Goal: Task Accomplishment & Management: Manage account settings

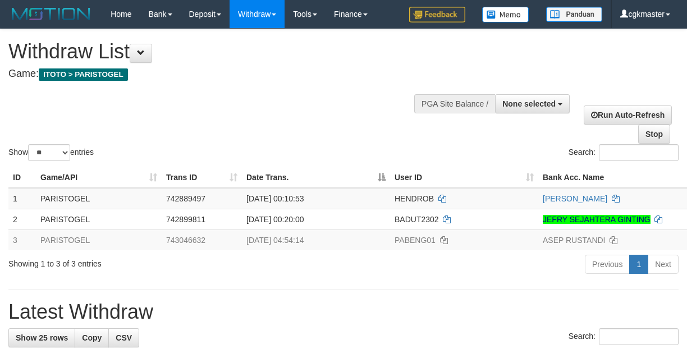
select select
select select "**"
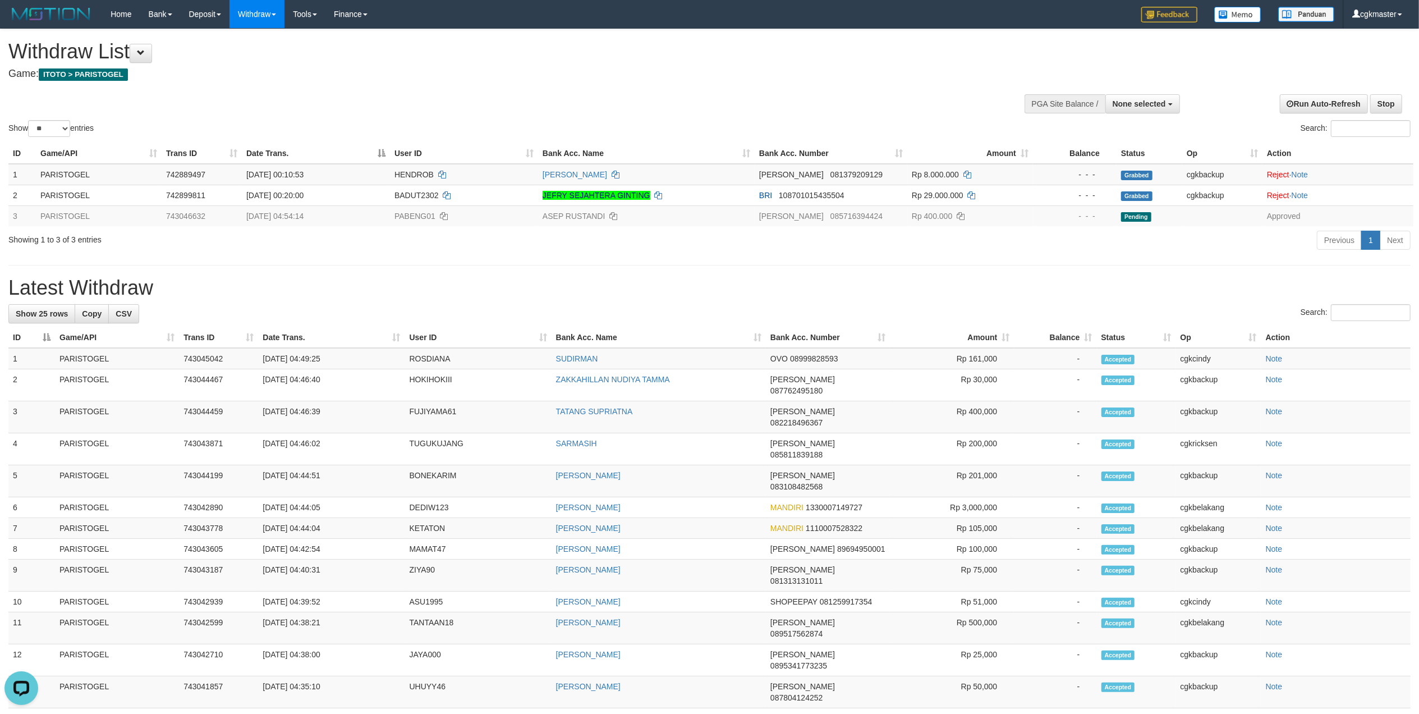
drag, startPoint x: 566, startPoint y: 61, endPoint x: 371, endPoint y: 72, distance: 195.6
click at [562, 62] on h1 "Withdraw List" at bounding box center [471, 51] width 926 height 22
click at [283, 46] on link "WD List" at bounding box center [274, 53] width 89 height 15
click at [268, 32] on link "WD Fetch" at bounding box center [274, 38] width 89 height 15
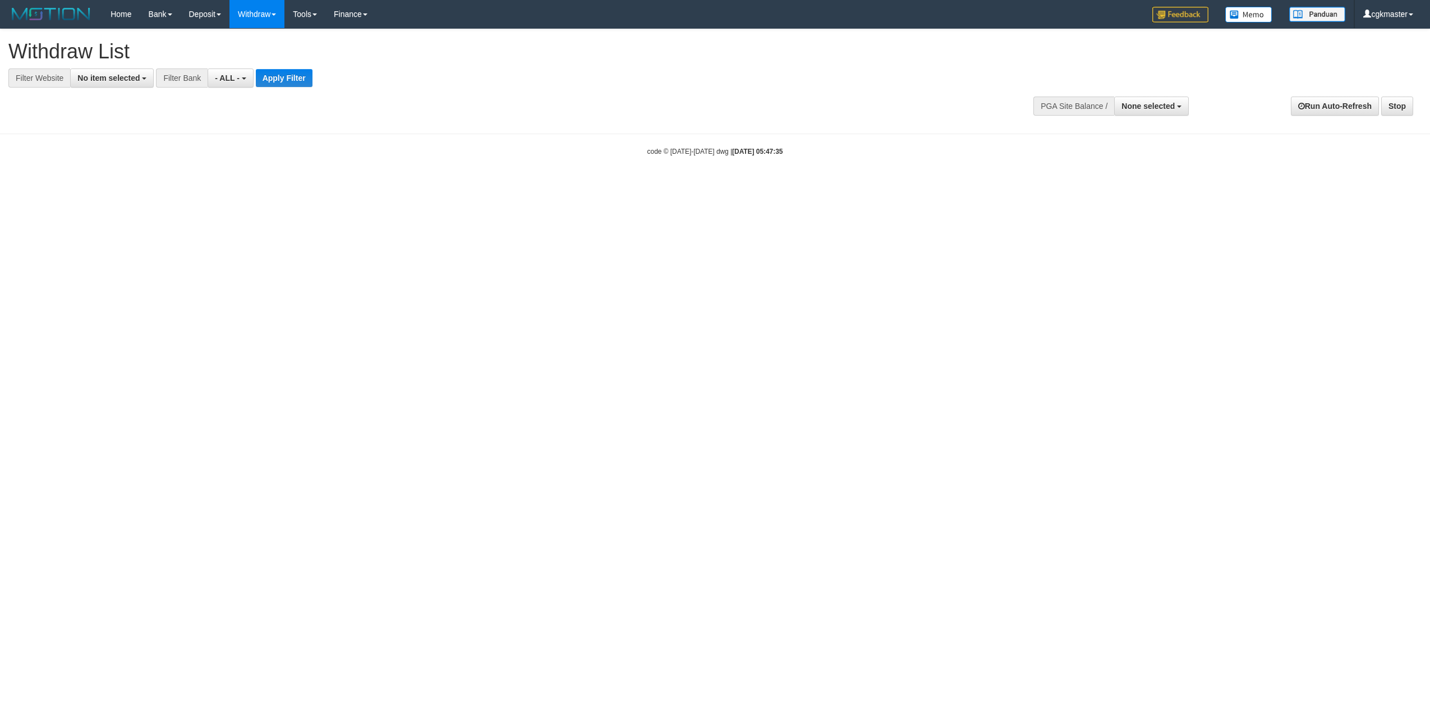
select select
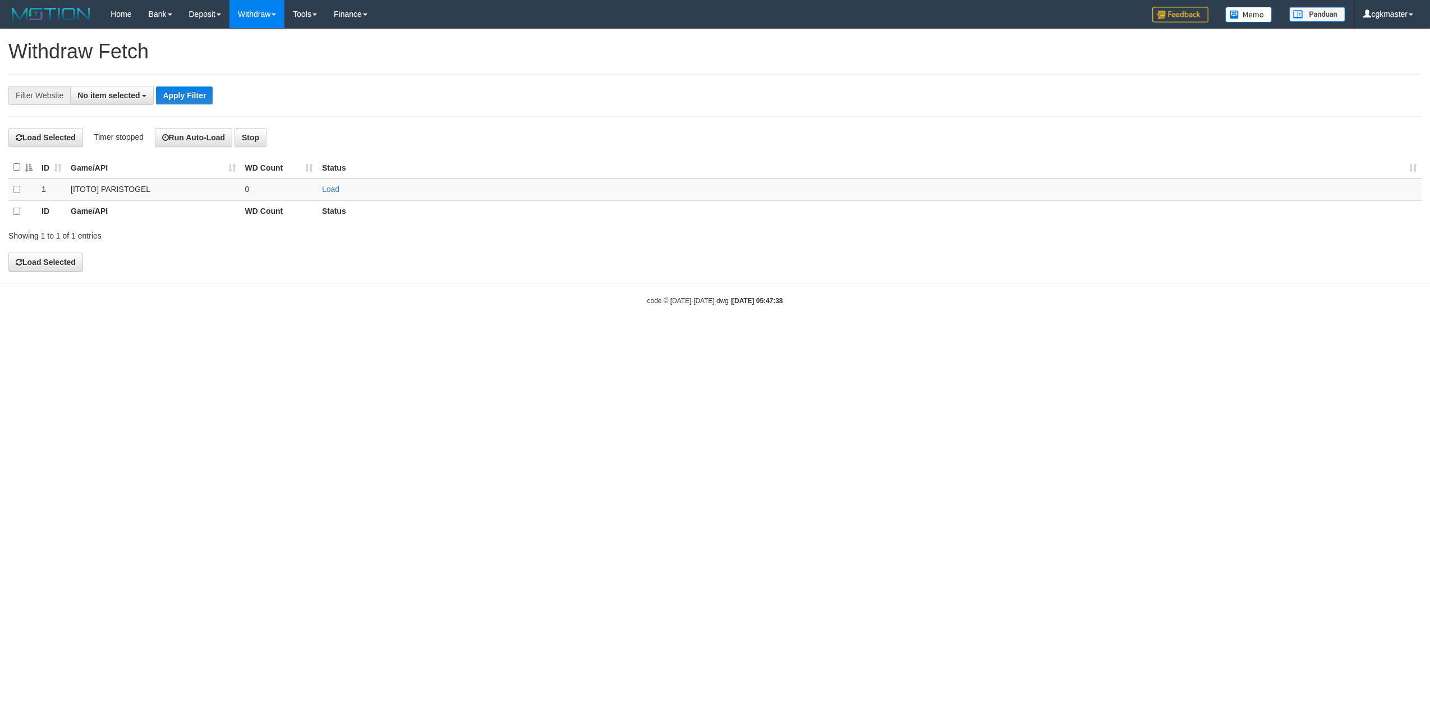
select select
click at [122, 95] on span "No item selected" at bounding box center [108, 95] width 62 height 9
drag, startPoint x: 130, startPoint y: 172, endPoint x: 184, endPoint y: 149, distance: 58.6
click at [129, 172] on label "[ITOTO] PARISTOGEL" at bounding box center [125, 170] width 109 height 16
click at [203, 92] on button "Apply Filter" at bounding box center [184, 95] width 57 height 18
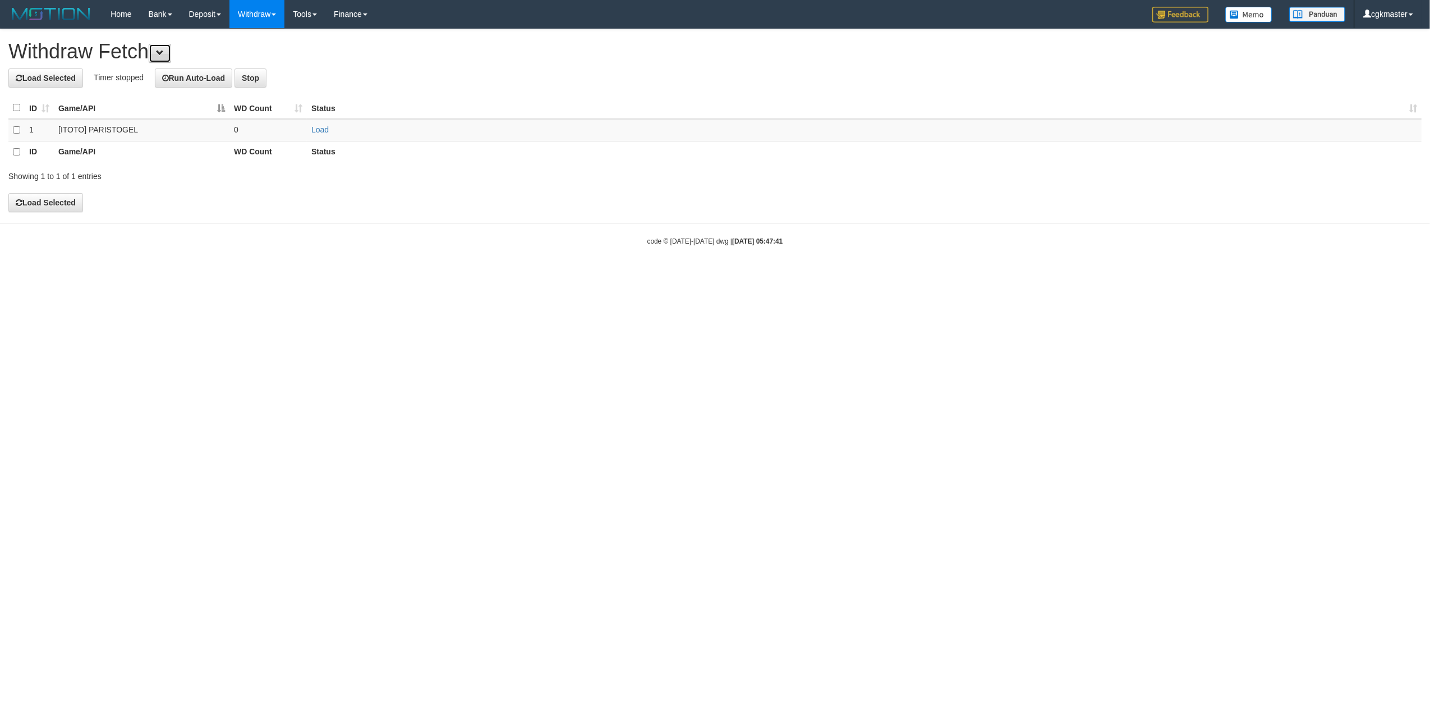
click at [171, 48] on button at bounding box center [160, 53] width 22 height 19
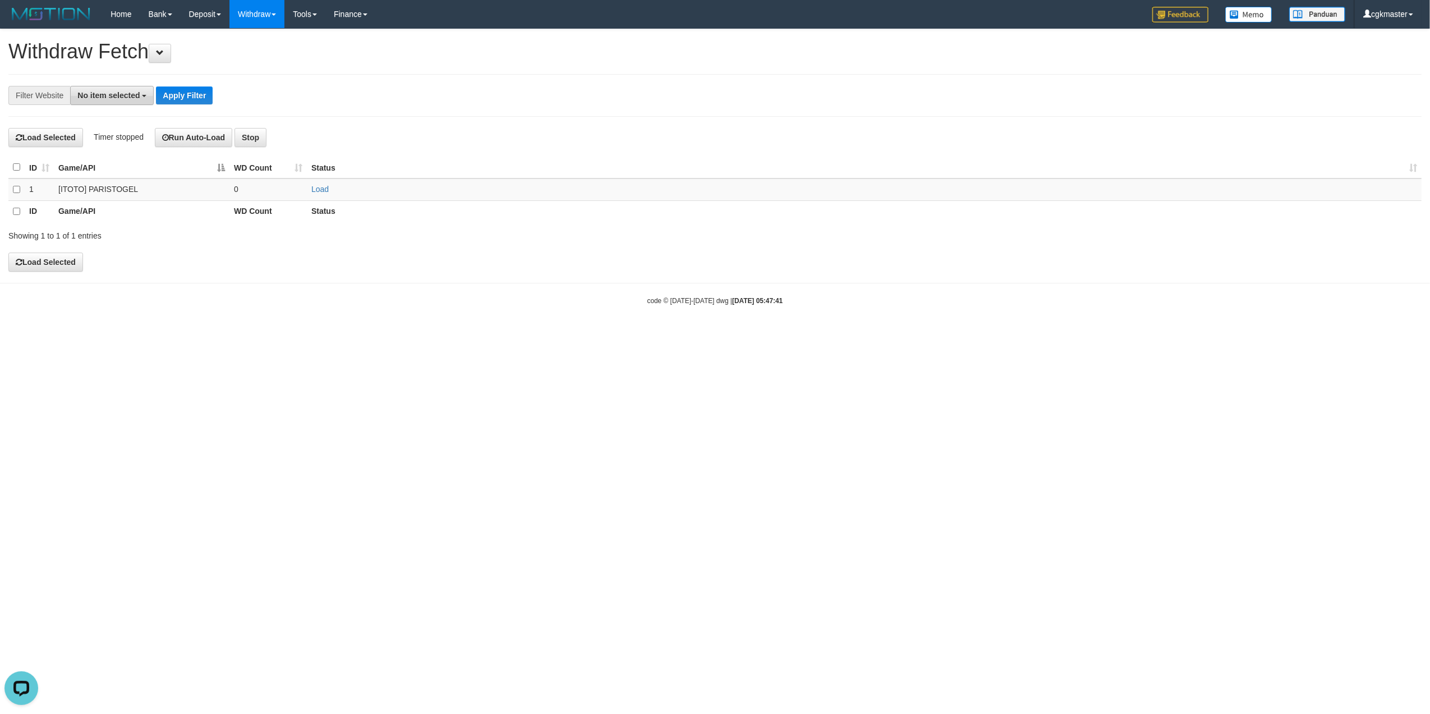
click at [122, 95] on span "No item selected" at bounding box center [108, 95] width 62 height 9
click at [121, 169] on label "[ITOTO] PARISTOGEL" at bounding box center [125, 170] width 109 height 16
select select "****"
click at [213, 91] on button "Apply Filter" at bounding box center [203, 95] width 57 height 18
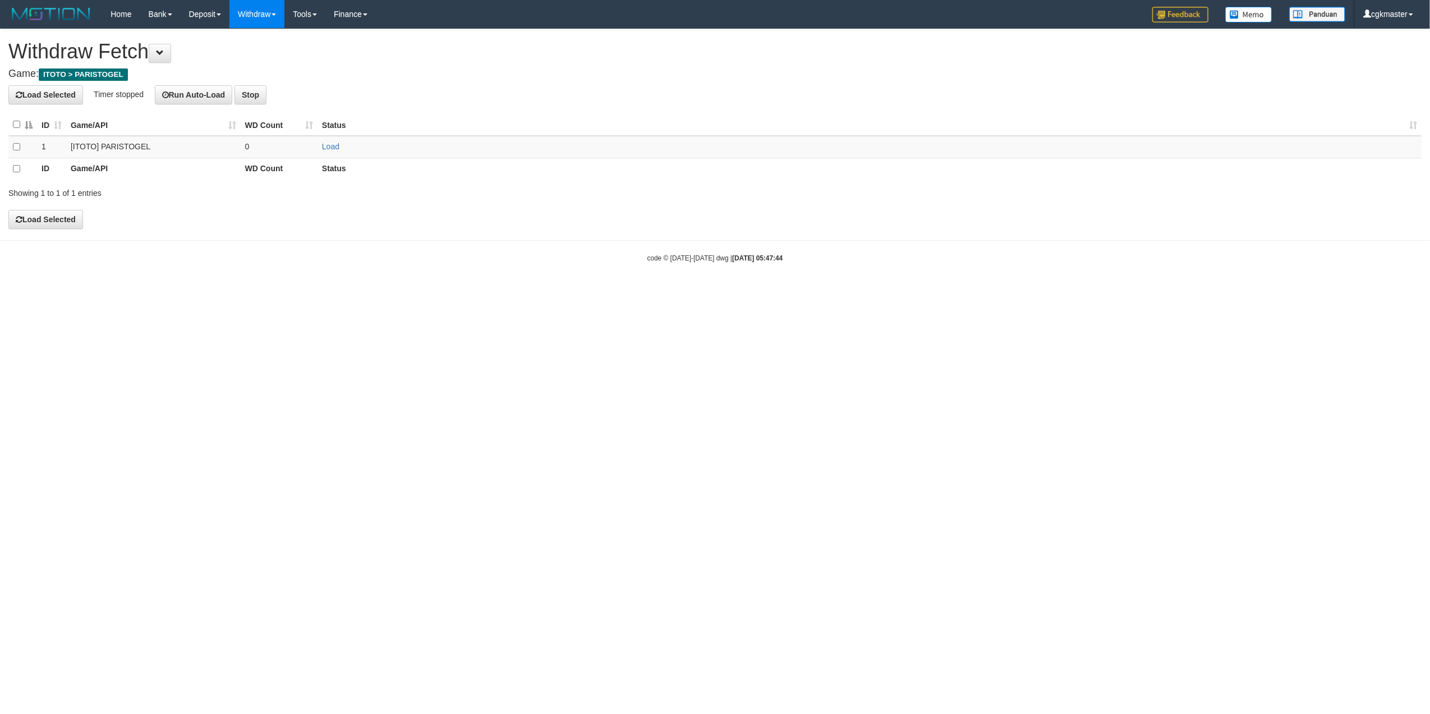
drag, startPoint x: 256, startPoint y: 294, endPoint x: 247, endPoint y: 286, distance: 11.9
click at [255, 291] on html "Toggle navigation Home Bank Account List Load By Website Group [ITOTO] PARISTOG…" at bounding box center [715, 145] width 1430 height 291
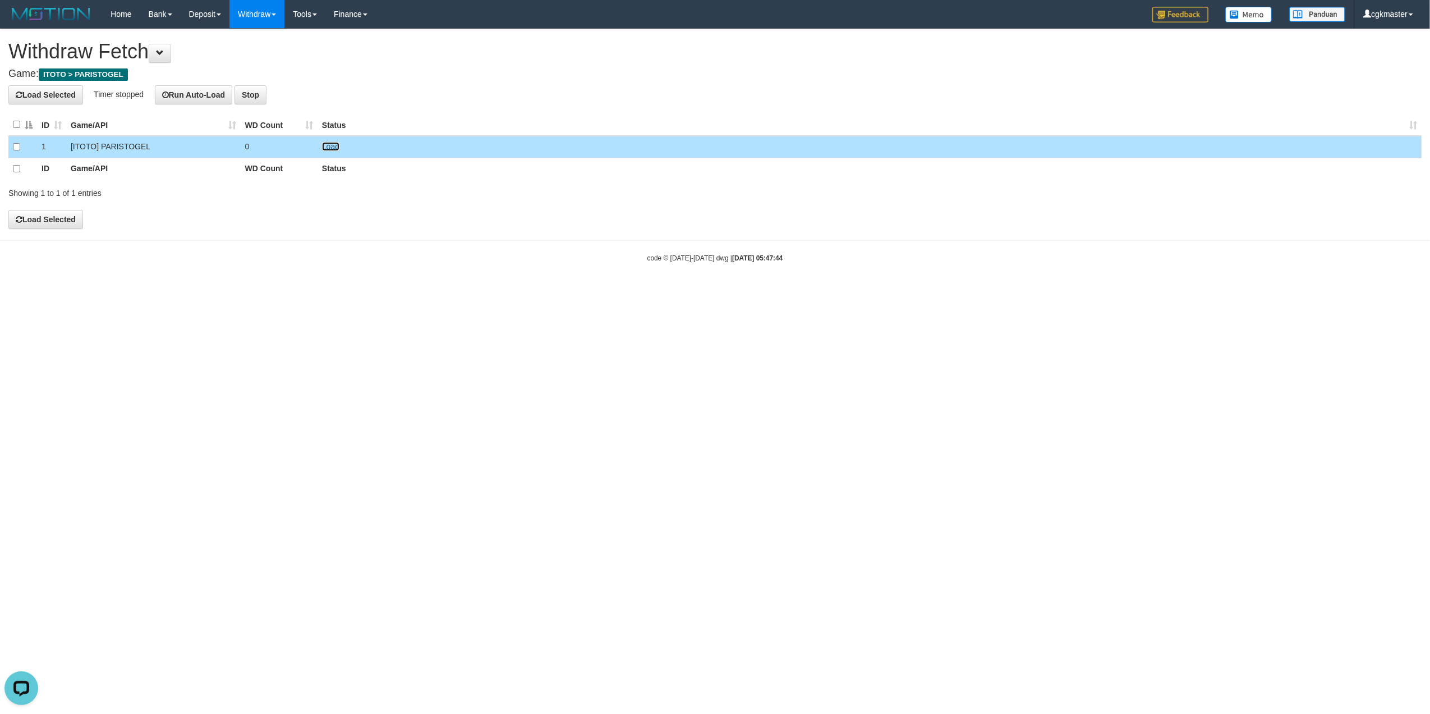
click at [327, 144] on link "Load" at bounding box center [330, 146] width 17 height 9
click at [201, 94] on button "Run Auto-Load" at bounding box center [194, 94] width 78 height 19
click at [276, 54] on link "WD List" at bounding box center [274, 53] width 89 height 15
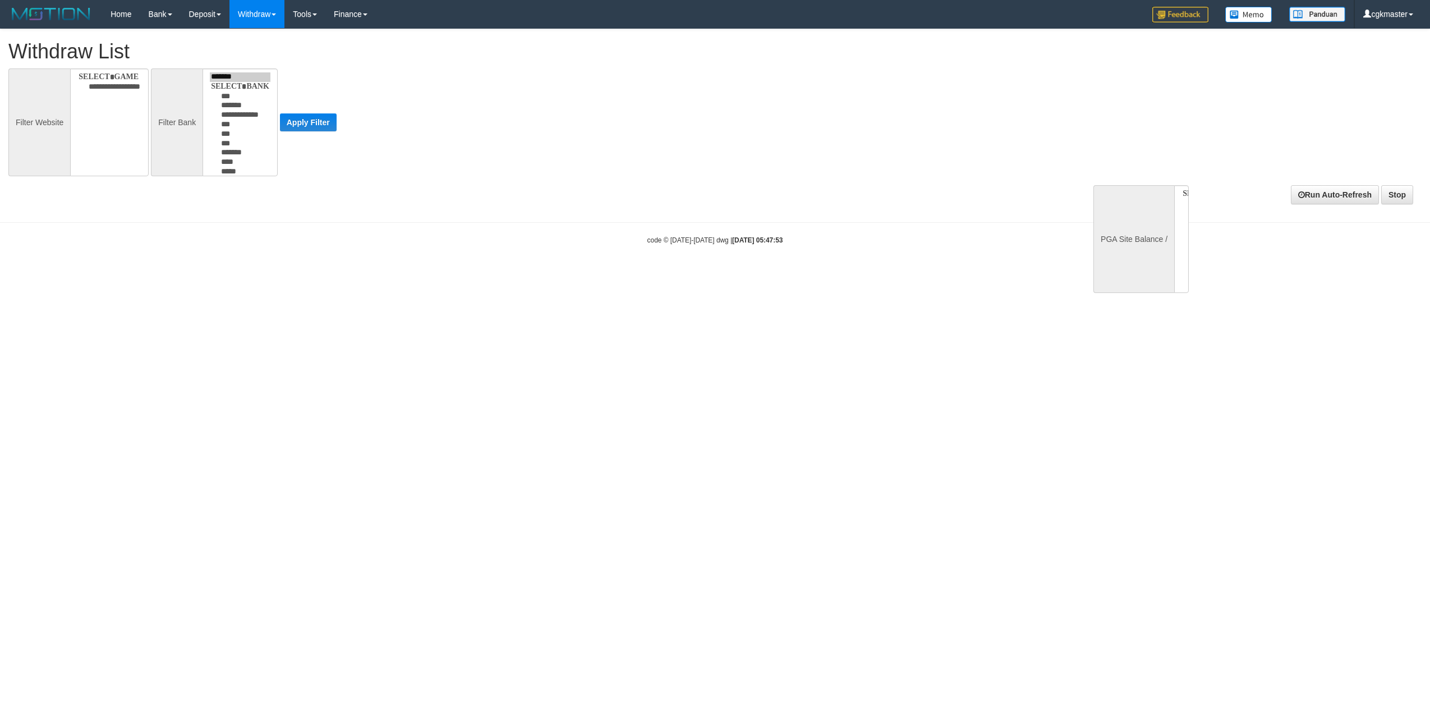
select select
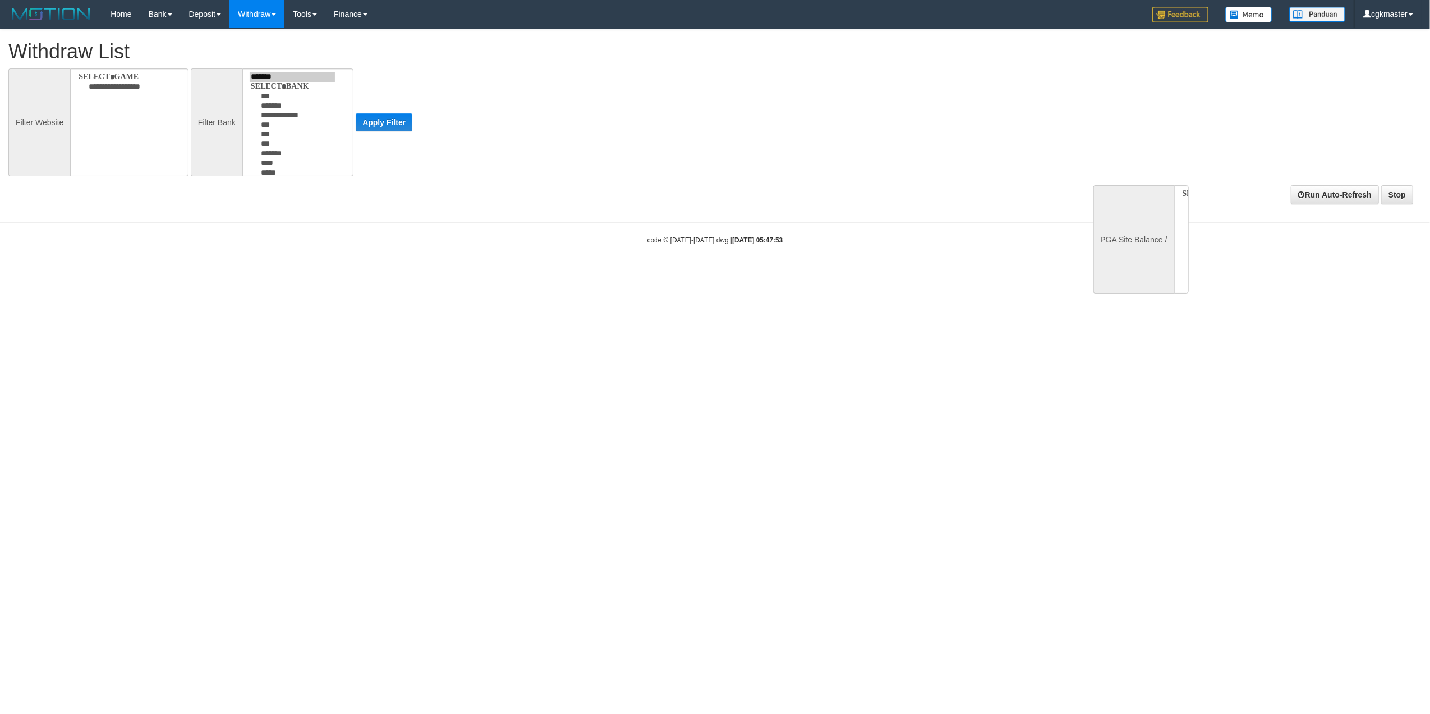
select select
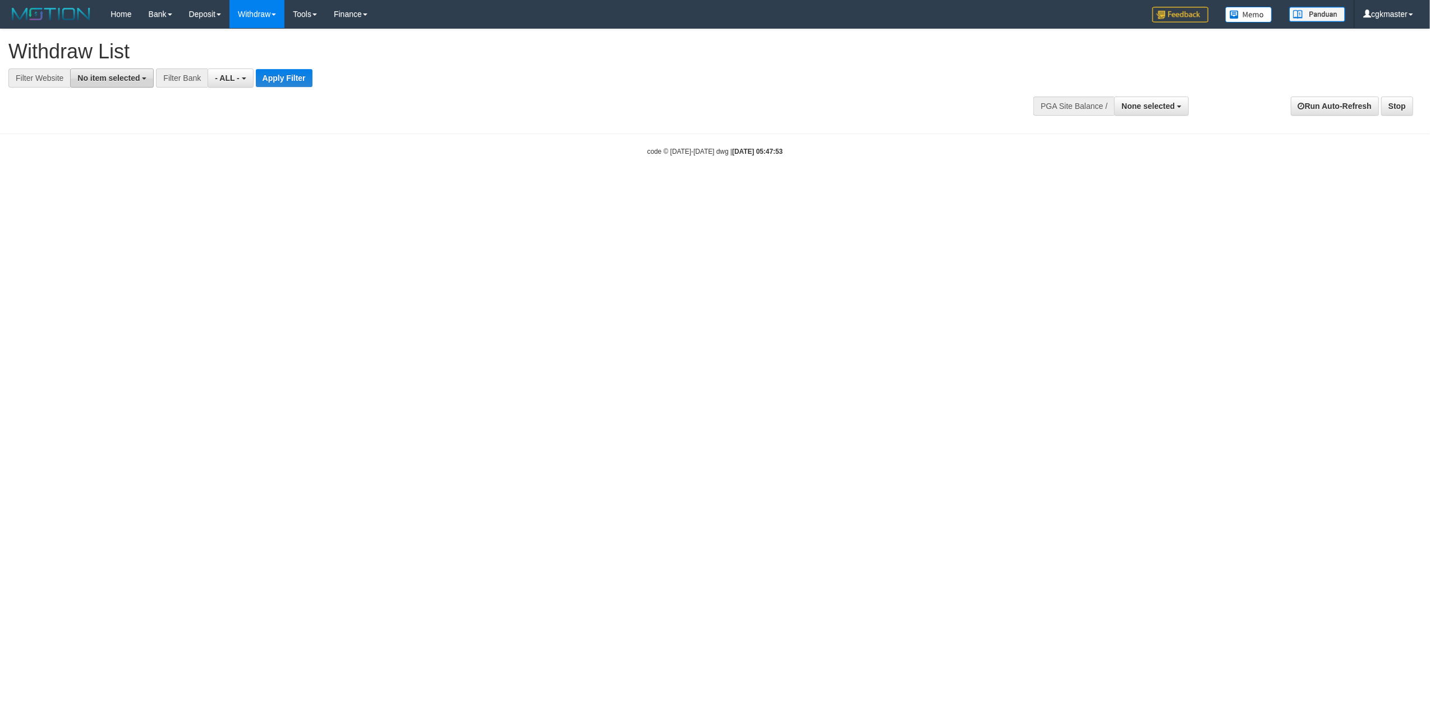
click at [117, 76] on span "No item selected" at bounding box center [108, 78] width 62 height 9
click at [143, 154] on label "[ITOTO] PARISTOGEL" at bounding box center [125, 153] width 109 height 16
click at [109, 154] on label "[ITOTO] PARISTOGEL" at bounding box center [125, 153] width 109 height 16
select select "****"
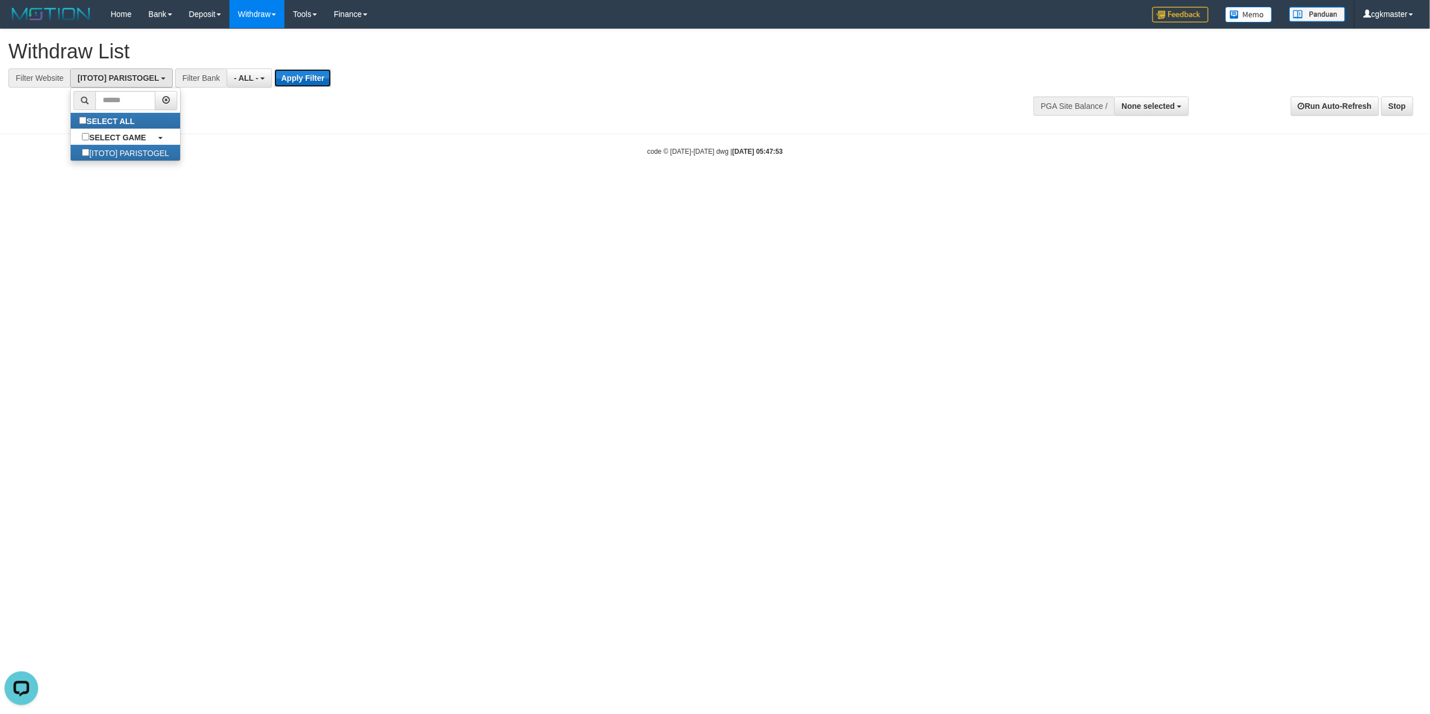
click at [301, 75] on button "Apply Filter" at bounding box center [302, 78] width 57 height 18
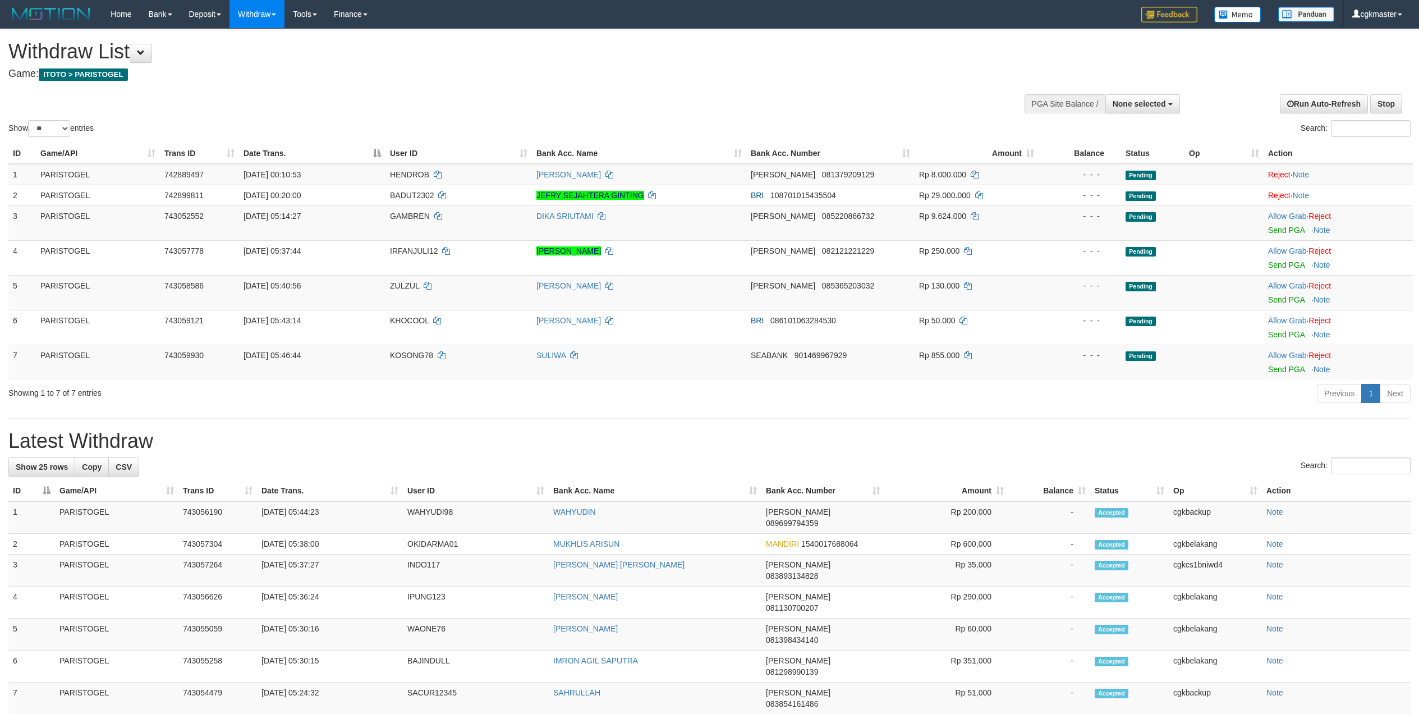
select select
select select "**"
click at [1296, 214] on link "Allow Grab" at bounding box center [1287, 216] width 38 height 9
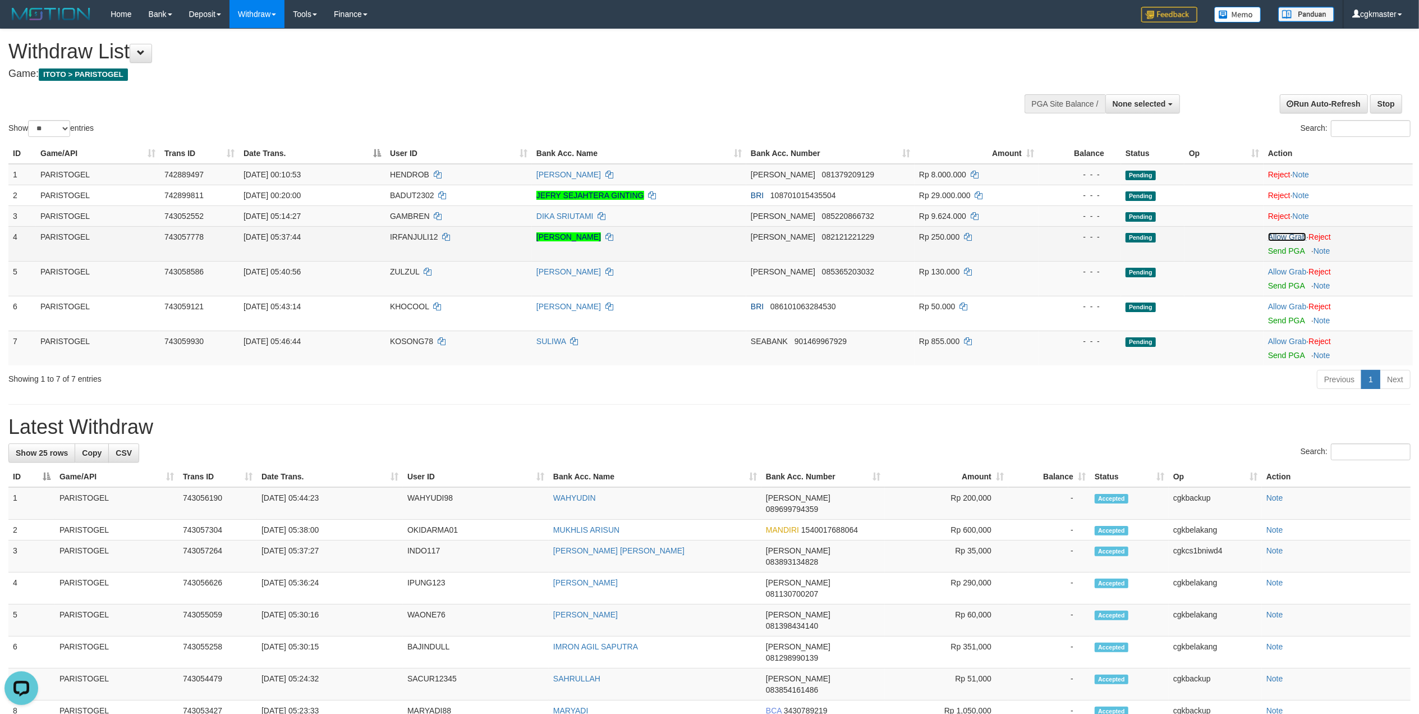
click at [1293, 237] on link "Allow Grab" at bounding box center [1287, 236] width 38 height 9
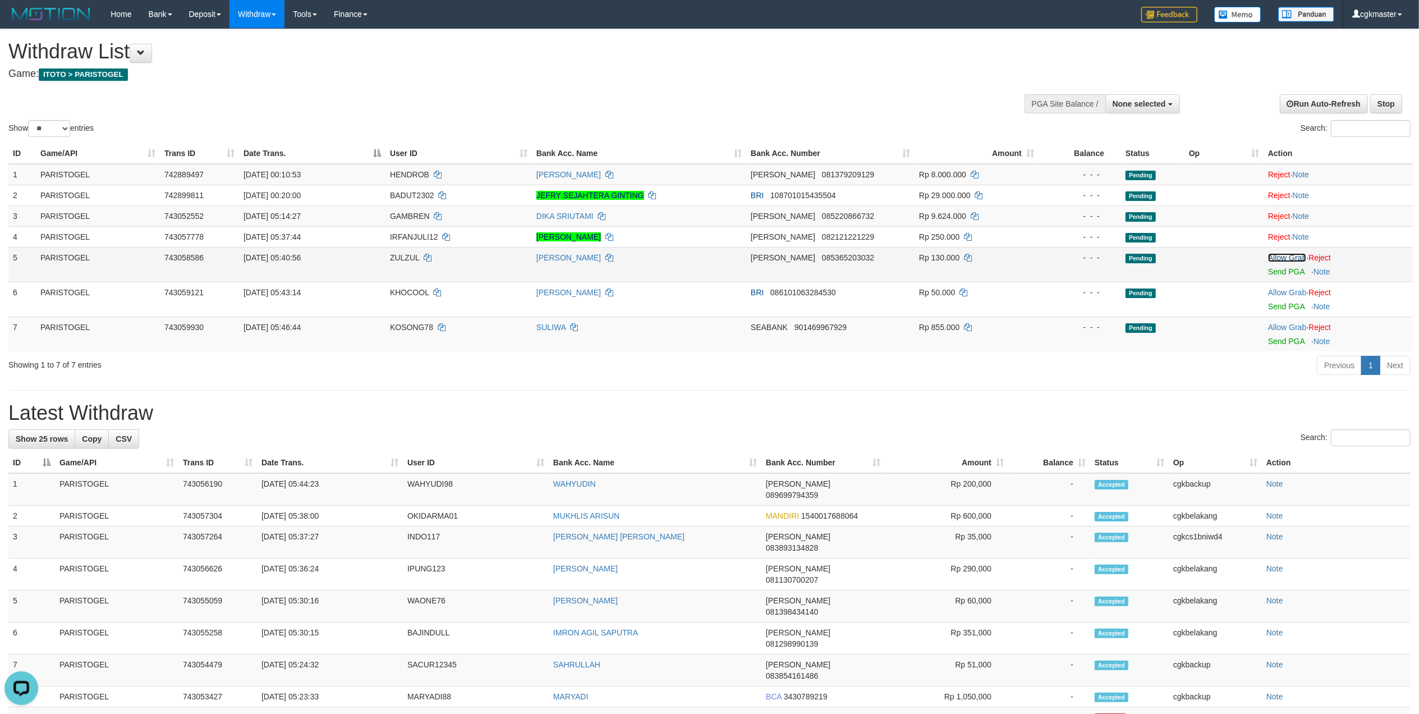
click at [1294, 255] on link "Allow Grab" at bounding box center [1287, 257] width 38 height 9
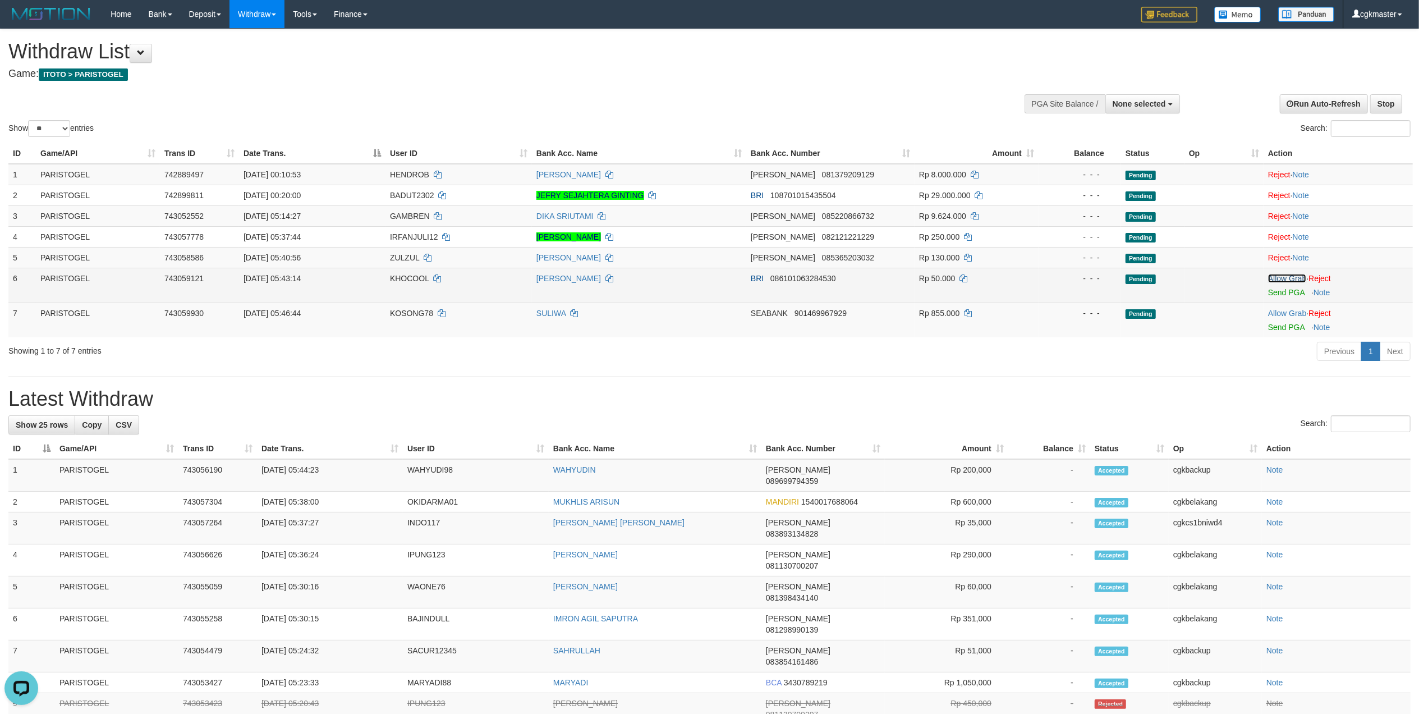
click at [1291, 277] on link "Allow Grab" at bounding box center [1287, 278] width 38 height 9
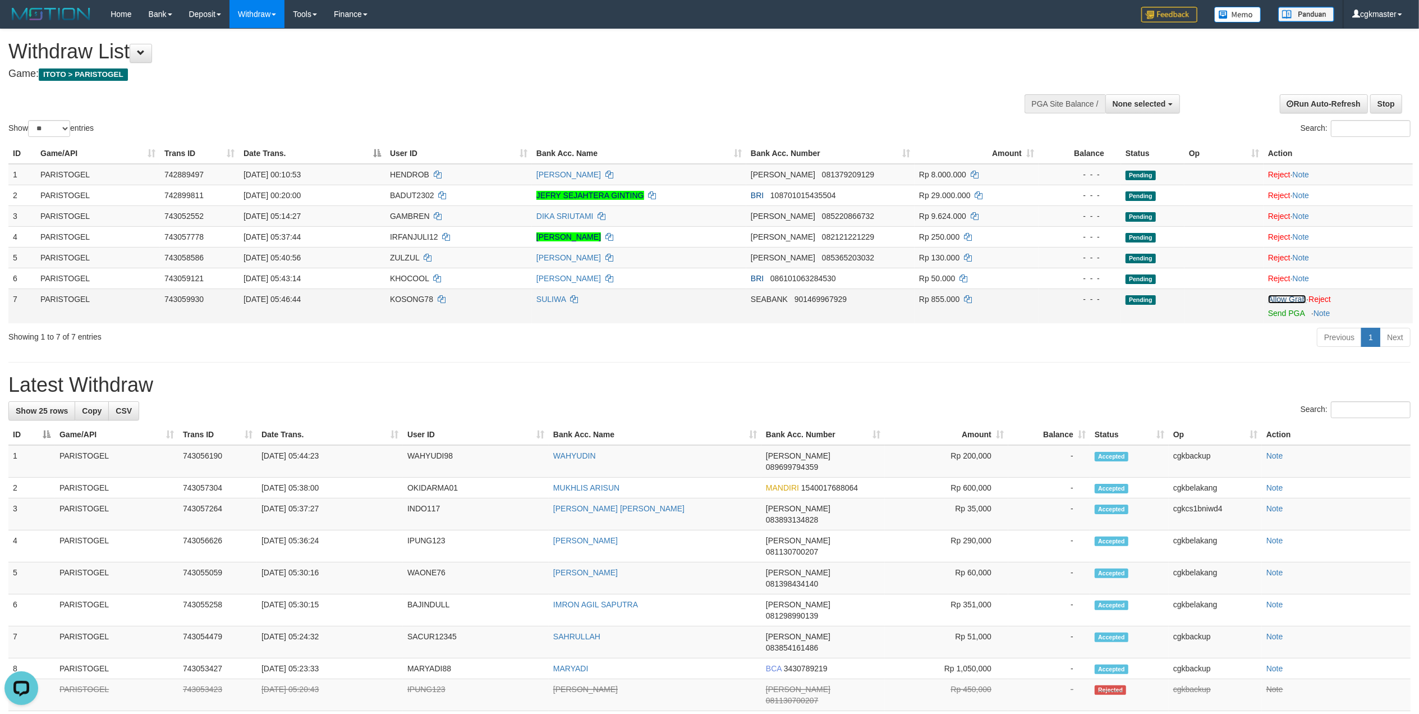
click at [1290, 300] on link "Allow Grab" at bounding box center [1287, 299] width 38 height 9
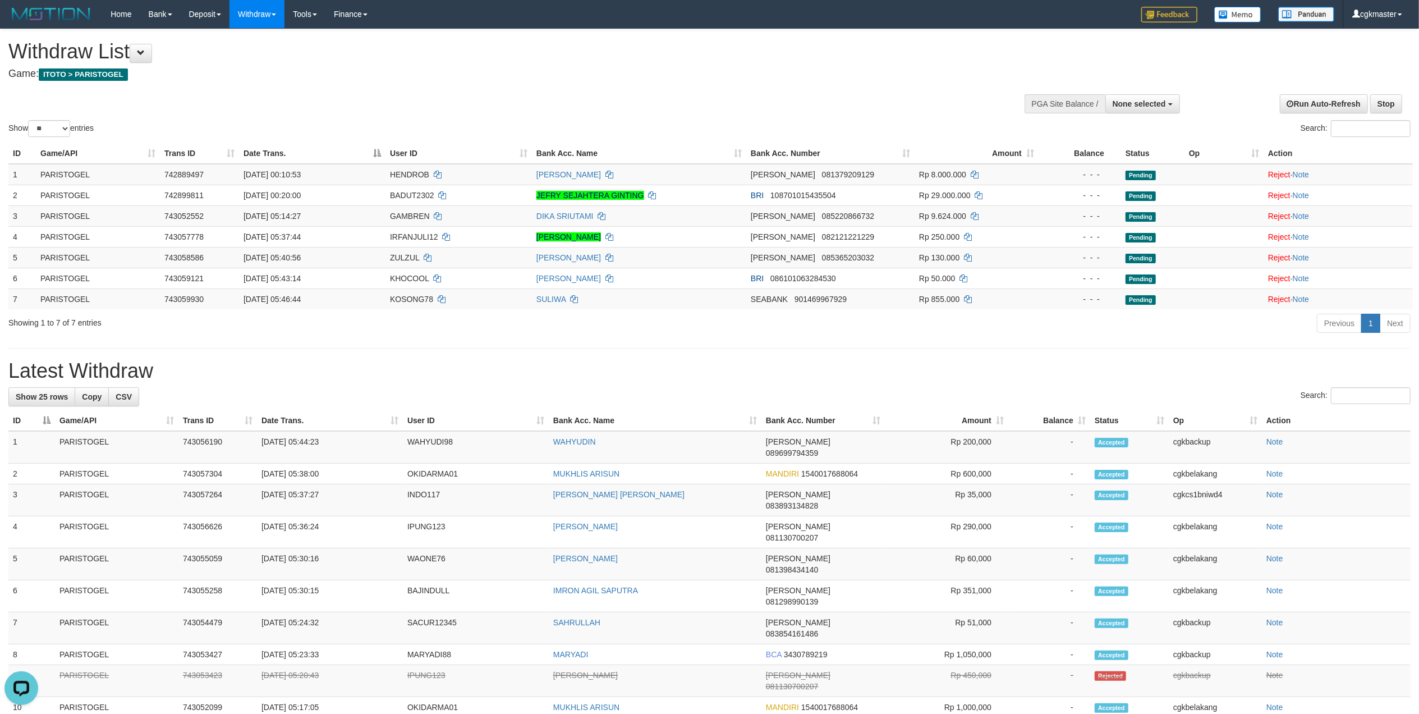
click at [1094, 365] on h1 "Latest Withdraw" at bounding box center [709, 371] width 1402 height 22
select select
select select "**"
drag, startPoint x: 710, startPoint y: 77, endPoint x: 713, endPoint y: 84, distance: 7.6
click at [715, 77] on h4 "Game: ITOTO > PARISTOGEL" at bounding box center [471, 73] width 926 height 11
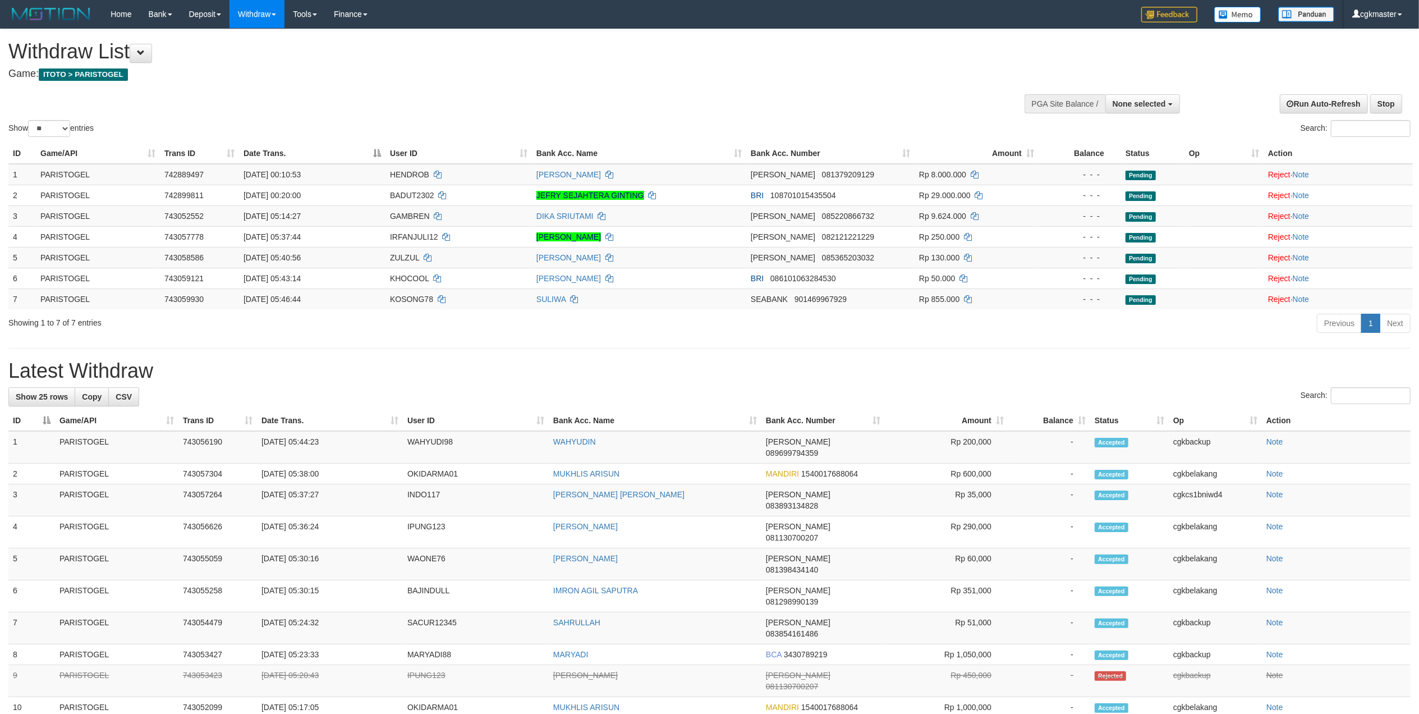
click at [669, 80] on div "**********" at bounding box center [475, 57] width 935 height 56
click at [687, 86] on div "Show ** ** ** *** entries Search:" at bounding box center [709, 84] width 1419 height 110
drag, startPoint x: 611, startPoint y: 88, endPoint x: 571, endPoint y: 95, distance: 41.0
click at [613, 89] on div "Show ** ** ** *** entries Search:" at bounding box center [709, 84] width 1419 height 110
click at [575, 98] on div "Show ** ** ** *** entries Search:" at bounding box center [709, 84] width 1419 height 110
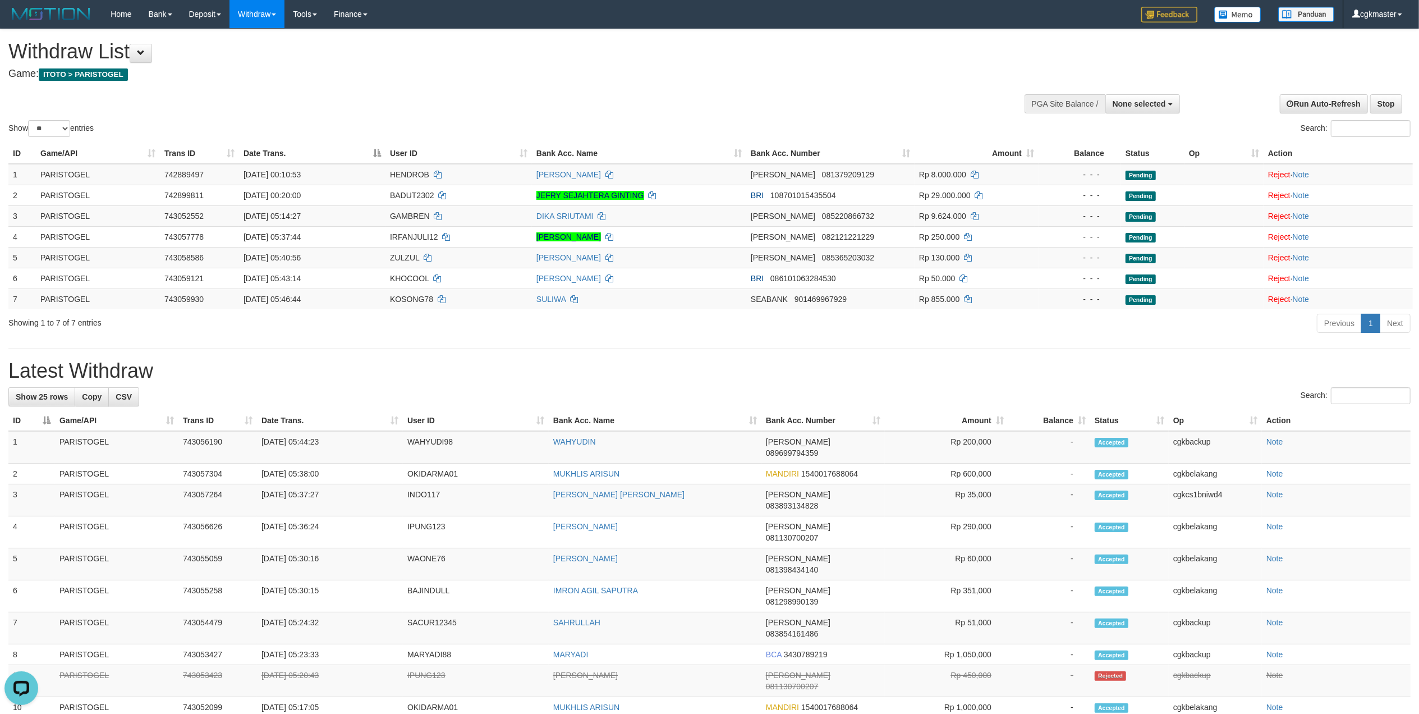
click at [454, 88] on div "Show ** ** ** *** entries Search:" at bounding box center [709, 84] width 1419 height 110
click at [759, 82] on div "**********" at bounding box center [475, 57] width 935 height 56
click at [730, 76] on h4 "Game: ITOTO > PARISTOGEL" at bounding box center [471, 73] width 926 height 11
click at [889, 77] on h4 "Game: ITOTO > PARISTOGEL" at bounding box center [471, 73] width 926 height 11
click at [322, 36] on link "Manage Staff" at bounding box center [329, 38] width 89 height 15
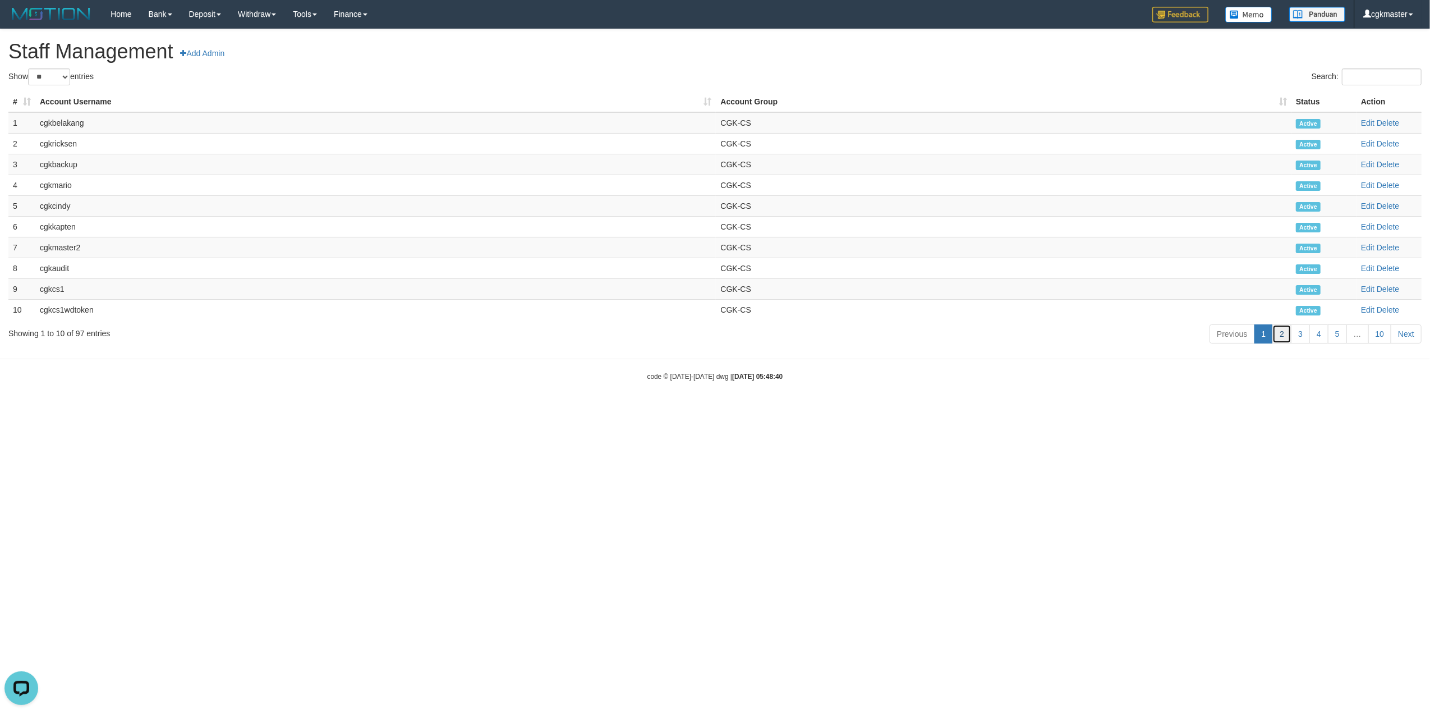
click at [1285, 335] on link "2" at bounding box center [1282, 333] width 19 height 19
click at [1264, 336] on link "1" at bounding box center [1264, 333] width 19 height 19
click at [1368, 316] on td "Edit Delete" at bounding box center [1389, 309] width 65 height 21
click at [1370, 310] on link "Edit" at bounding box center [1367, 309] width 13 height 9
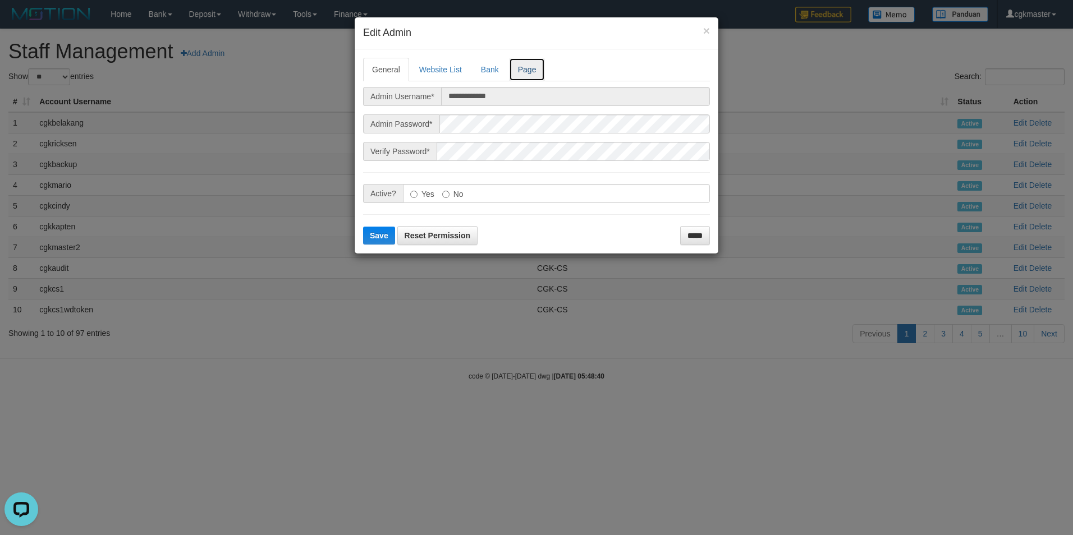
click at [531, 75] on link "Page" at bounding box center [527, 70] width 36 height 24
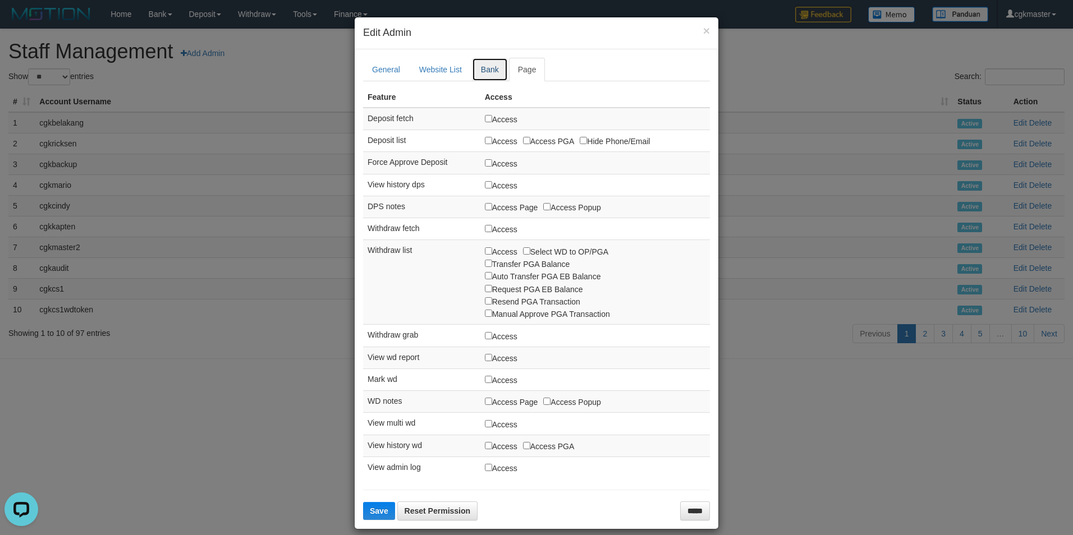
click at [489, 66] on link "Bank" at bounding box center [490, 70] width 36 height 24
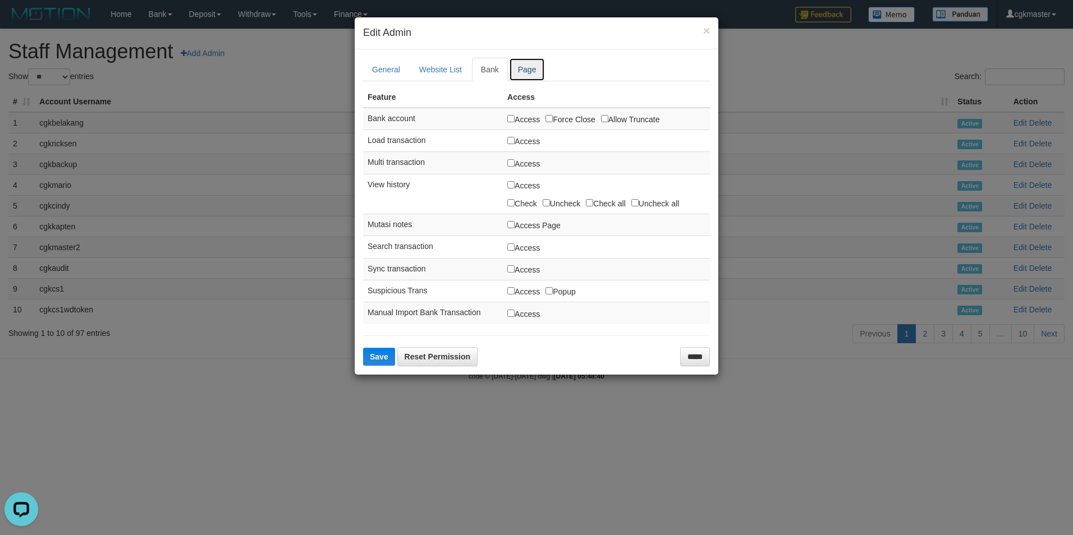
click at [524, 65] on link "Page" at bounding box center [527, 70] width 36 height 24
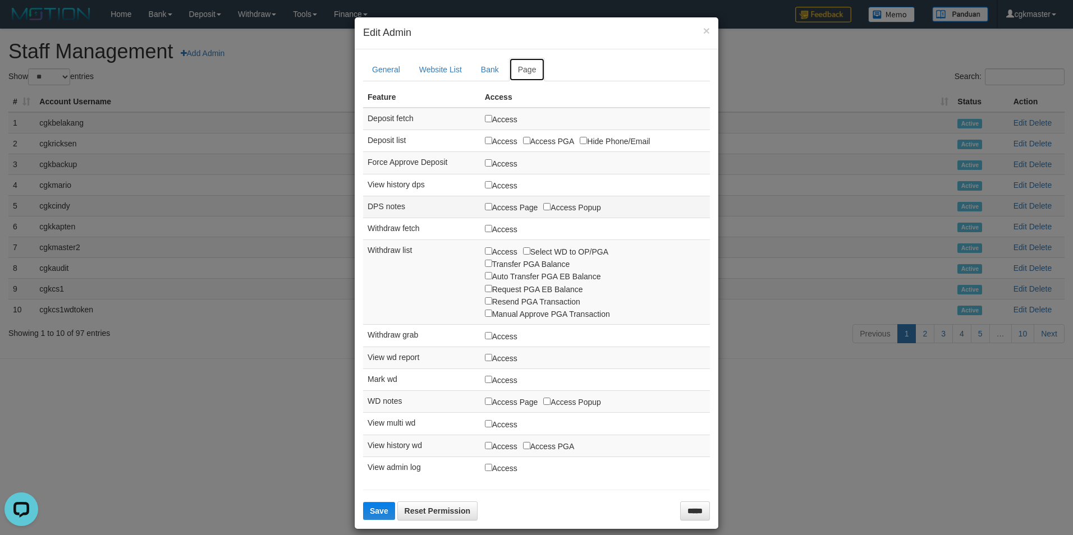
scroll to position [12, 0]
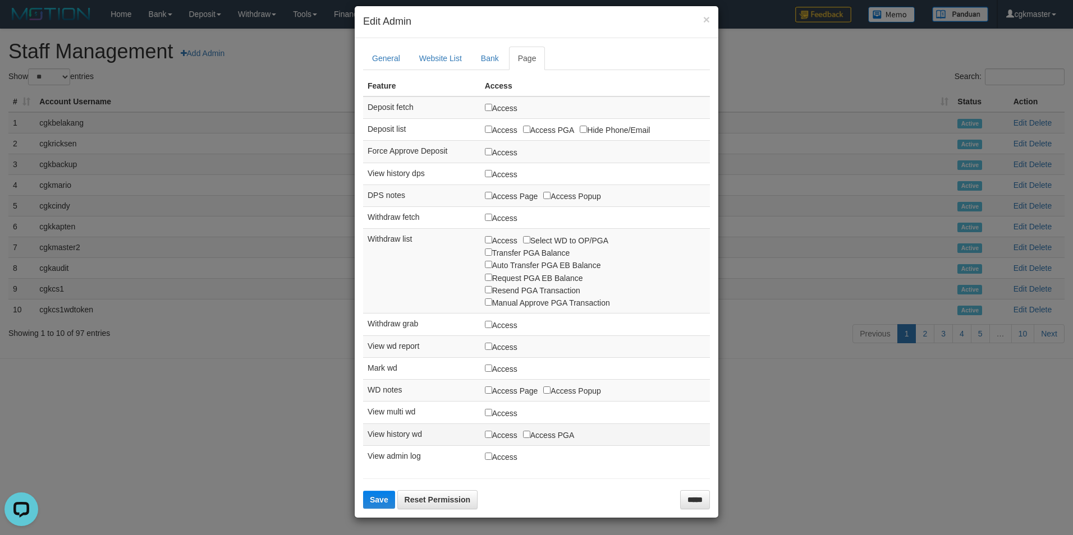
click at [523, 429] on label "Access PGA" at bounding box center [549, 435] width 52 height 12
click at [363, 503] on button "Save" at bounding box center [379, 500] width 32 height 18
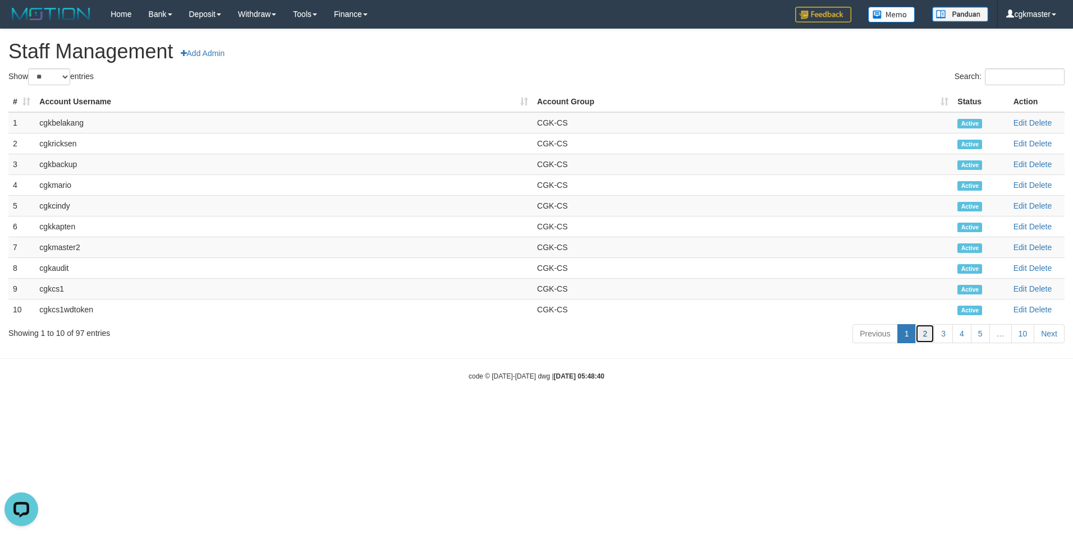
click at [923, 332] on link "2" at bounding box center [924, 333] width 19 height 19
click at [1019, 122] on link "Edit" at bounding box center [1019, 122] width 13 height 9
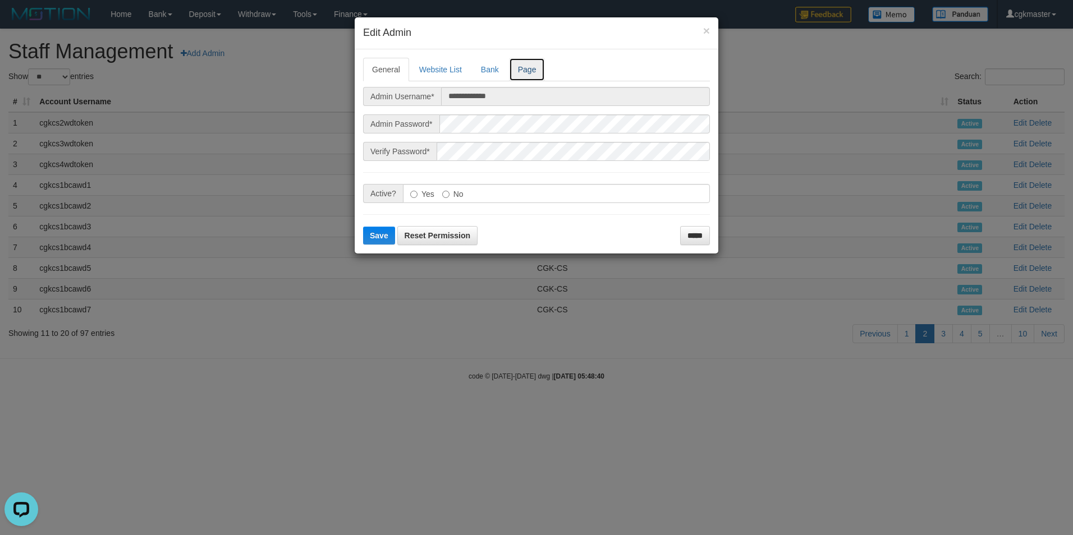
click at [524, 73] on link "Page" at bounding box center [527, 70] width 36 height 24
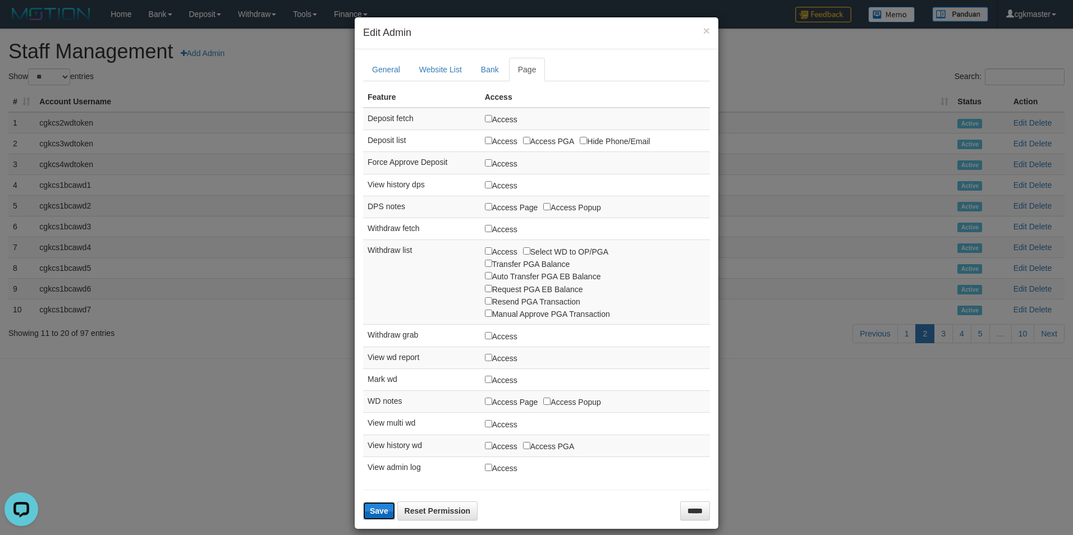
click at [372, 510] on span "Save" at bounding box center [379, 511] width 19 height 9
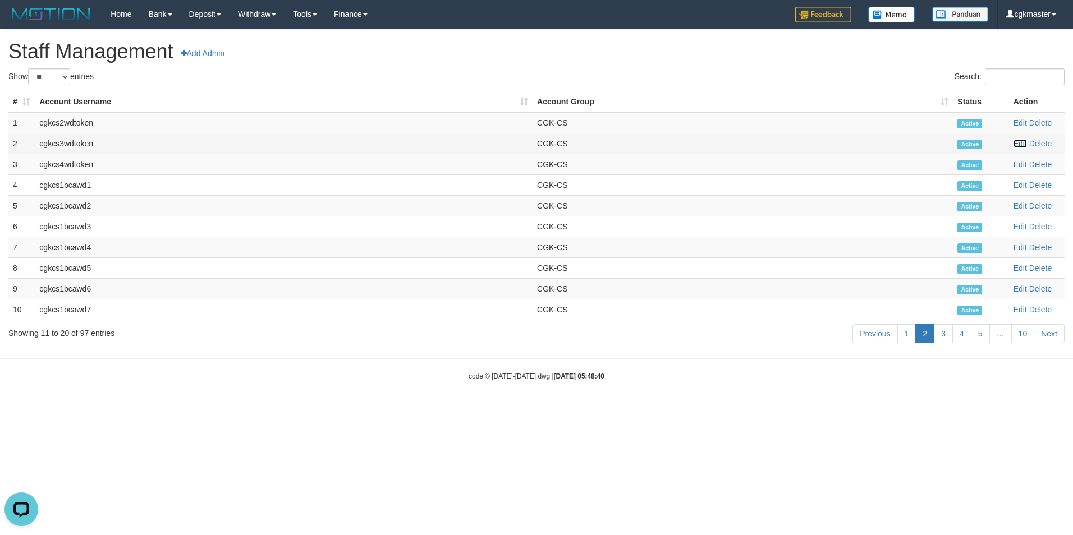
click at [1026, 144] on link "Edit" at bounding box center [1019, 143] width 13 height 9
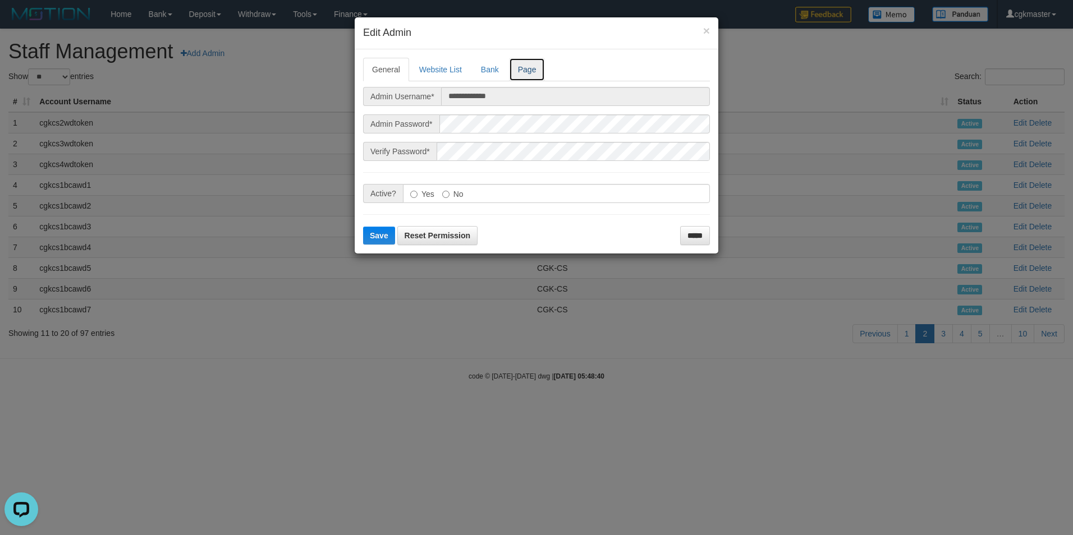
click at [530, 76] on link "Page" at bounding box center [527, 70] width 36 height 24
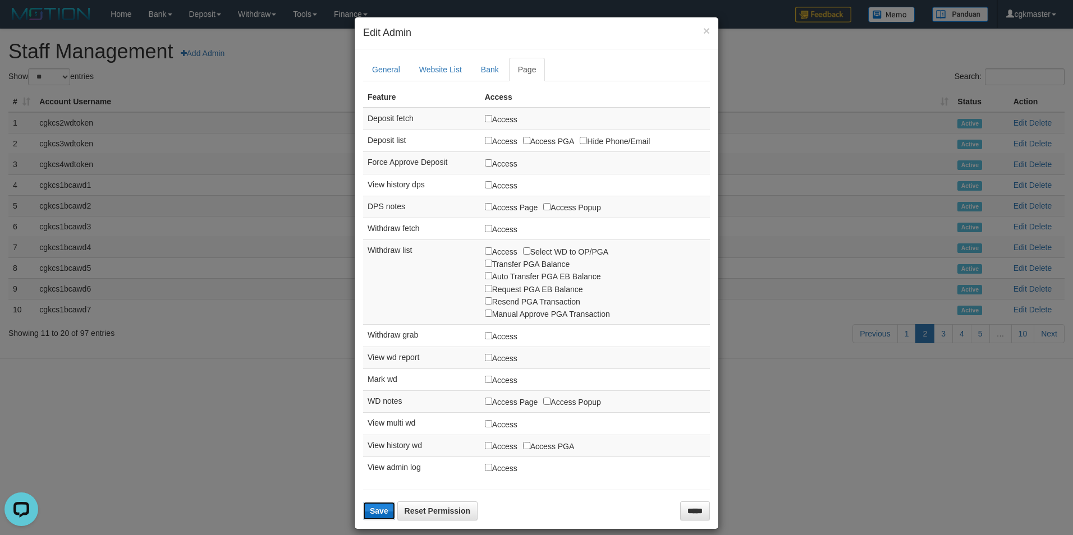
click at [378, 510] on span "Save" at bounding box center [379, 511] width 19 height 9
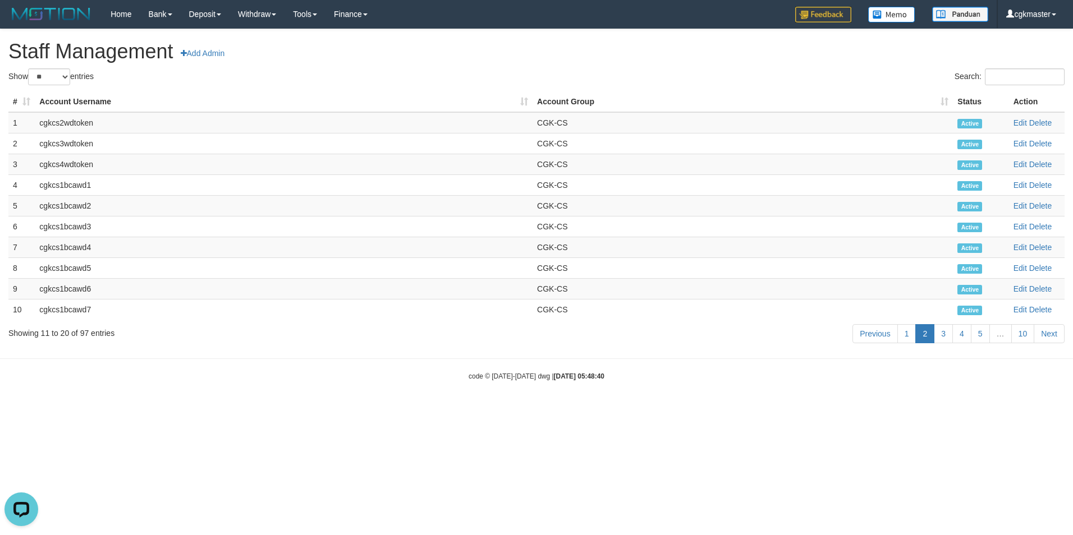
click at [337, 400] on body "Toggle navigation Home Bank Account List Load By Website Group [ITOTO] PARISTOG…" at bounding box center [536, 205] width 1073 height 410
click at [1018, 164] on link "Edit" at bounding box center [1019, 164] width 13 height 9
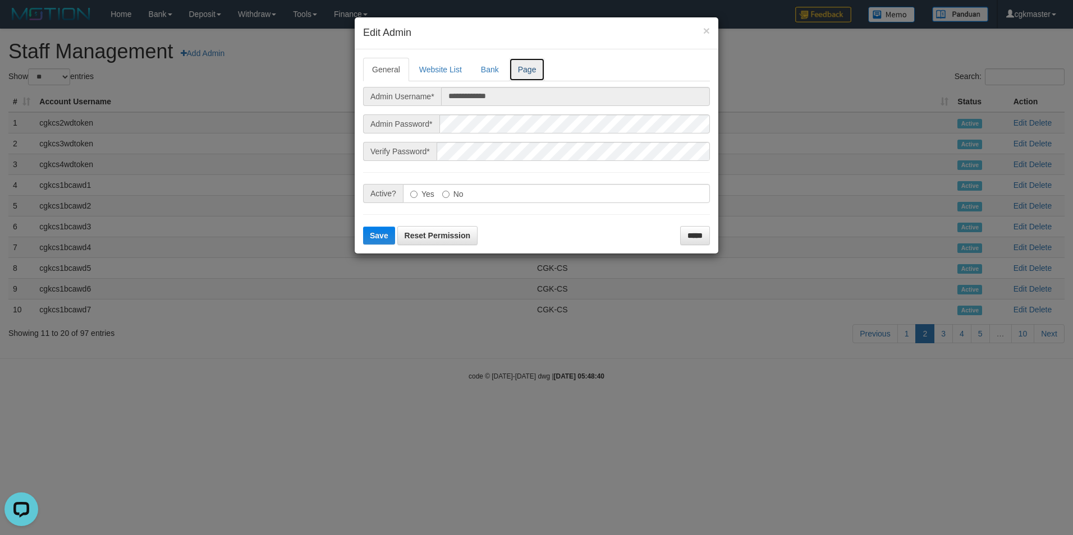
click at [526, 74] on link "Page" at bounding box center [527, 70] width 36 height 24
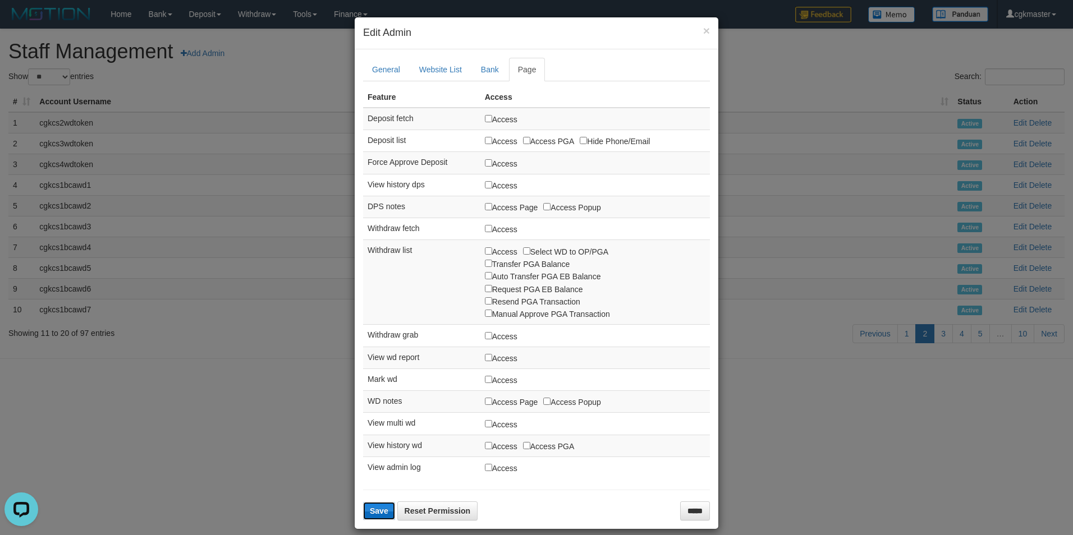
click at [378, 508] on span "Save" at bounding box center [379, 511] width 19 height 9
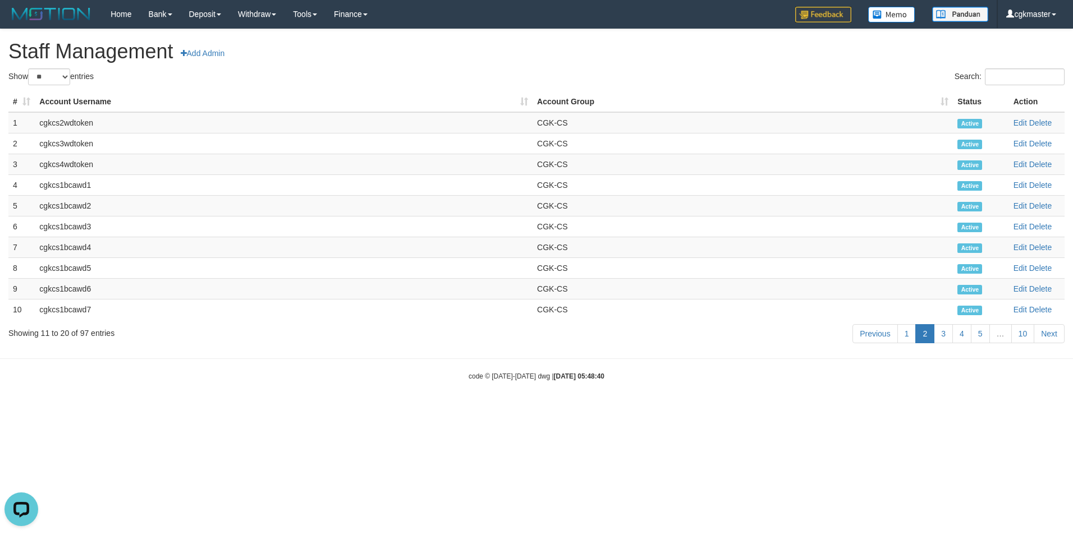
click at [243, 350] on body "Toggle navigation Home Bank Account List Load By Website Group [ITOTO] PARISTOG…" at bounding box center [536, 205] width 1073 height 410
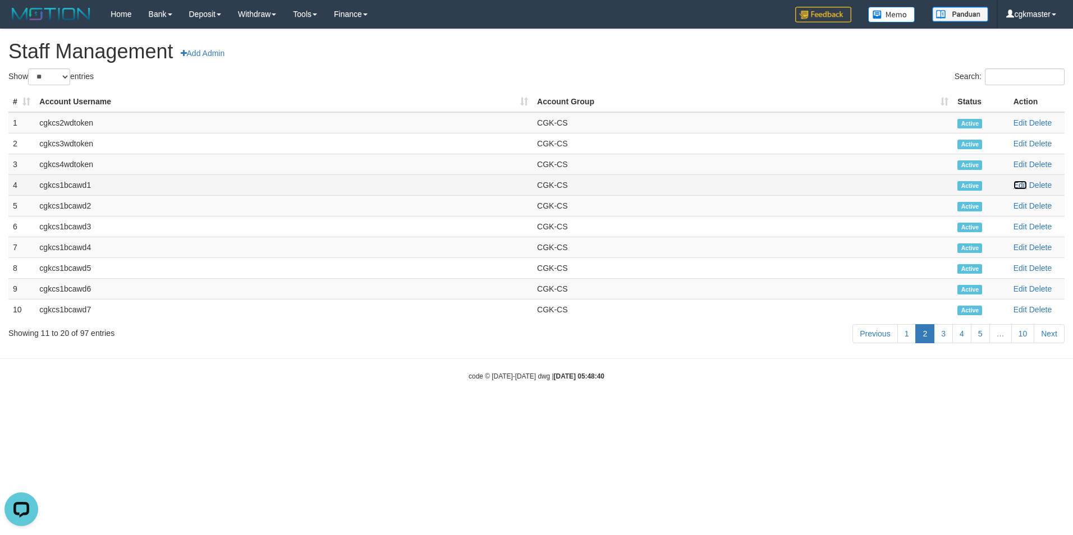
click at [1019, 185] on link "Edit" at bounding box center [1019, 185] width 13 height 9
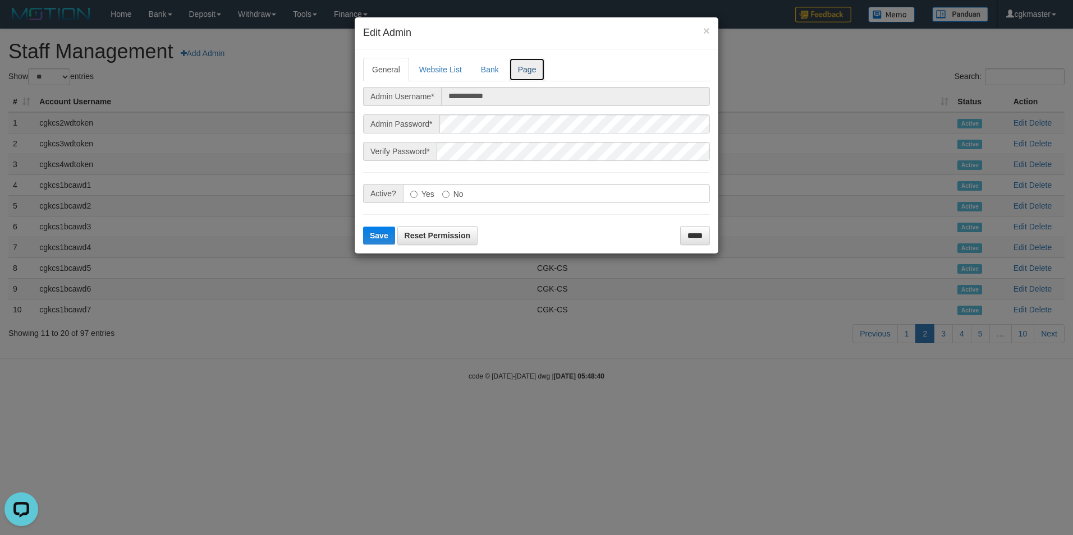
click at [533, 68] on link "Page" at bounding box center [527, 70] width 36 height 24
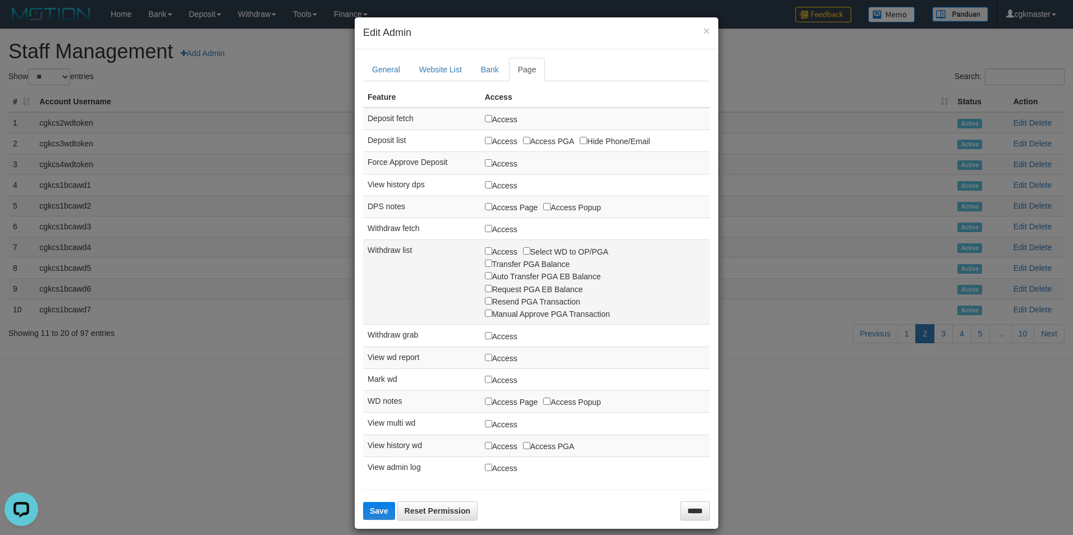
click at [526, 251] on label "Select WD to OP/PGA" at bounding box center [565, 251] width 85 height 12
click at [378, 512] on span "Save" at bounding box center [379, 511] width 19 height 9
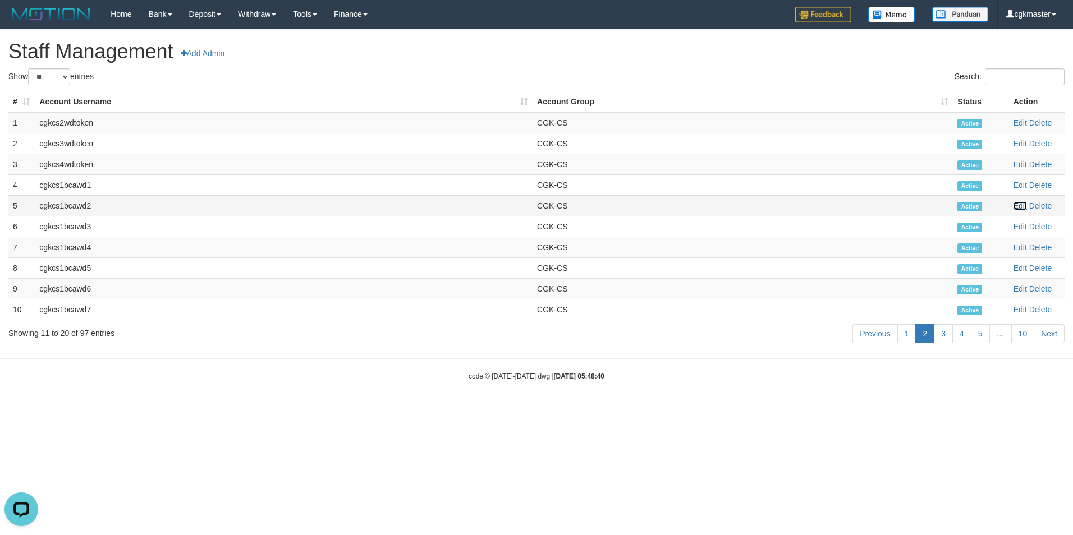
click at [1021, 204] on link "Edit" at bounding box center [1019, 205] width 13 height 9
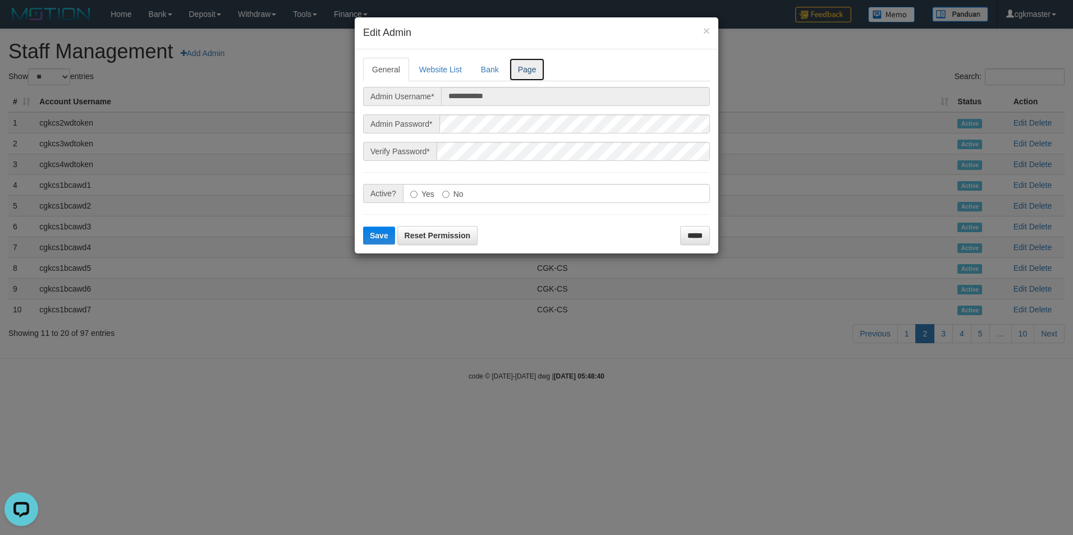
click at [525, 73] on link "Page" at bounding box center [527, 70] width 36 height 24
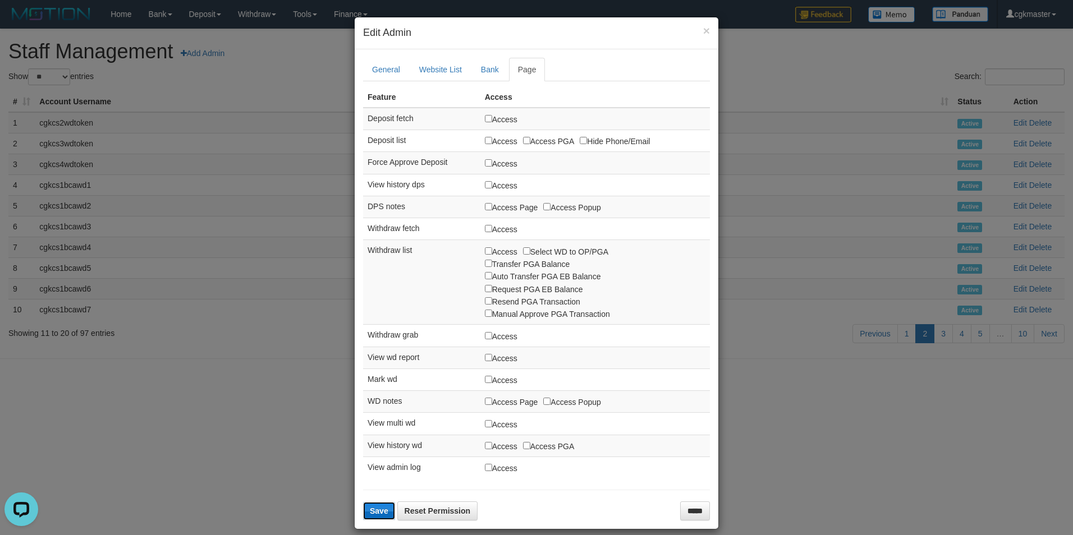
click at [382, 511] on span "Save" at bounding box center [379, 511] width 19 height 9
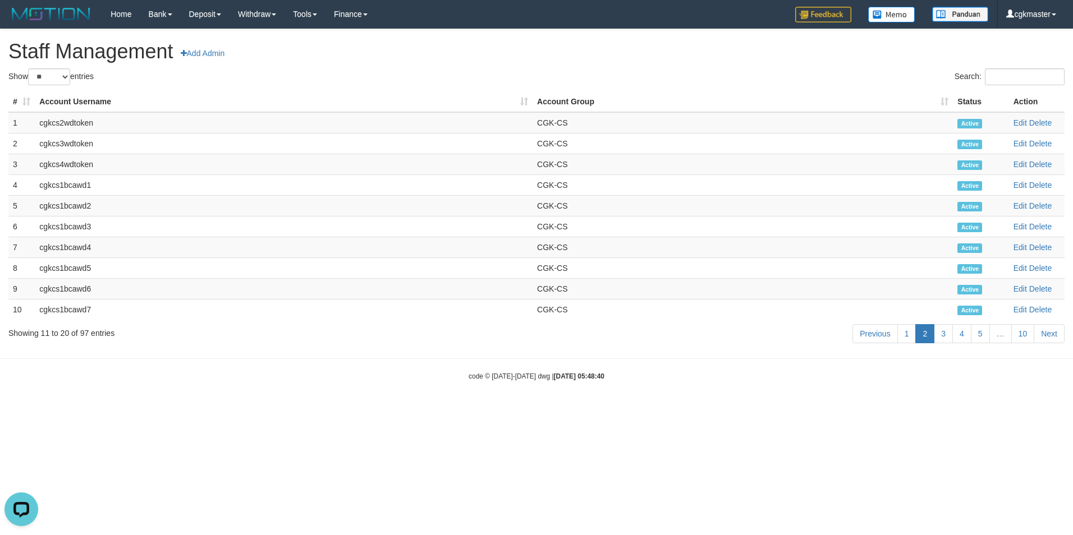
click at [781, 404] on body "Toggle navigation Home Bank Account List Load By Website Group [ITOTO] PARISTOG…" at bounding box center [536, 205] width 1073 height 410
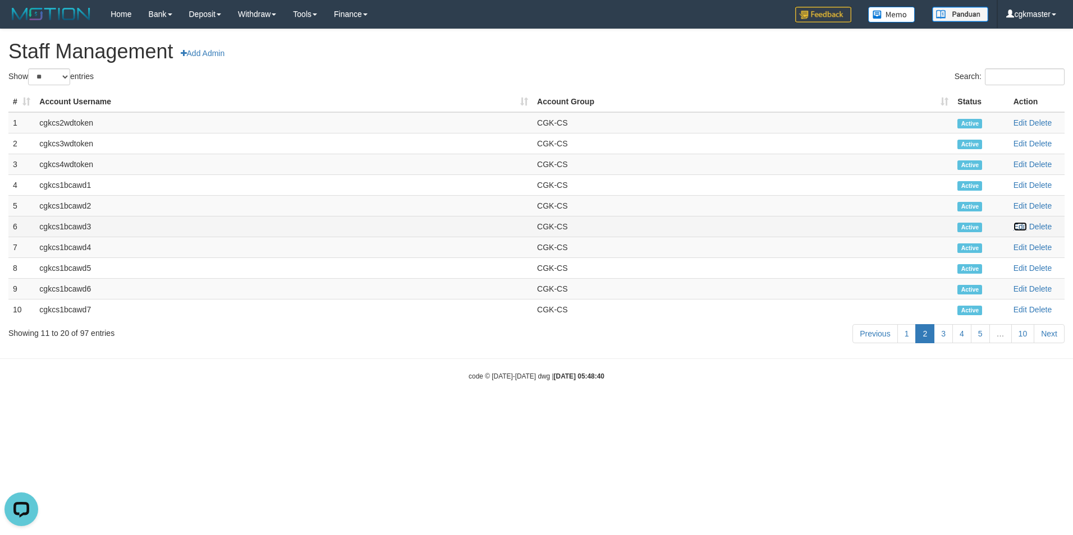
click at [1017, 224] on link "Edit" at bounding box center [1019, 226] width 13 height 9
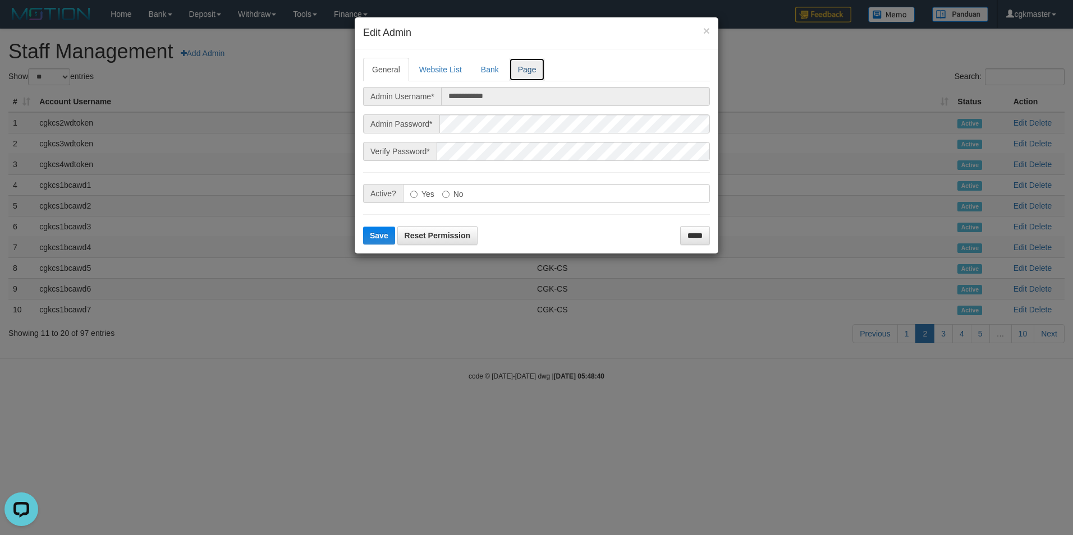
click at [534, 67] on link "Page" at bounding box center [527, 70] width 36 height 24
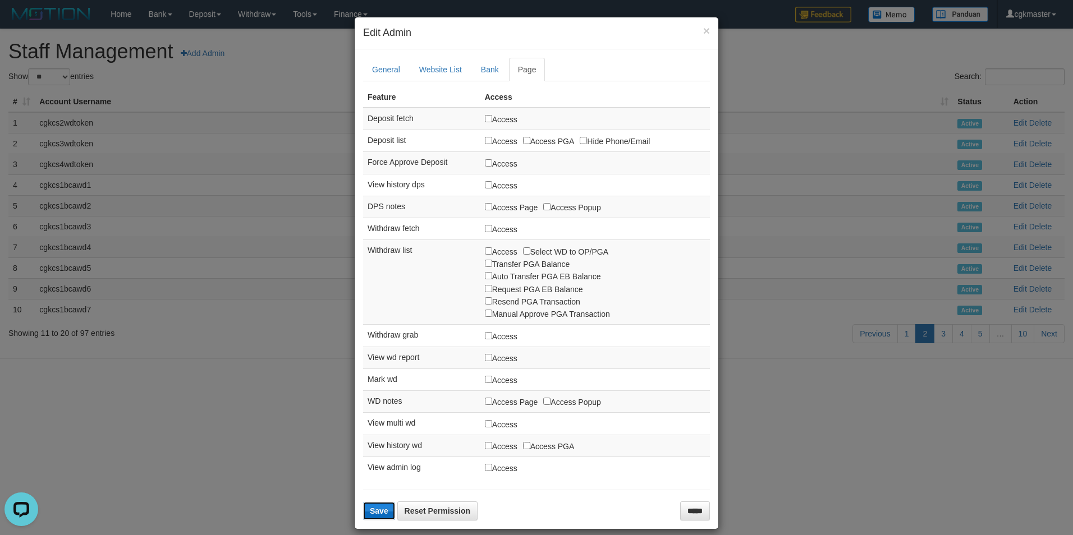
click at [378, 508] on span "Save" at bounding box center [379, 511] width 19 height 9
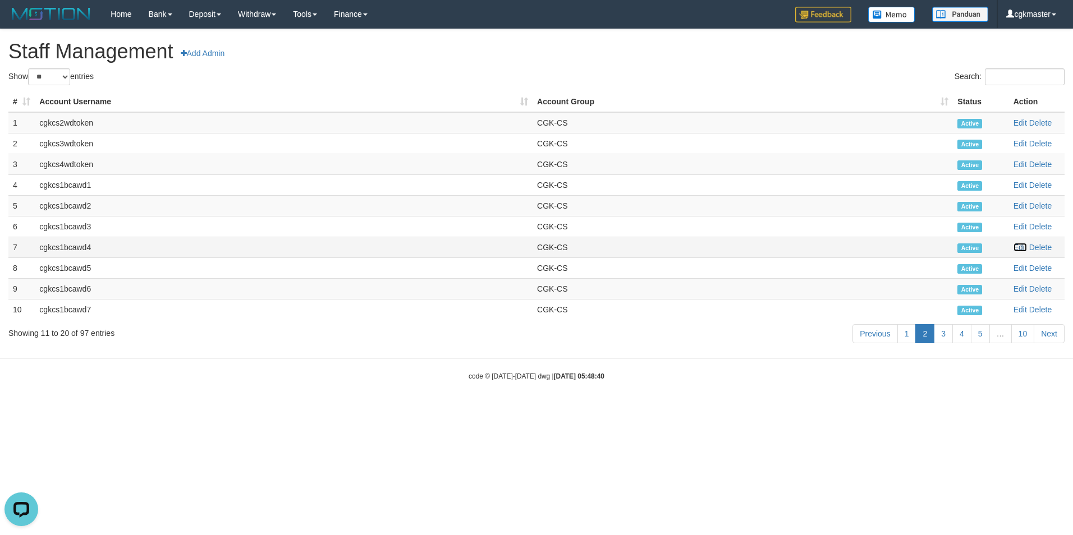
click at [1015, 247] on link "Edit" at bounding box center [1019, 247] width 13 height 9
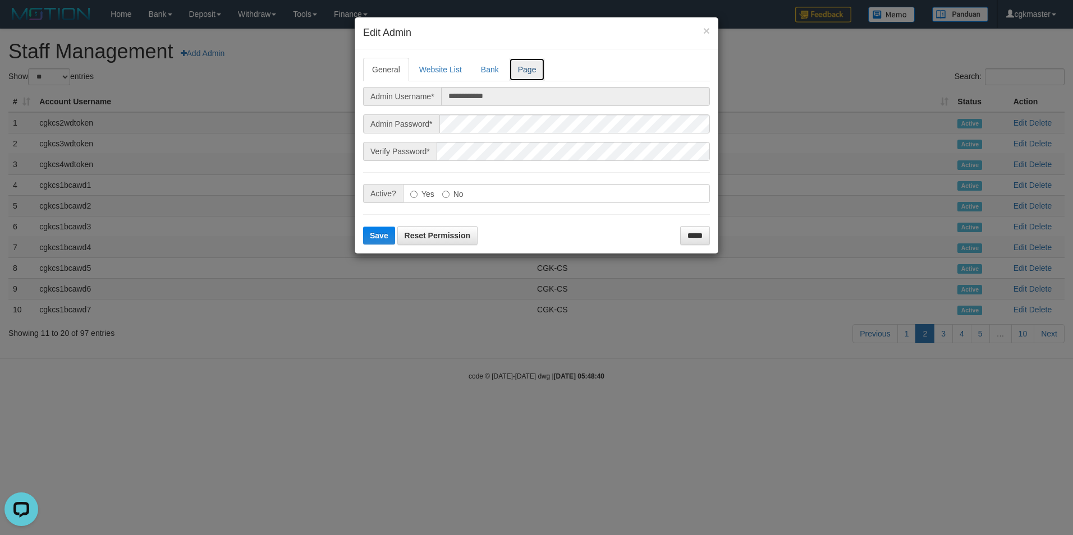
click at [521, 76] on link "Page" at bounding box center [527, 70] width 36 height 24
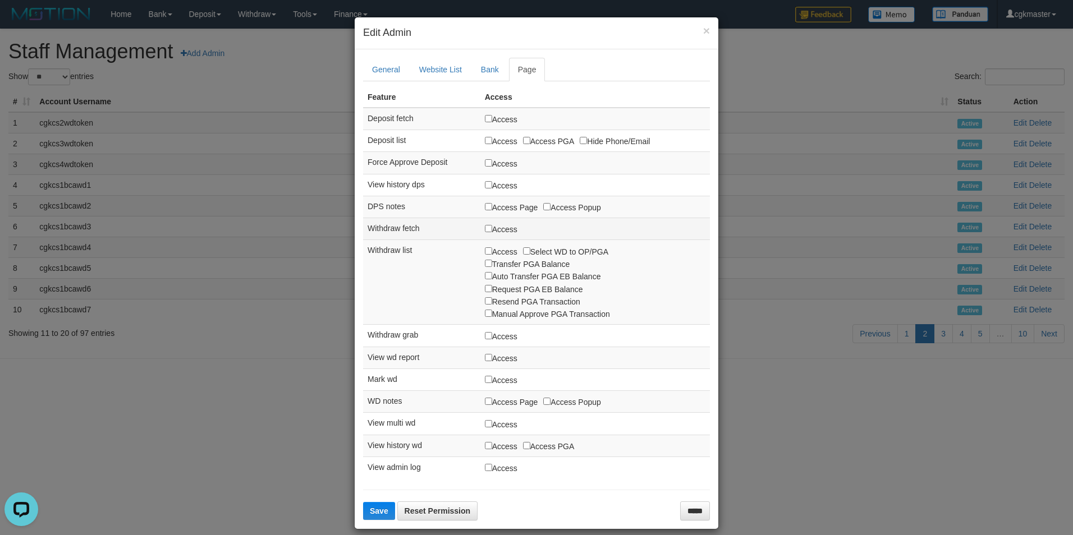
click at [485, 230] on label "Access" at bounding box center [501, 229] width 33 height 12
click at [378, 509] on span "Save" at bounding box center [379, 511] width 19 height 9
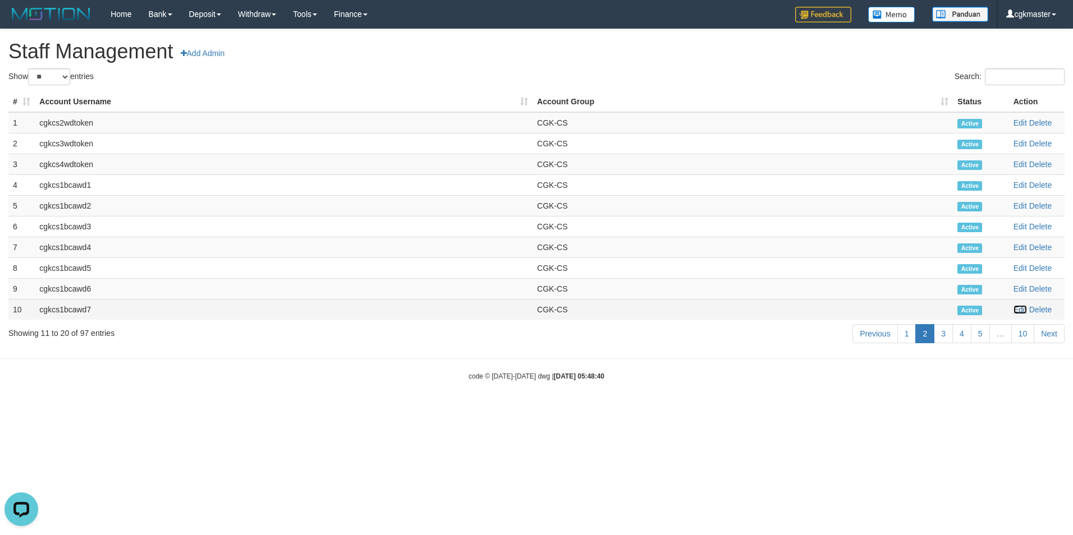
click at [1022, 309] on link "Edit" at bounding box center [1019, 309] width 13 height 9
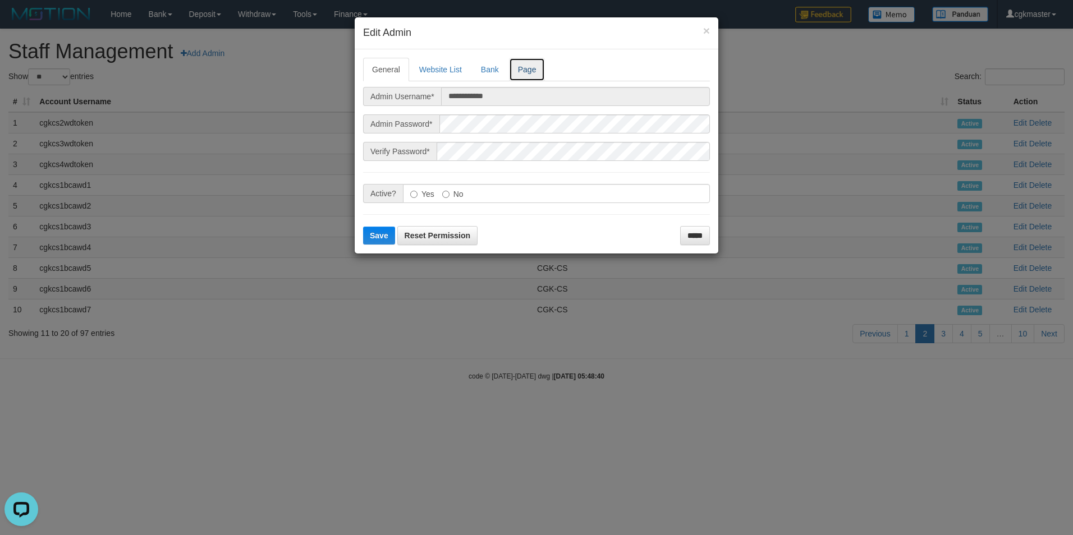
click at [520, 69] on link "Page" at bounding box center [527, 70] width 36 height 24
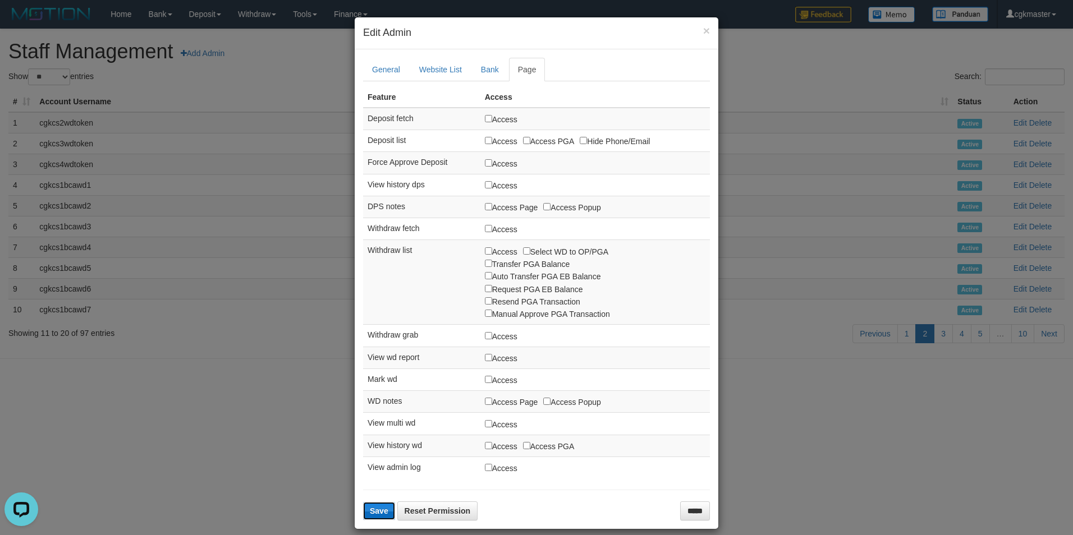
click at [371, 512] on span "Save" at bounding box center [379, 511] width 19 height 9
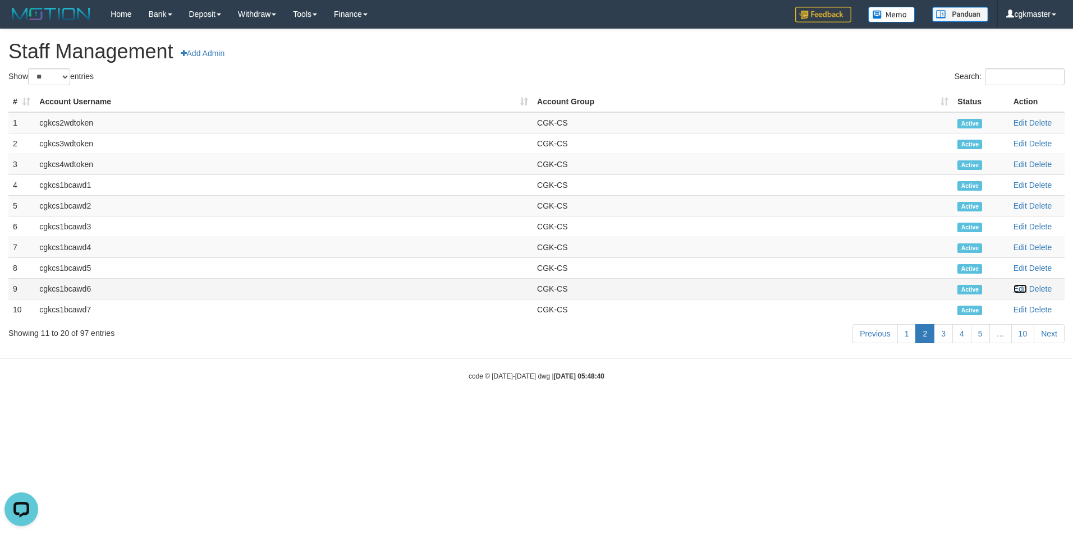
click at [1022, 287] on link "Edit" at bounding box center [1019, 289] width 13 height 9
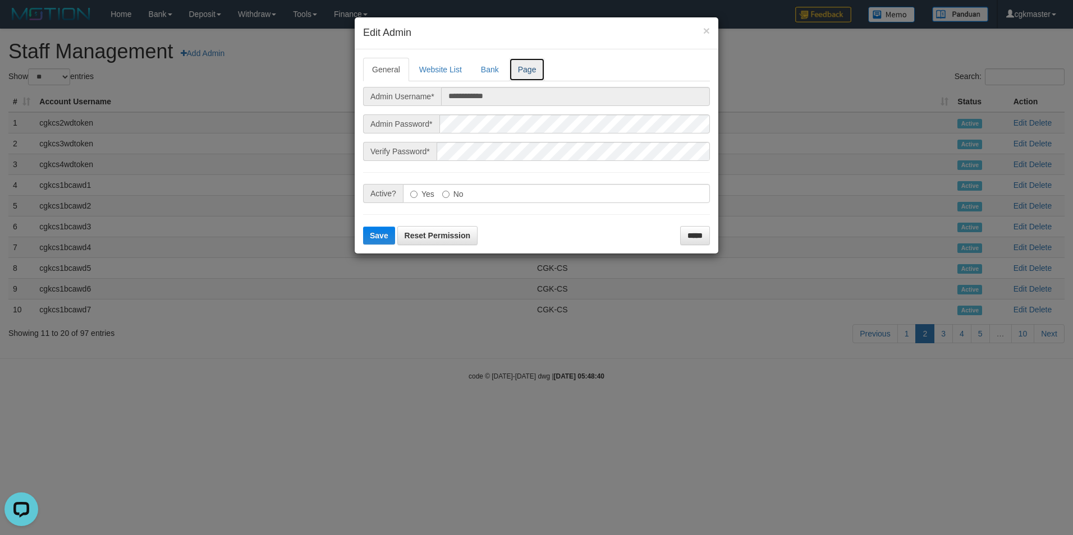
click at [534, 75] on link "Page" at bounding box center [527, 70] width 36 height 24
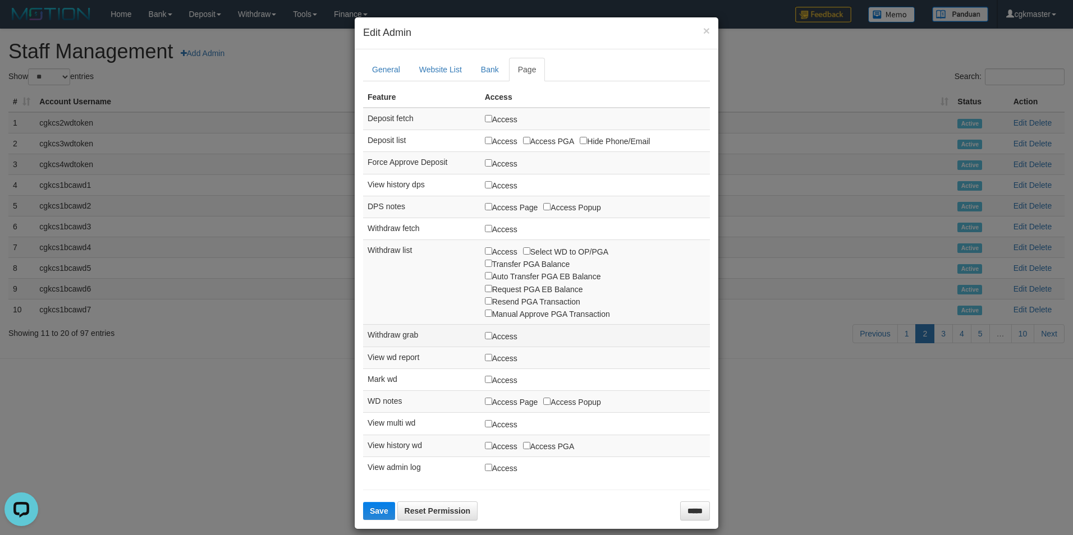
click at [487, 338] on label "Access" at bounding box center [501, 336] width 33 height 12
click at [486, 338] on label "Access" at bounding box center [501, 336] width 33 height 12
click at [373, 510] on span "Save" at bounding box center [379, 511] width 19 height 9
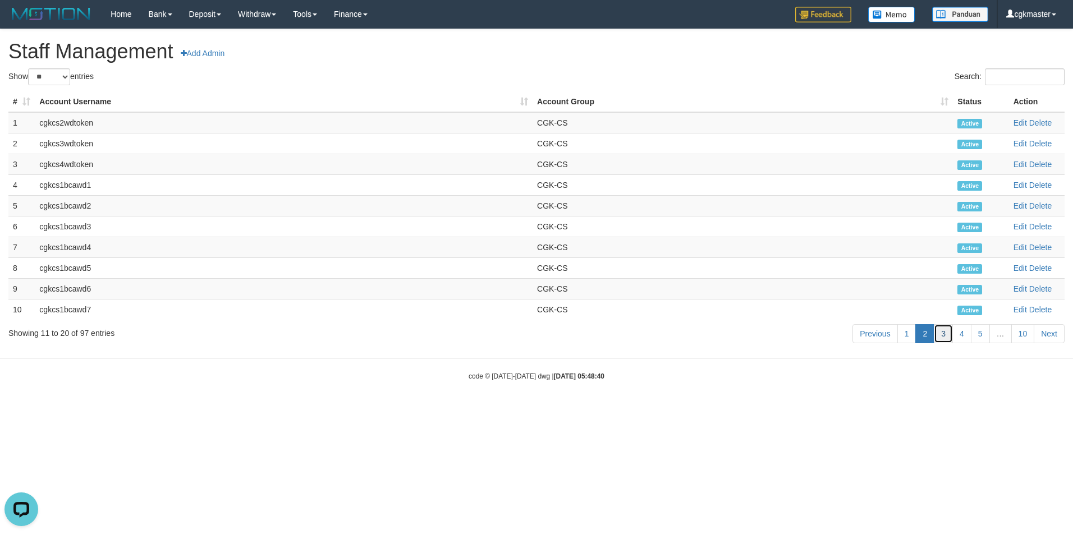
click at [939, 334] on link "3" at bounding box center [943, 333] width 19 height 19
click at [1020, 121] on link "Edit" at bounding box center [1019, 122] width 13 height 9
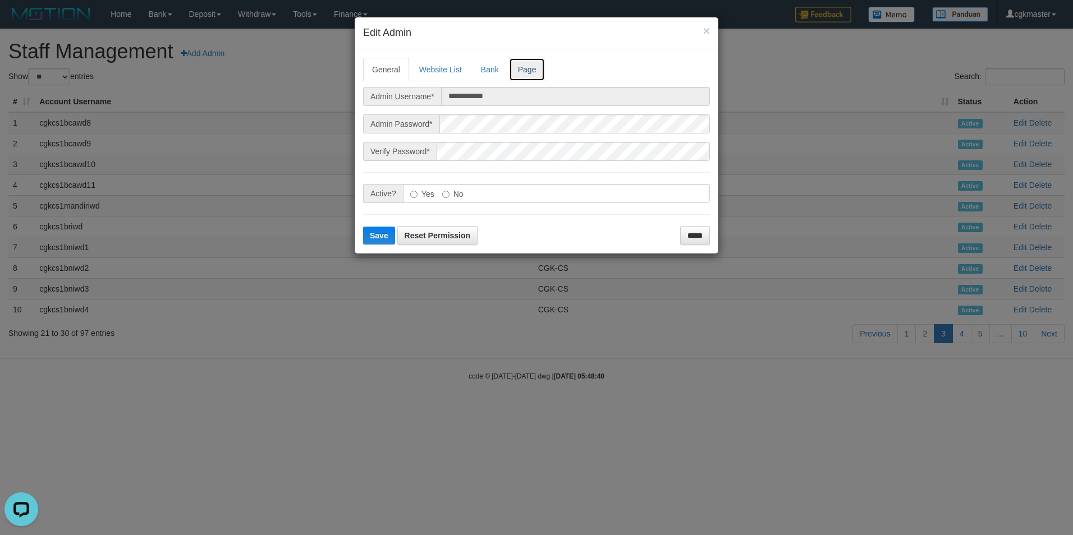
click at [526, 76] on link "Page" at bounding box center [527, 70] width 36 height 24
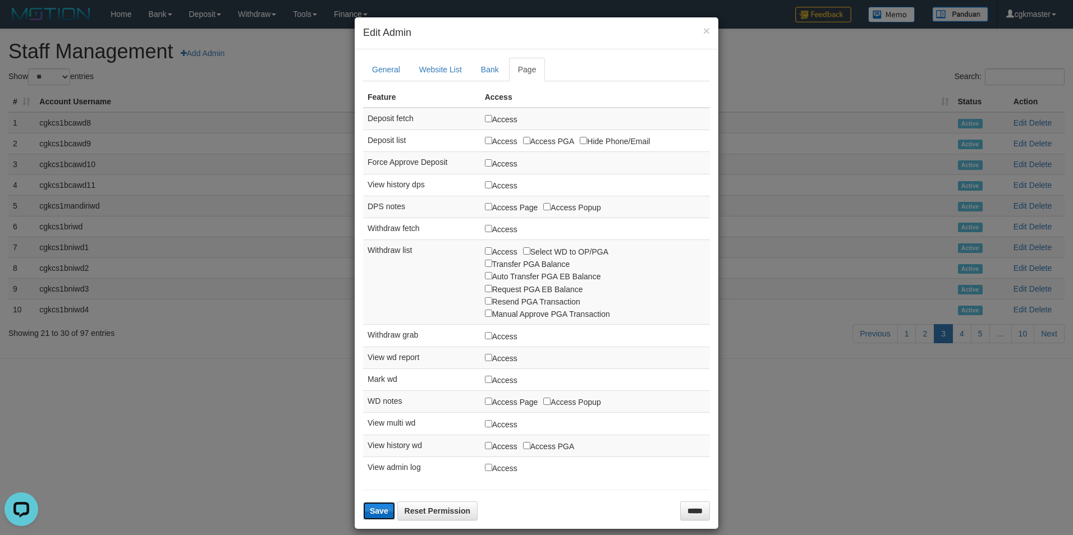
click at [376, 508] on span "Save" at bounding box center [379, 511] width 19 height 9
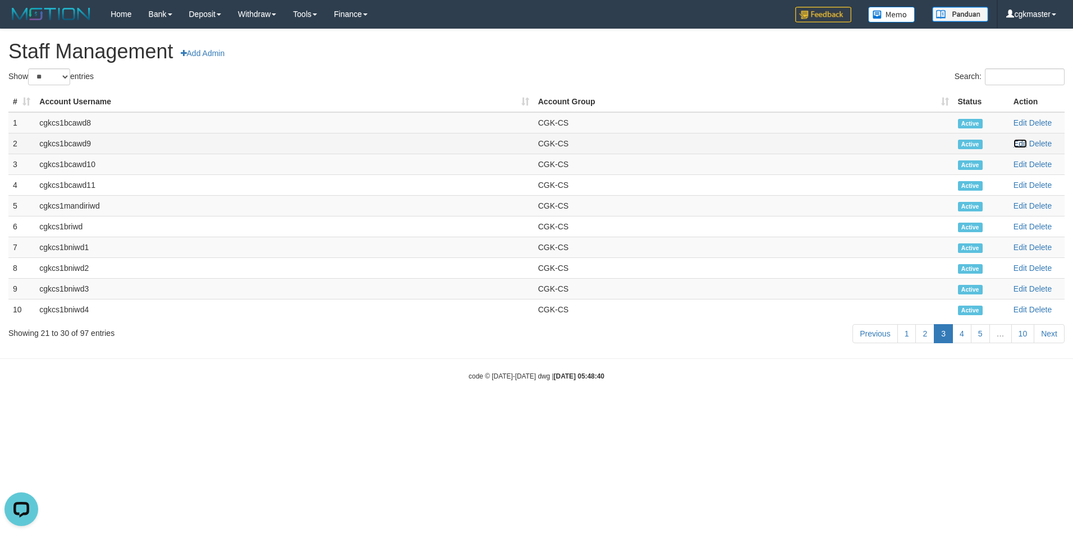
click at [1020, 145] on link "Edit" at bounding box center [1019, 143] width 13 height 9
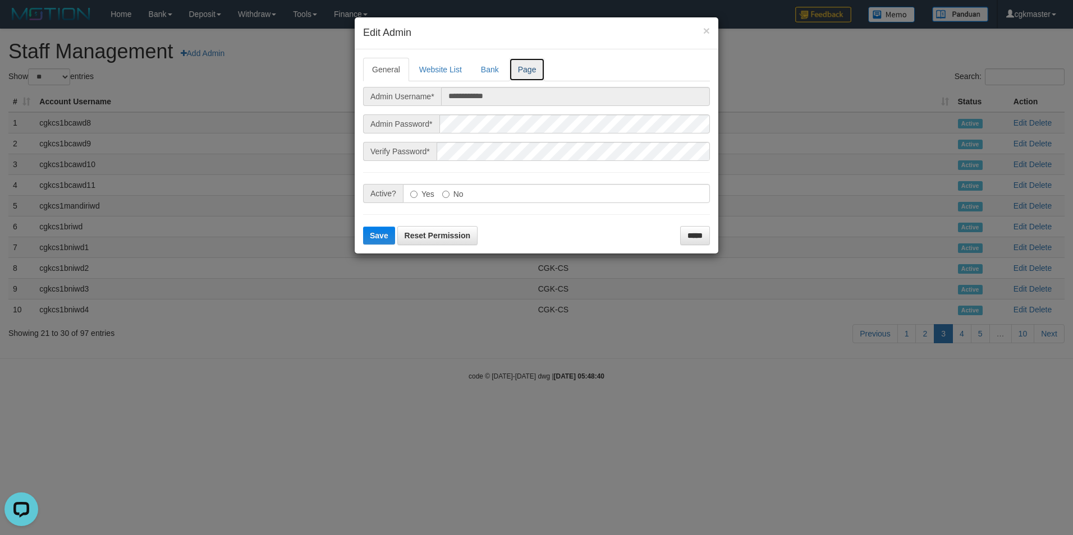
drag, startPoint x: 529, startPoint y: 72, endPoint x: 535, endPoint y: 81, distance: 11.4
click at [530, 72] on link "Page" at bounding box center [527, 70] width 36 height 24
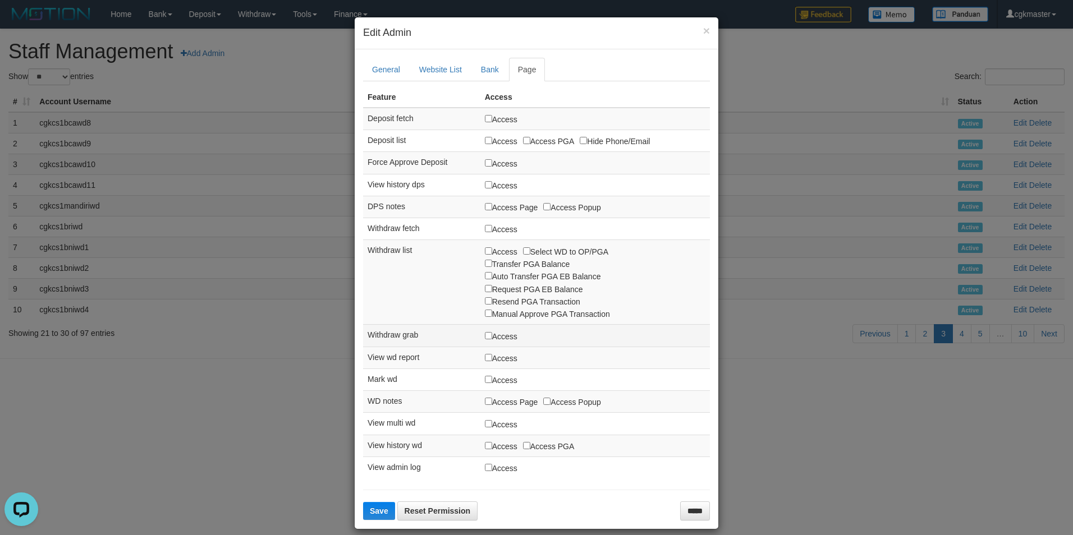
click at [485, 341] on label "Access" at bounding box center [501, 336] width 33 height 12
click at [379, 514] on span "Save" at bounding box center [379, 511] width 19 height 9
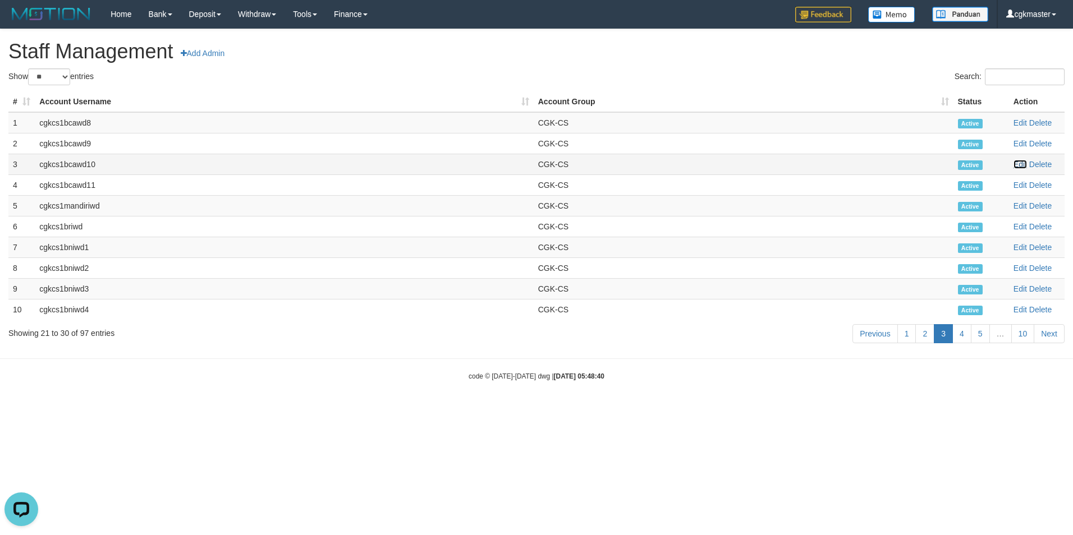
click at [1021, 165] on link "Edit" at bounding box center [1019, 164] width 13 height 9
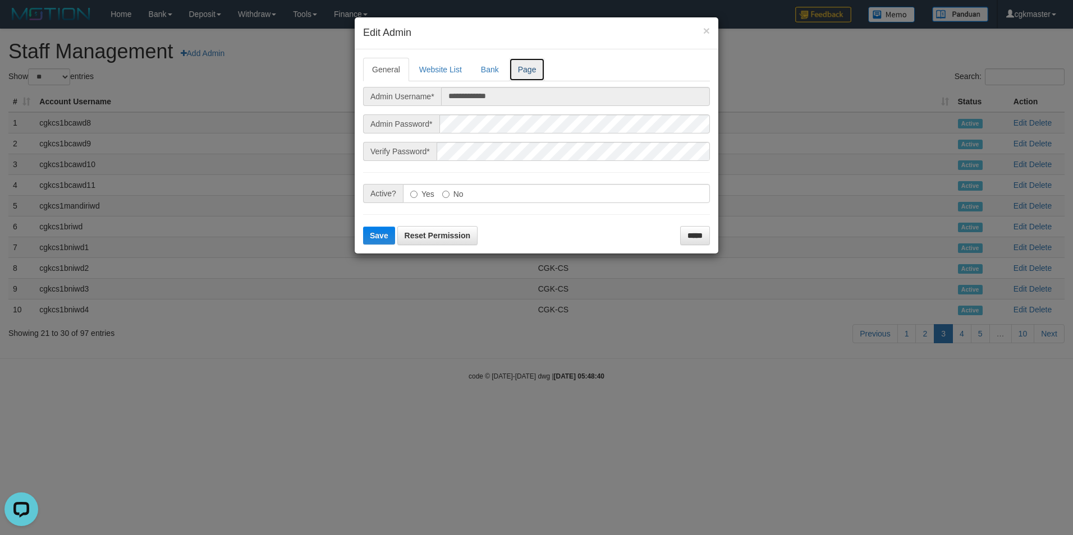
drag, startPoint x: 527, startPoint y: 73, endPoint x: 538, endPoint y: 88, distance: 18.4
click at [528, 73] on link "Page" at bounding box center [527, 70] width 36 height 24
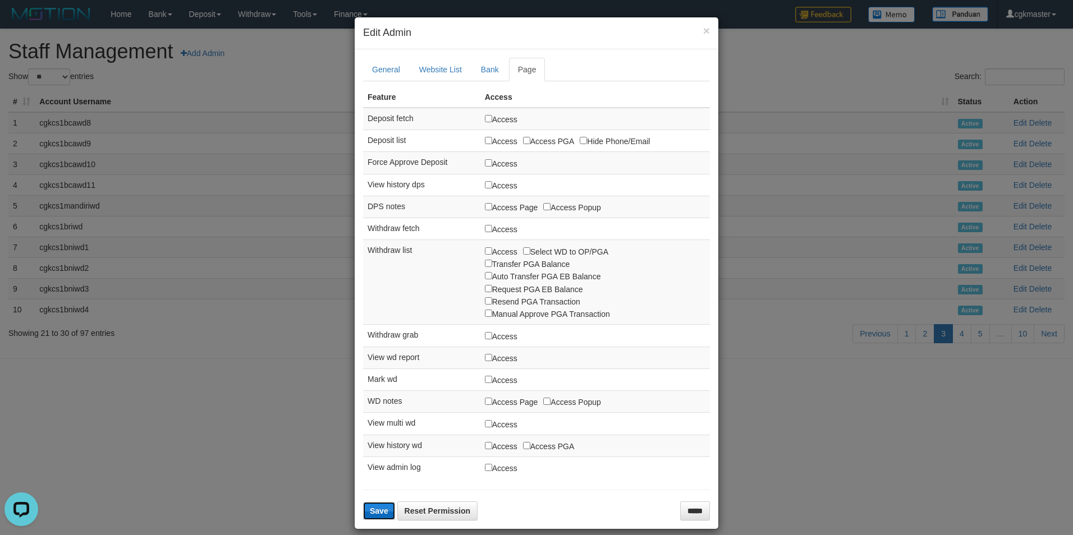
click at [370, 508] on span "Save" at bounding box center [379, 511] width 19 height 9
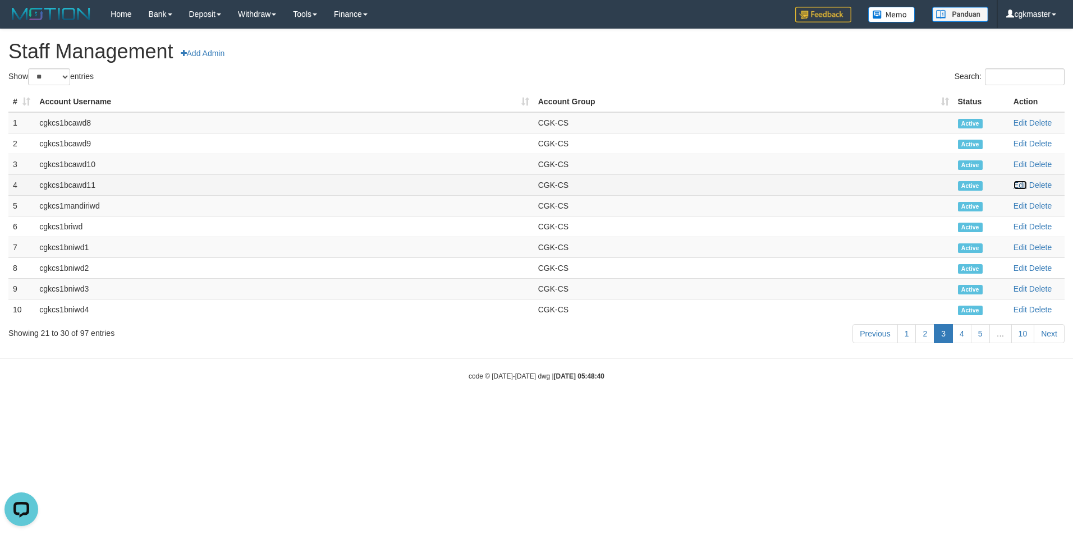
click at [1013, 186] on link "Edit" at bounding box center [1019, 185] width 13 height 9
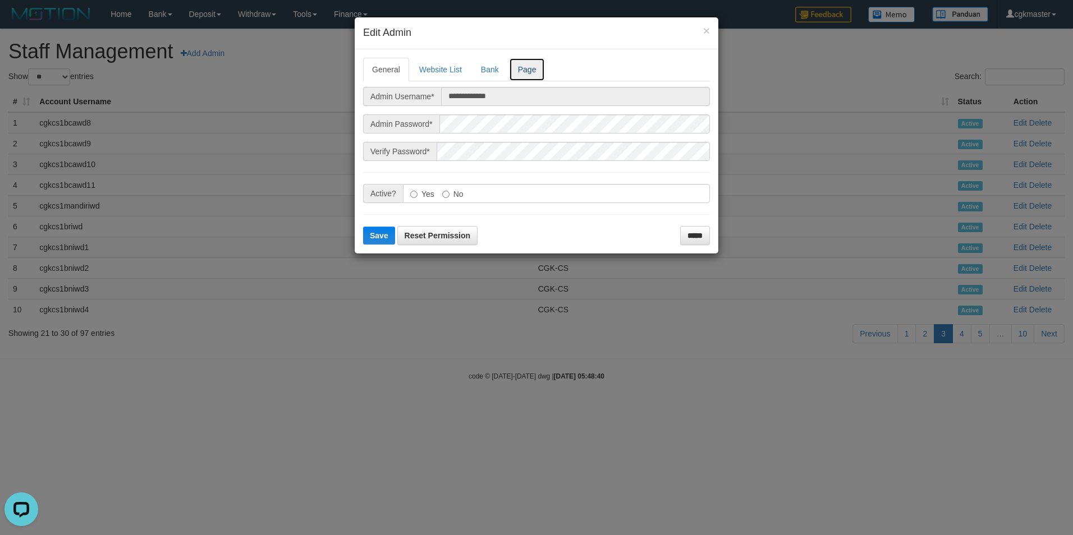
click at [534, 67] on link "Page" at bounding box center [527, 70] width 36 height 24
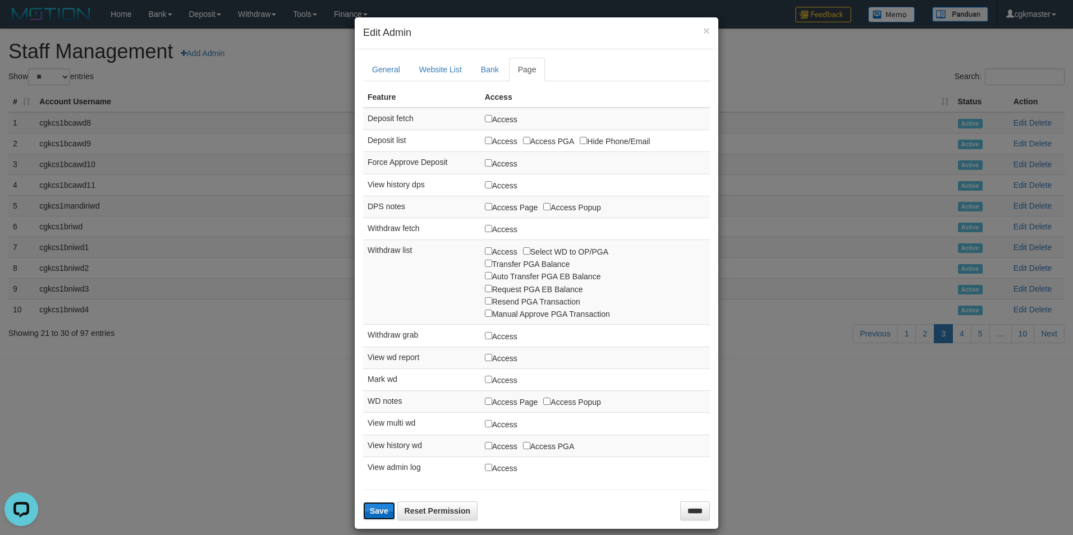
click at [374, 513] on span "Save" at bounding box center [379, 511] width 19 height 9
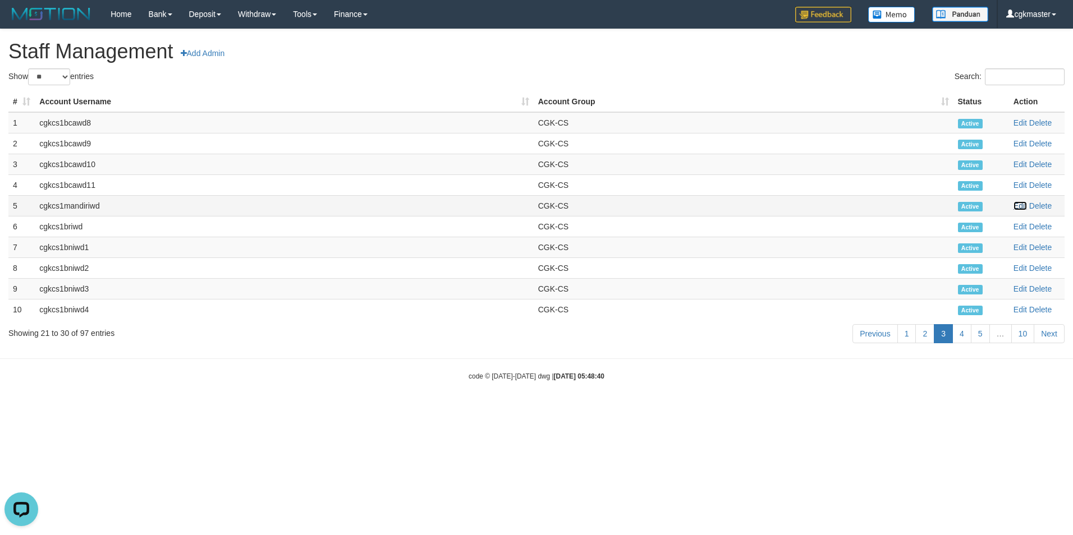
click at [1021, 205] on link "Edit" at bounding box center [1019, 205] width 13 height 9
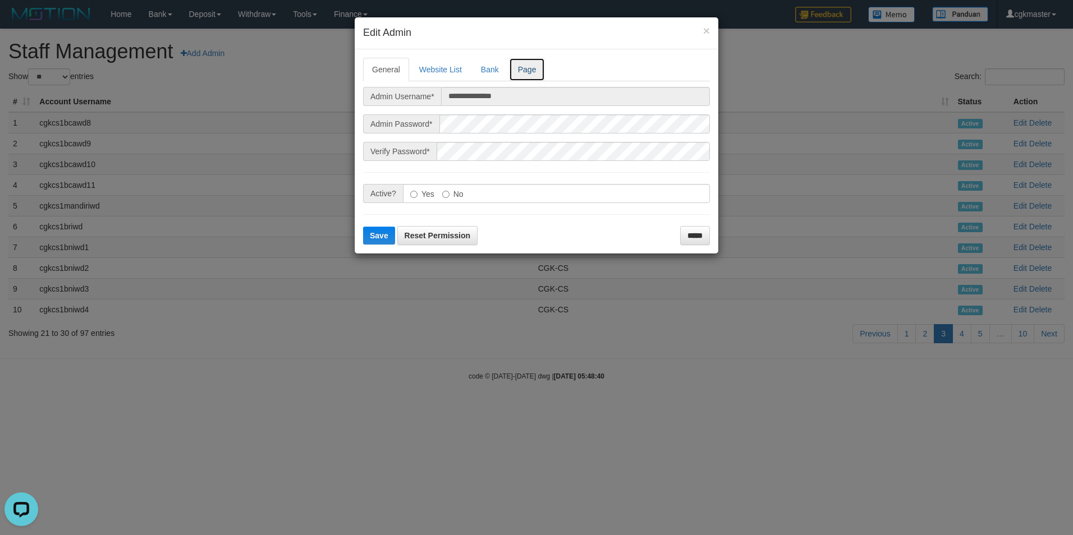
click at [534, 70] on link "Page" at bounding box center [527, 70] width 36 height 24
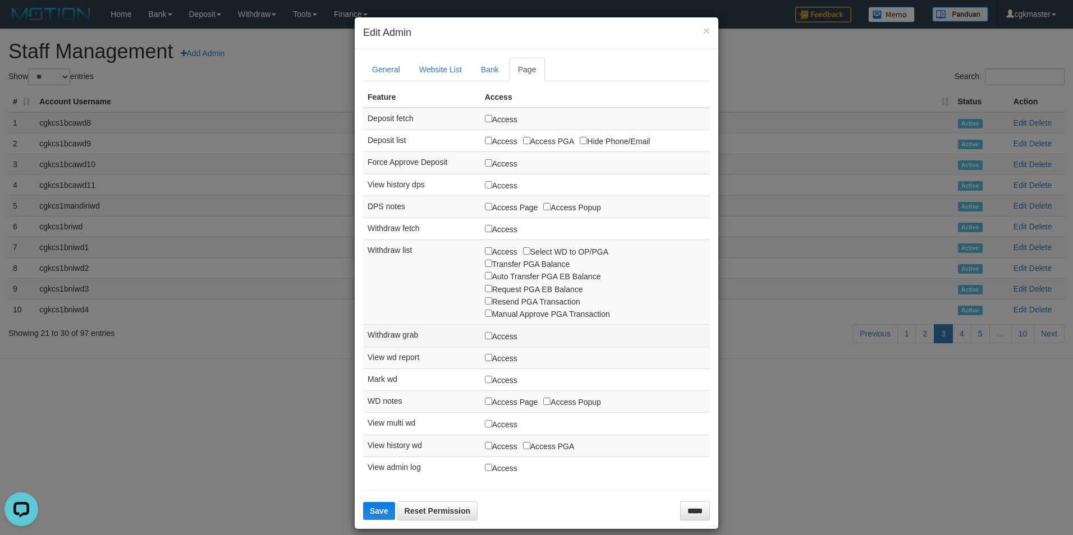
click at [485, 340] on label "Access" at bounding box center [501, 336] width 33 height 12
click at [375, 511] on span "Save" at bounding box center [379, 511] width 19 height 9
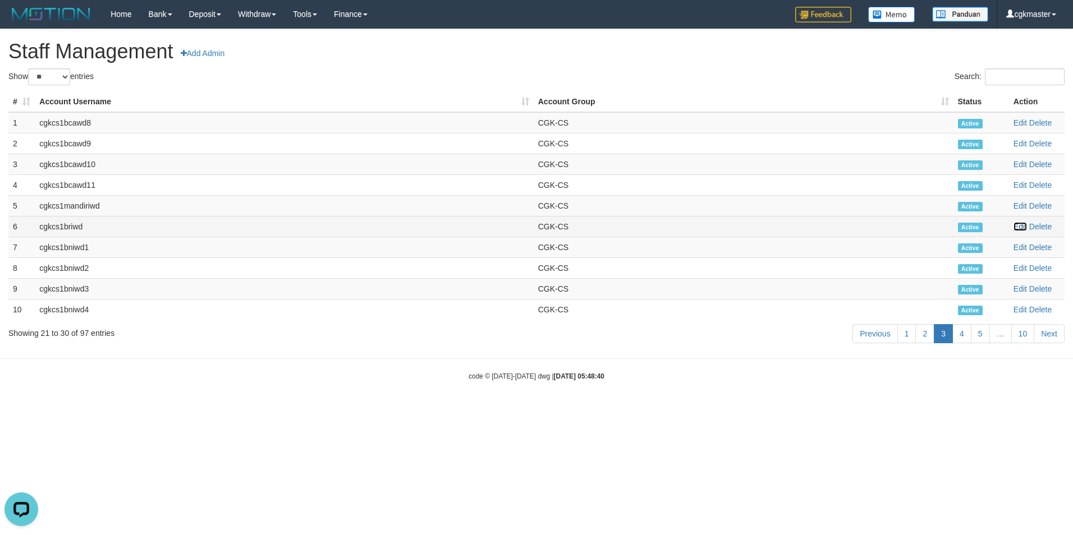
click at [1020, 228] on link "Edit" at bounding box center [1019, 226] width 13 height 9
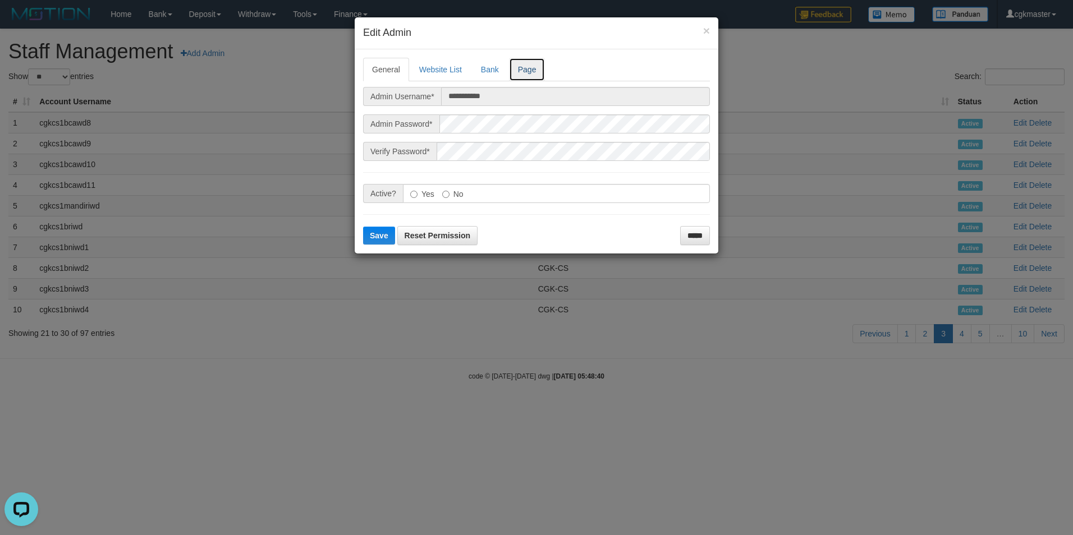
click at [519, 67] on link "Page" at bounding box center [527, 70] width 36 height 24
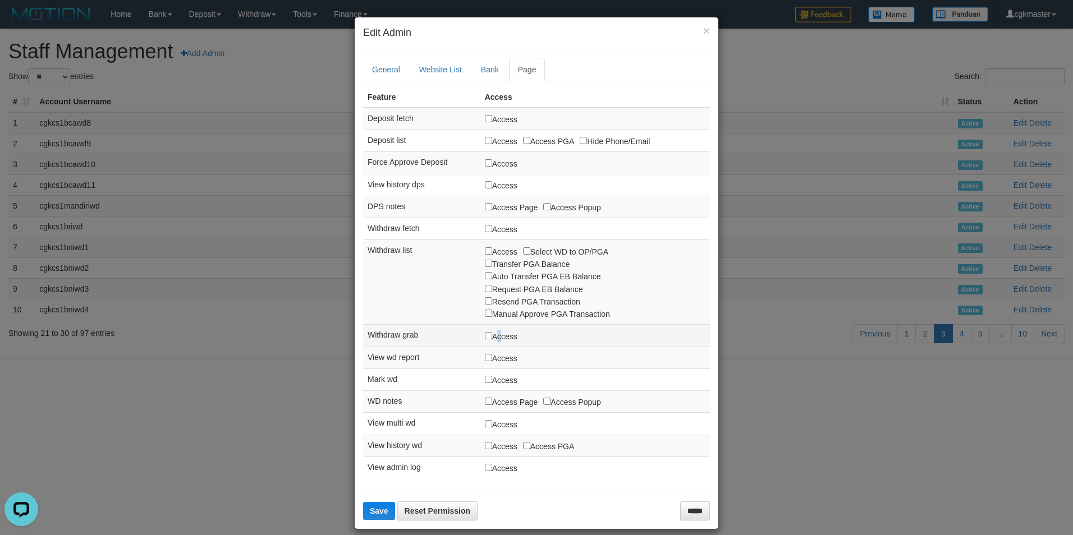
click at [489, 337] on label "Access" at bounding box center [501, 336] width 33 height 12
click at [485, 341] on label "Access" at bounding box center [501, 336] width 33 height 12
click at [377, 515] on span "Save" at bounding box center [379, 511] width 19 height 9
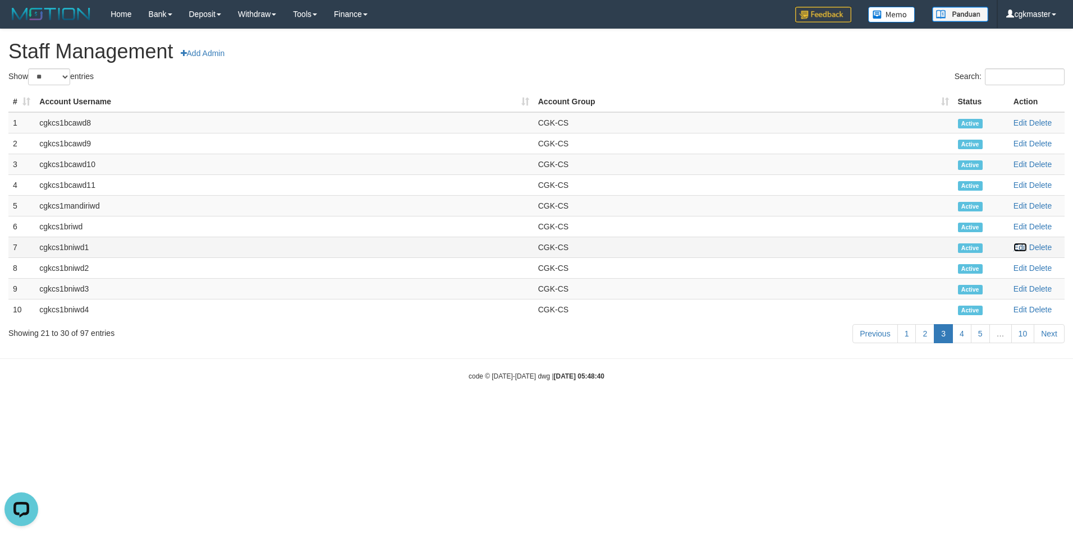
click at [1022, 245] on link "Edit" at bounding box center [1019, 247] width 13 height 9
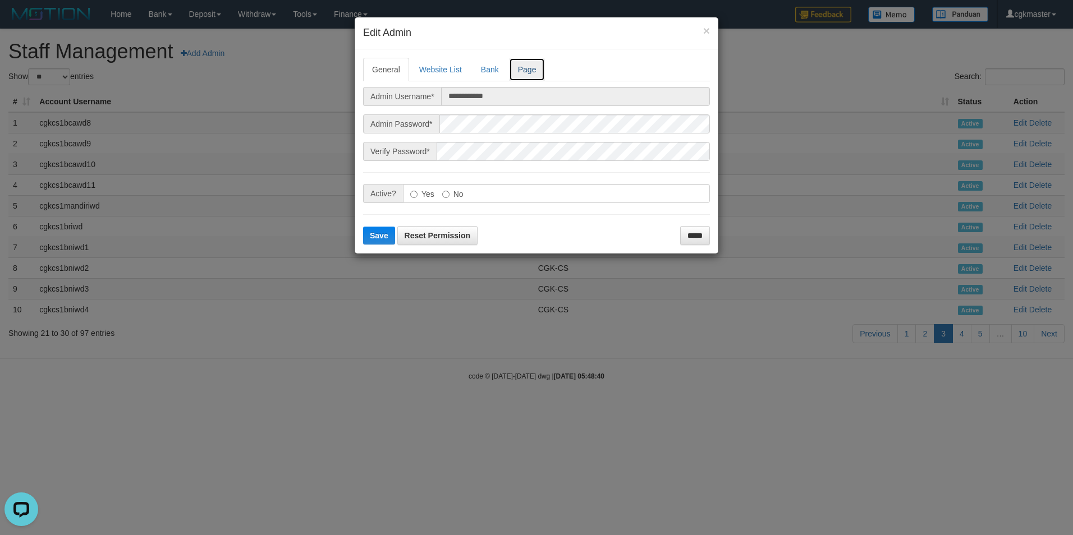
click at [523, 74] on link "Page" at bounding box center [527, 70] width 36 height 24
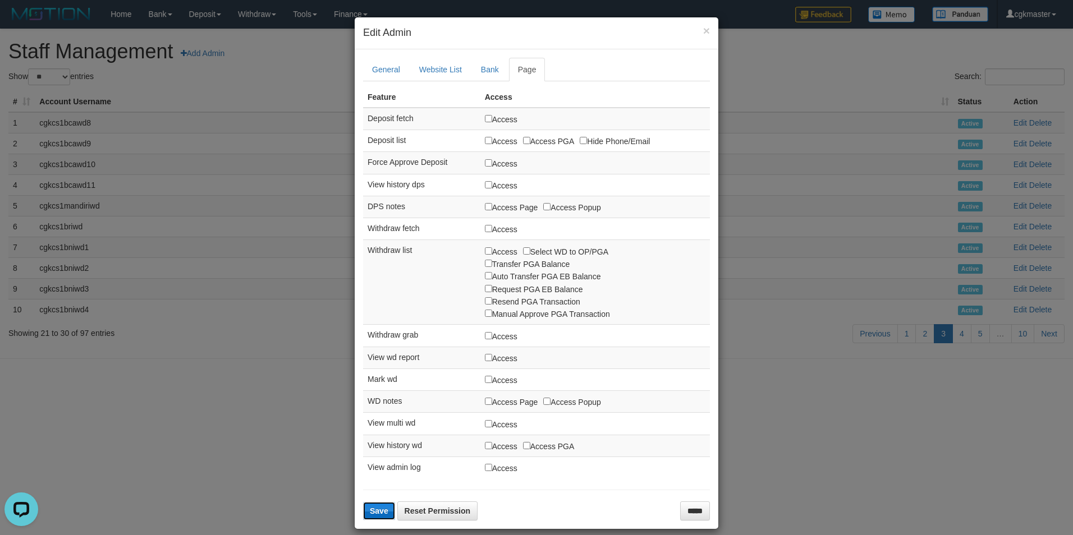
click at [370, 512] on span "Save" at bounding box center [379, 511] width 19 height 9
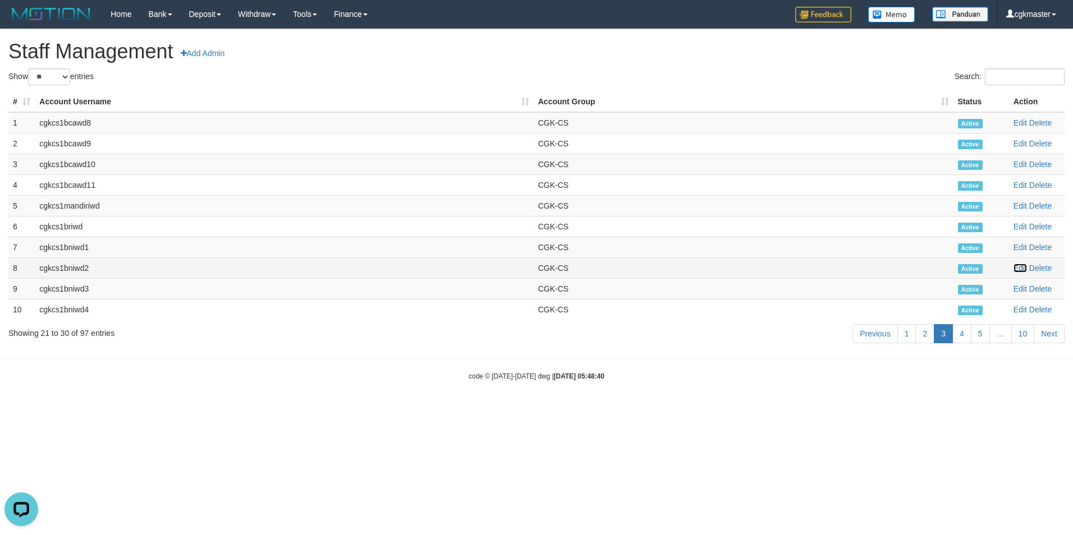
click at [1021, 269] on link "Edit" at bounding box center [1019, 268] width 13 height 9
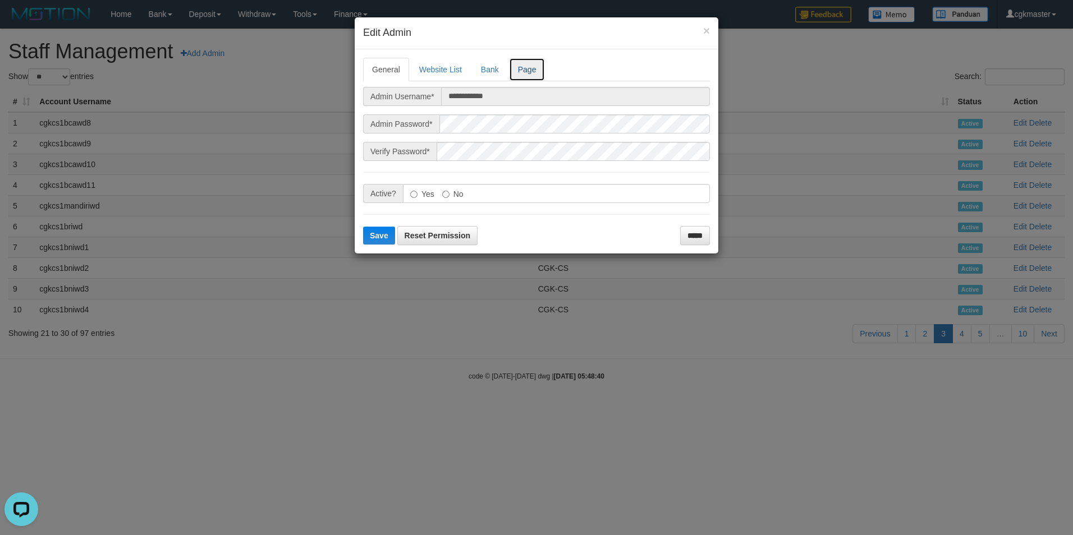
click at [531, 75] on link "Page" at bounding box center [527, 70] width 36 height 24
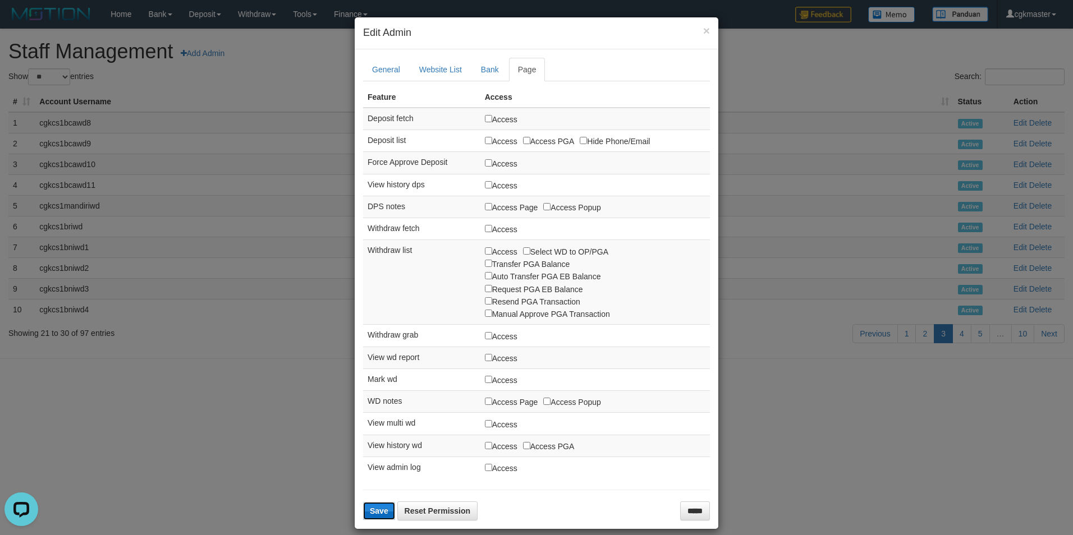
click at [378, 510] on span "Save" at bounding box center [379, 511] width 19 height 9
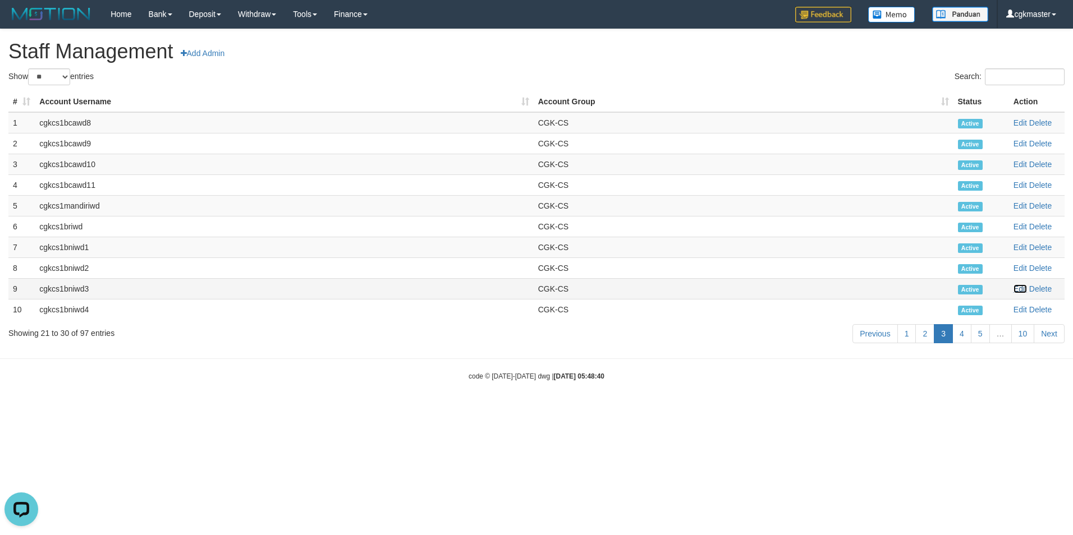
click at [1021, 289] on link "Edit" at bounding box center [1019, 289] width 13 height 9
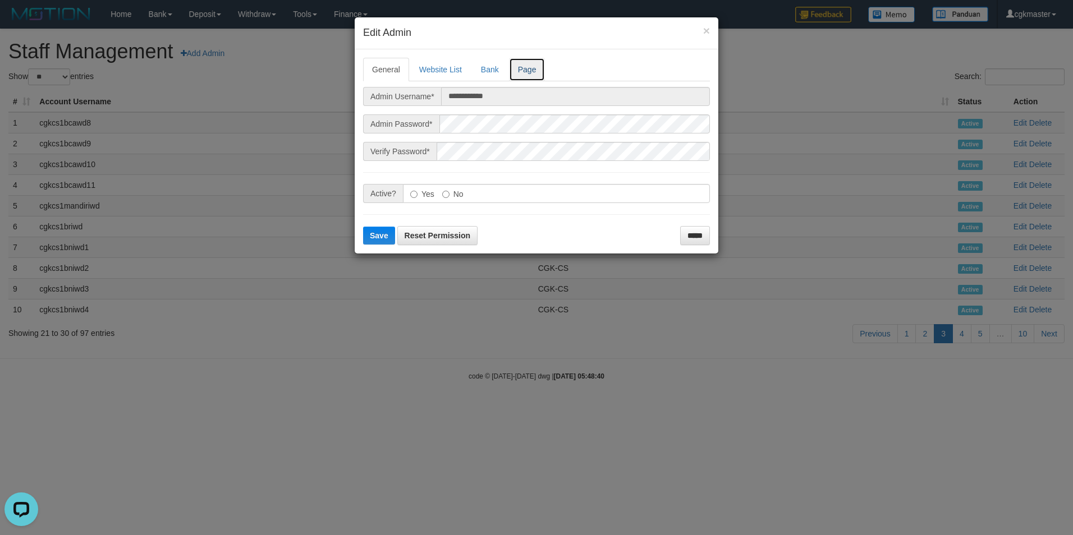
click at [527, 71] on link "Page" at bounding box center [527, 70] width 36 height 24
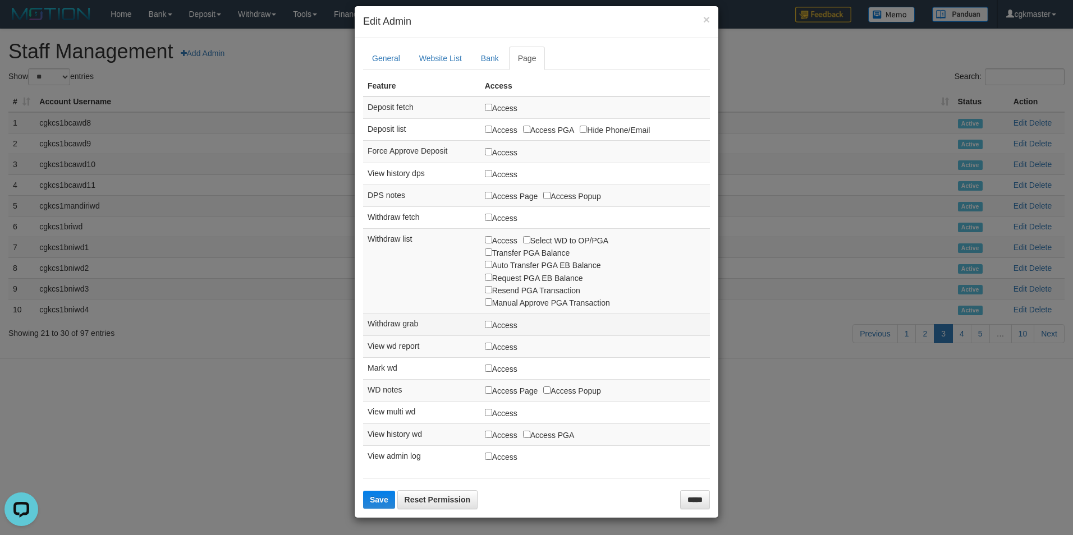
click at [485, 321] on label "Access" at bounding box center [501, 325] width 33 height 12
click at [376, 494] on button "Save" at bounding box center [379, 500] width 32 height 18
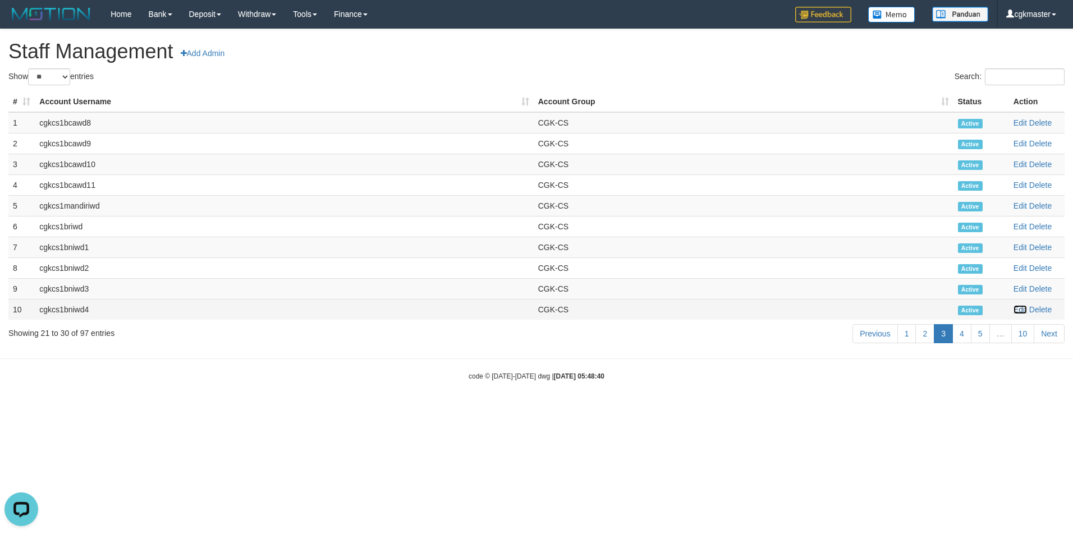
click at [1019, 311] on link "Edit" at bounding box center [1019, 309] width 13 height 9
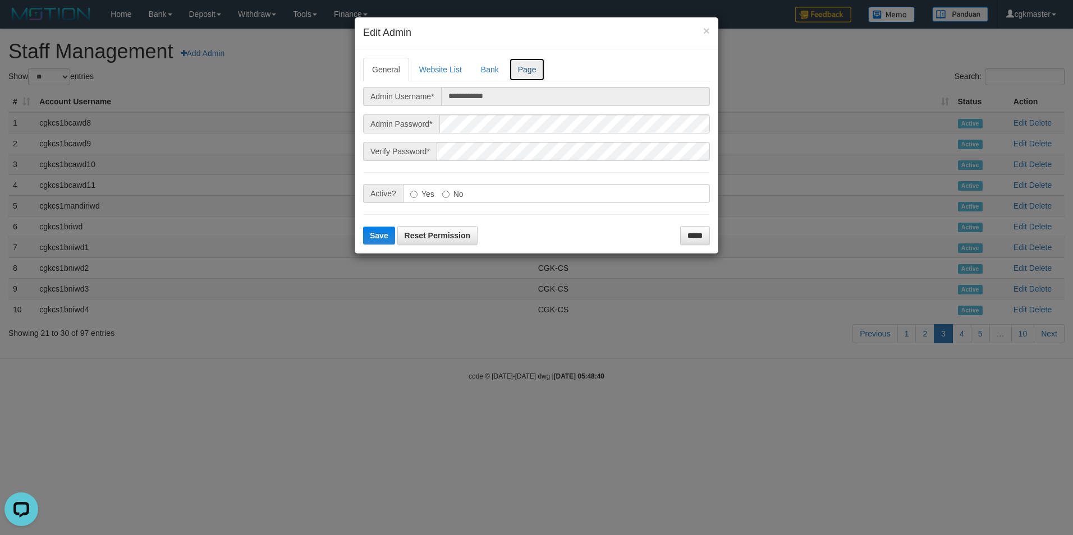
click at [529, 72] on link "Page" at bounding box center [527, 70] width 36 height 24
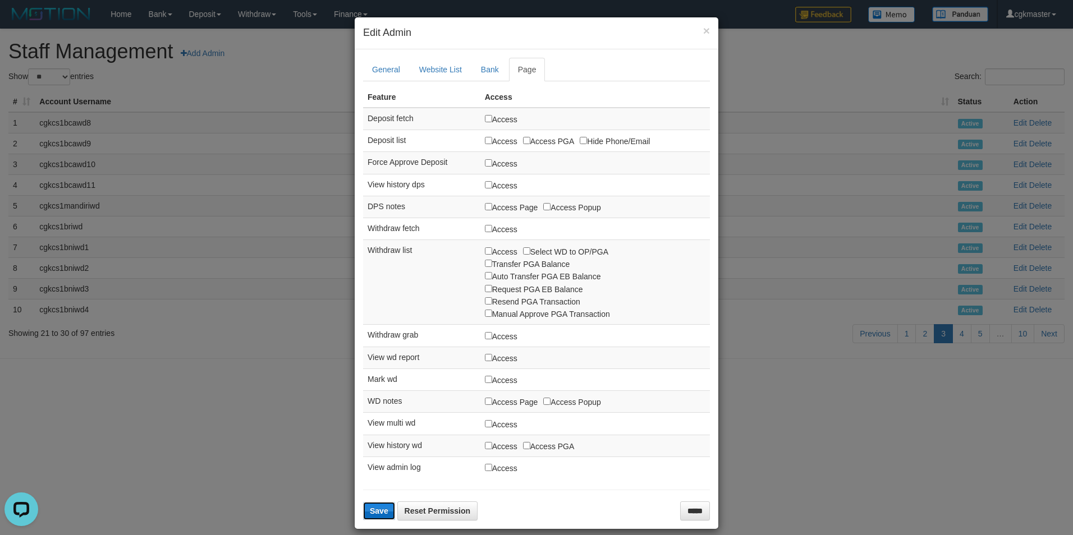
click at [370, 511] on span "Save" at bounding box center [379, 511] width 19 height 9
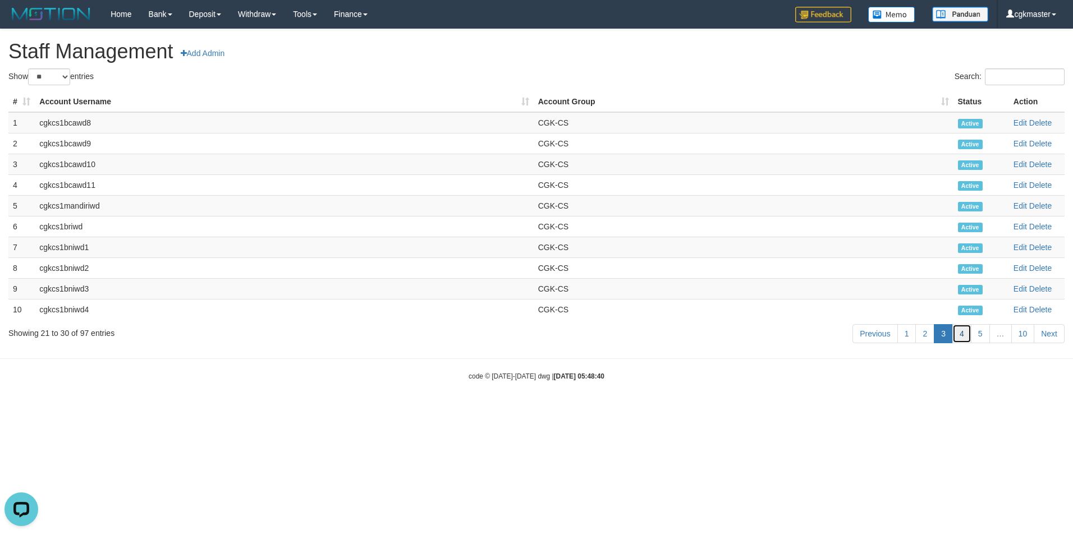
click at [963, 332] on link "4" at bounding box center [961, 333] width 19 height 19
click at [1021, 118] on td "Edit Delete" at bounding box center [1037, 122] width 56 height 21
click at [1022, 121] on link "Edit" at bounding box center [1019, 122] width 13 height 9
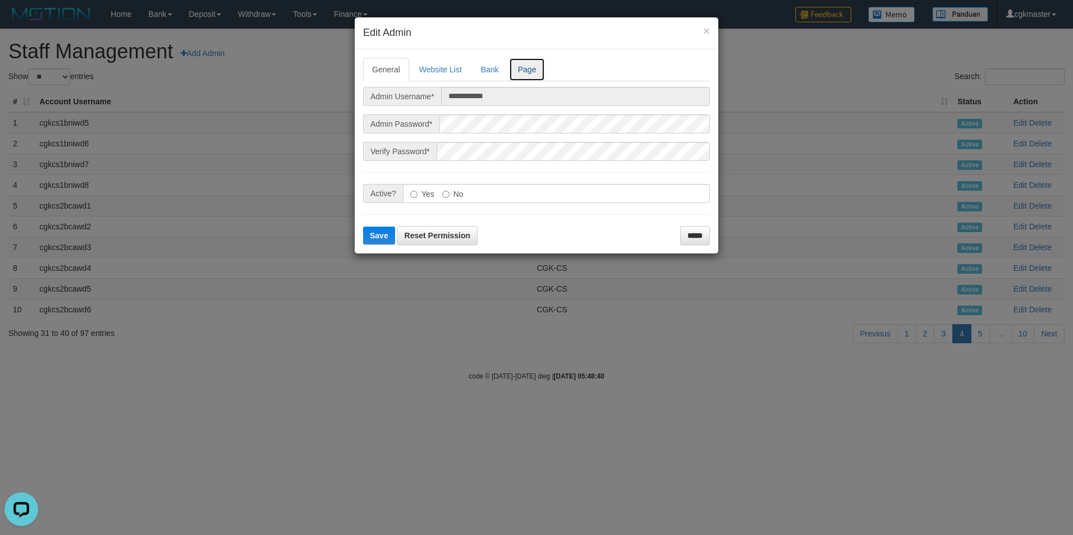
click at [526, 72] on link "Page" at bounding box center [527, 70] width 36 height 24
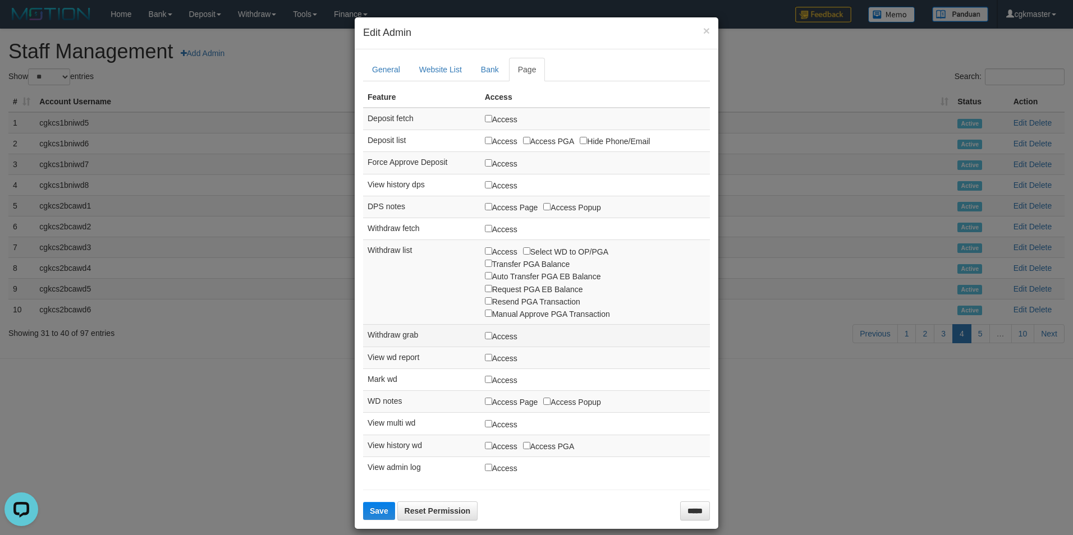
click at [485, 331] on label "Access" at bounding box center [501, 336] width 33 height 12
click at [485, 337] on label "Access" at bounding box center [501, 336] width 33 height 12
click at [378, 513] on span "Save" at bounding box center [379, 511] width 19 height 9
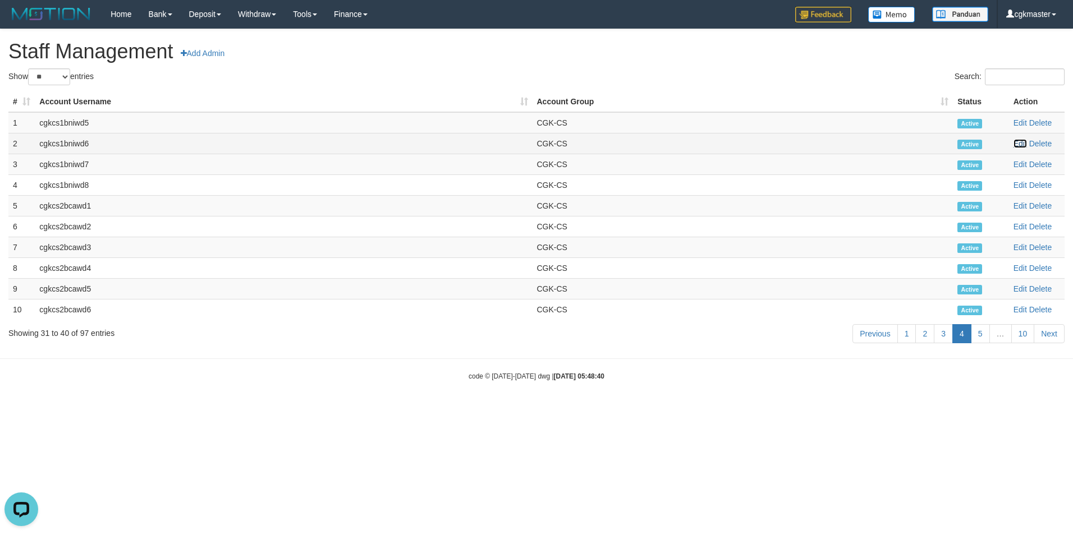
click at [1020, 148] on link "Edit" at bounding box center [1019, 143] width 13 height 9
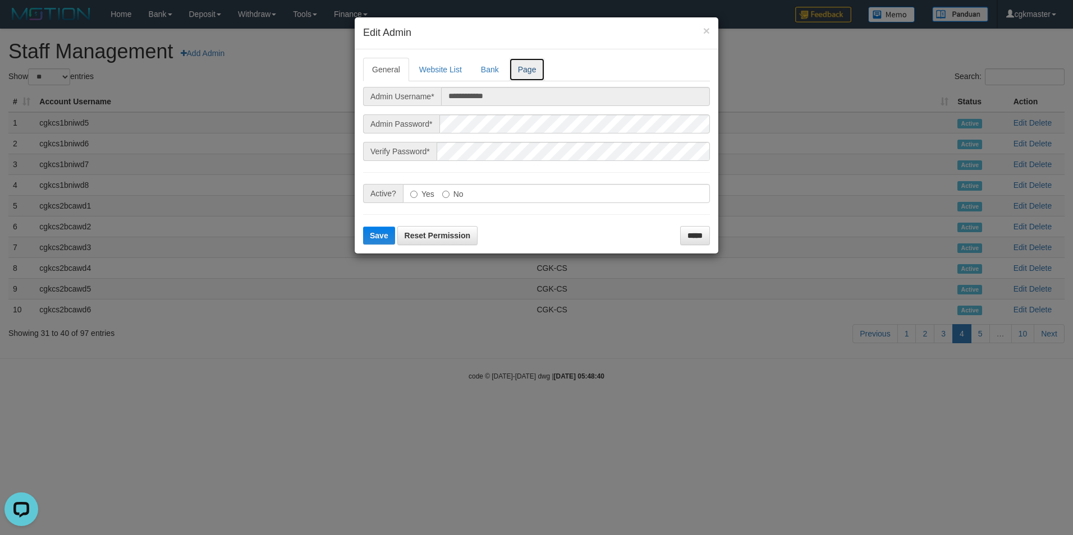
click at [531, 79] on link "Page" at bounding box center [527, 70] width 36 height 24
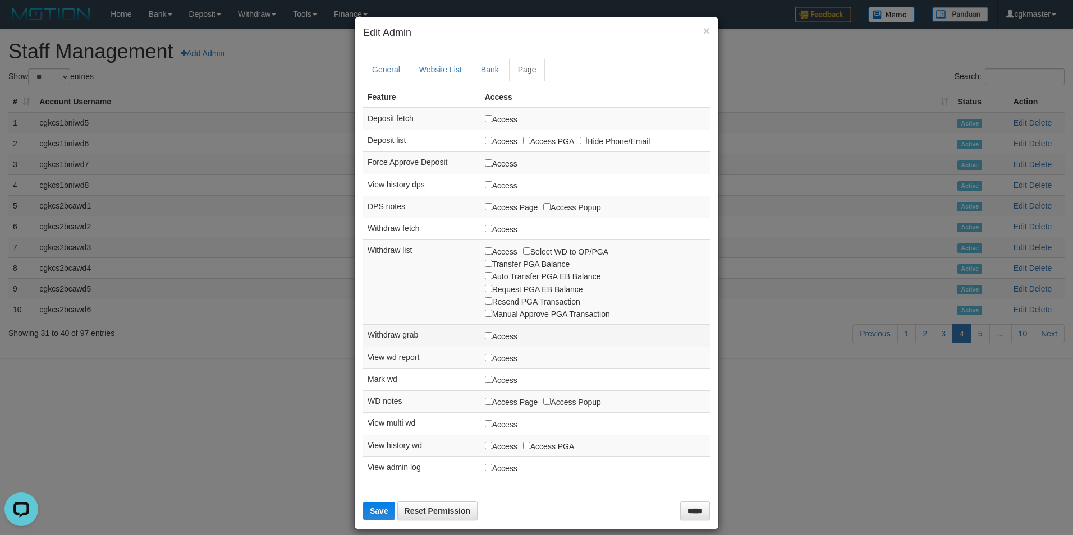
click at [485, 335] on label "Access" at bounding box center [501, 336] width 33 height 12
click at [485, 337] on label "Access" at bounding box center [501, 336] width 33 height 12
click at [386, 510] on button "Save" at bounding box center [379, 511] width 32 height 18
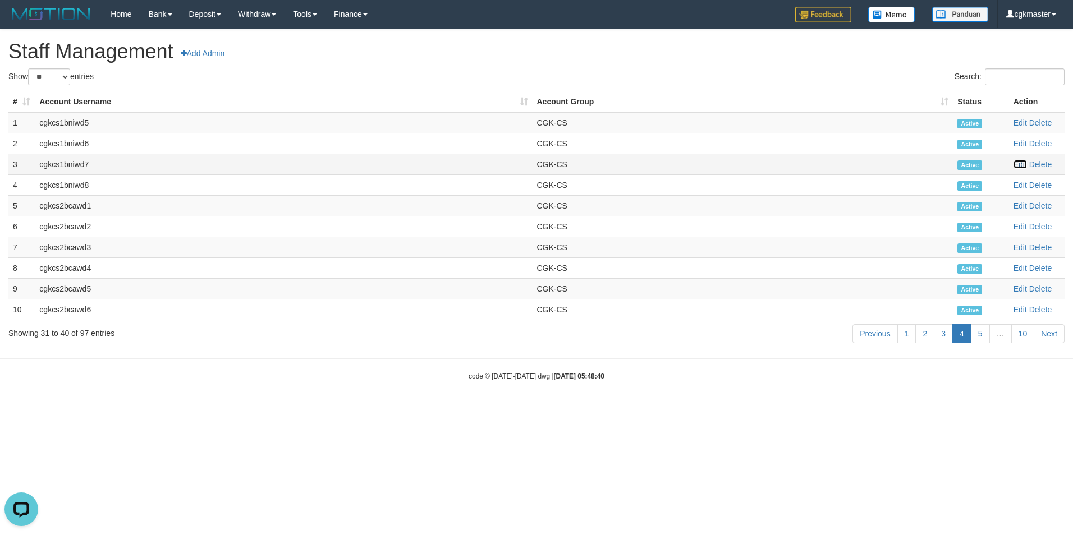
click at [1019, 163] on link "Edit" at bounding box center [1019, 164] width 13 height 9
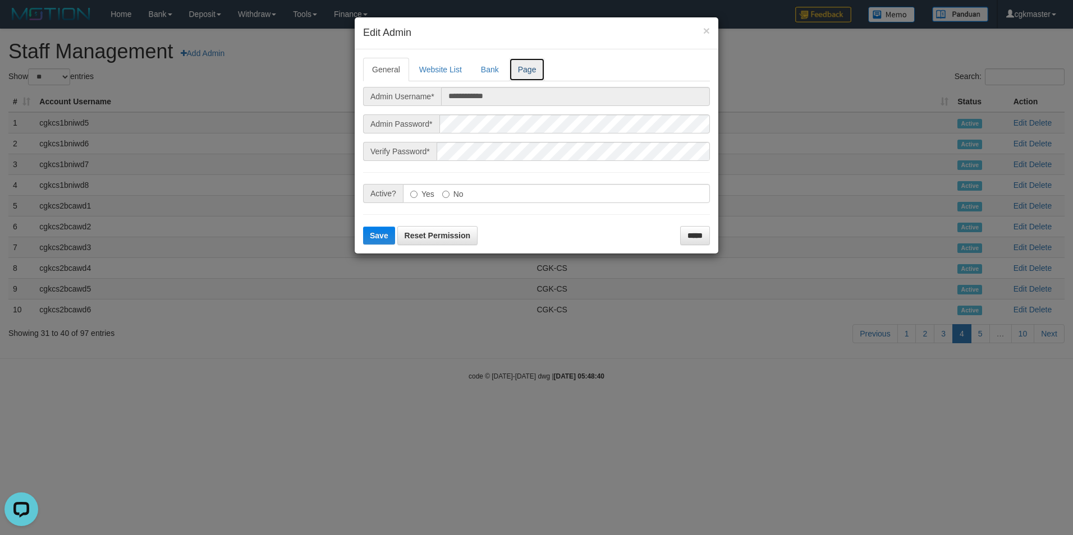
click at [531, 72] on link "Page" at bounding box center [527, 70] width 36 height 24
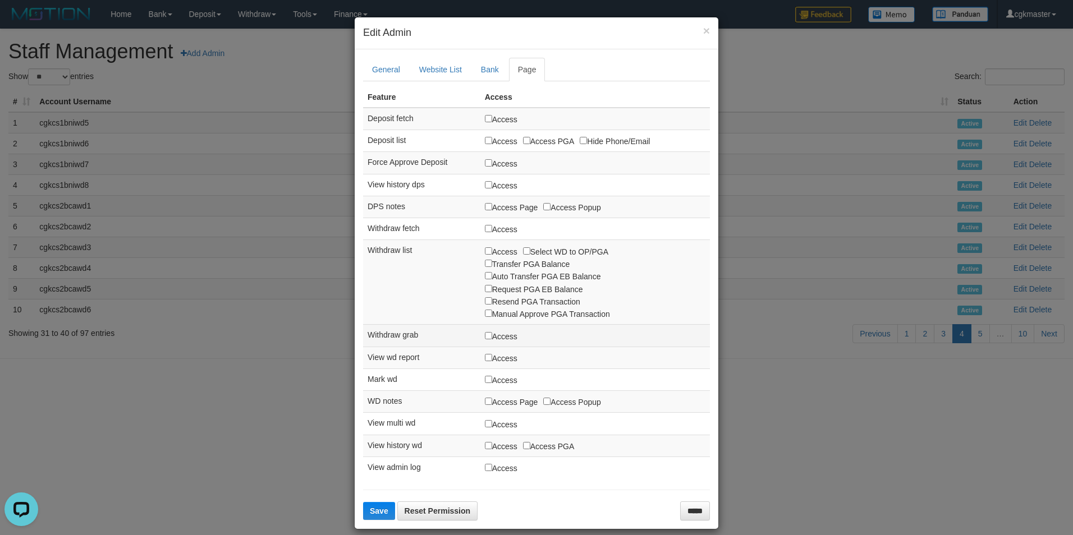
click at [485, 330] on label "Access" at bounding box center [501, 336] width 33 height 12
click at [485, 341] on label "Access" at bounding box center [501, 336] width 33 height 12
click at [373, 513] on span "Save" at bounding box center [379, 511] width 19 height 9
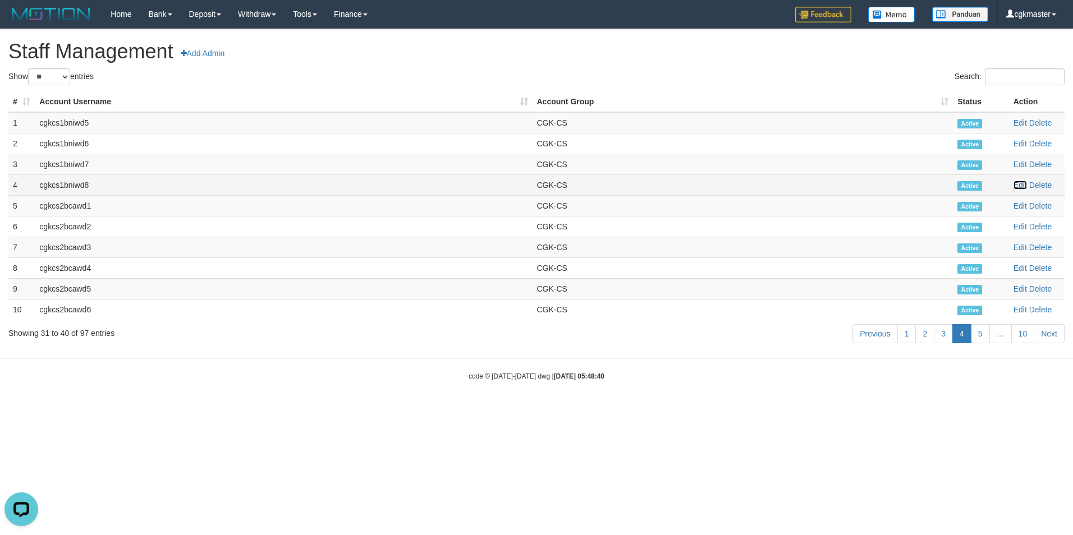
click at [1024, 183] on link "Edit" at bounding box center [1019, 185] width 13 height 9
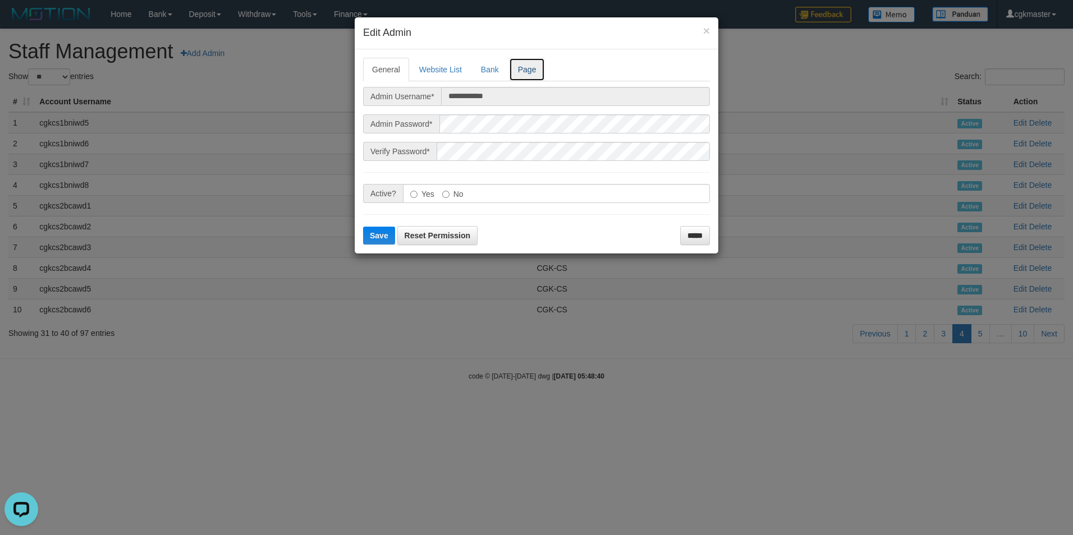
click at [535, 63] on link "Page" at bounding box center [527, 70] width 36 height 24
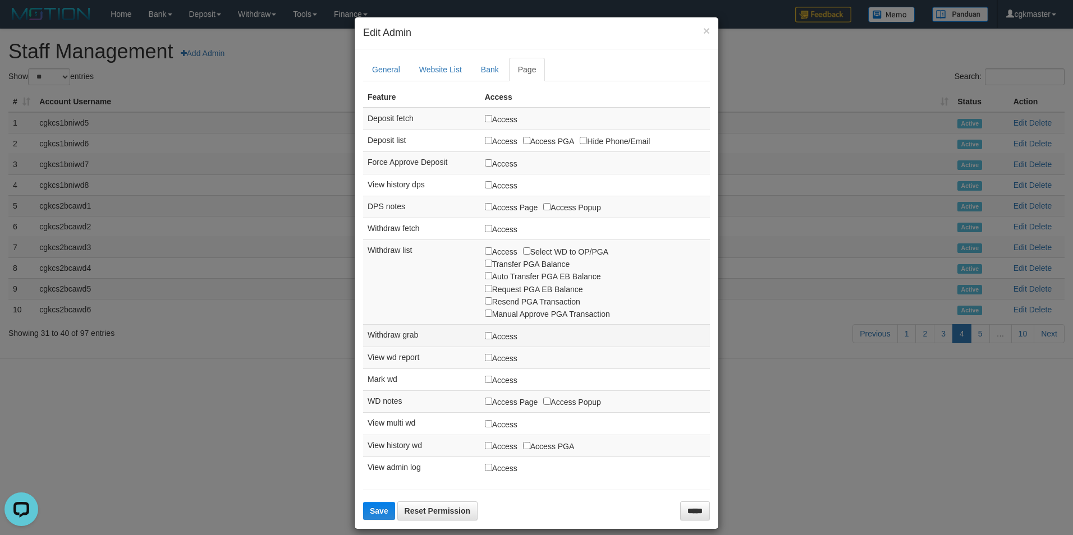
click at [485, 334] on label "Access" at bounding box center [501, 336] width 33 height 12
click at [377, 510] on span "Save" at bounding box center [379, 511] width 19 height 9
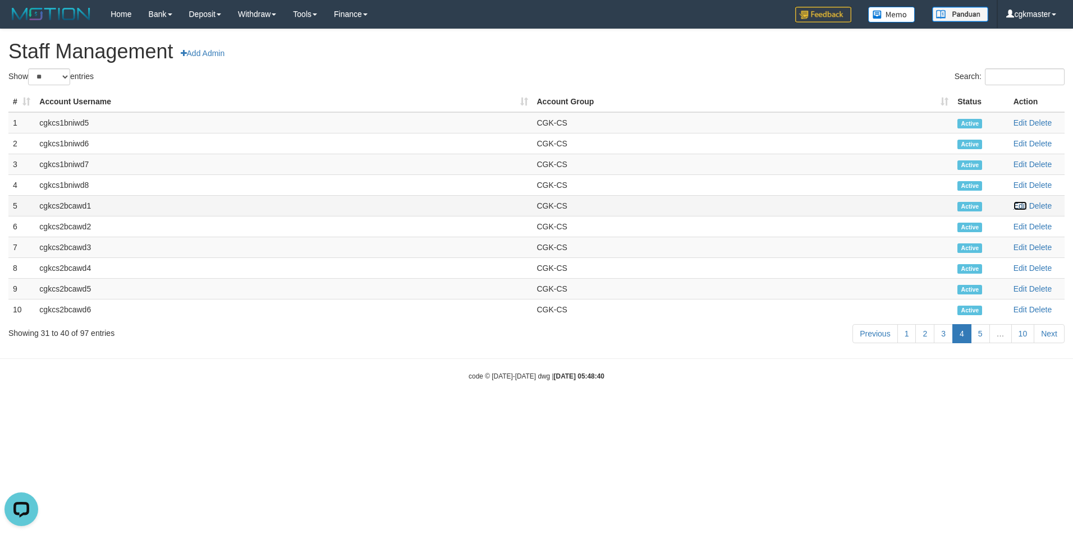
click at [1017, 207] on link "Edit" at bounding box center [1019, 205] width 13 height 9
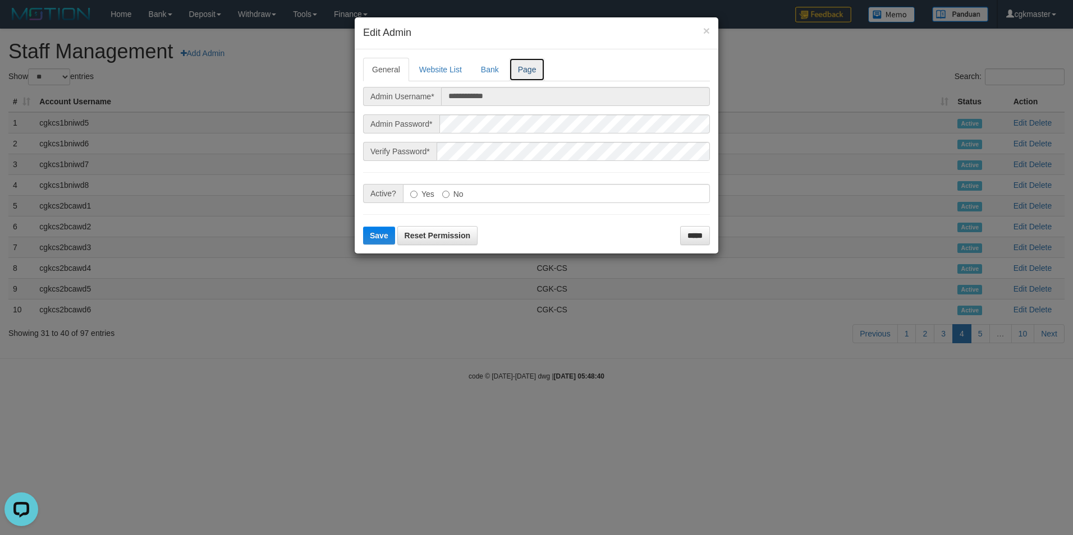
click at [526, 74] on link "Page" at bounding box center [527, 70] width 36 height 24
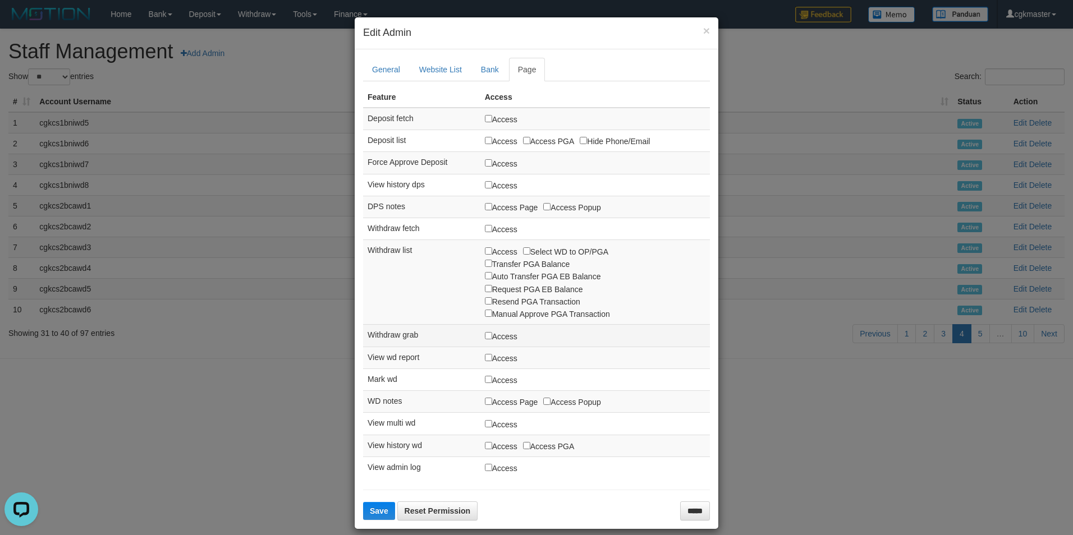
click at [485, 338] on label "Access" at bounding box center [501, 336] width 33 height 12
click at [377, 507] on button "Save" at bounding box center [379, 511] width 32 height 18
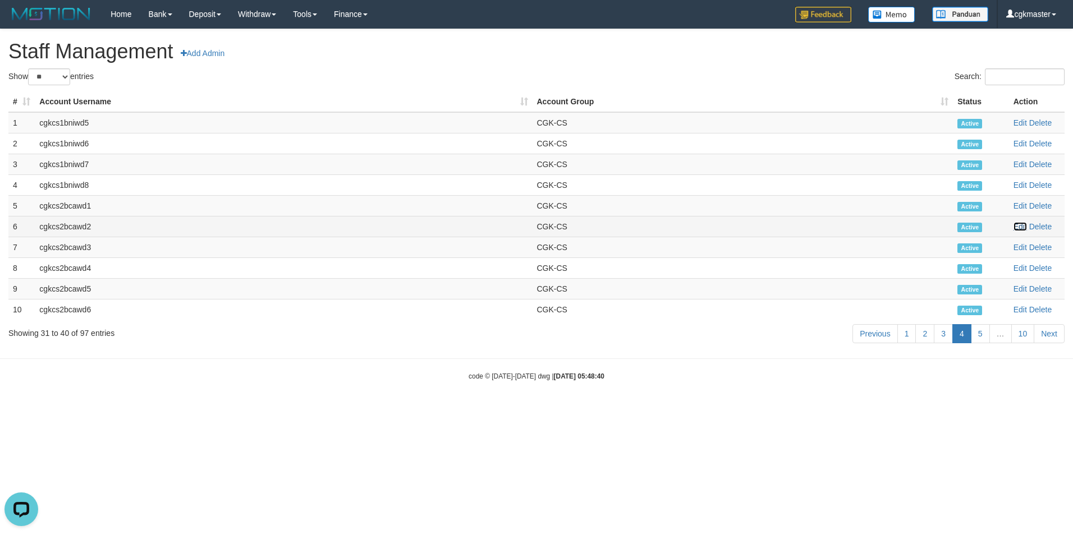
click at [1021, 227] on link "Edit" at bounding box center [1019, 226] width 13 height 9
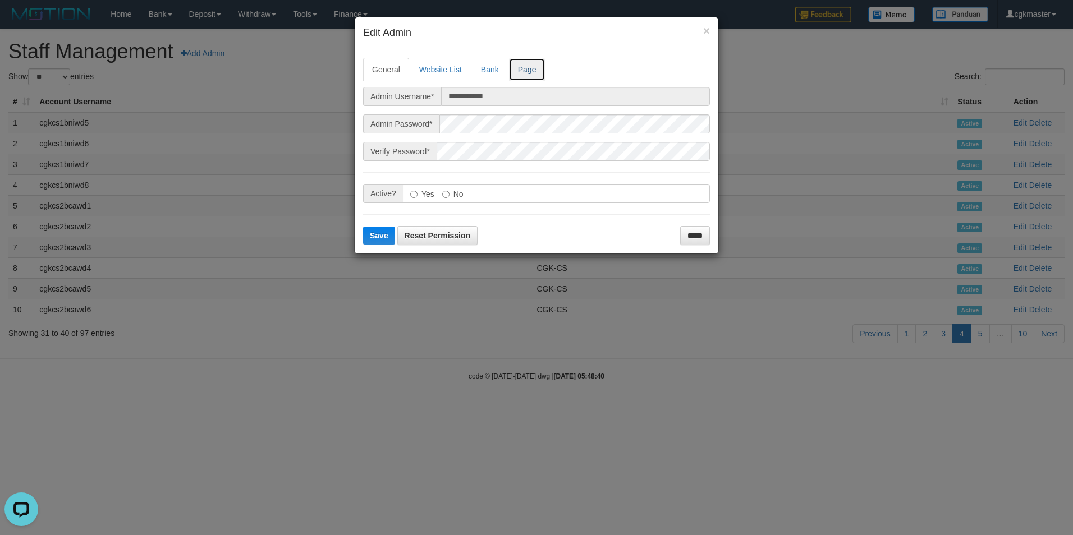
click at [532, 60] on link "Page" at bounding box center [527, 70] width 36 height 24
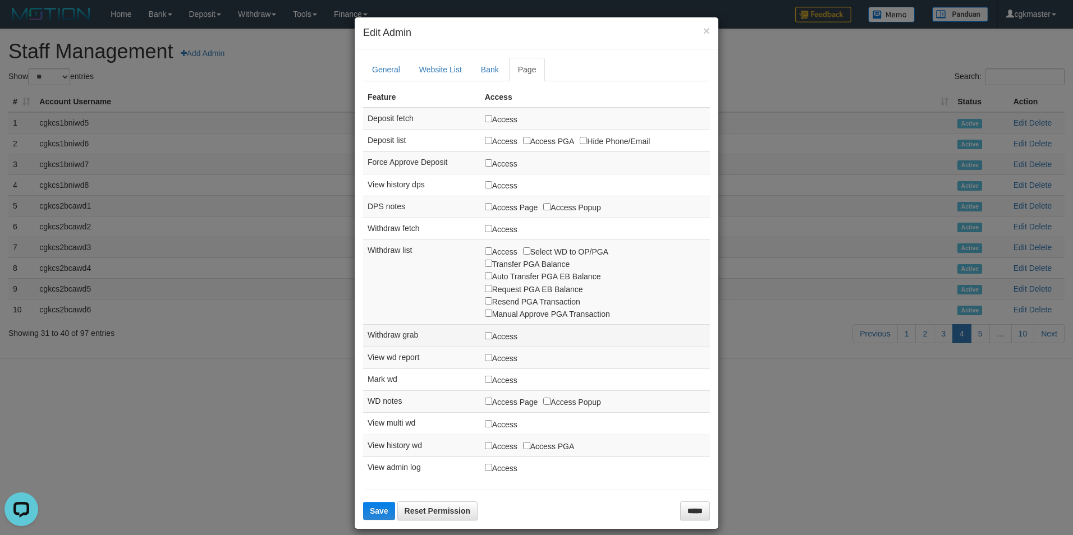
click at [485, 337] on label "Access" at bounding box center [501, 336] width 33 height 12
click at [370, 517] on button "Save" at bounding box center [379, 511] width 32 height 18
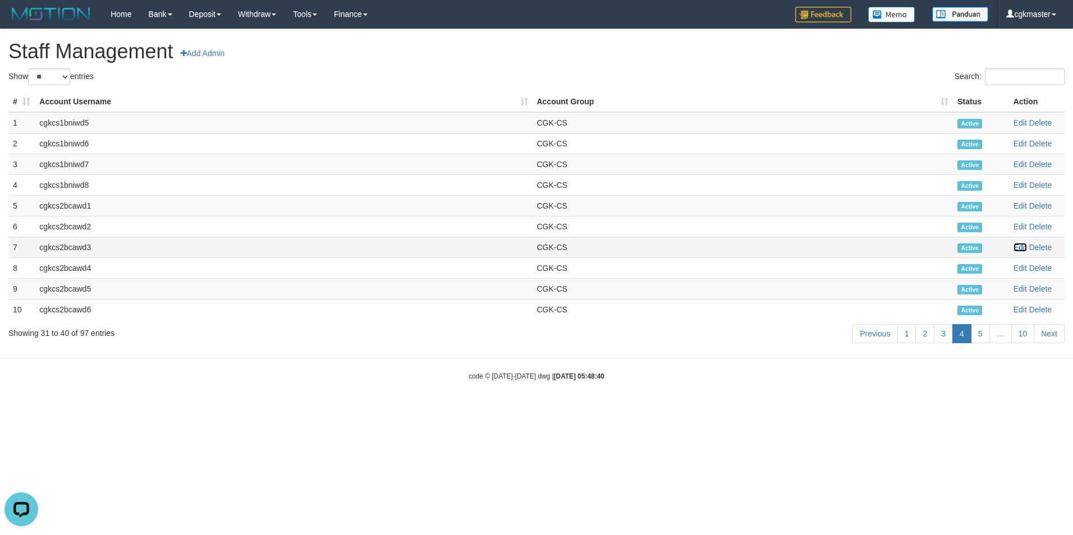
click at [1021, 246] on link "Edit" at bounding box center [1019, 247] width 13 height 9
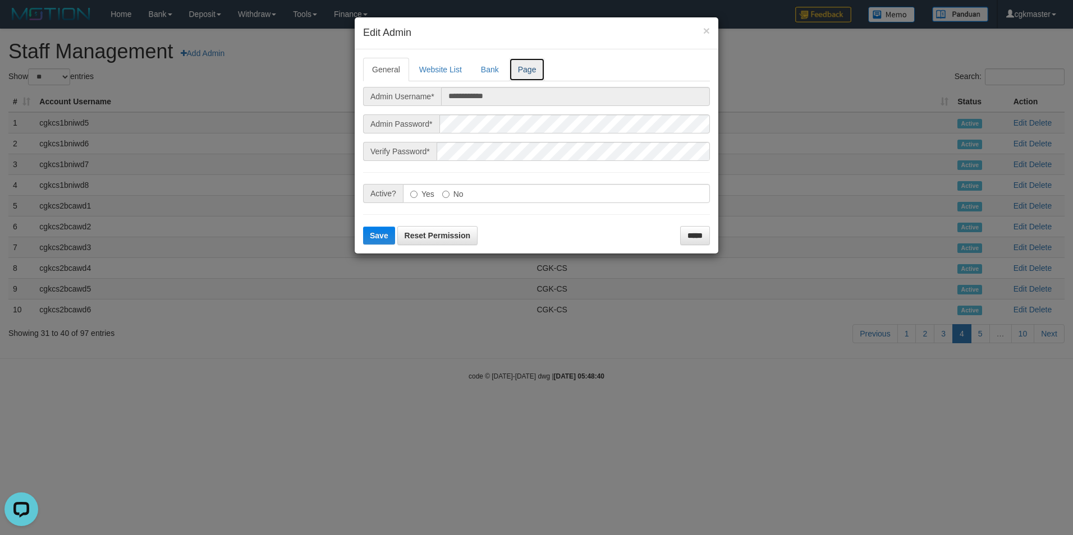
click at [533, 74] on link "Page" at bounding box center [527, 70] width 36 height 24
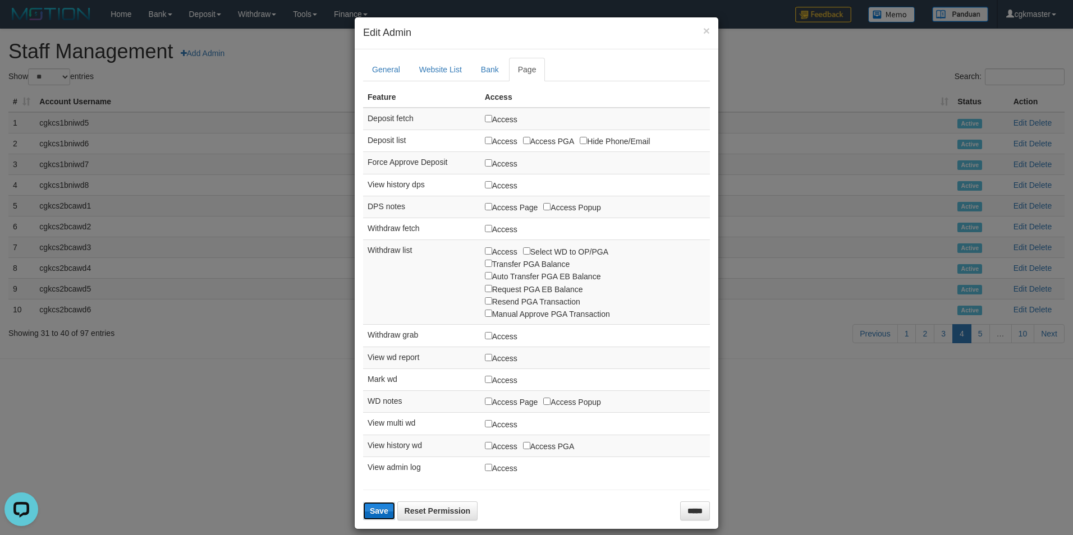
click at [371, 508] on span "Save" at bounding box center [379, 511] width 19 height 9
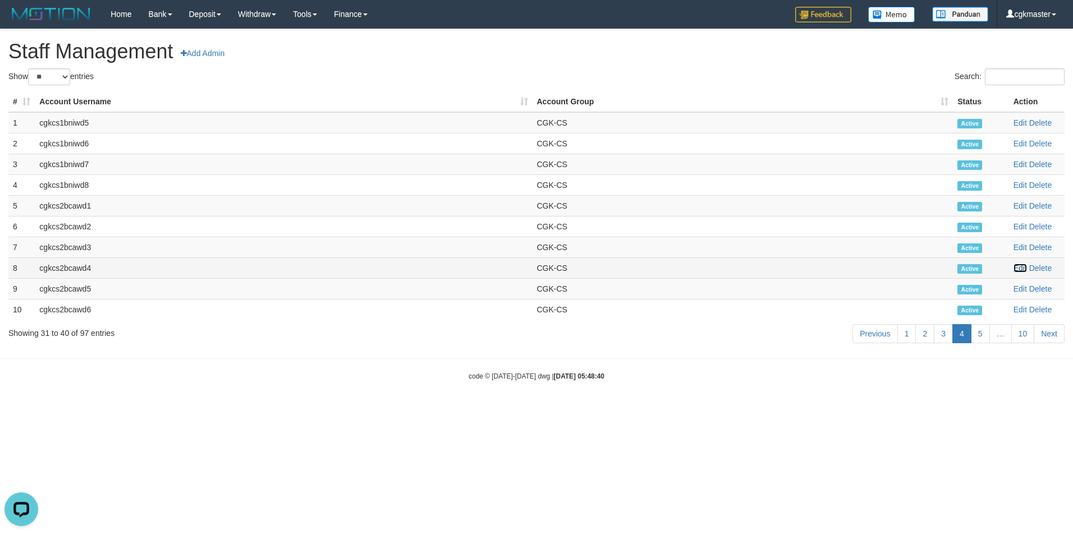
click at [1021, 269] on link "Edit" at bounding box center [1019, 268] width 13 height 9
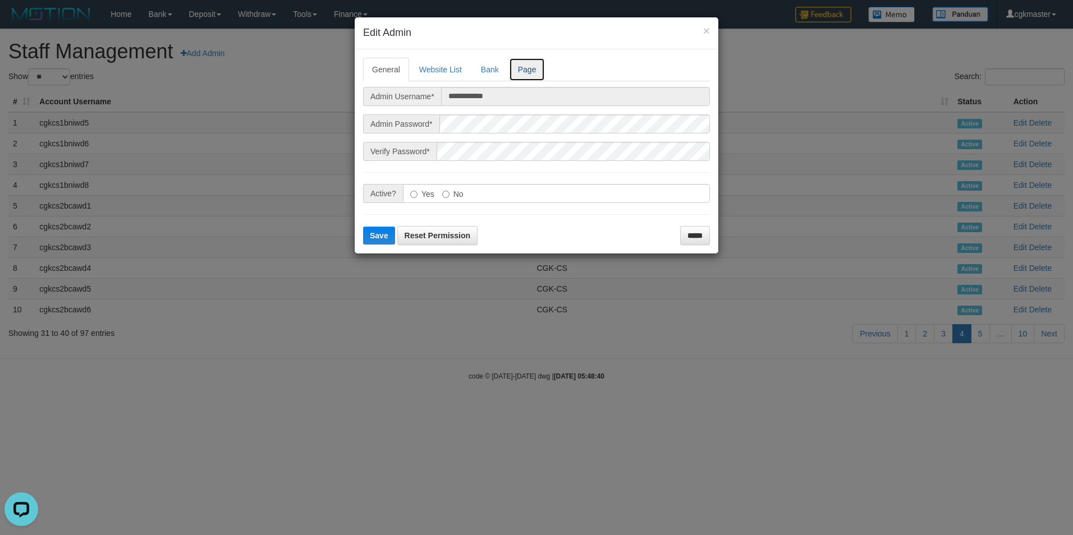
click at [526, 74] on link "Page" at bounding box center [527, 70] width 36 height 24
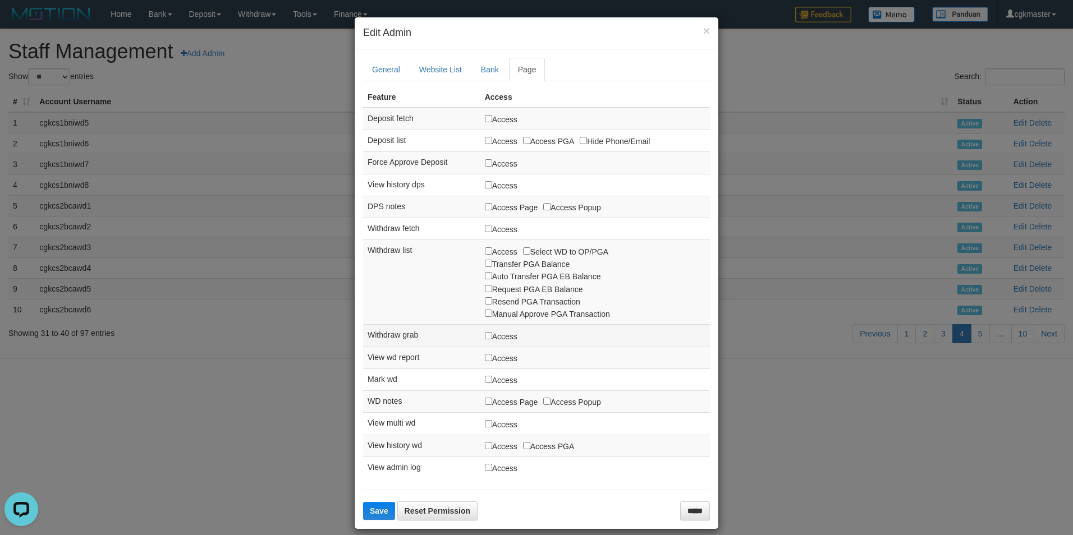
click at [486, 336] on label "Access" at bounding box center [501, 336] width 33 height 12
click at [492, 339] on label "Access" at bounding box center [501, 336] width 33 height 12
click at [373, 520] on button "Save" at bounding box center [379, 511] width 32 height 18
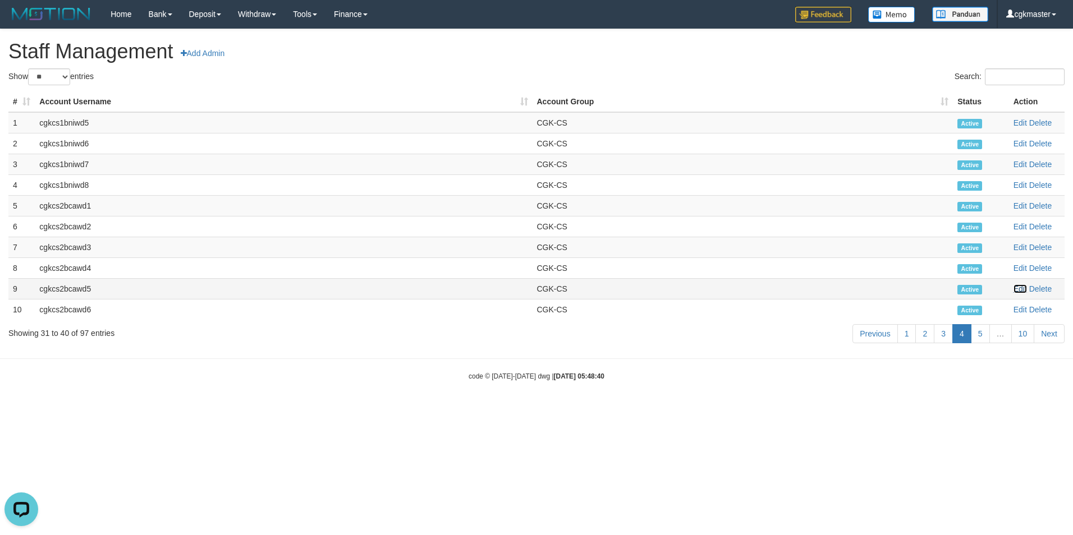
click at [1017, 287] on link "Edit" at bounding box center [1019, 289] width 13 height 9
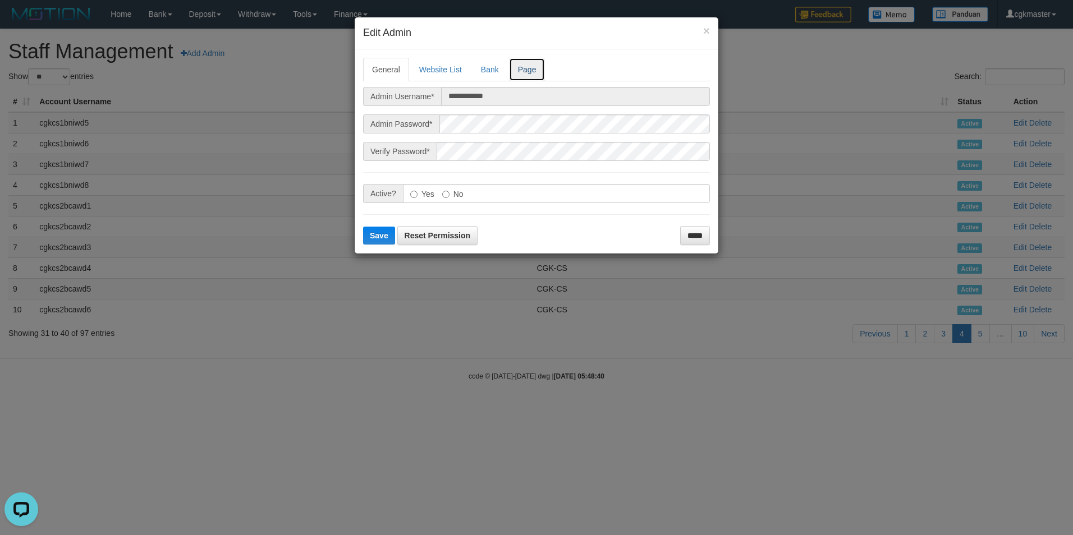
click at [531, 66] on link "Page" at bounding box center [527, 70] width 36 height 24
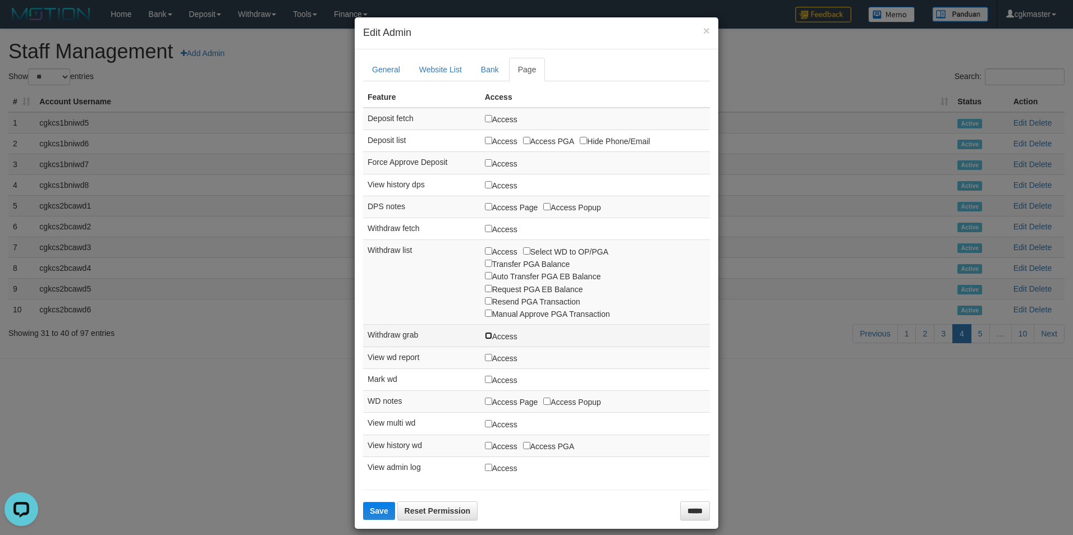
click at [485, 334] on label "Access" at bounding box center [501, 336] width 33 height 12
click at [374, 516] on span "Save" at bounding box center [379, 511] width 19 height 9
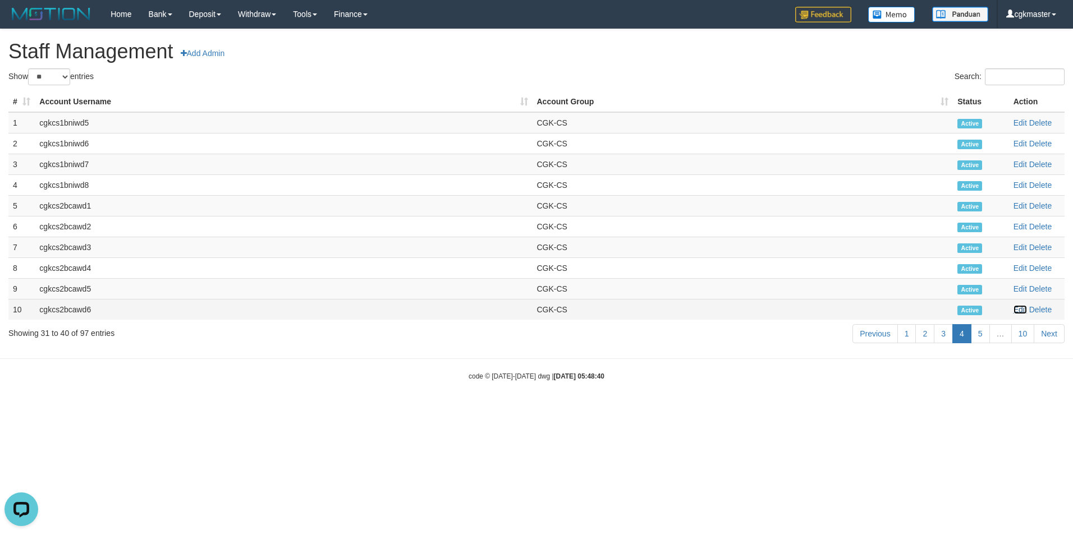
click at [1019, 311] on link "Edit" at bounding box center [1019, 309] width 13 height 9
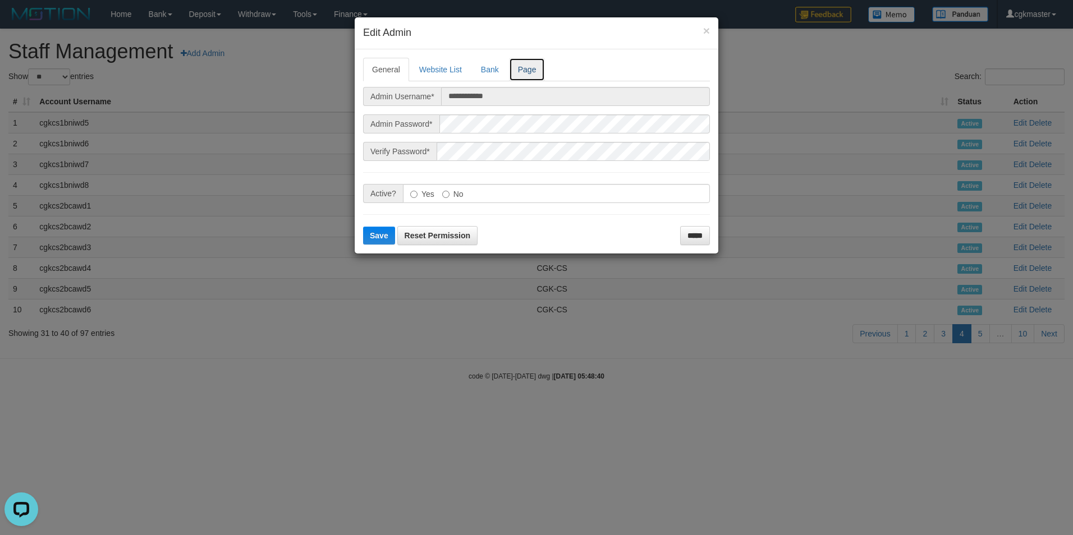
click at [526, 75] on link "Page" at bounding box center [527, 70] width 36 height 24
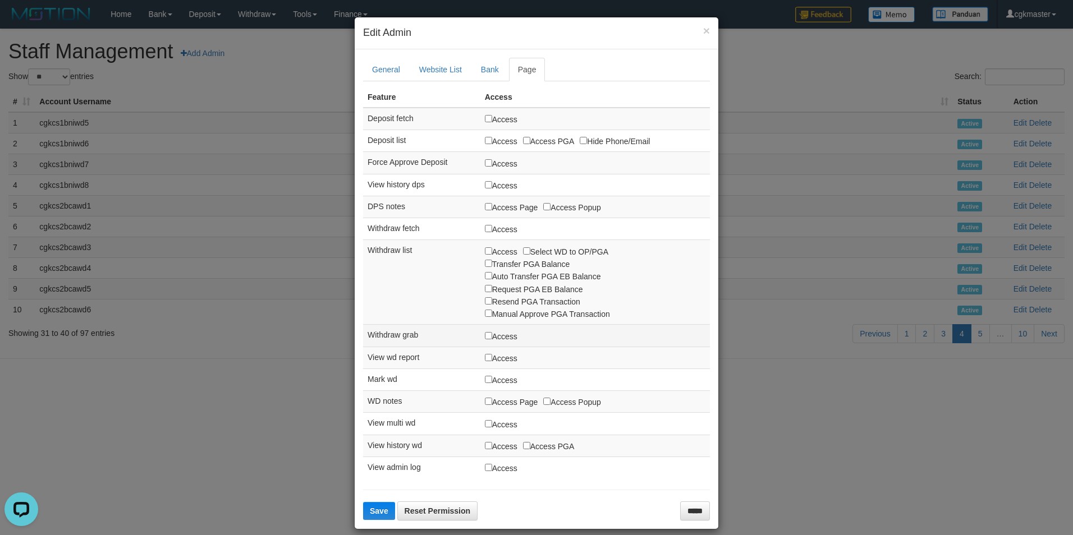
click at [496, 335] on label "Access" at bounding box center [501, 336] width 33 height 12
click at [499, 336] on label "Access" at bounding box center [501, 336] width 33 height 12
click at [377, 513] on span "Save" at bounding box center [379, 511] width 19 height 9
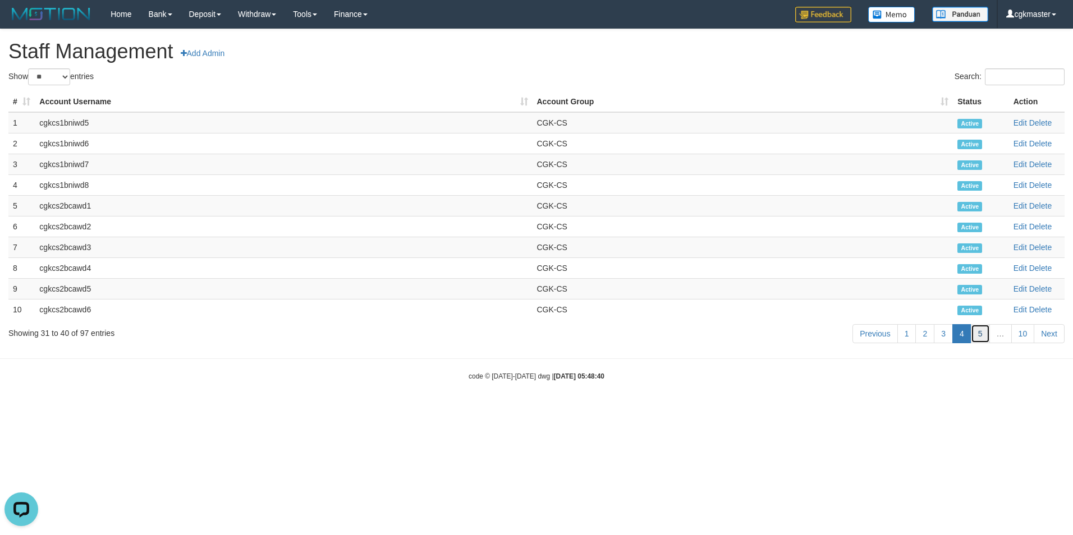
click at [982, 336] on link "5" at bounding box center [980, 333] width 19 height 19
click at [1019, 121] on link "Edit" at bounding box center [1019, 122] width 13 height 9
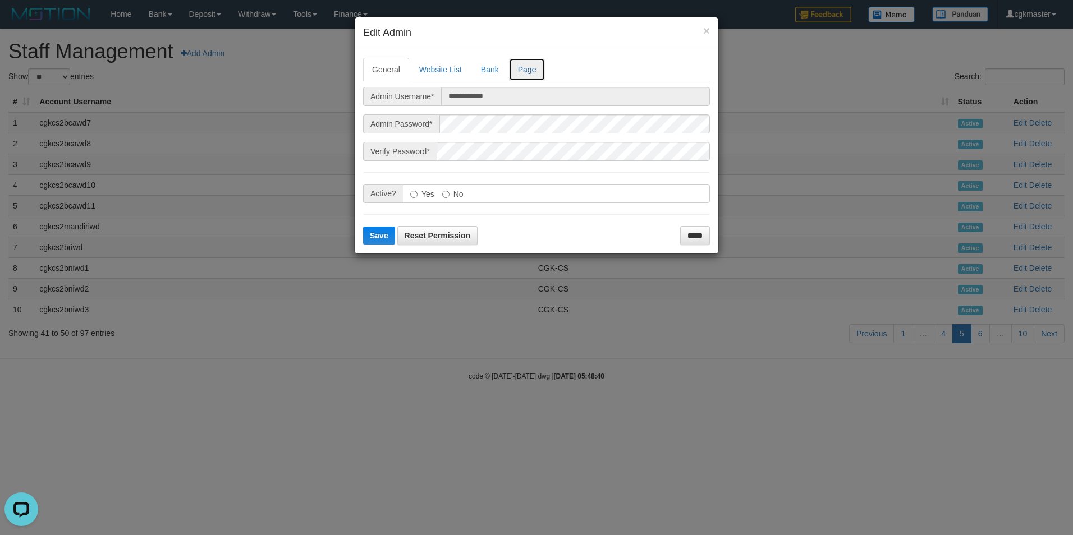
click at [534, 68] on link "Page" at bounding box center [527, 70] width 36 height 24
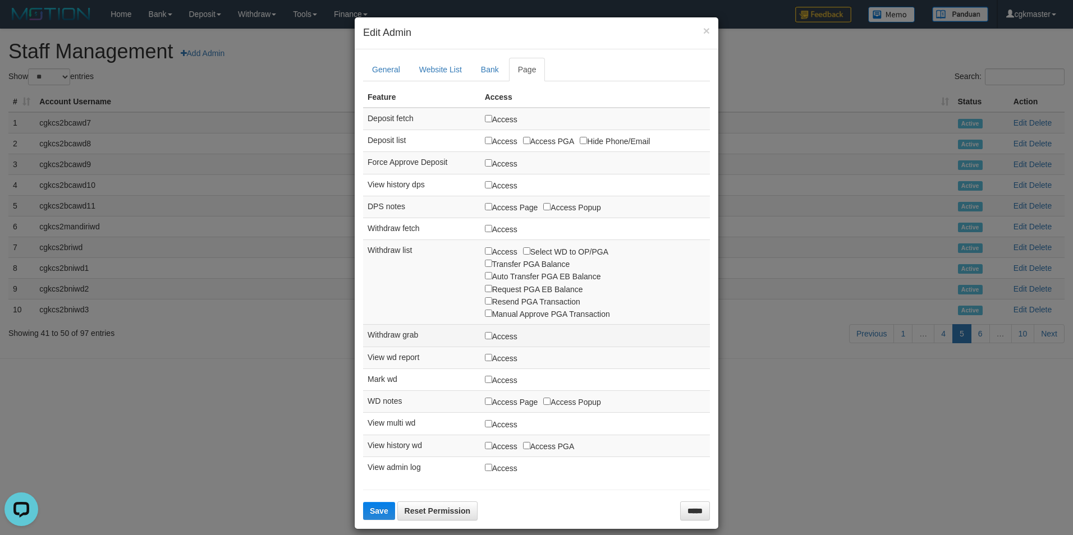
click at [490, 337] on label "Access" at bounding box center [501, 336] width 33 height 12
click at [377, 512] on span "Save" at bounding box center [379, 511] width 19 height 9
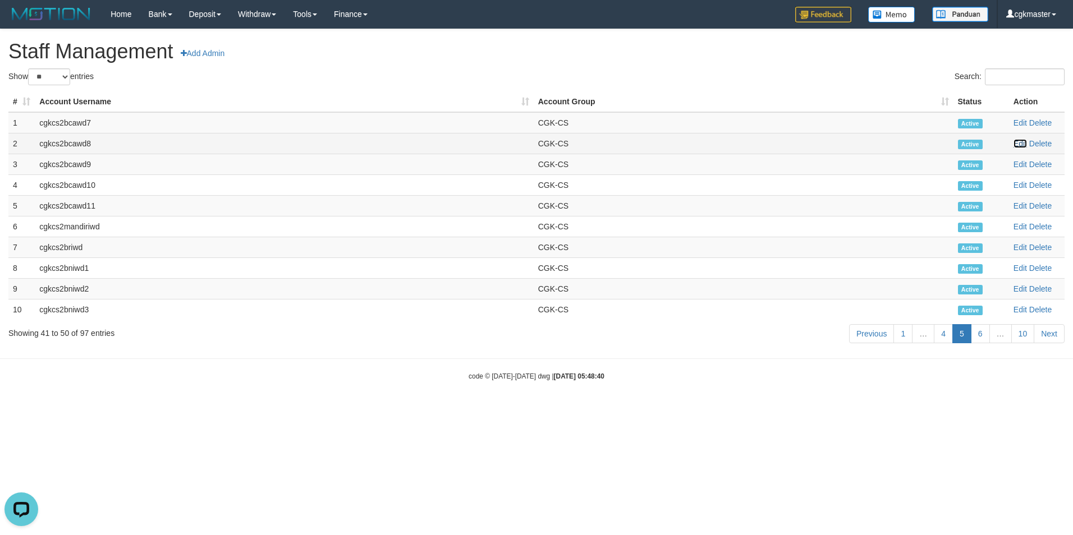
click at [1021, 144] on link "Edit" at bounding box center [1019, 143] width 13 height 9
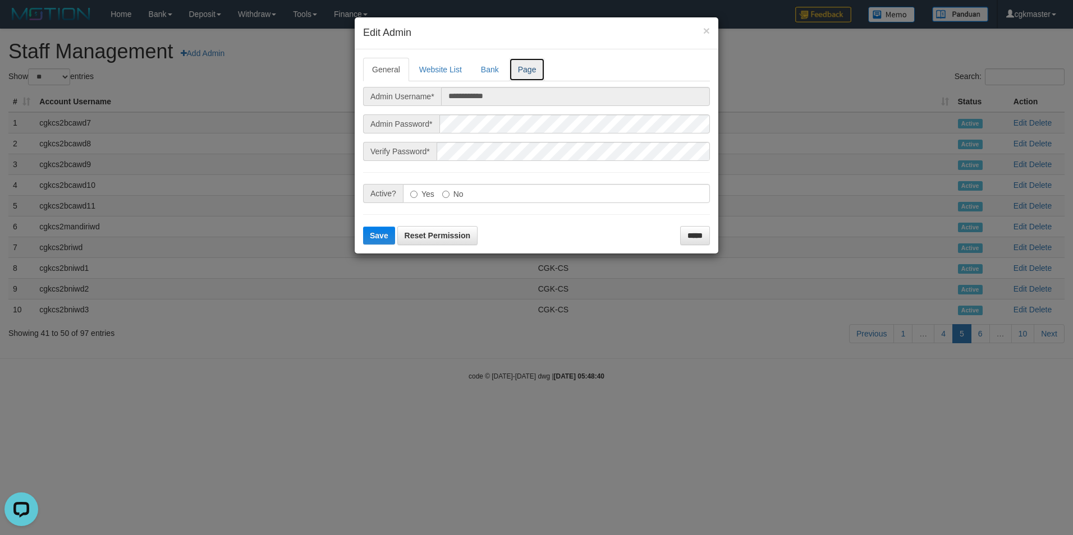
click at [530, 76] on link "Page" at bounding box center [527, 70] width 36 height 24
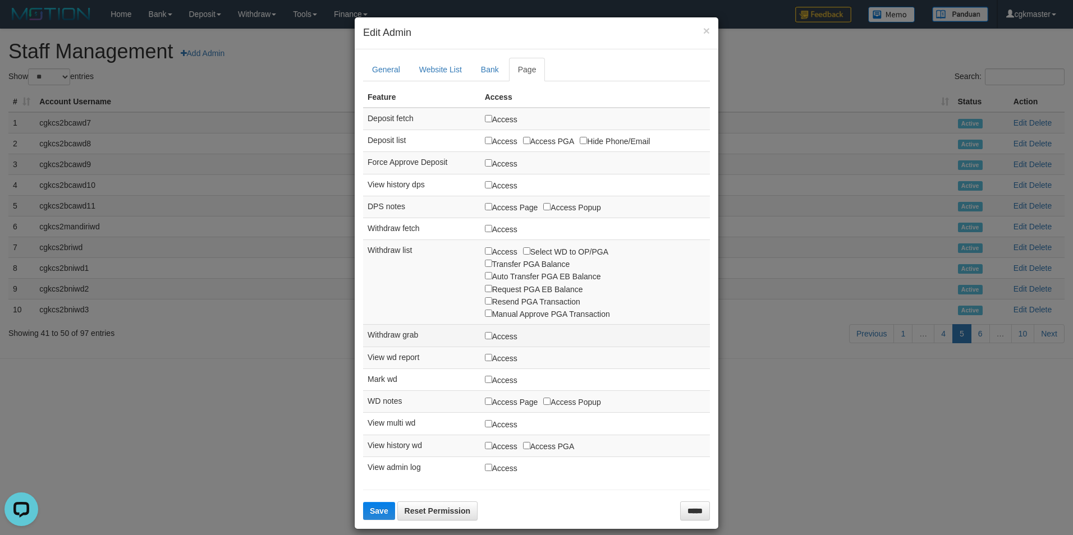
click at [492, 338] on label "Access" at bounding box center [501, 336] width 33 height 12
click at [370, 507] on button "Save" at bounding box center [379, 511] width 32 height 18
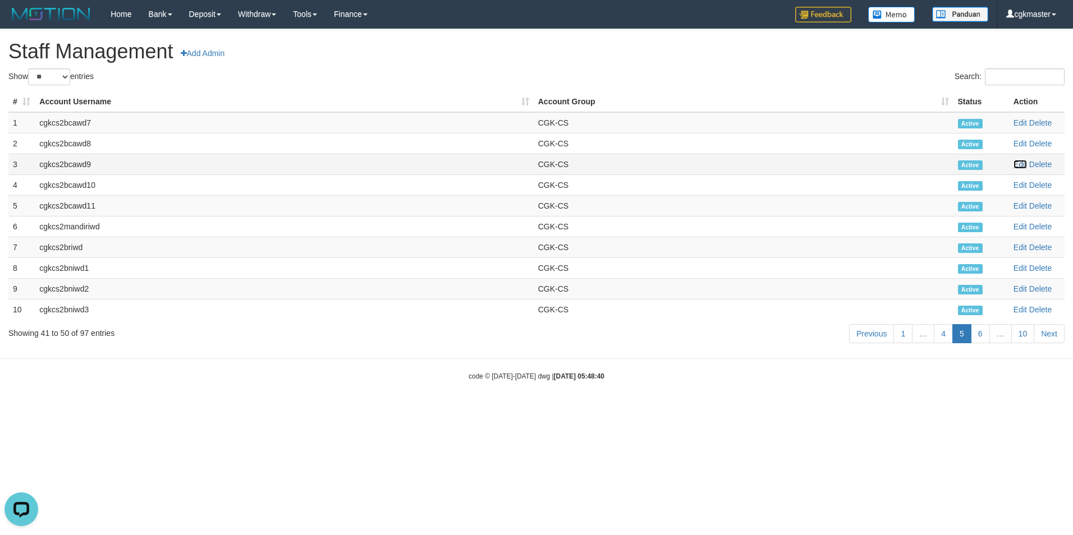
click at [1019, 164] on link "Edit" at bounding box center [1019, 164] width 13 height 9
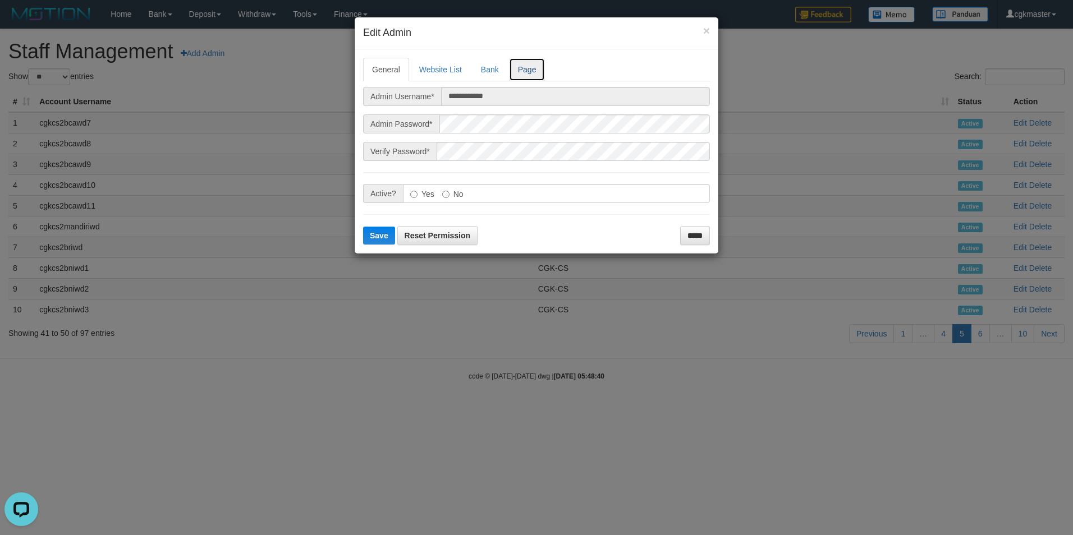
click at [536, 74] on link "Page" at bounding box center [527, 70] width 36 height 24
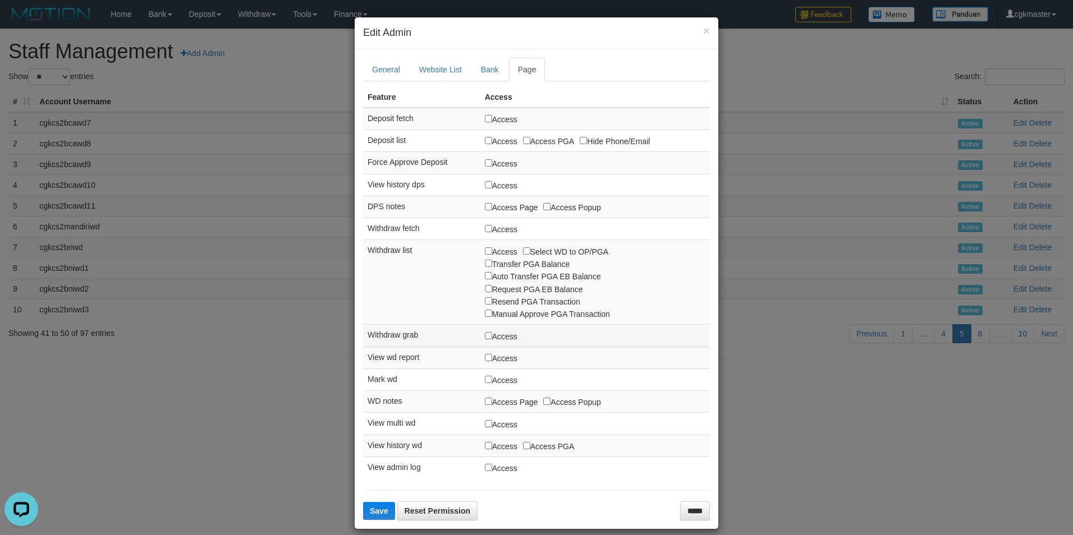
click at [501, 337] on label "Access" at bounding box center [501, 336] width 33 height 12
click at [502, 337] on label "Access" at bounding box center [501, 336] width 33 height 12
click at [377, 502] on form "**********" at bounding box center [536, 290] width 347 height 464
click at [377, 507] on button "Save" at bounding box center [379, 511] width 32 height 18
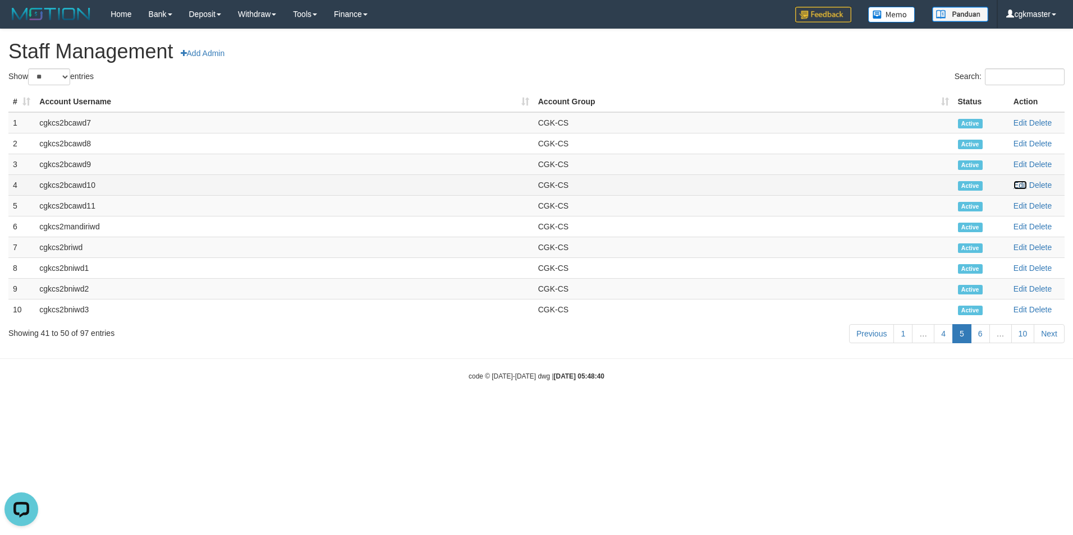
click at [1021, 183] on link "Edit" at bounding box center [1019, 185] width 13 height 9
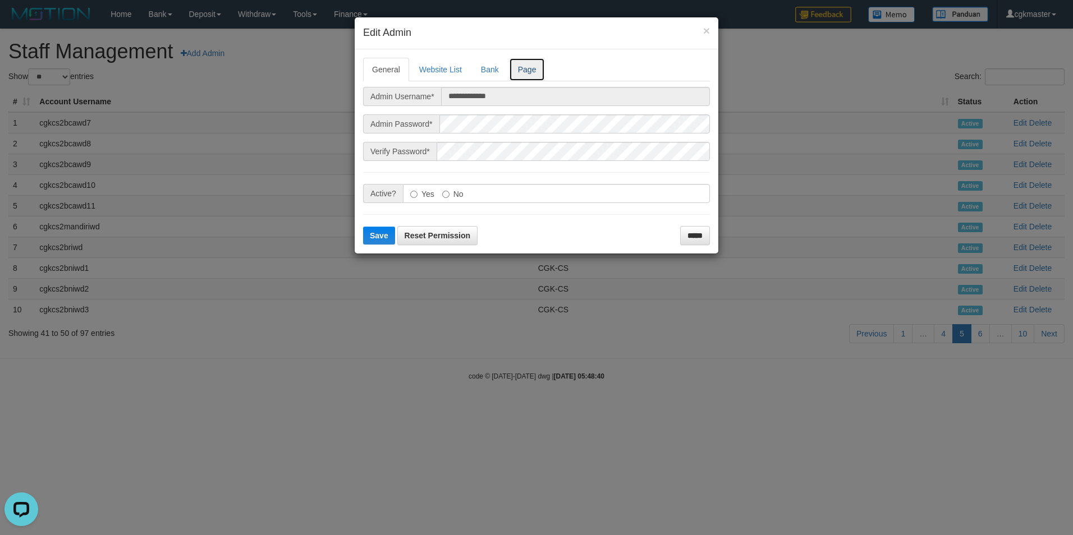
click at [528, 71] on link "Page" at bounding box center [527, 70] width 36 height 24
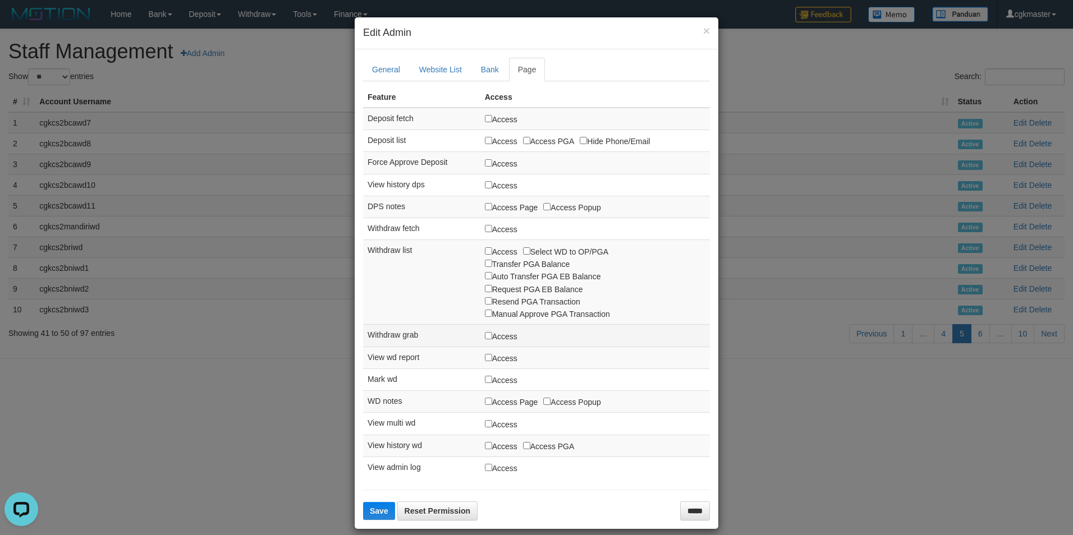
click at [485, 332] on label "Access" at bounding box center [501, 336] width 33 height 12
click at [485, 335] on label "Access" at bounding box center [501, 336] width 33 height 12
click at [384, 513] on span "Save" at bounding box center [379, 511] width 19 height 9
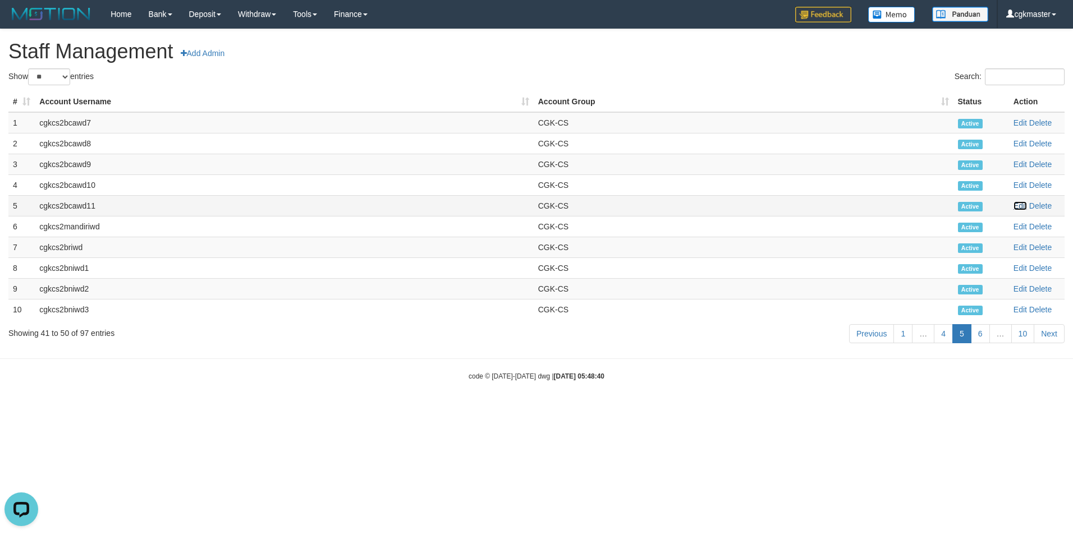
click at [1015, 204] on link "Edit" at bounding box center [1019, 205] width 13 height 9
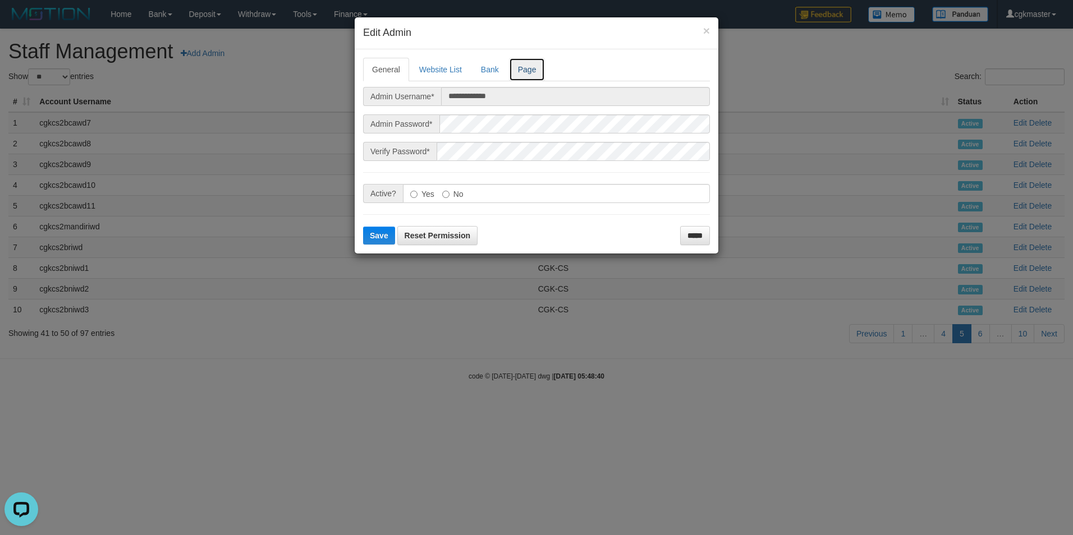
click at [531, 74] on link "Page" at bounding box center [527, 70] width 36 height 24
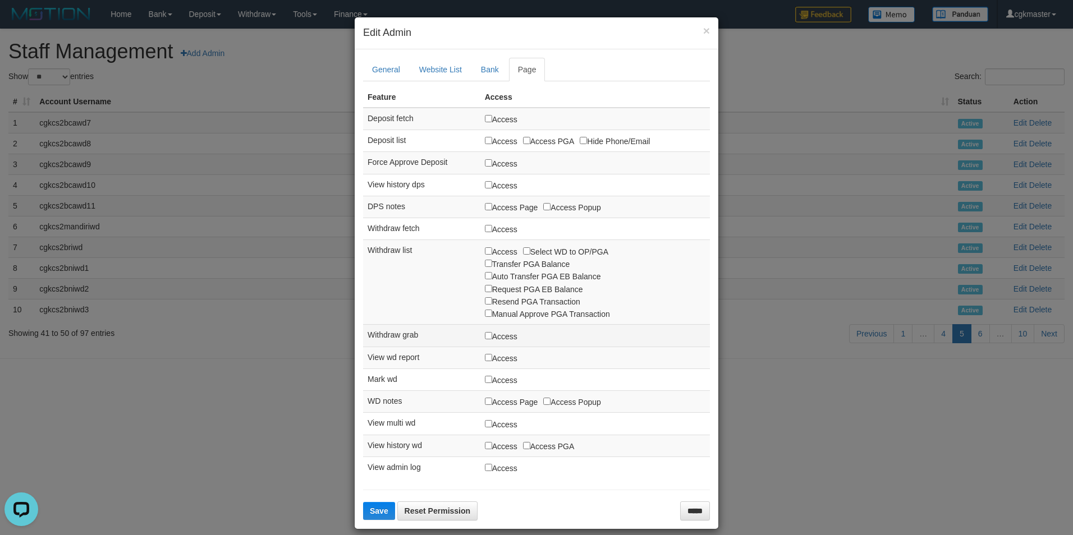
click at [487, 337] on label "Access" at bounding box center [501, 336] width 33 height 12
click at [491, 337] on label "Access" at bounding box center [501, 336] width 33 height 12
click at [370, 515] on span "Save" at bounding box center [379, 511] width 19 height 9
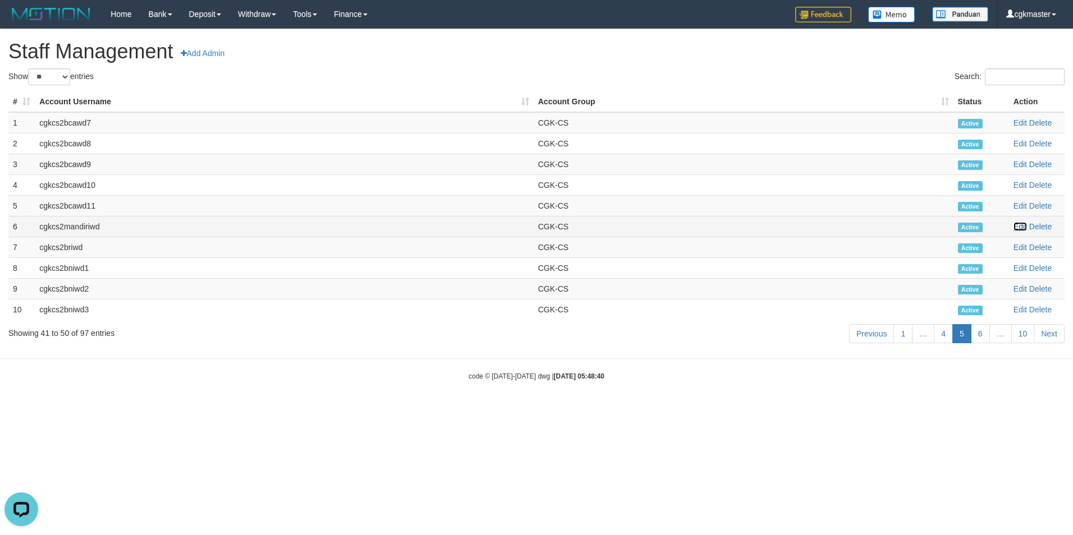
click at [1021, 228] on link "Edit" at bounding box center [1019, 226] width 13 height 9
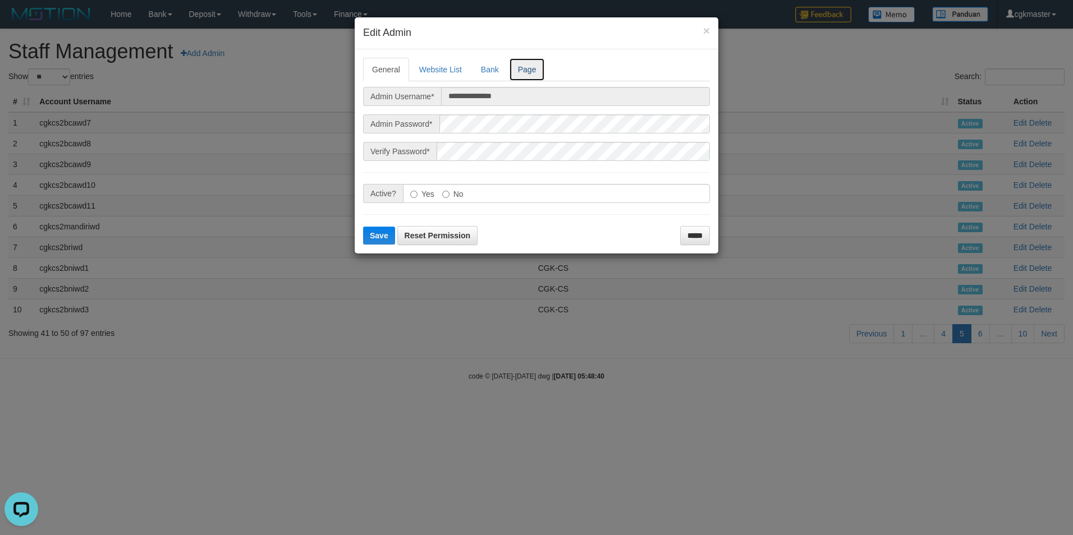
click at [533, 70] on link "Page" at bounding box center [527, 70] width 36 height 24
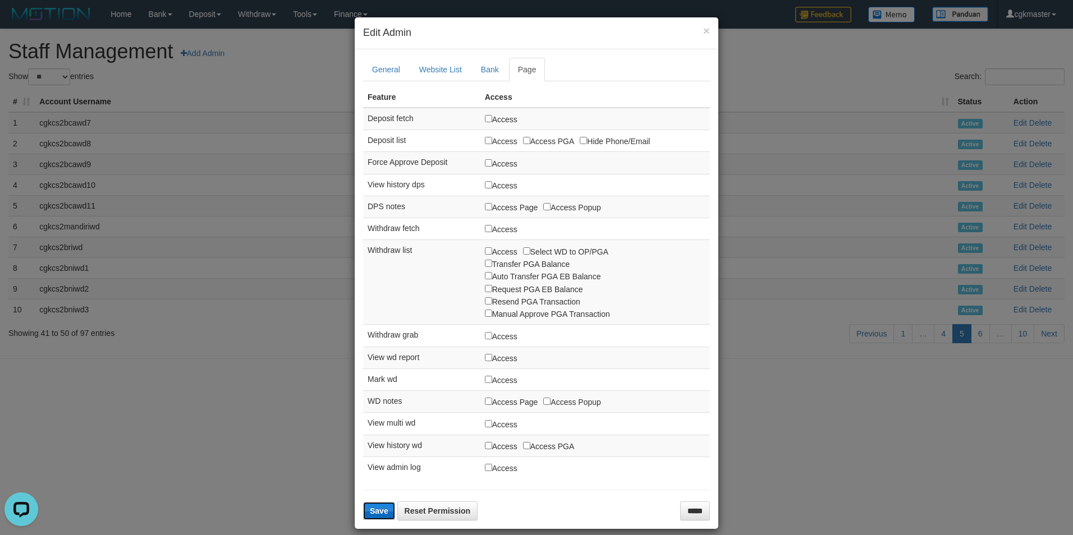
click at [382, 509] on span "Save" at bounding box center [379, 511] width 19 height 9
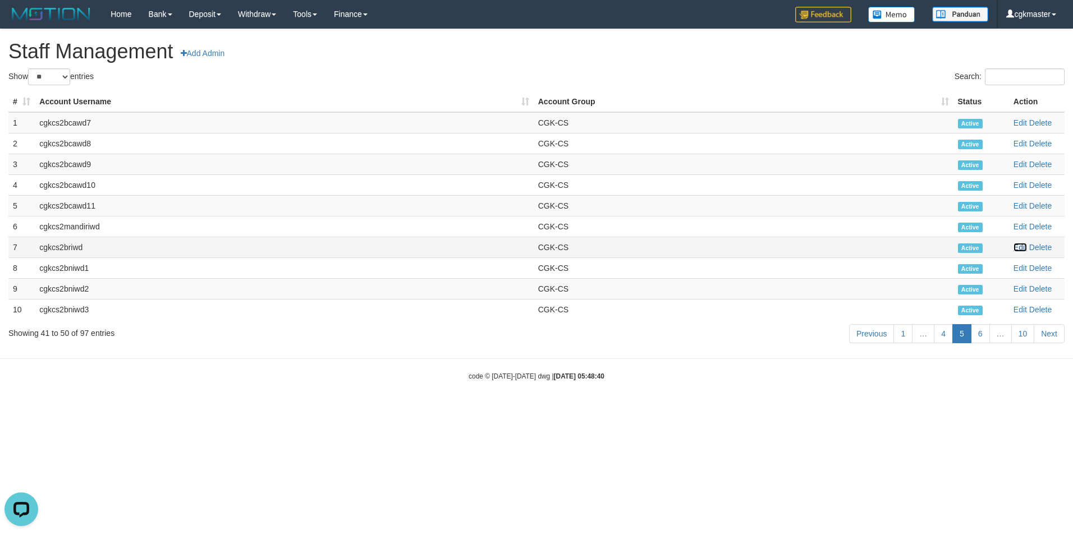
click at [1023, 249] on link "Edit" at bounding box center [1019, 247] width 13 height 9
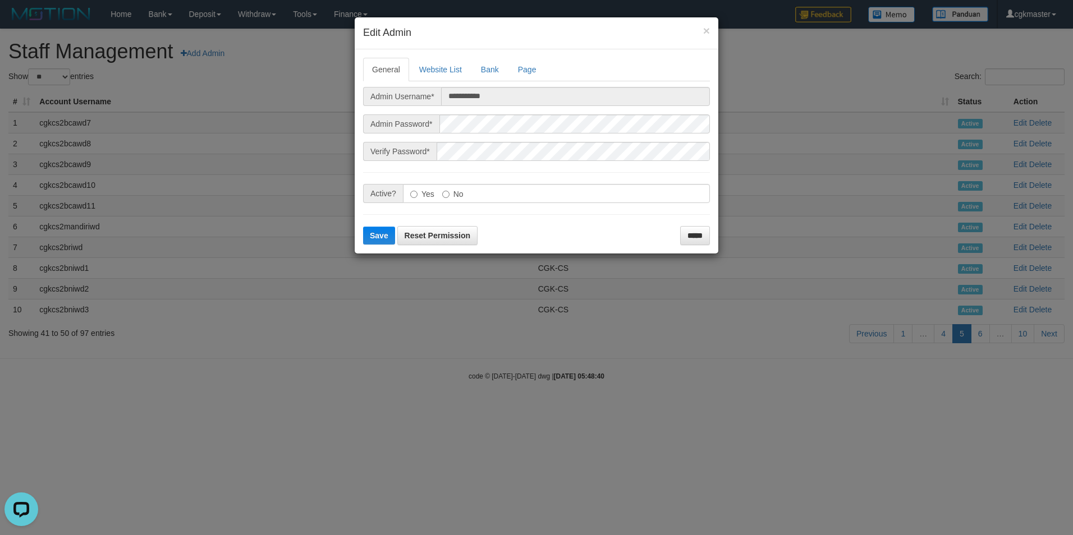
click at [1015, 251] on div "**********" at bounding box center [536, 267] width 1073 height 535
click at [879, 239] on div "**********" at bounding box center [536, 267] width 1073 height 535
click at [707, 236] on input "*****" at bounding box center [695, 235] width 30 height 19
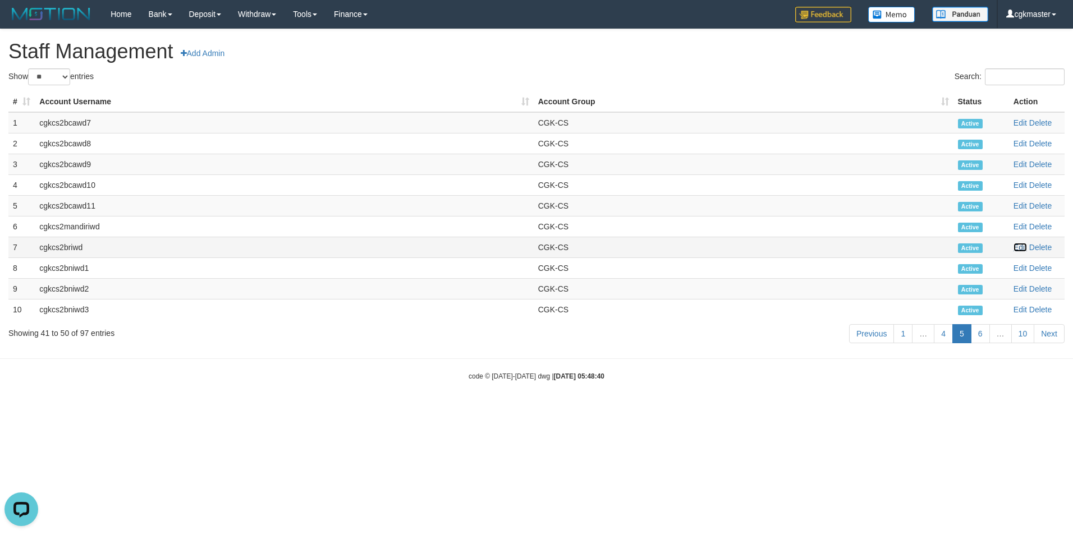
click at [1018, 248] on link "Edit" at bounding box center [1019, 247] width 13 height 9
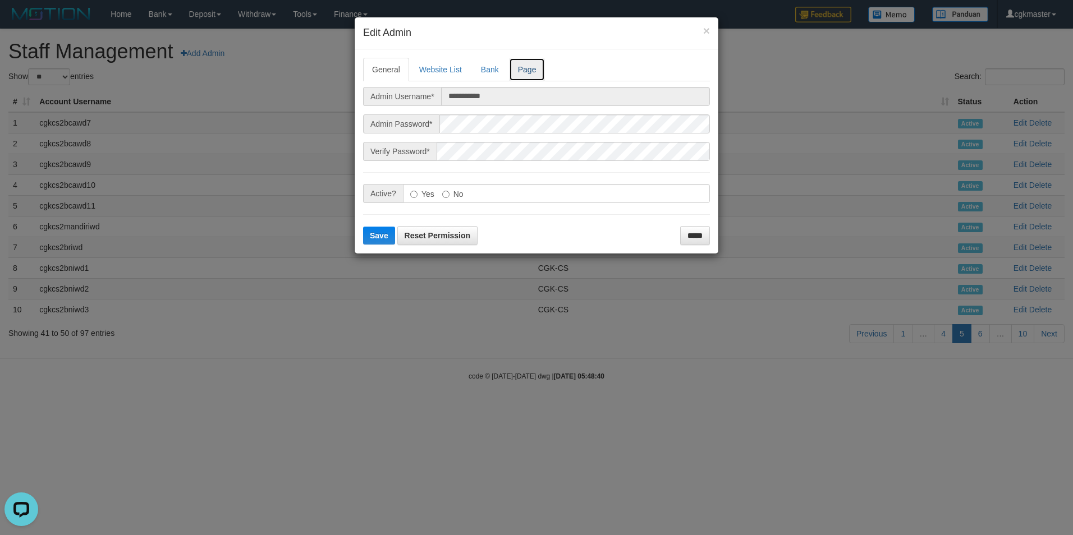
click at [530, 73] on link "Page" at bounding box center [527, 70] width 36 height 24
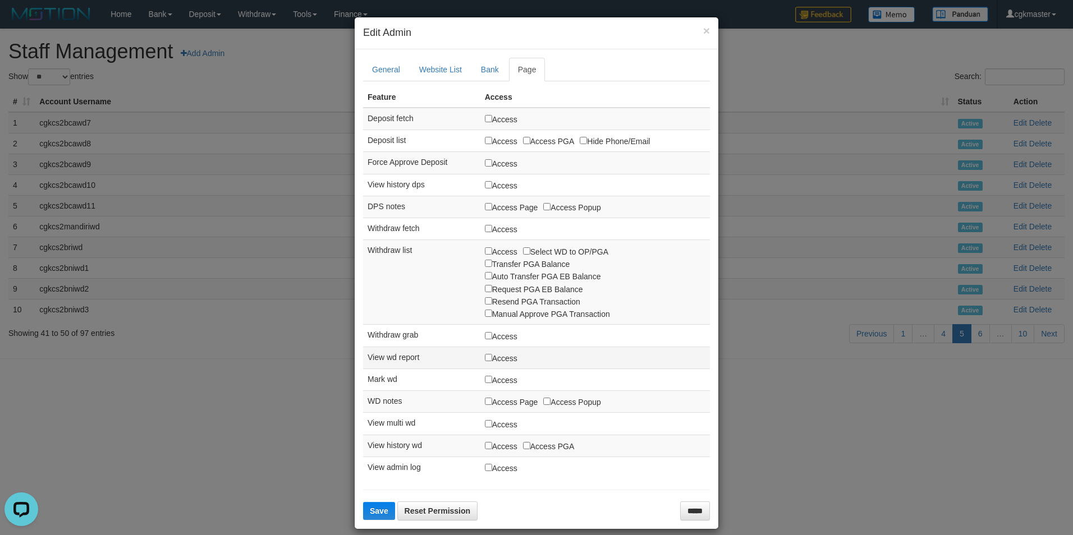
click at [496, 354] on label "Access" at bounding box center [501, 358] width 33 height 12
click at [501, 336] on label "Access" at bounding box center [501, 336] width 33 height 12
click at [502, 358] on label "Access" at bounding box center [501, 358] width 33 height 12
click at [501, 335] on label "Access" at bounding box center [501, 336] width 33 height 12
click at [374, 513] on span "Save" at bounding box center [379, 511] width 19 height 9
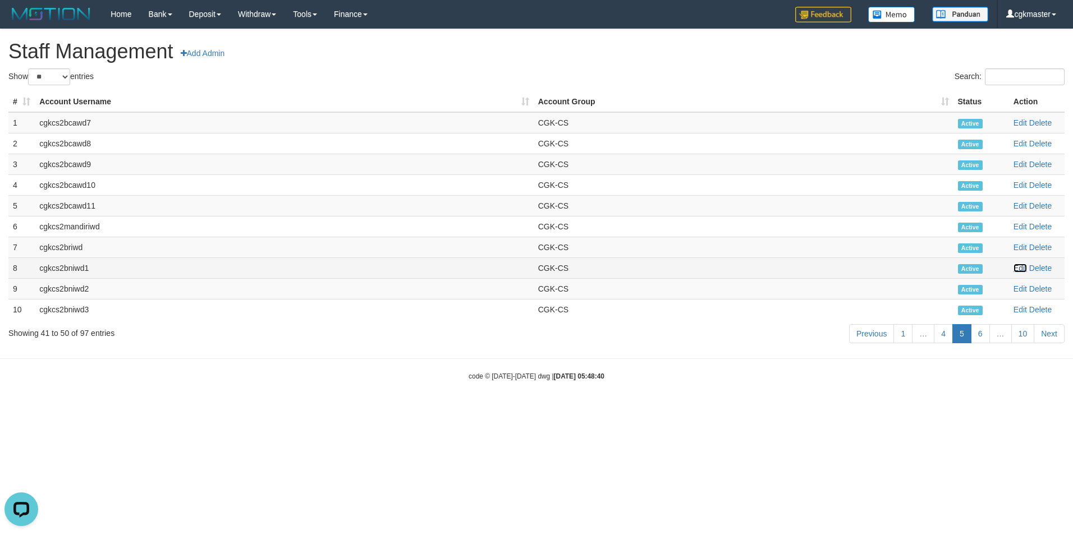
click at [1024, 272] on link "Edit" at bounding box center [1019, 268] width 13 height 9
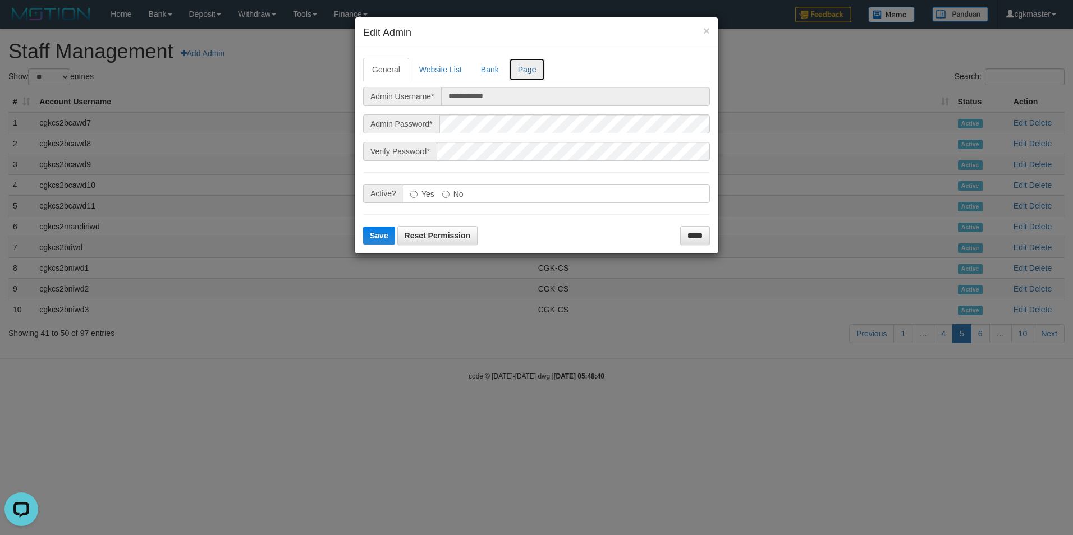
click at [533, 71] on link "Page" at bounding box center [527, 70] width 36 height 24
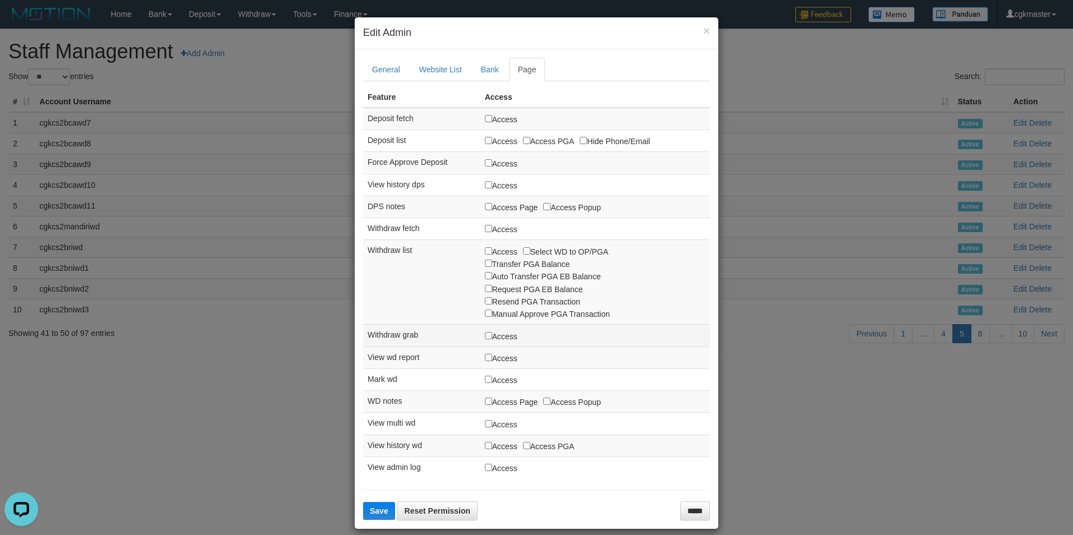
click at [501, 336] on label "Access" at bounding box center [501, 336] width 33 height 12
click at [504, 336] on label "Access" at bounding box center [501, 336] width 33 height 12
click at [374, 511] on span "Save" at bounding box center [379, 511] width 19 height 9
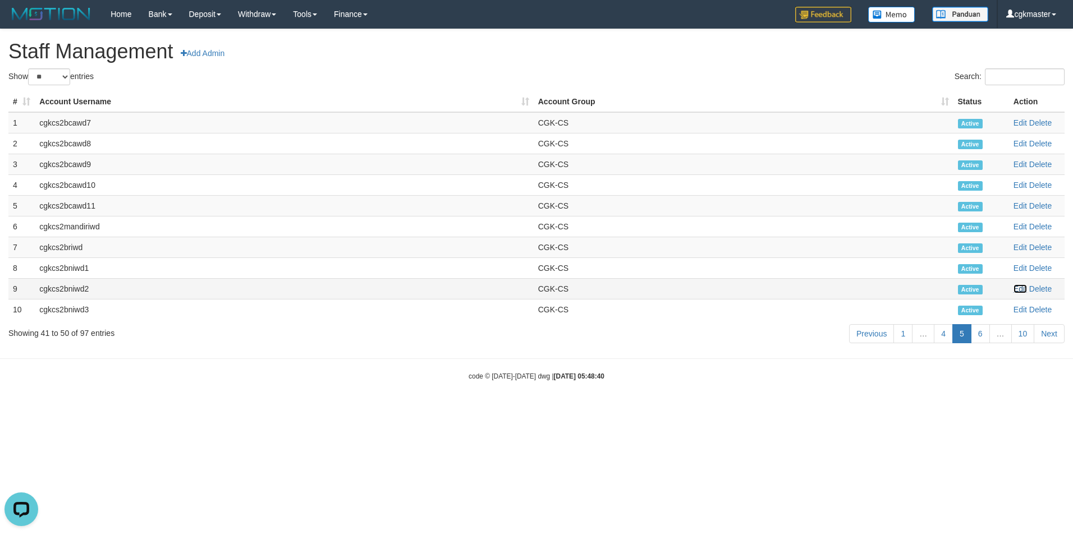
click at [1020, 288] on link "Edit" at bounding box center [1019, 289] width 13 height 9
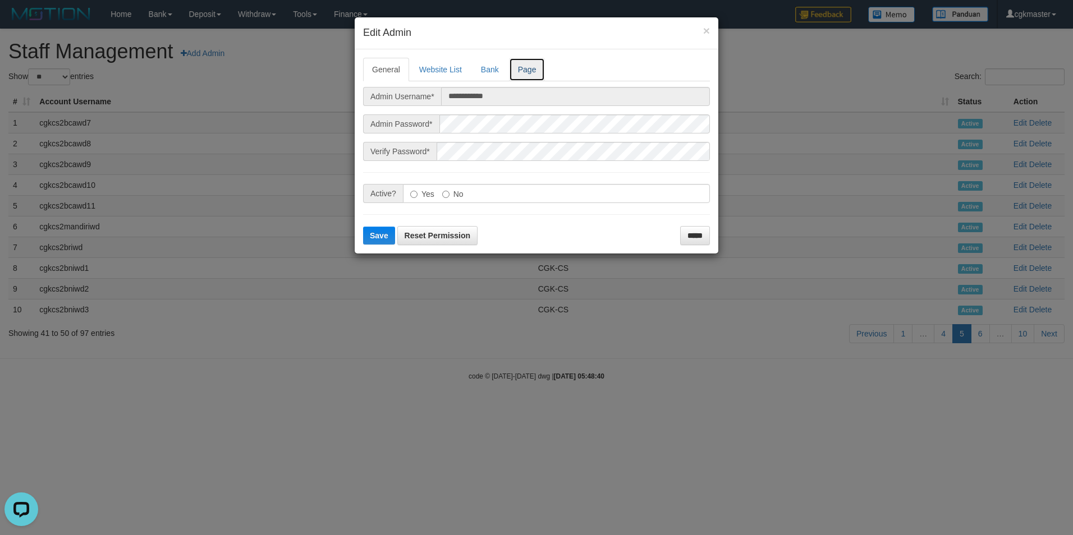
click at [527, 76] on link "Page" at bounding box center [527, 70] width 36 height 24
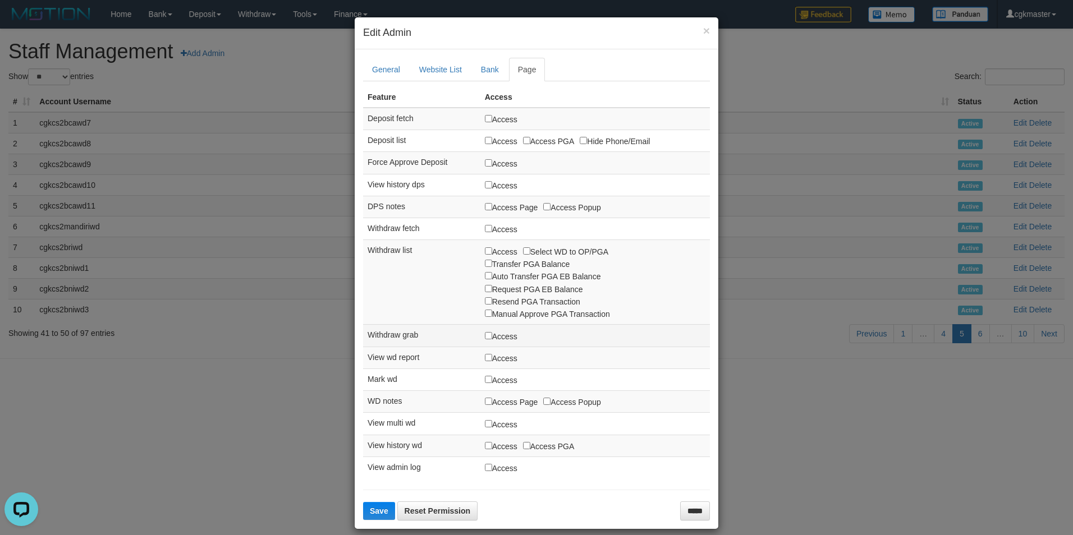
click at [485, 342] on label "Access" at bounding box center [501, 336] width 33 height 12
click at [496, 336] on label "Access" at bounding box center [501, 336] width 33 height 12
click at [378, 506] on button "Save" at bounding box center [379, 511] width 32 height 18
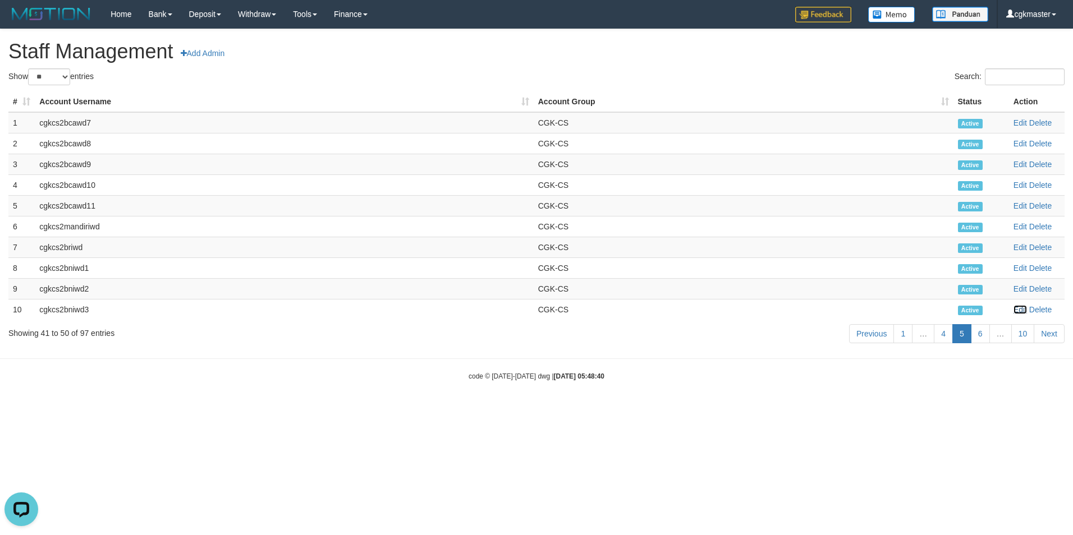
click at [1022, 309] on link "Edit" at bounding box center [1019, 309] width 13 height 9
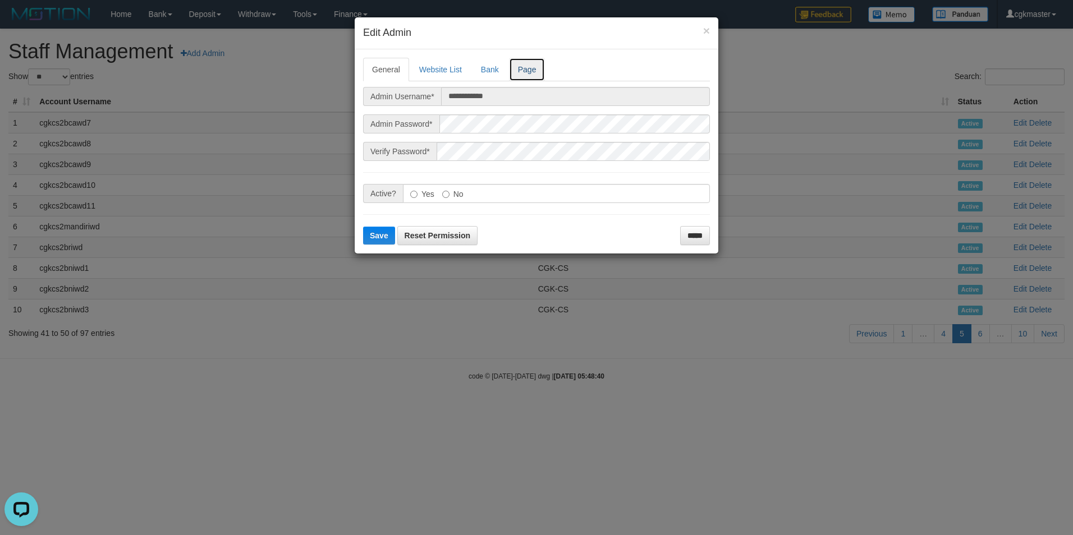
click at [537, 72] on link "Page" at bounding box center [527, 70] width 36 height 24
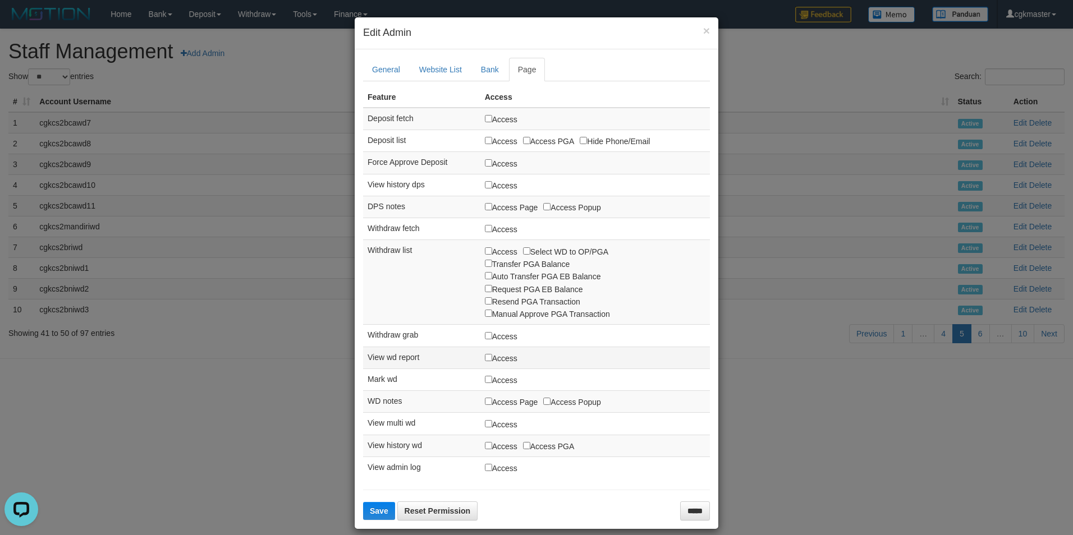
click at [505, 357] on label "Access" at bounding box center [501, 358] width 33 height 12
drag, startPoint x: 504, startPoint y: 336, endPoint x: 504, endPoint y: 343, distance: 7.9
click at [503, 337] on label "Access" at bounding box center [501, 336] width 33 height 12
drag, startPoint x: 505, startPoint y: 357, endPoint x: 505, endPoint y: 335, distance: 22.4
click at [505, 356] on label "Access" at bounding box center [501, 358] width 33 height 12
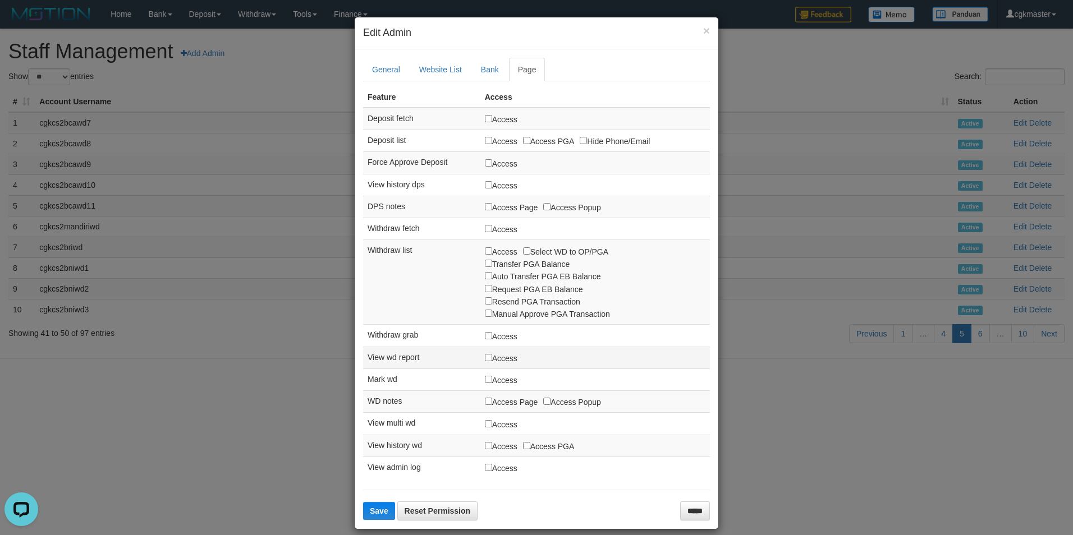
drag, startPoint x: 505, startPoint y: 334, endPoint x: 496, endPoint y: 364, distance: 31.6
click at [505, 334] on label "Access" at bounding box center [501, 336] width 33 height 12
click at [382, 510] on span "Save" at bounding box center [379, 511] width 19 height 9
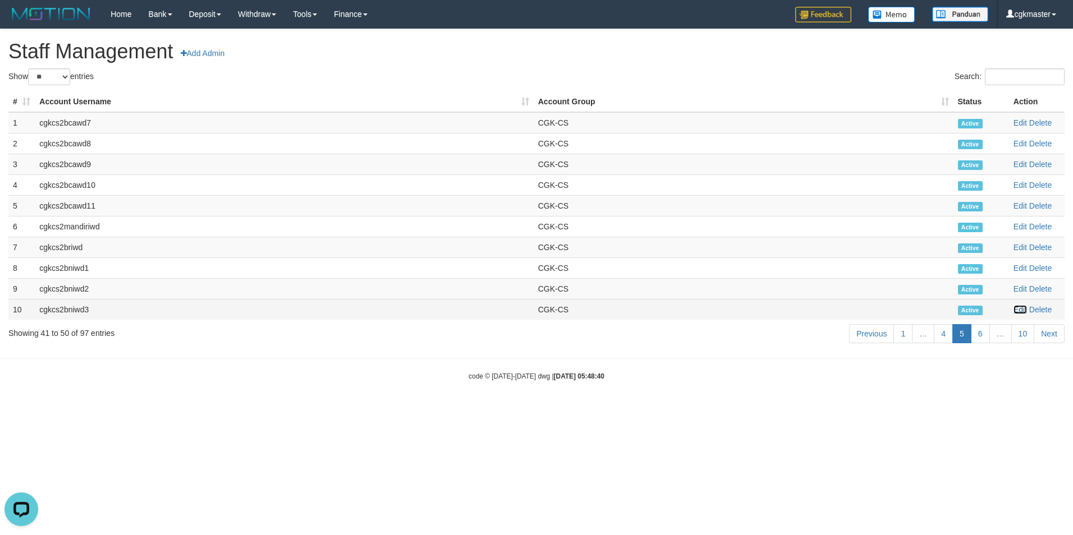
click at [1020, 311] on link "Edit" at bounding box center [1019, 309] width 13 height 9
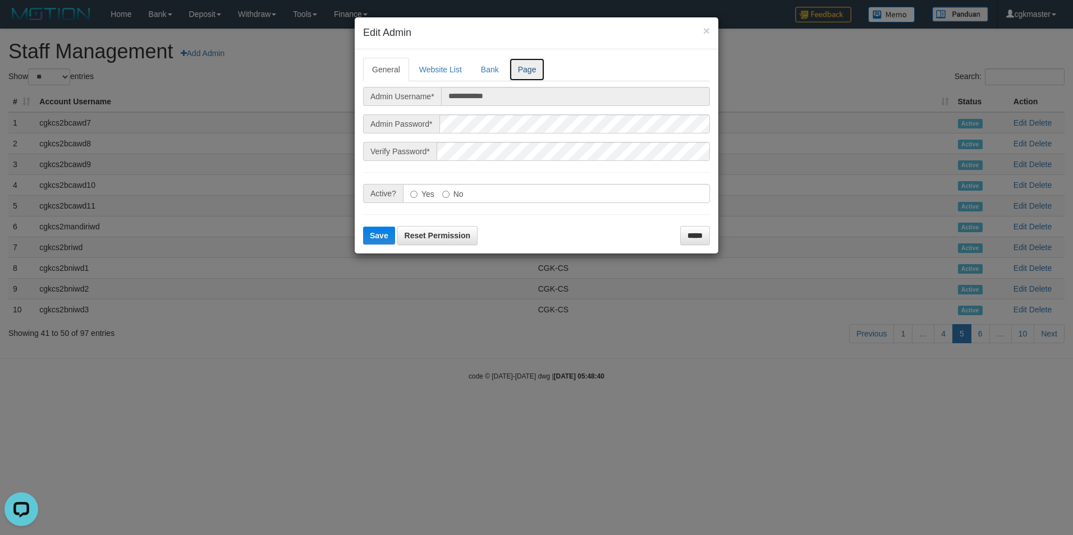
click at [534, 70] on link "Page" at bounding box center [527, 70] width 36 height 24
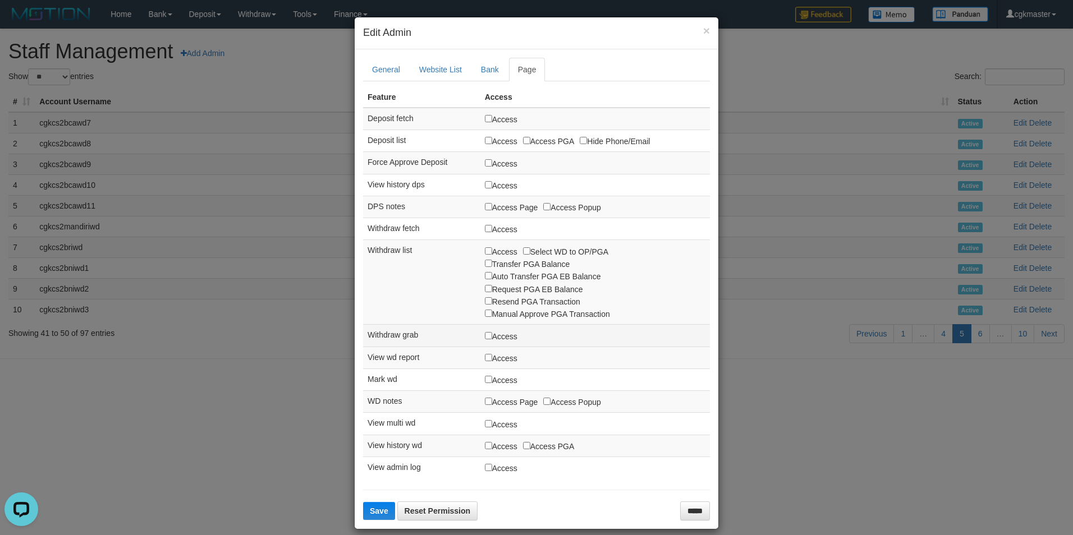
drag, startPoint x: 485, startPoint y: 332, endPoint x: 494, endPoint y: 342, distance: 13.1
click at [486, 332] on label "Access" at bounding box center [501, 336] width 33 height 12
click at [503, 341] on label "Access" at bounding box center [501, 336] width 33 height 12
click at [370, 515] on span "Save" at bounding box center [379, 511] width 19 height 9
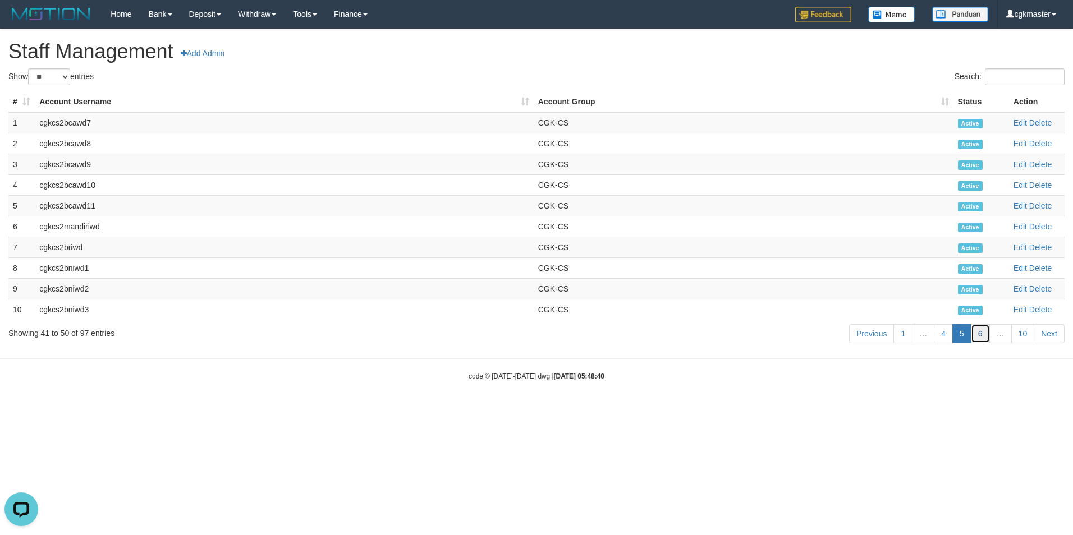
click at [983, 336] on link "6" at bounding box center [980, 333] width 19 height 19
click at [1020, 121] on link "Edit" at bounding box center [1019, 122] width 13 height 9
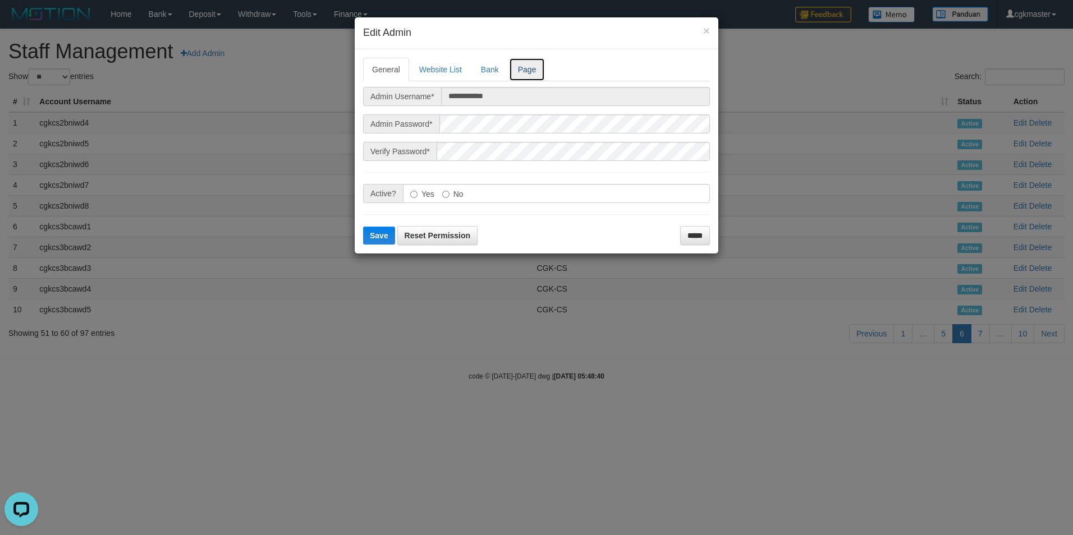
click at [530, 70] on link "Page" at bounding box center [527, 70] width 36 height 24
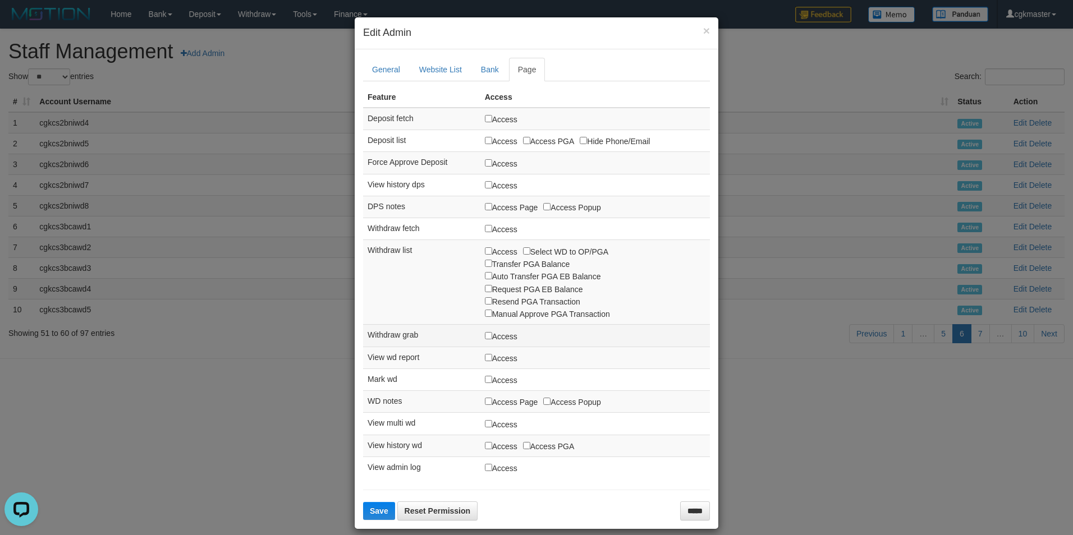
click at [493, 336] on label "Access" at bounding box center [501, 336] width 33 height 12
drag, startPoint x: 497, startPoint y: 336, endPoint x: 461, endPoint y: 410, distance: 82.3
click at [497, 336] on label "Access" at bounding box center [501, 336] width 33 height 12
click at [377, 508] on span "Save" at bounding box center [379, 511] width 19 height 9
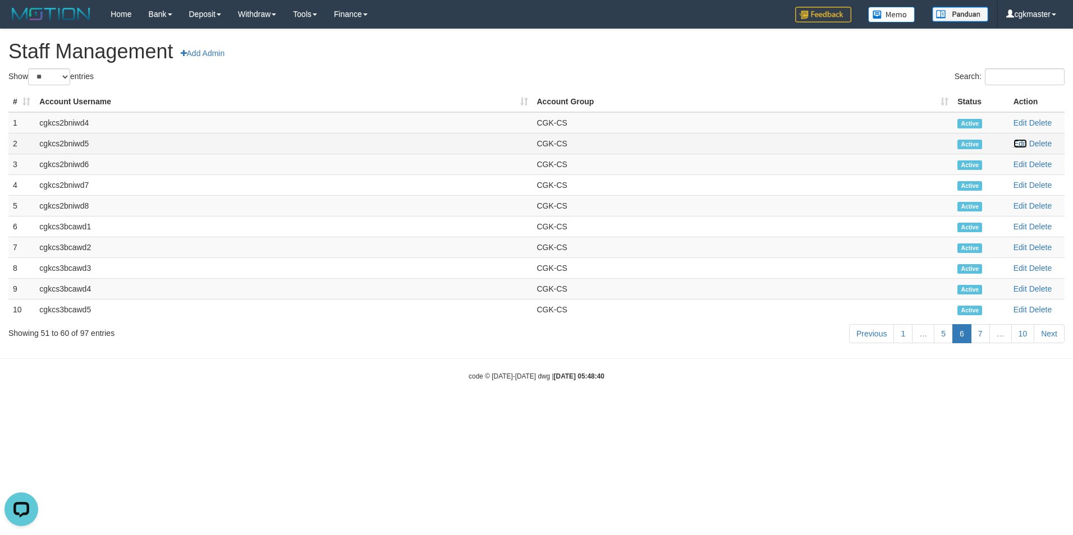
click at [1019, 145] on link "Edit" at bounding box center [1019, 143] width 13 height 9
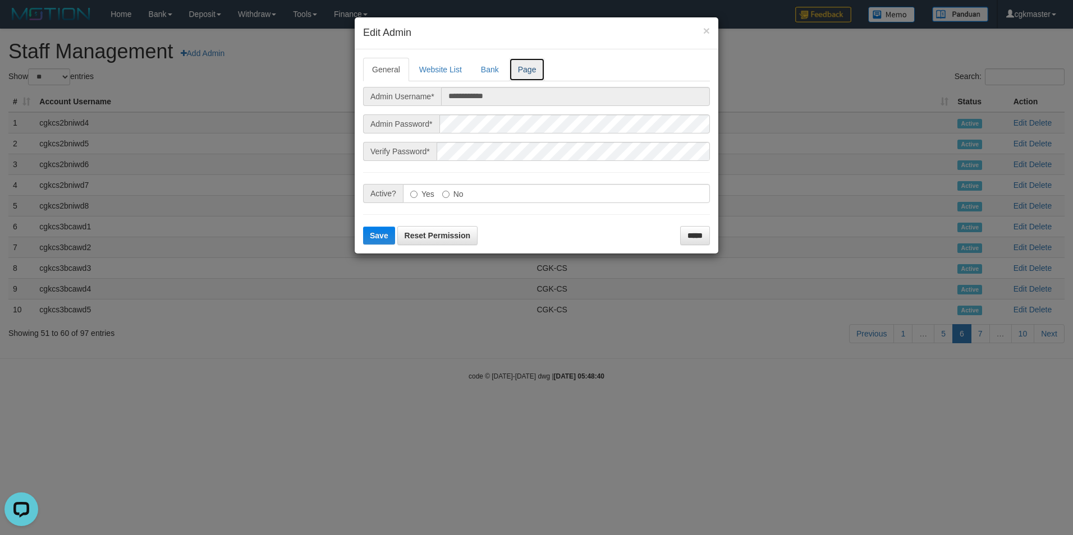
drag, startPoint x: 534, startPoint y: 74, endPoint x: 552, endPoint y: 76, distance: 17.5
click at [535, 74] on link "Page" at bounding box center [527, 70] width 36 height 24
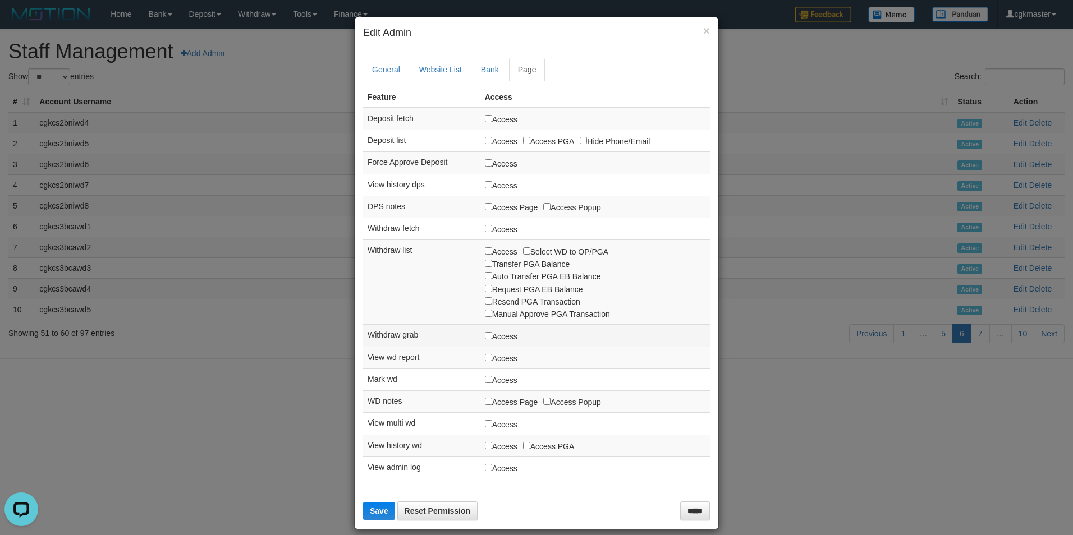
click at [517, 339] on td "Access" at bounding box center [595, 336] width 230 height 22
click at [519, 338] on td "Access" at bounding box center [595, 336] width 230 height 22
click at [510, 337] on label "Access" at bounding box center [501, 336] width 33 height 12
click at [510, 336] on label "Access" at bounding box center [501, 336] width 33 height 12
click at [501, 341] on label "Access" at bounding box center [501, 336] width 33 height 12
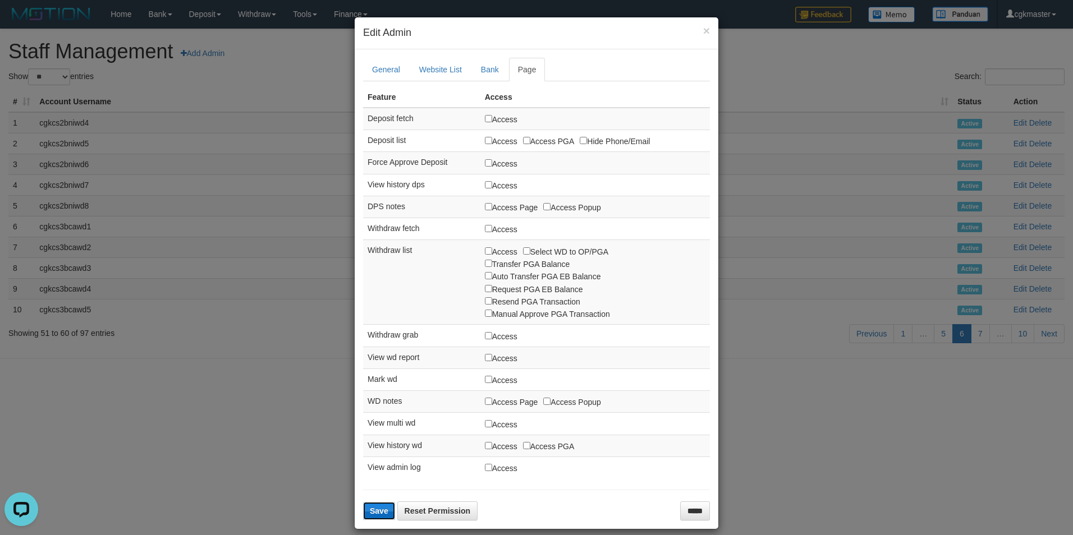
click at [370, 511] on span "Save" at bounding box center [379, 511] width 19 height 9
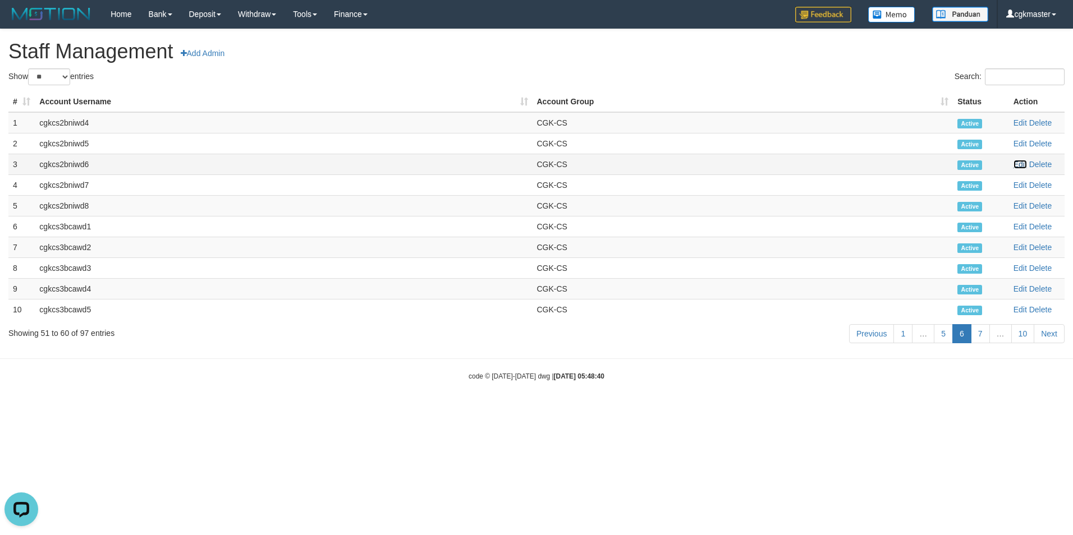
click at [1021, 164] on link "Edit" at bounding box center [1019, 164] width 13 height 9
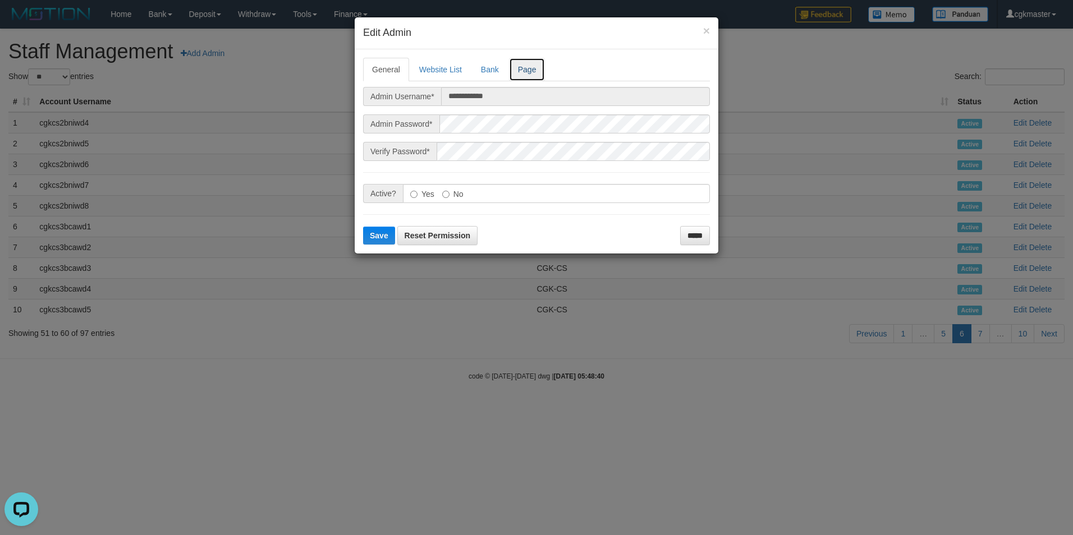
click at [534, 74] on link "Page" at bounding box center [527, 70] width 36 height 24
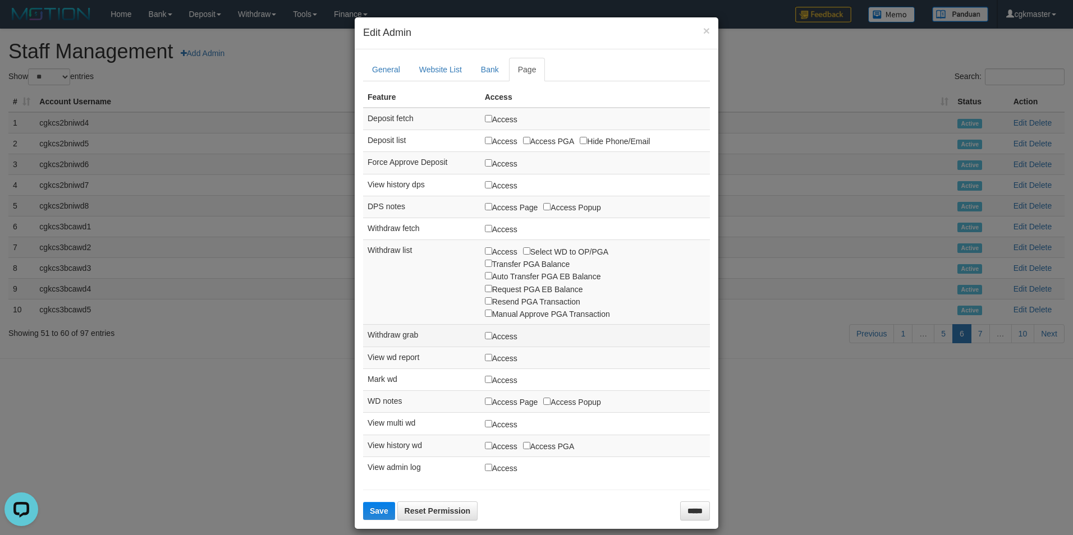
click at [485, 334] on label "Access" at bounding box center [501, 336] width 33 height 12
click at [375, 511] on span "Save" at bounding box center [379, 511] width 19 height 9
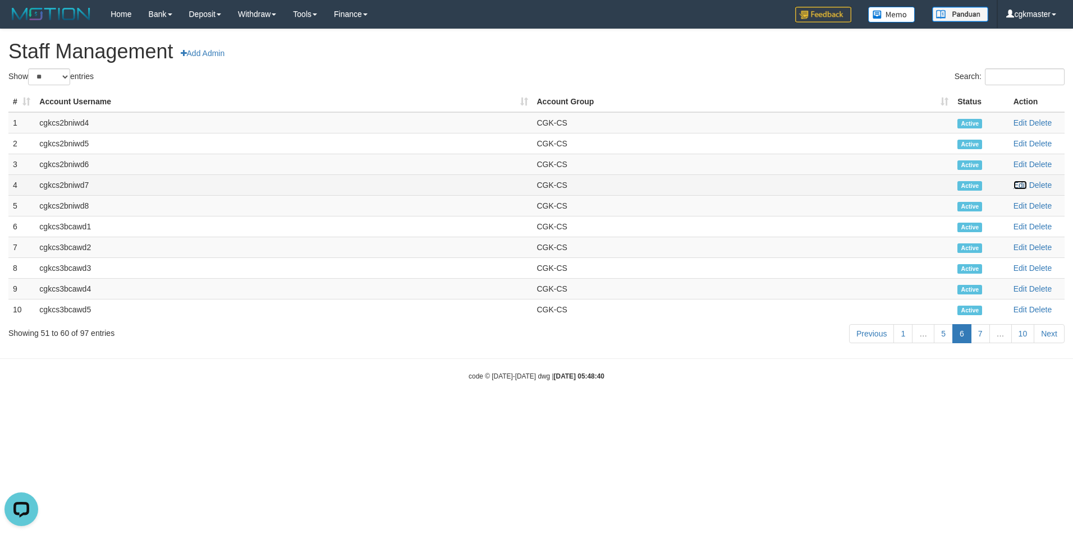
click at [1020, 187] on link "Edit" at bounding box center [1019, 185] width 13 height 9
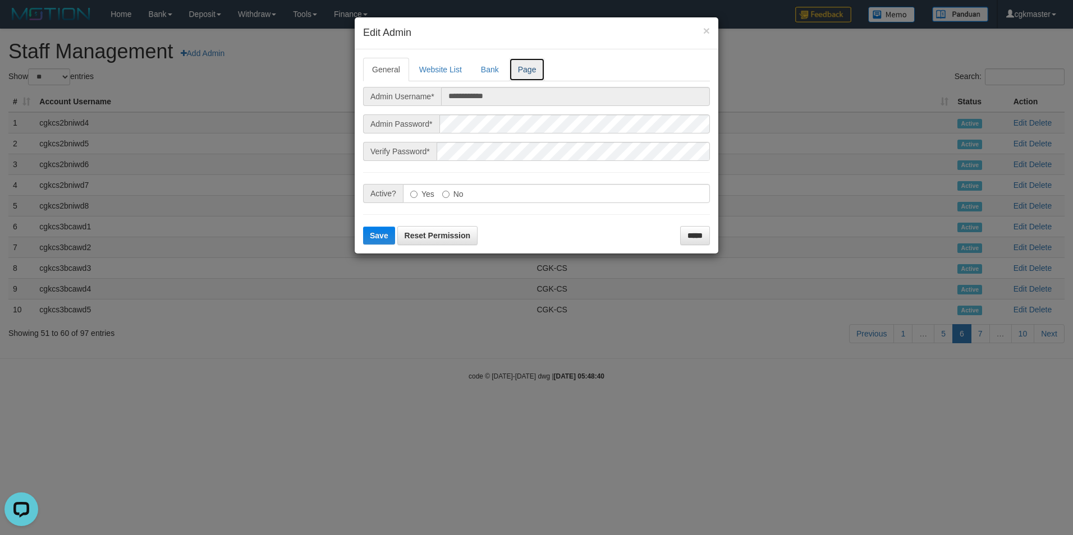
click at [535, 78] on link "Page" at bounding box center [527, 70] width 36 height 24
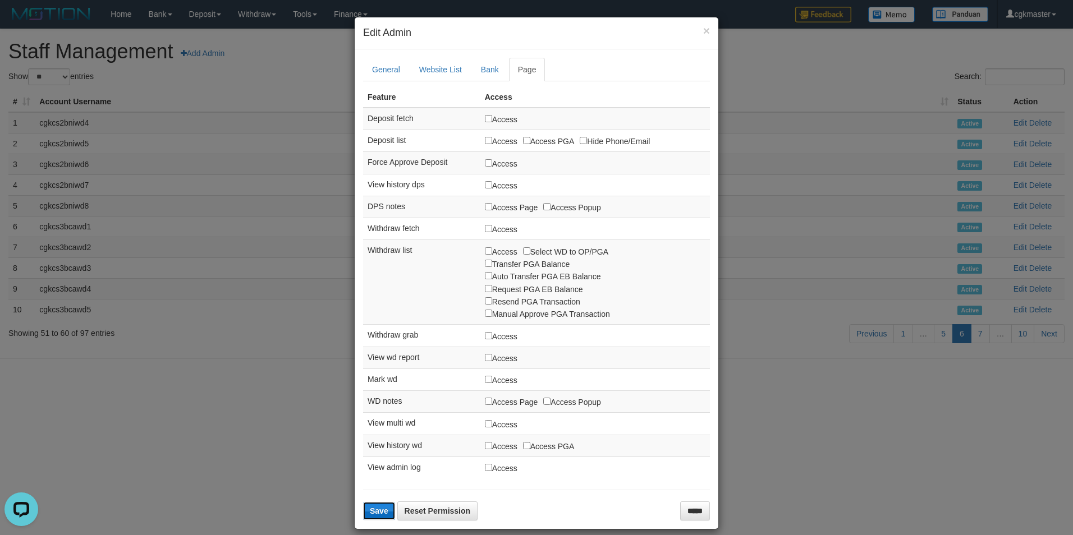
click at [371, 509] on span "Save" at bounding box center [379, 511] width 19 height 9
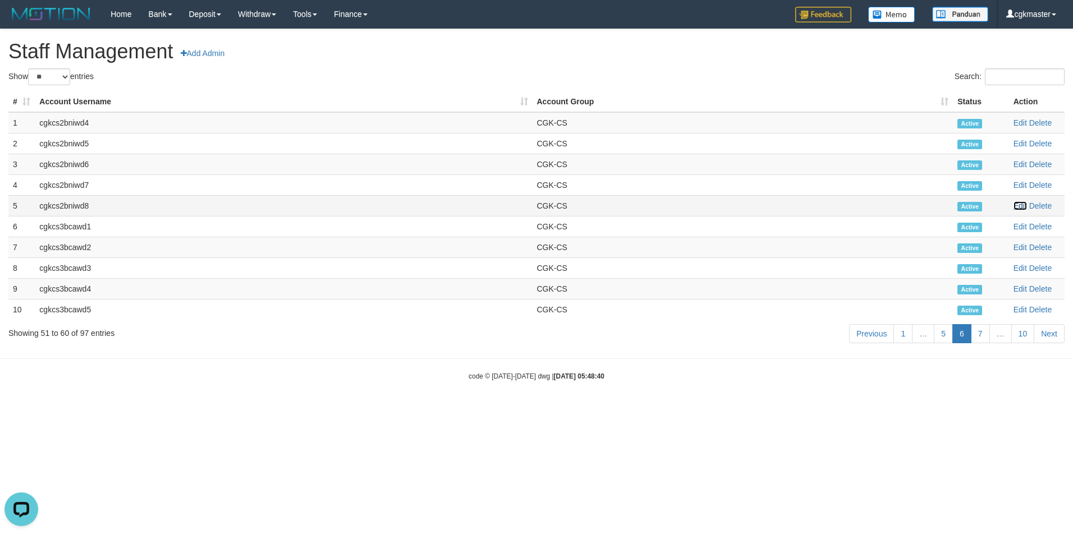
click at [1017, 206] on link "Edit" at bounding box center [1019, 205] width 13 height 9
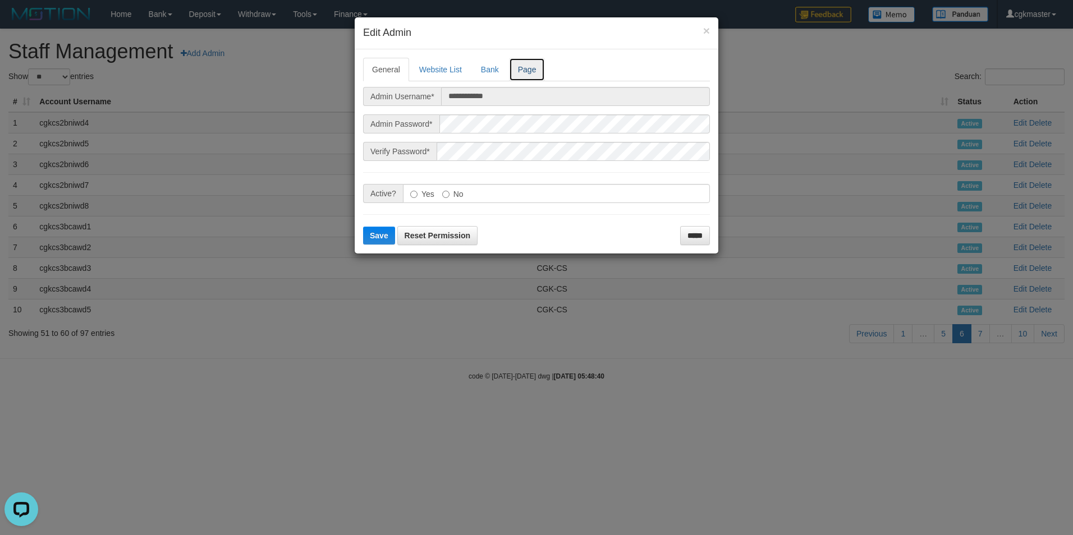
click at [534, 72] on link "Page" at bounding box center [527, 70] width 36 height 24
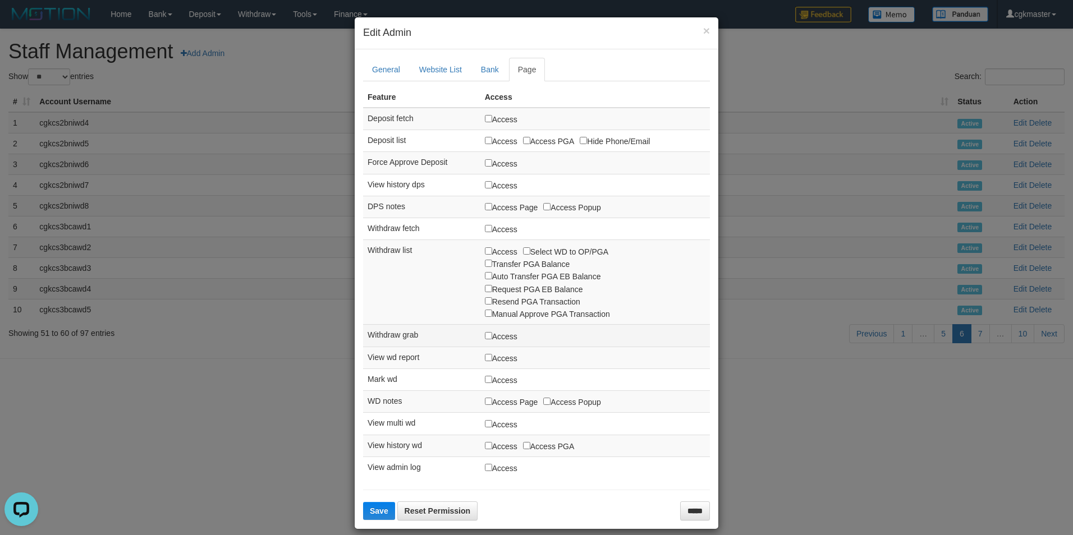
click at [485, 339] on label "Access" at bounding box center [501, 336] width 33 height 12
click at [492, 339] on label "Access" at bounding box center [501, 336] width 33 height 12
click at [378, 512] on span "Save" at bounding box center [379, 511] width 19 height 9
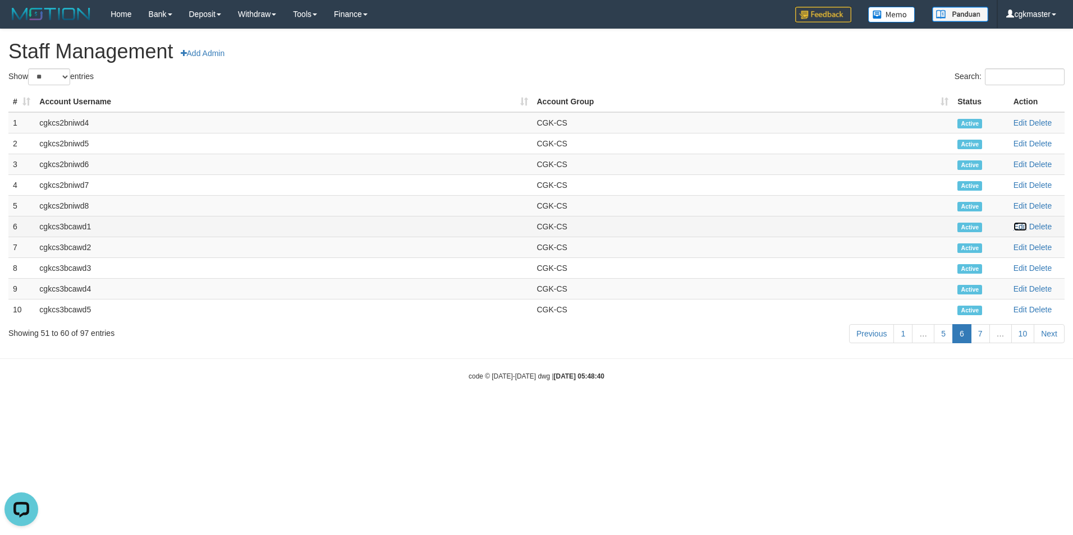
click at [1025, 226] on link "Edit" at bounding box center [1019, 226] width 13 height 9
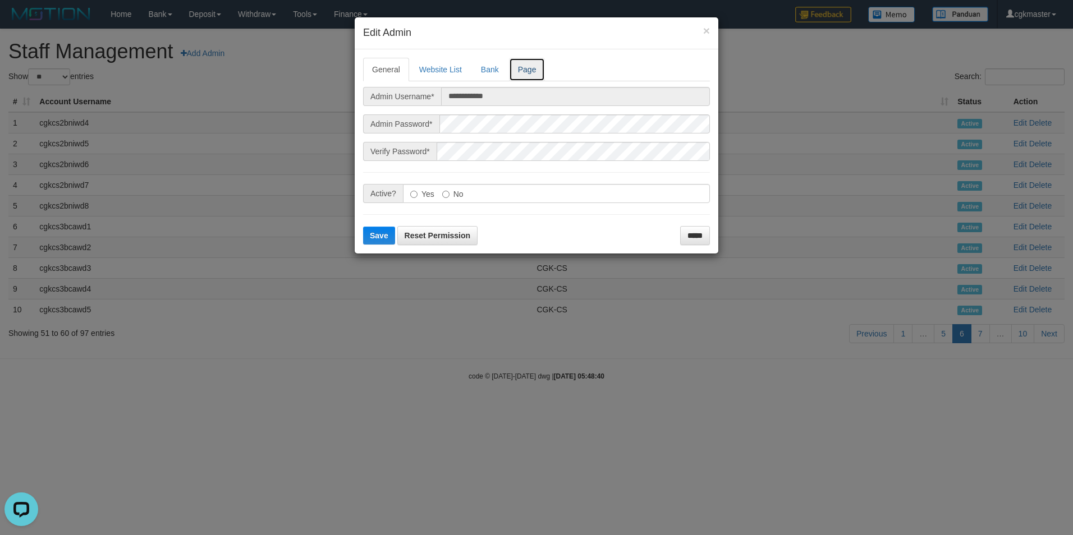
click at [522, 68] on link "Page" at bounding box center [527, 70] width 36 height 24
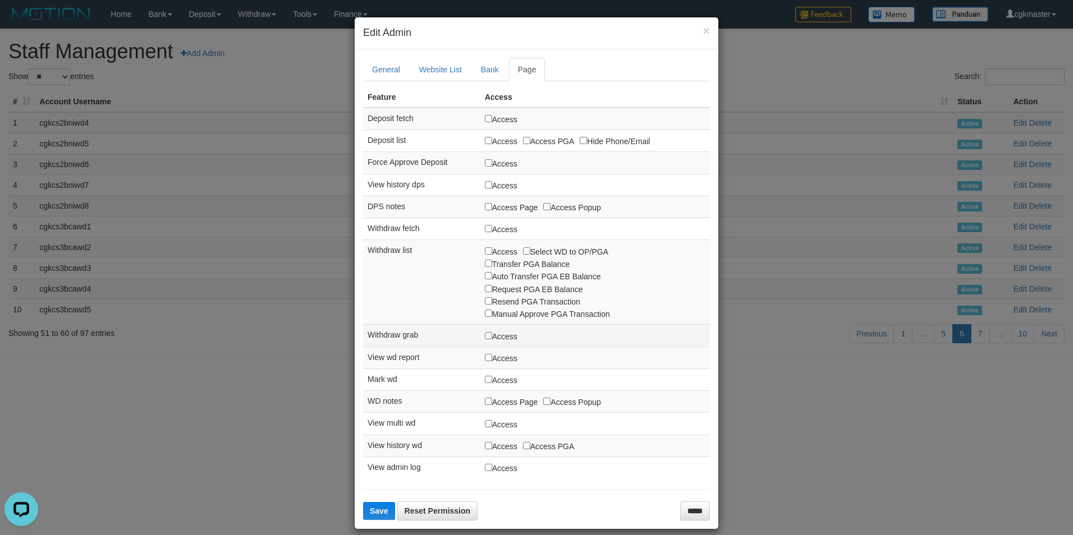
click at [488, 340] on label "Access" at bounding box center [501, 336] width 33 height 12
click at [488, 339] on label "Access" at bounding box center [501, 336] width 33 height 12
click at [375, 517] on button "Save" at bounding box center [379, 511] width 32 height 18
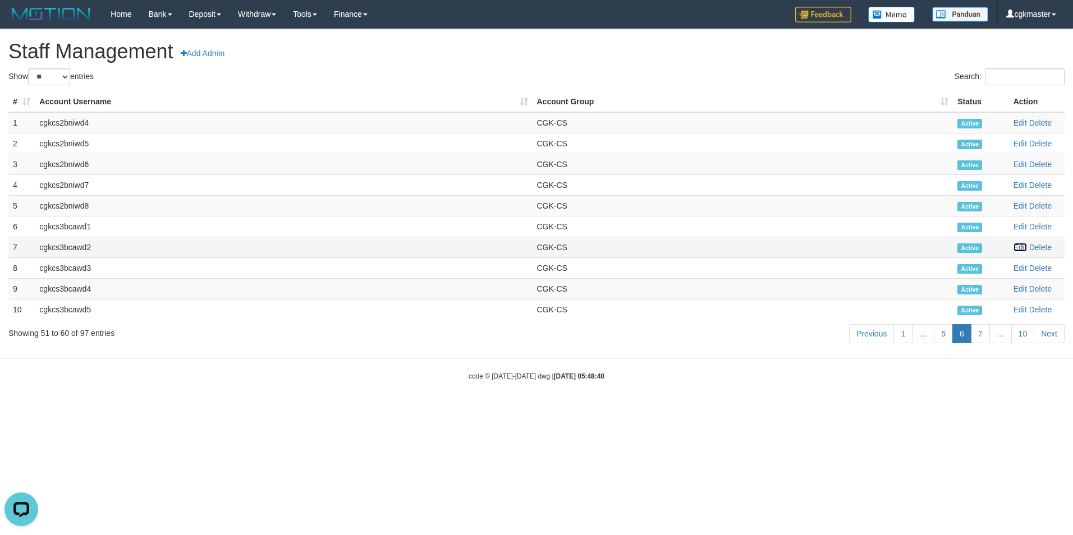
click at [1017, 245] on link "Edit" at bounding box center [1019, 247] width 13 height 9
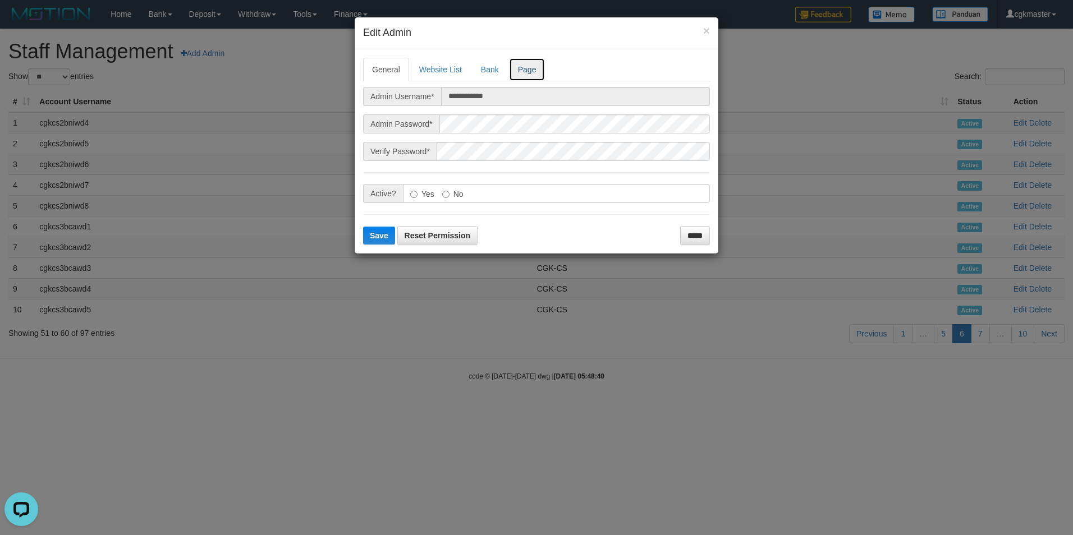
click at [523, 75] on link "Page" at bounding box center [527, 70] width 36 height 24
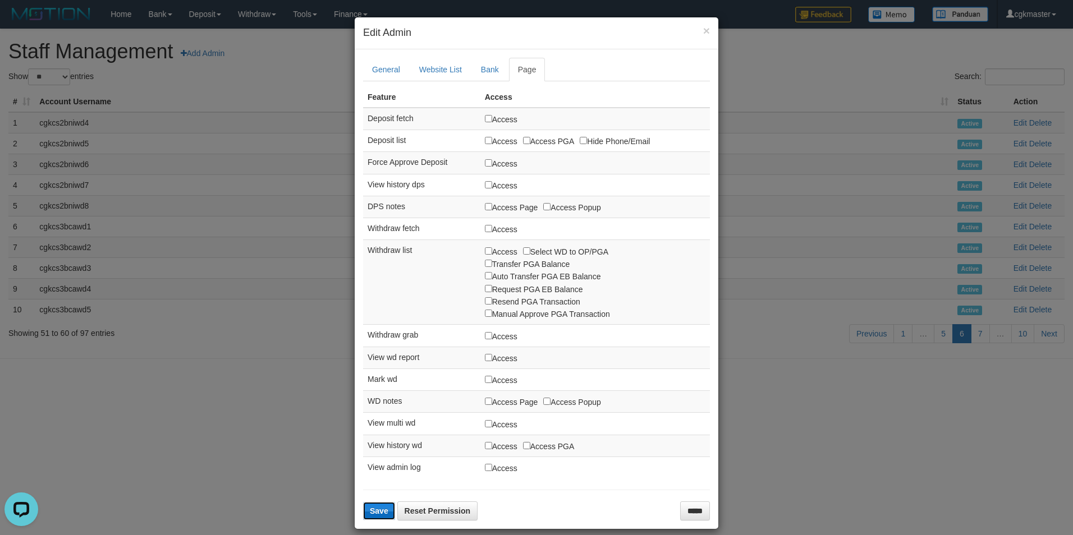
click at [374, 516] on span "Save" at bounding box center [379, 511] width 19 height 9
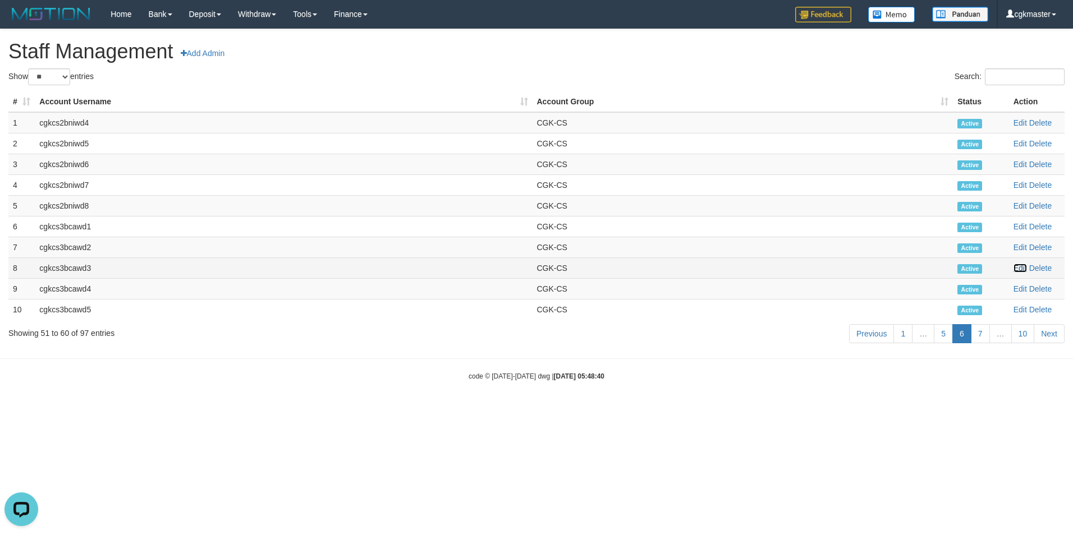
click at [1023, 267] on link "Edit" at bounding box center [1019, 268] width 13 height 9
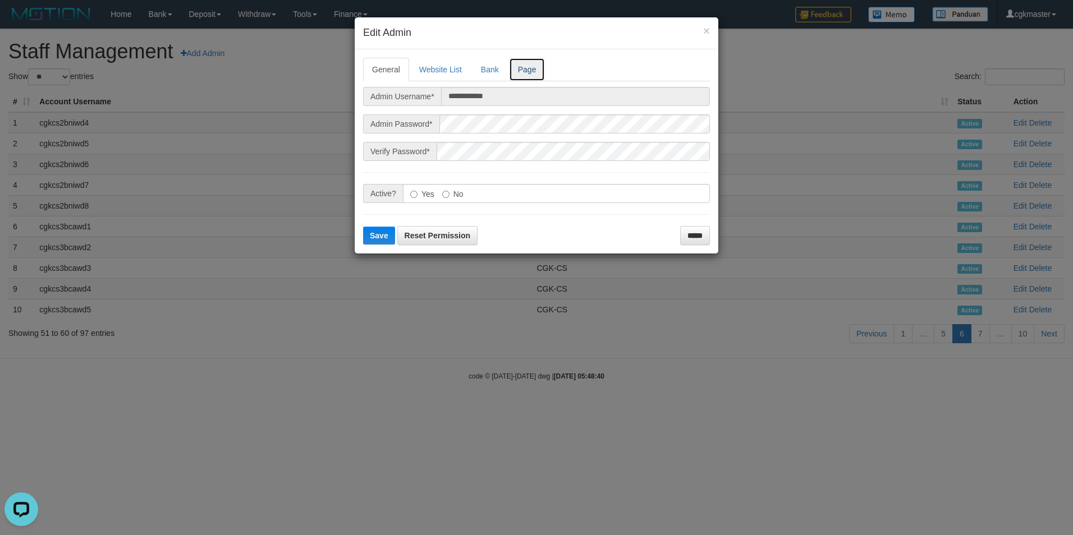
click at [530, 74] on link "Page" at bounding box center [527, 70] width 36 height 24
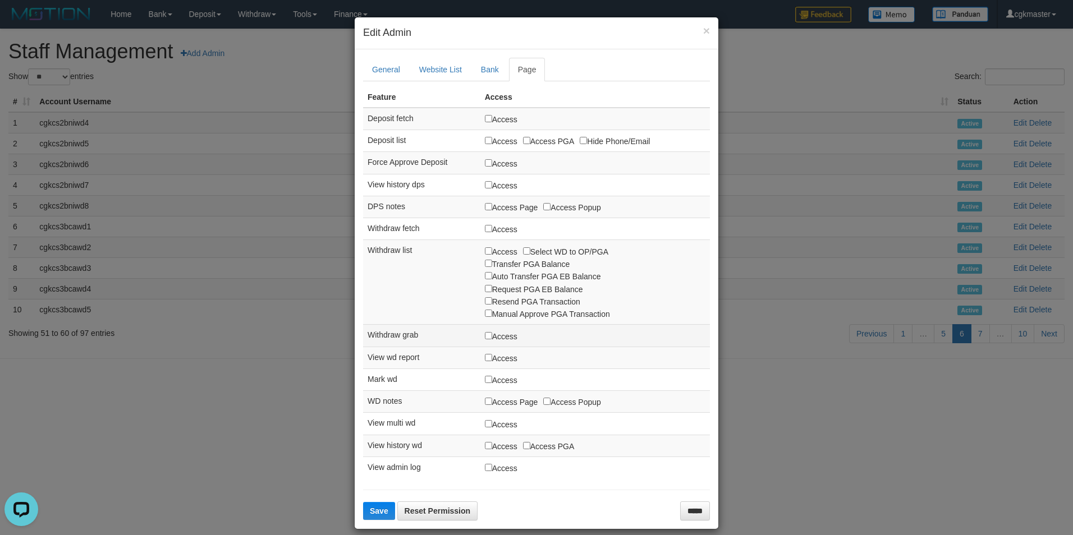
click at [492, 334] on label "Access" at bounding box center [501, 336] width 33 height 12
drag, startPoint x: 501, startPoint y: 341, endPoint x: 474, endPoint y: 369, distance: 38.5
click at [501, 340] on label "Access" at bounding box center [501, 336] width 33 height 12
click at [375, 516] on span "Save" at bounding box center [379, 511] width 19 height 9
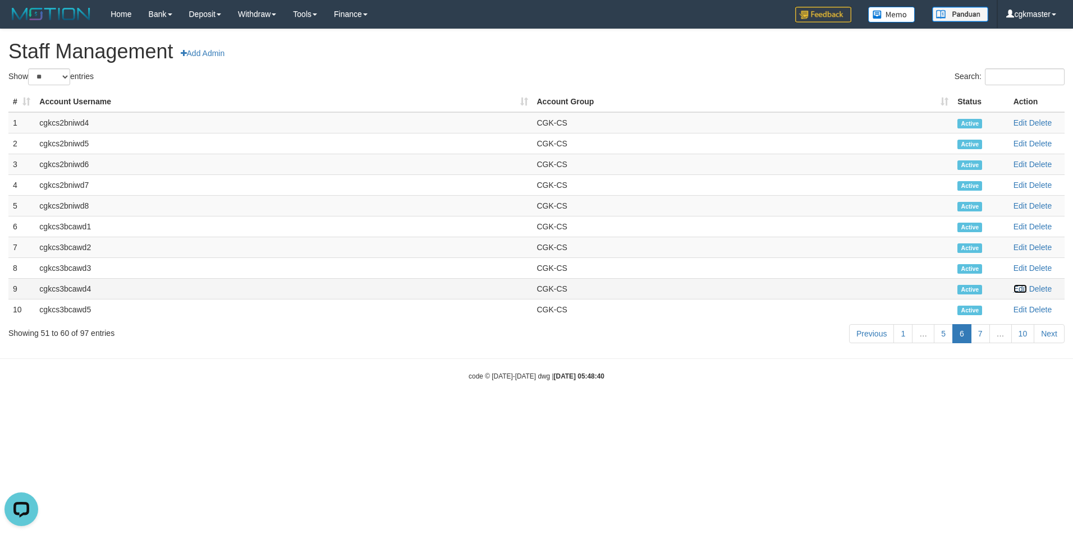
click at [1016, 290] on link "Edit" at bounding box center [1019, 289] width 13 height 9
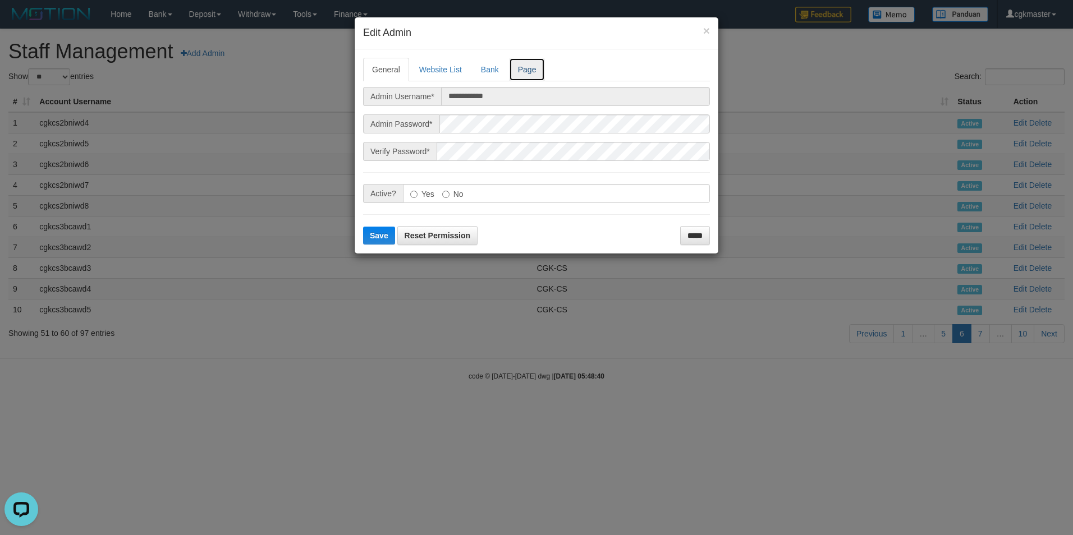
click at [524, 76] on link "Page" at bounding box center [527, 70] width 36 height 24
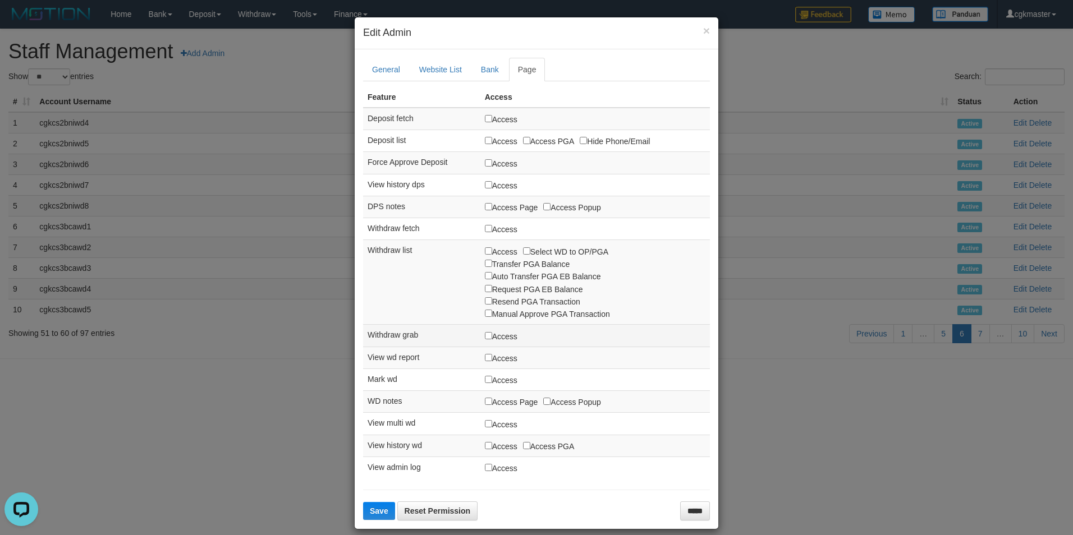
click at [489, 336] on label "Access" at bounding box center [501, 336] width 33 height 12
click at [491, 336] on label "Access" at bounding box center [501, 336] width 33 height 12
click at [382, 513] on span "Save" at bounding box center [379, 511] width 19 height 9
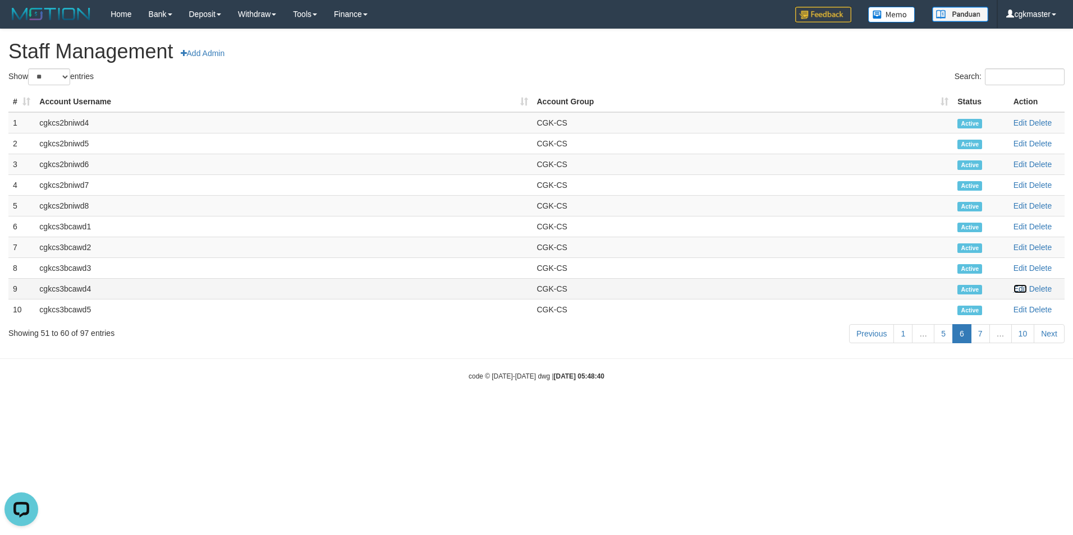
click at [1018, 288] on link "Edit" at bounding box center [1019, 289] width 13 height 9
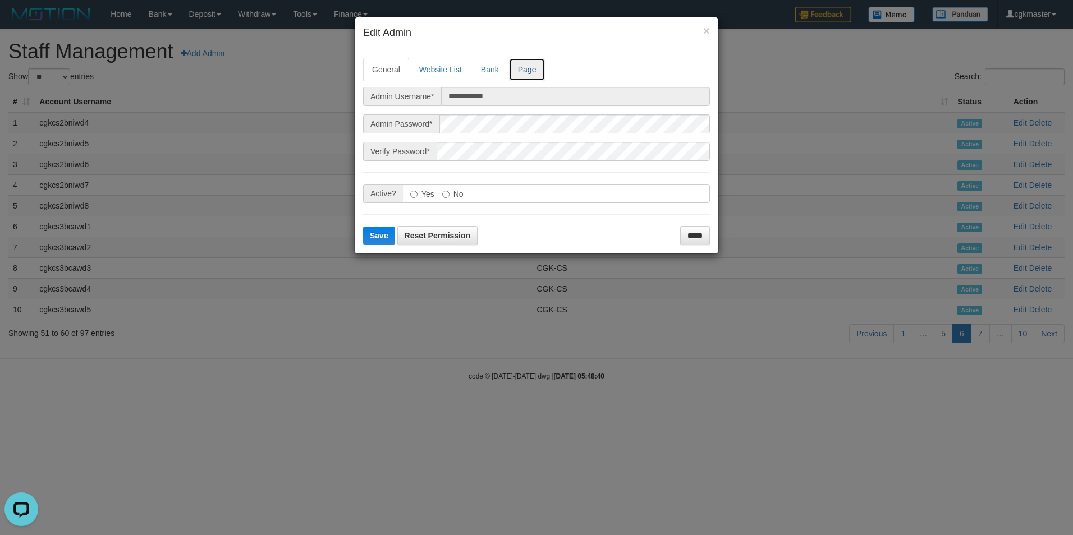
click at [523, 75] on link "Page" at bounding box center [527, 70] width 36 height 24
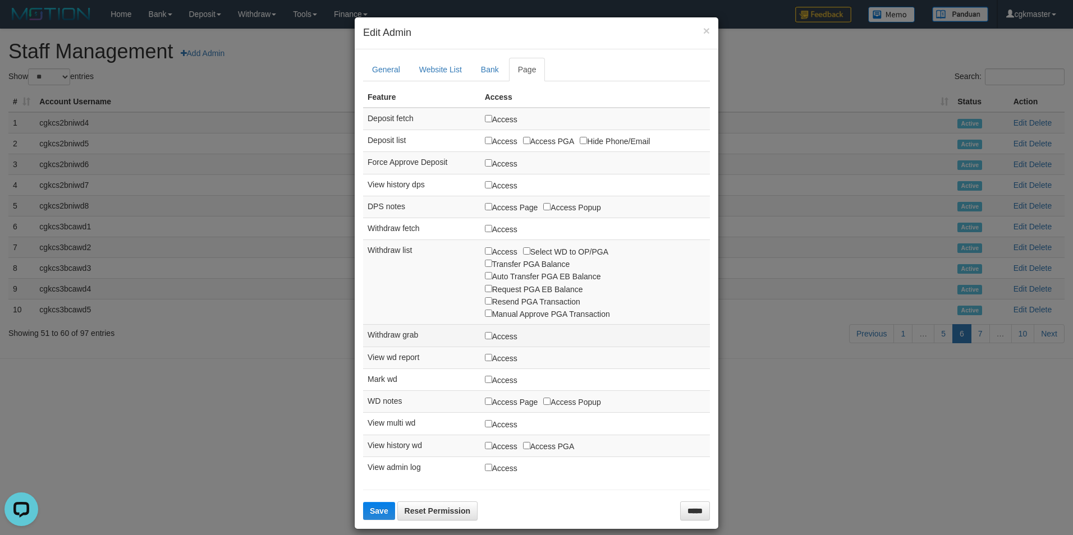
click at [496, 334] on label "Access" at bounding box center [501, 336] width 33 height 12
drag, startPoint x: 496, startPoint y: 334, endPoint x: 490, endPoint y: 346, distance: 12.8
click at [497, 334] on label "Access" at bounding box center [501, 336] width 33 height 12
click at [380, 516] on span "Save" at bounding box center [379, 511] width 19 height 9
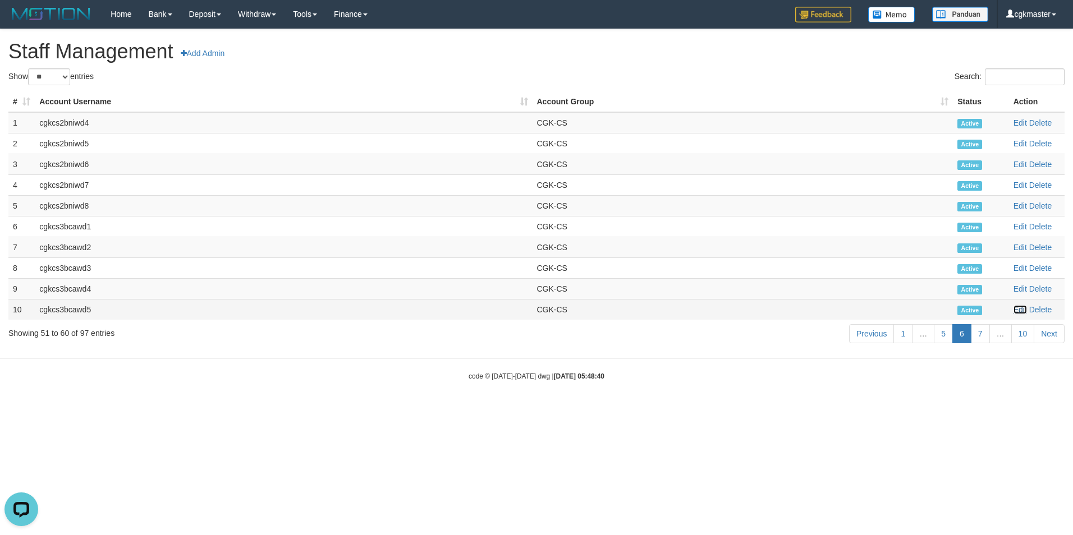
click at [1020, 315] on td "Edit Delete" at bounding box center [1037, 309] width 56 height 21
click at [1022, 309] on link "Edit" at bounding box center [1019, 309] width 13 height 9
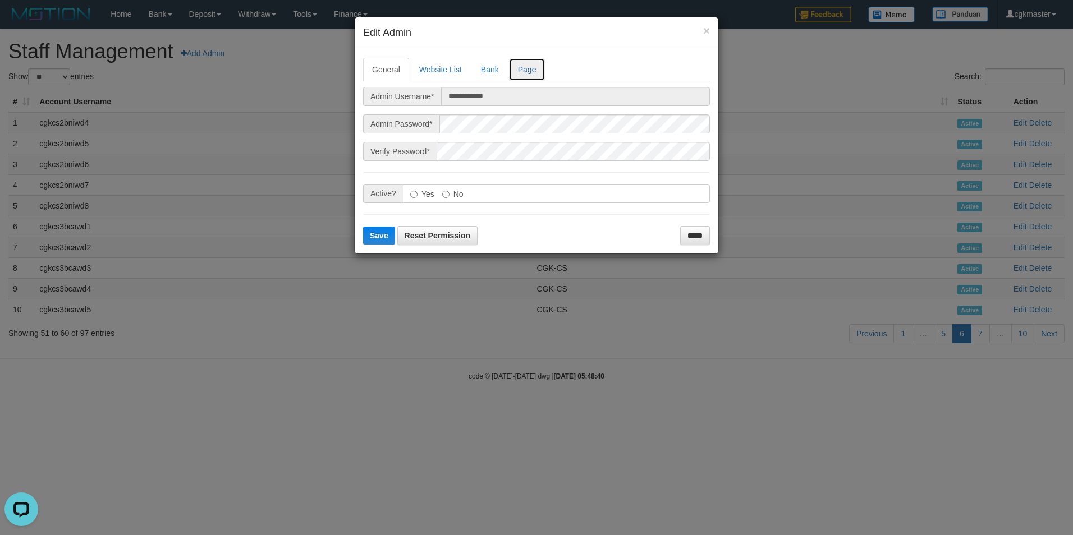
click at [540, 74] on link "Page" at bounding box center [527, 70] width 36 height 24
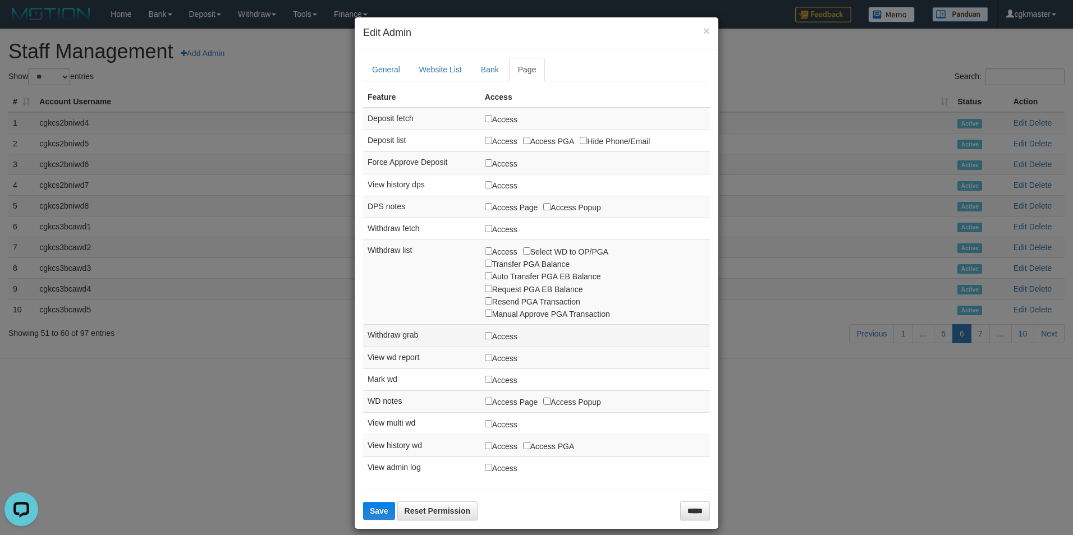
click at [494, 338] on label "Access" at bounding box center [501, 336] width 33 height 12
click at [374, 510] on span "Save" at bounding box center [379, 511] width 19 height 9
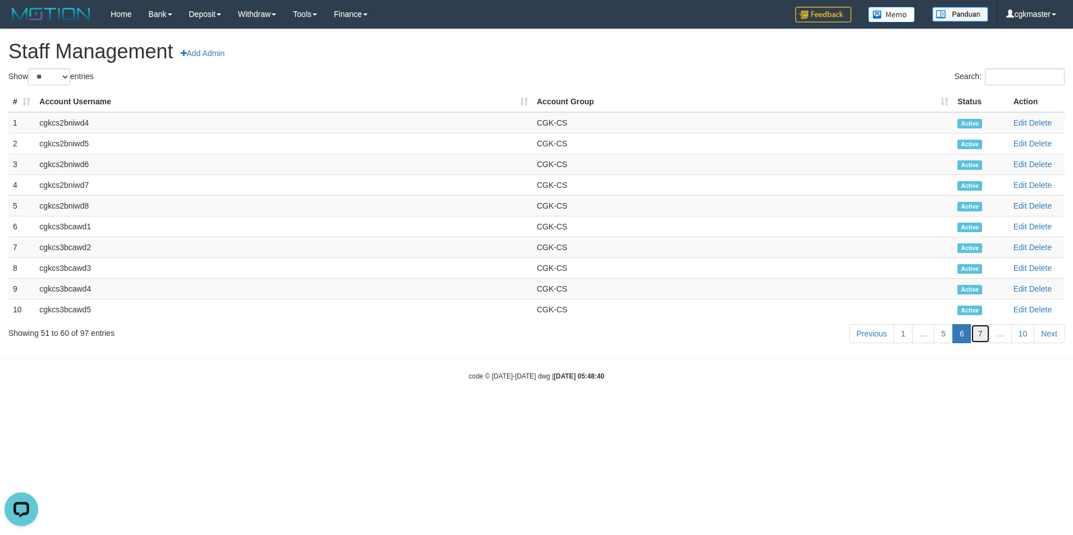
click at [979, 334] on link "7" at bounding box center [980, 333] width 19 height 19
click at [669, 351] on body "Toggle navigation Home Bank Account List Load By Website Group [ITOTO] PARISTOG…" at bounding box center [536, 205] width 1073 height 410
click at [1022, 122] on link "Edit" at bounding box center [1019, 122] width 13 height 9
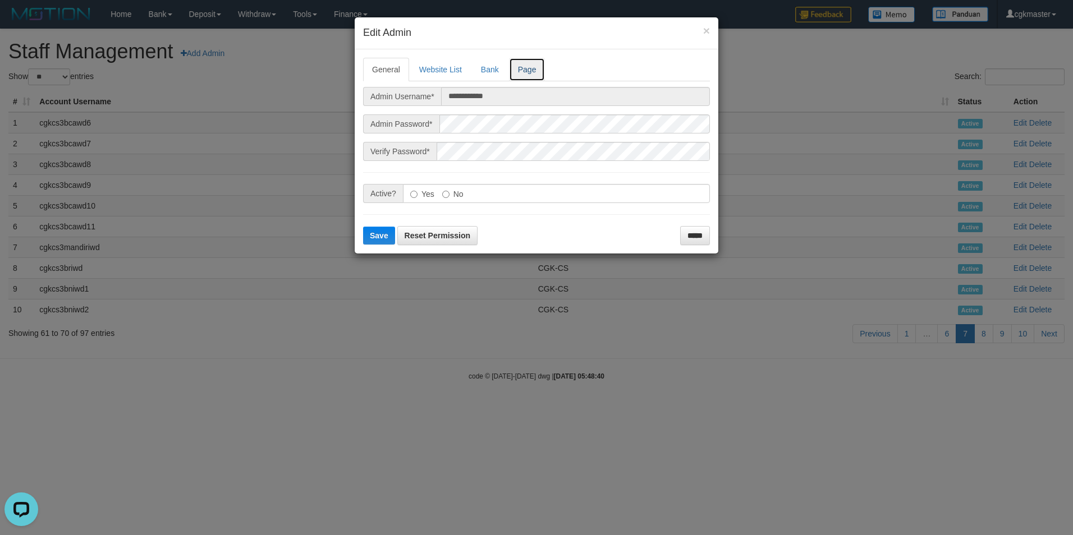
click at [532, 68] on link "Page" at bounding box center [527, 70] width 36 height 24
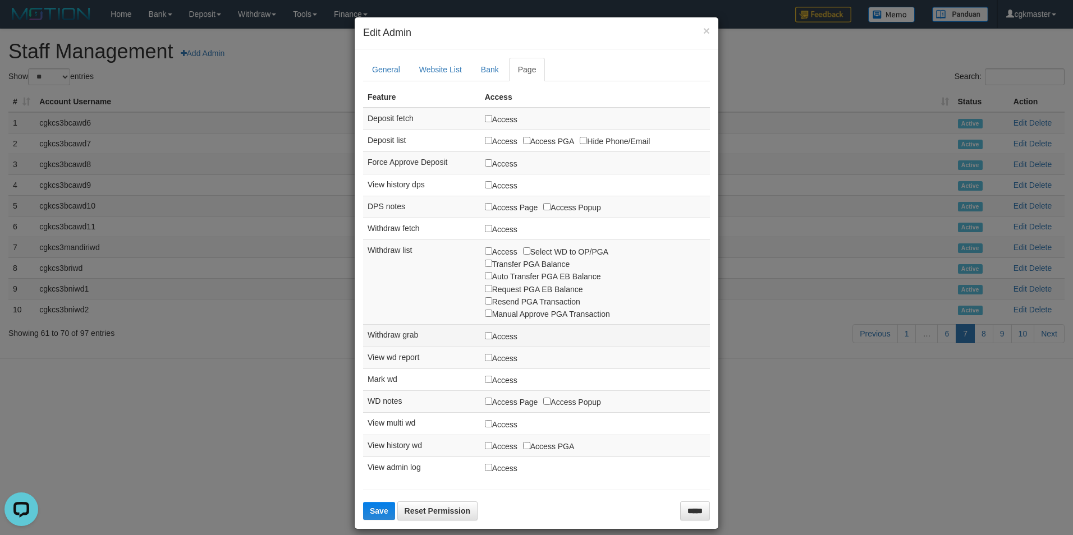
click at [494, 340] on label "Access" at bounding box center [501, 336] width 33 height 12
click at [495, 340] on label "Access" at bounding box center [501, 336] width 33 height 12
click at [374, 511] on span "Save" at bounding box center [379, 511] width 19 height 9
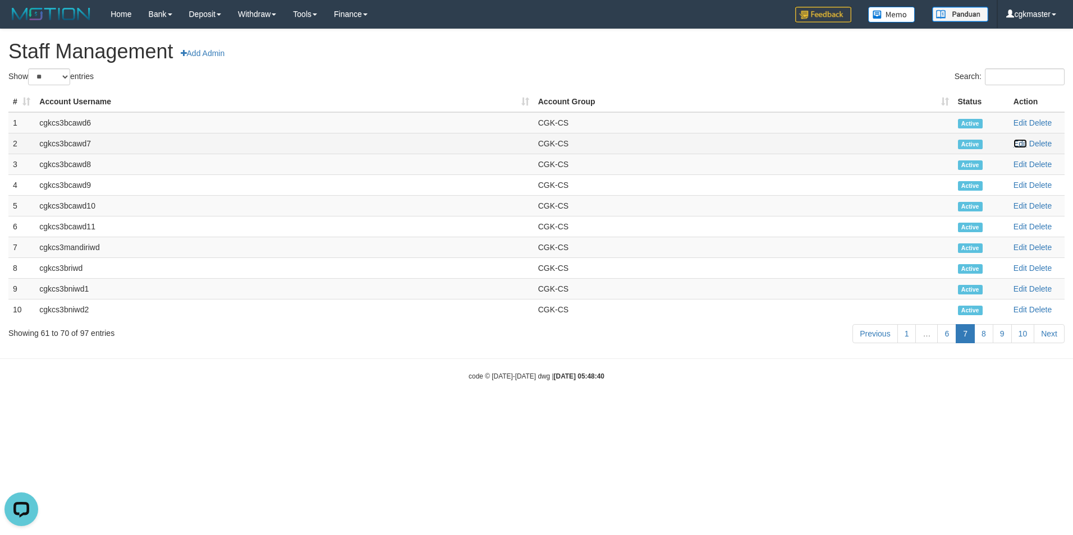
click at [1022, 144] on link "Edit" at bounding box center [1019, 143] width 13 height 9
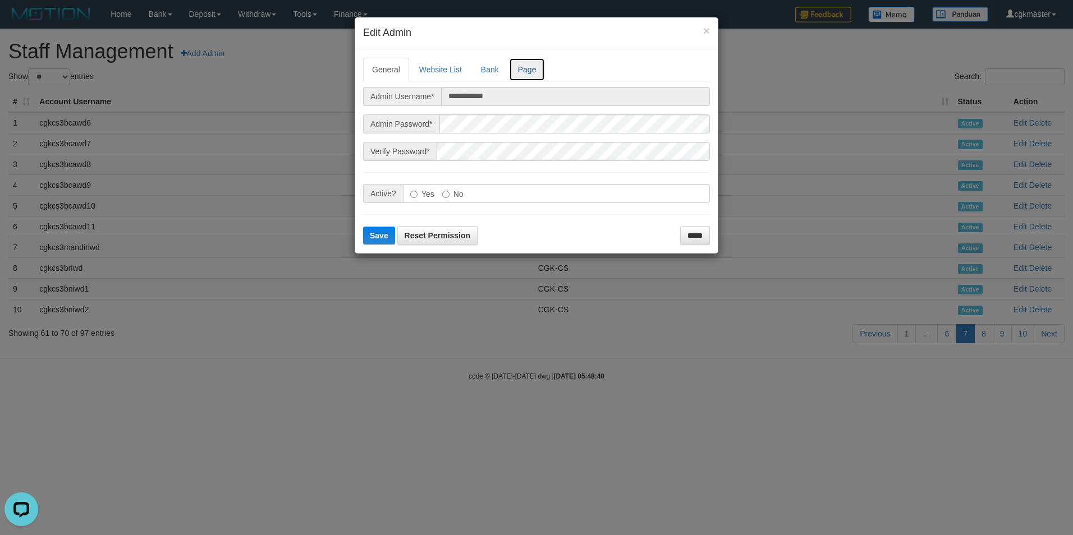
click at [524, 67] on link "Page" at bounding box center [527, 70] width 36 height 24
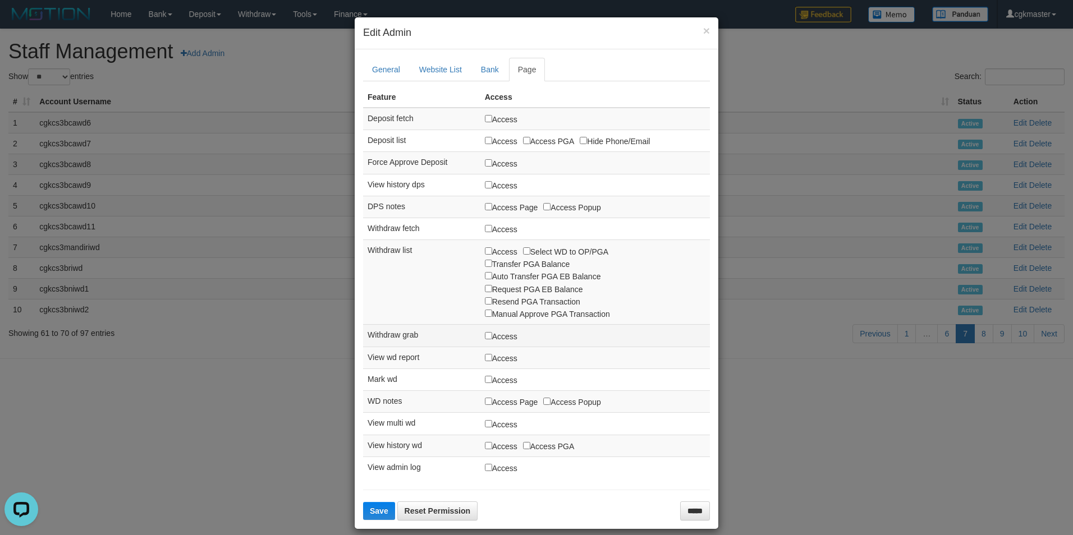
click at [498, 342] on label "Access" at bounding box center [501, 336] width 33 height 12
click at [499, 340] on label "Access" at bounding box center [501, 336] width 33 height 12
click at [382, 510] on span "Save" at bounding box center [379, 511] width 19 height 9
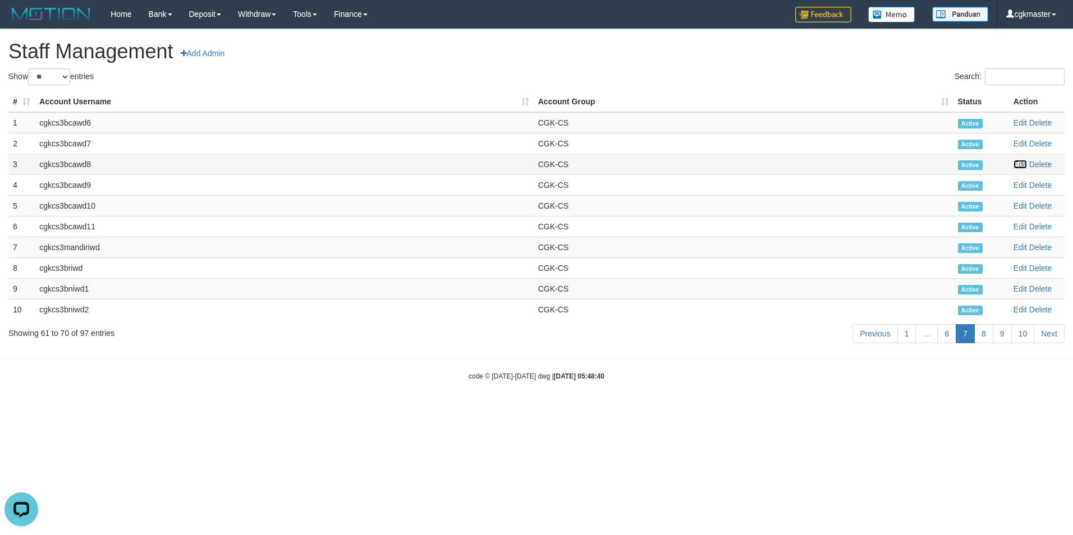
click at [1022, 164] on link "Edit" at bounding box center [1019, 164] width 13 height 9
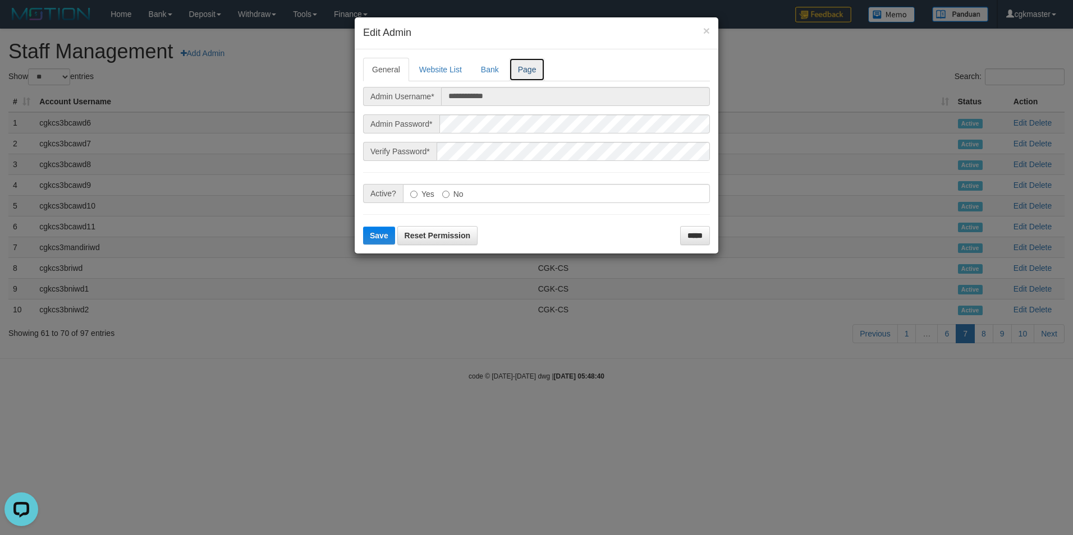
click at [529, 72] on link "Page" at bounding box center [527, 70] width 36 height 24
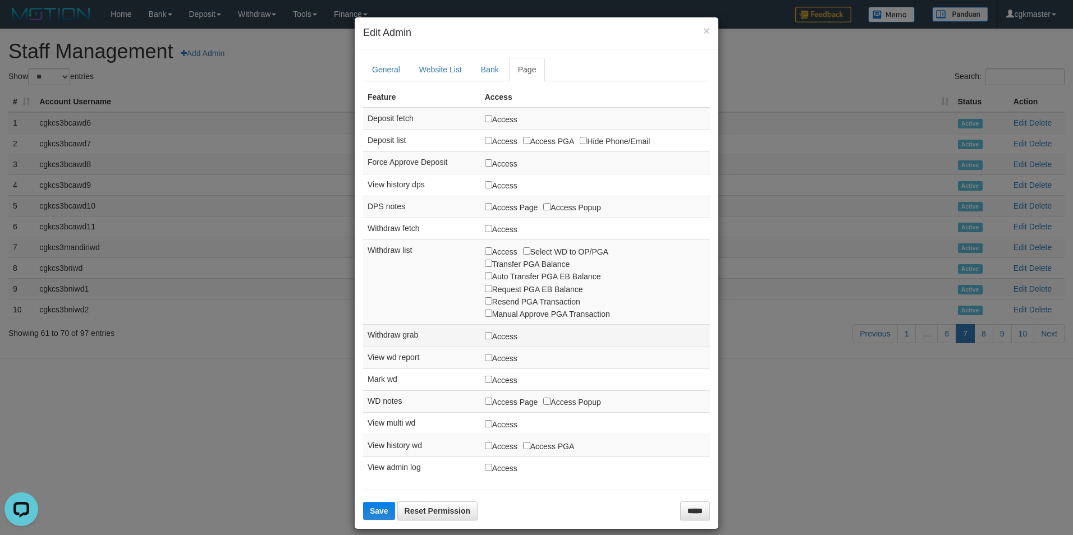
click at [491, 334] on label "Access" at bounding box center [501, 336] width 33 height 12
click at [492, 334] on label "Access" at bounding box center [501, 336] width 33 height 12
click at [375, 516] on span "Save" at bounding box center [379, 511] width 19 height 9
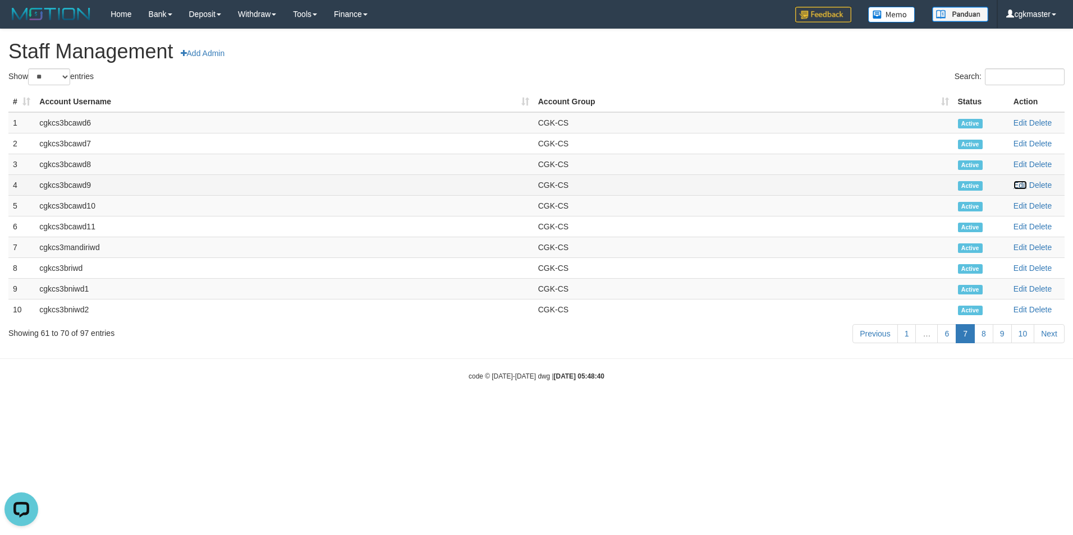
click at [1020, 182] on link "Edit" at bounding box center [1019, 185] width 13 height 9
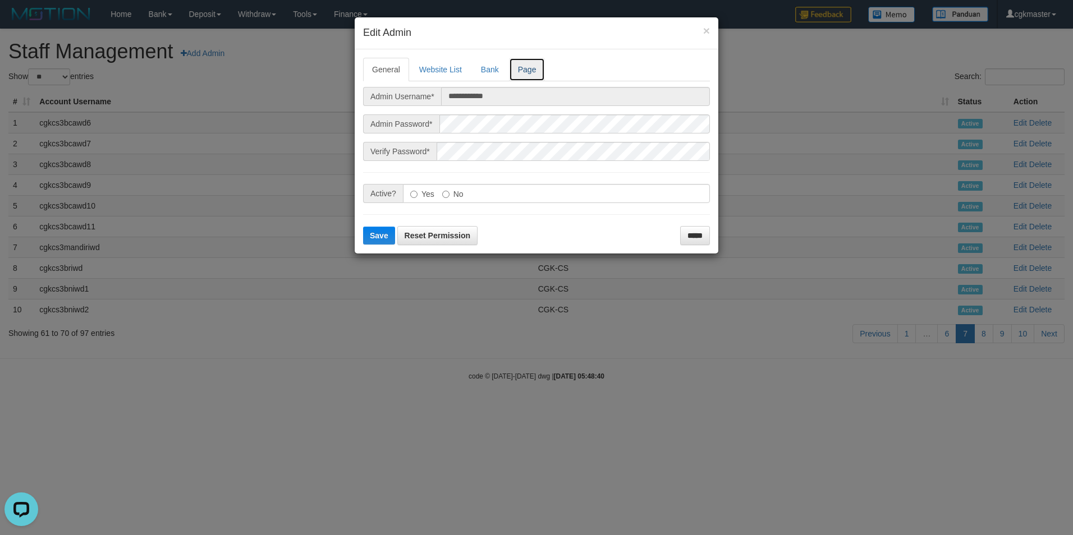
click at [530, 70] on link "Page" at bounding box center [527, 70] width 36 height 24
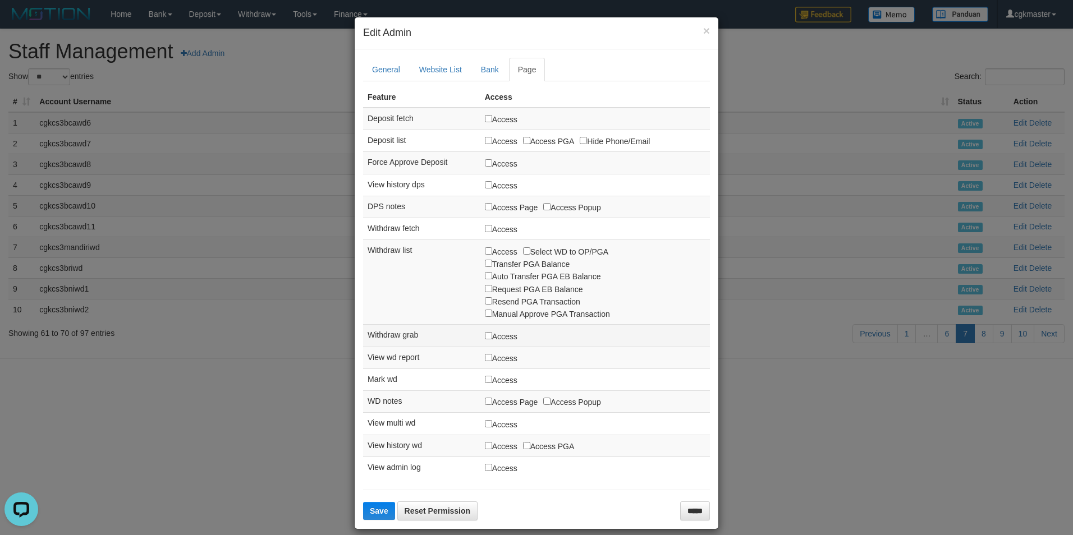
click at [506, 344] on td "Access" at bounding box center [595, 336] width 230 height 22
click at [505, 344] on td "Access" at bounding box center [595, 336] width 230 height 22
click at [499, 337] on label "Access" at bounding box center [501, 336] width 33 height 12
click at [376, 511] on span "Save" at bounding box center [379, 511] width 19 height 9
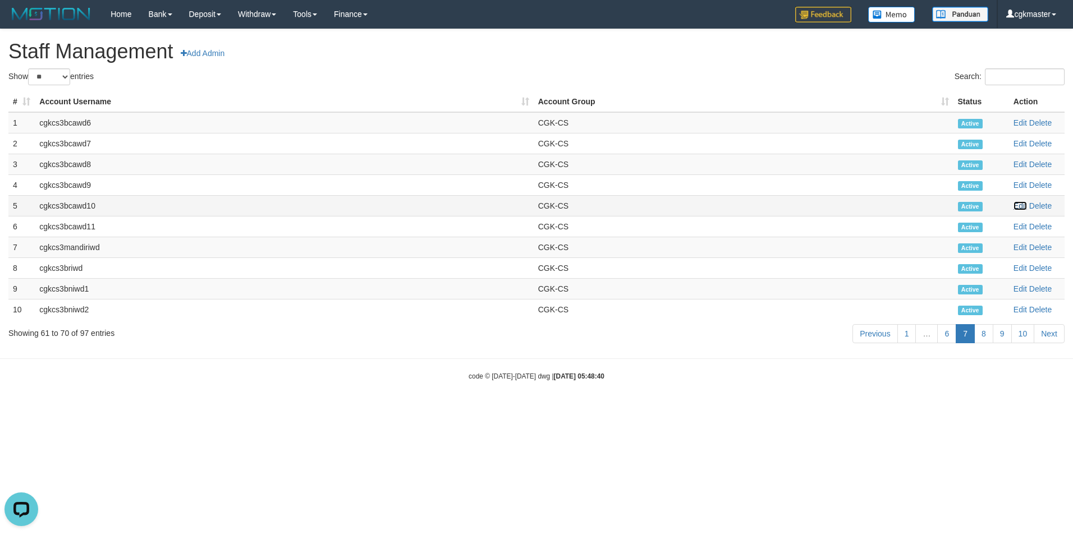
click at [1022, 209] on link "Edit" at bounding box center [1019, 205] width 13 height 9
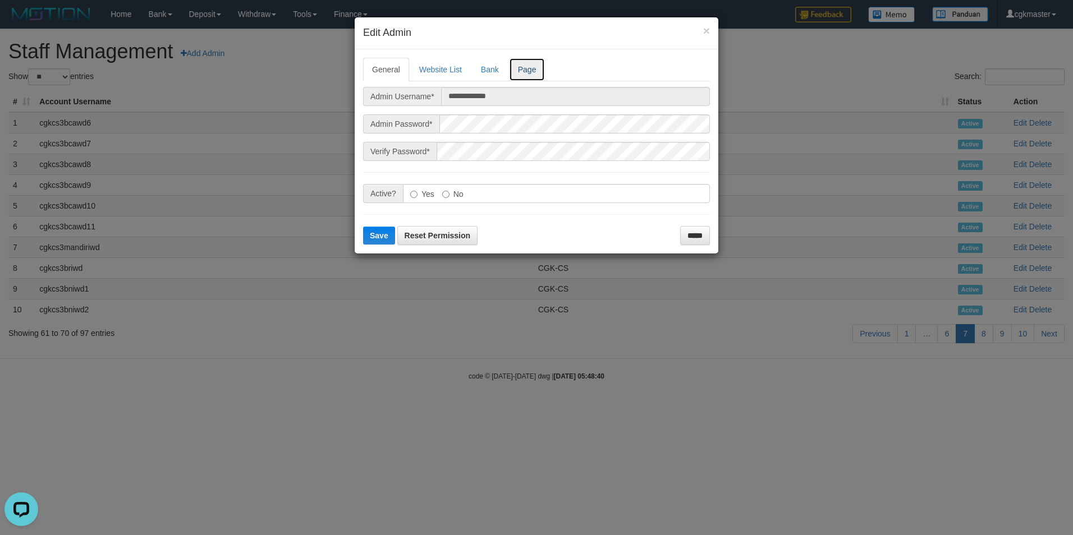
click at [529, 76] on link "Page" at bounding box center [527, 70] width 36 height 24
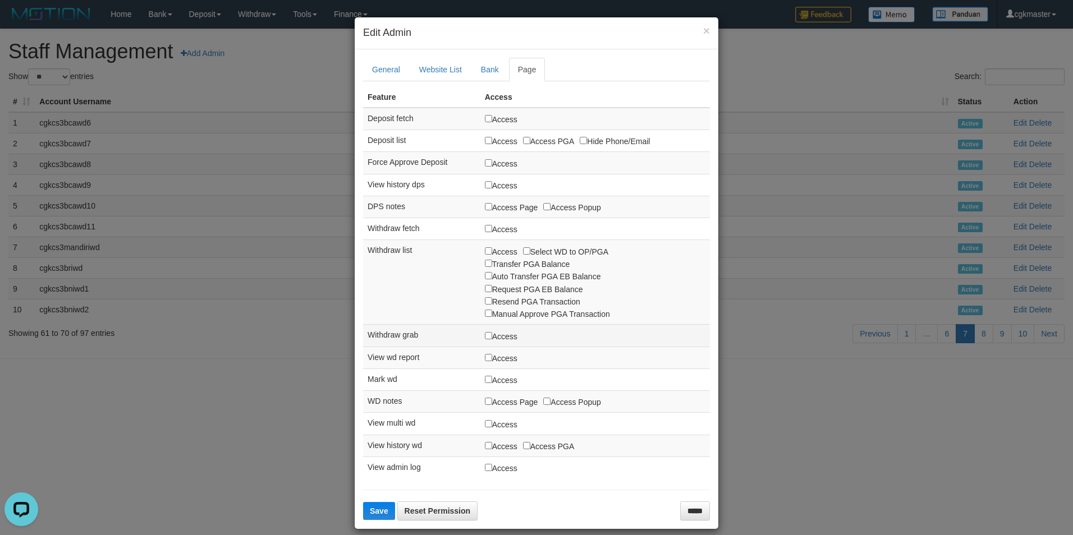
click at [493, 332] on label "Access" at bounding box center [501, 336] width 33 height 12
click at [494, 332] on label "Access" at bounding box center [501, 336] width 33 height 12
click at [374, 510] on span "Save" at bounding box center [379, 511] width 19 height 9
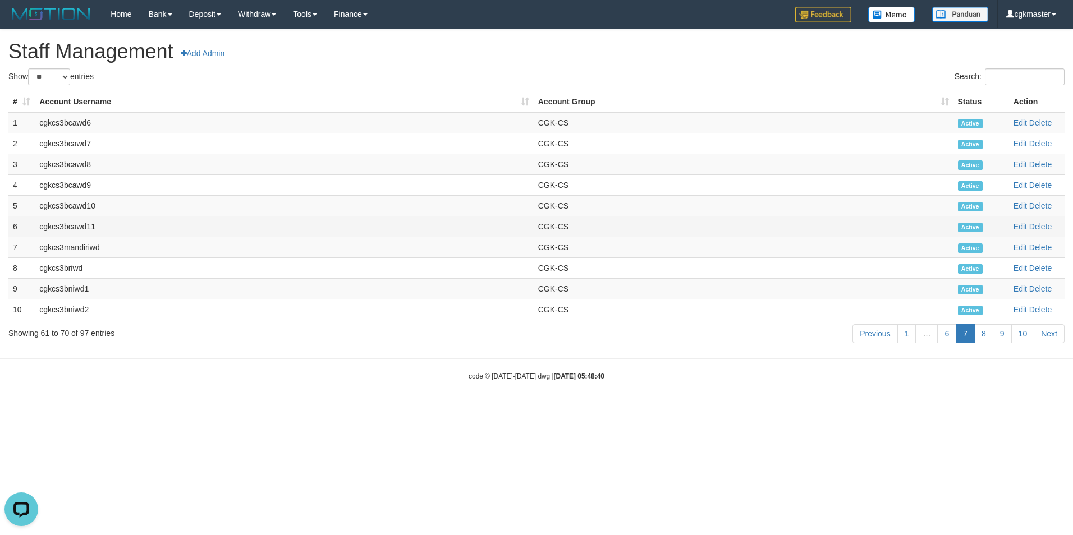
click at [1020, 232] on td "Edit Delete" at bounding box center [1037, 226] width 56 height 21
click at [1022, 224] on link "Edit" at bounding box center [1019, 226] width 13 height 9
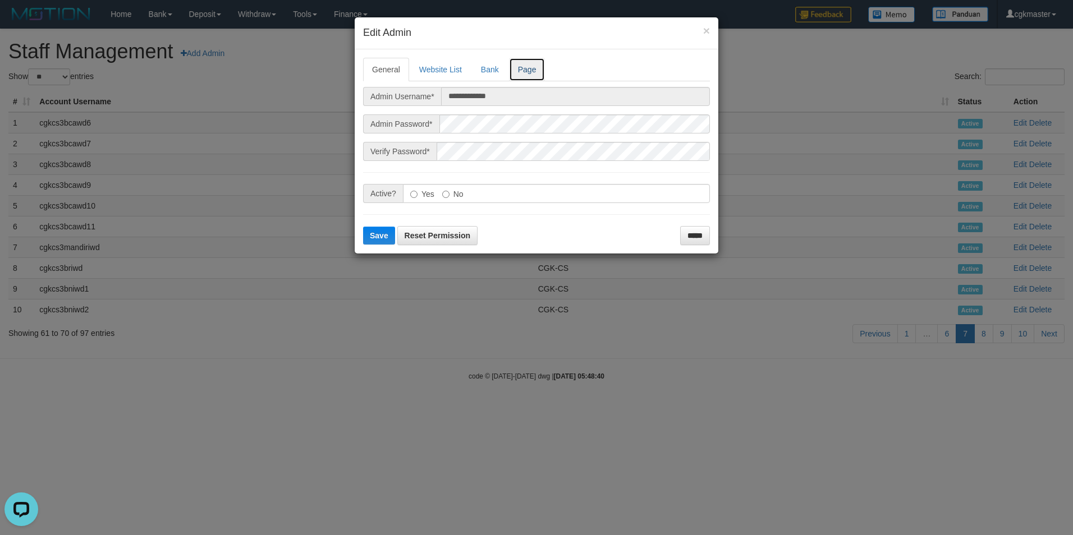
click at [534, 71] on link "Page" at bounding box center [527, 70] width 36 height 24
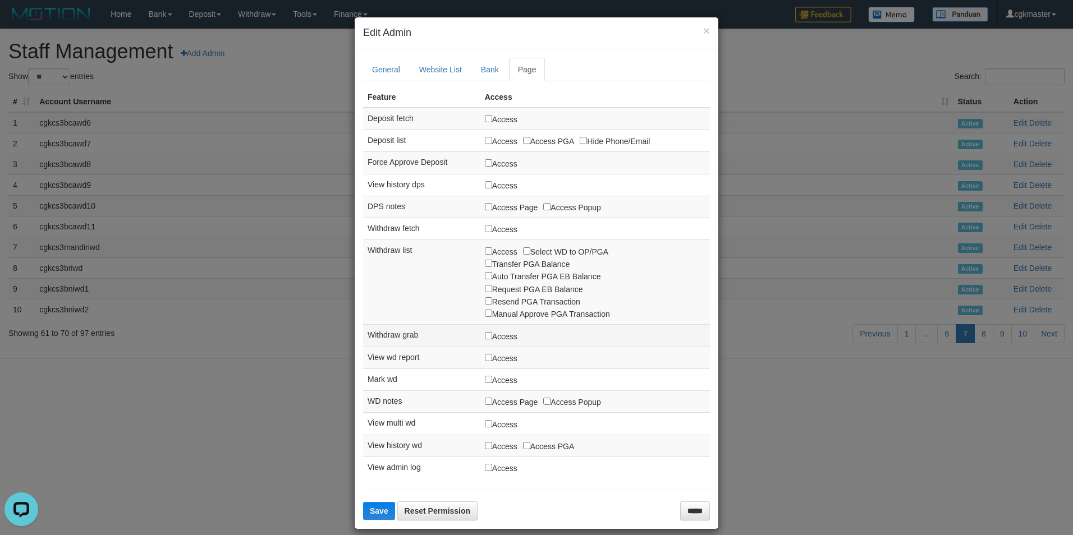
click at [504, 337] on label "Access" at bounding box center [501, 336] width 33 height 12
click at [370, 514] on span "Save" at bounding box center [379, 511] width 19 height 9
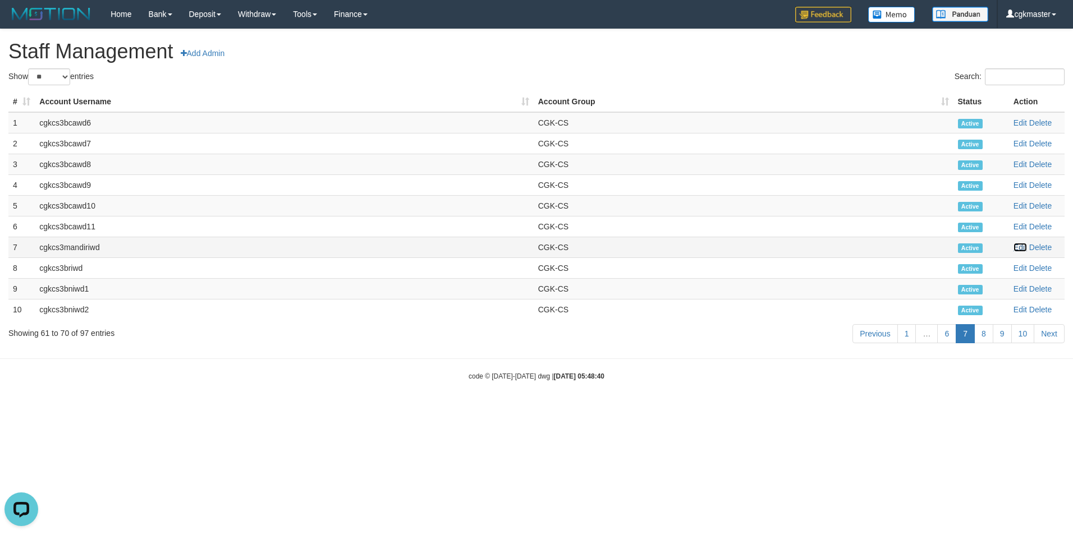
click at [1022, 248] on link "Edit" at bounding box center [1019, 247] width 13 height 9
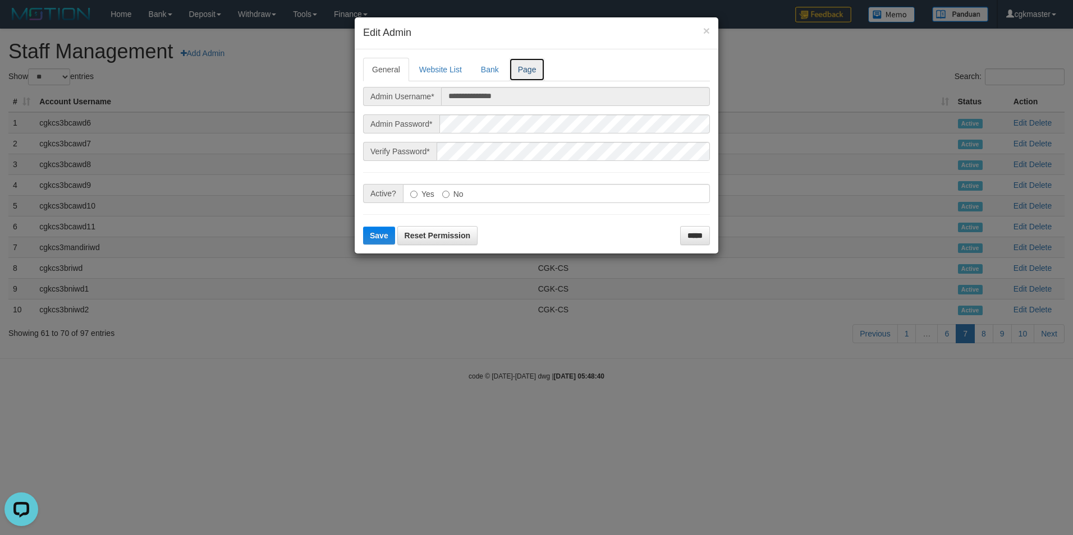
click at [528, 71] on link "Page" at bounding box center [527, 70] width 36 height 24
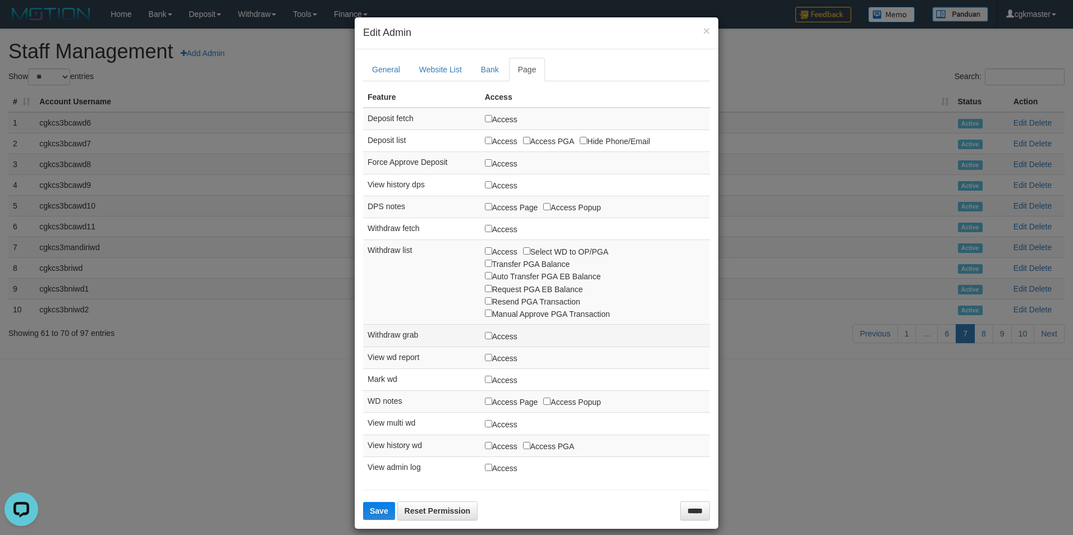
click at [496, 340] on label "Access" at bounding box center [501, 336] width 33 height 12
click at [379, 512] on span "Save" at bounding box center [379, 511] width 19 height 9
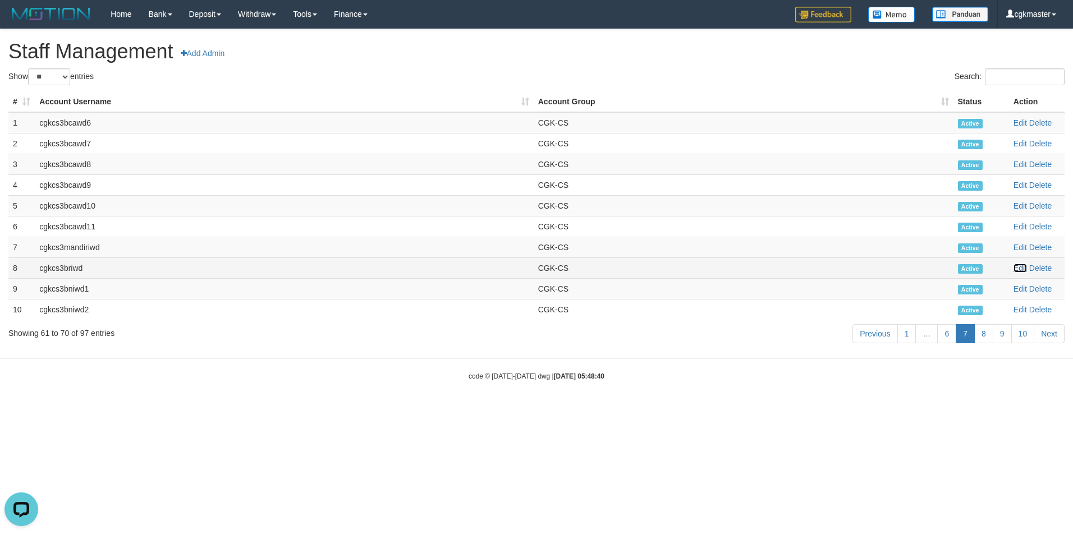
click at [1019, 267] on link "Edit" at bounding box center [1019, 268] width 13 height 9
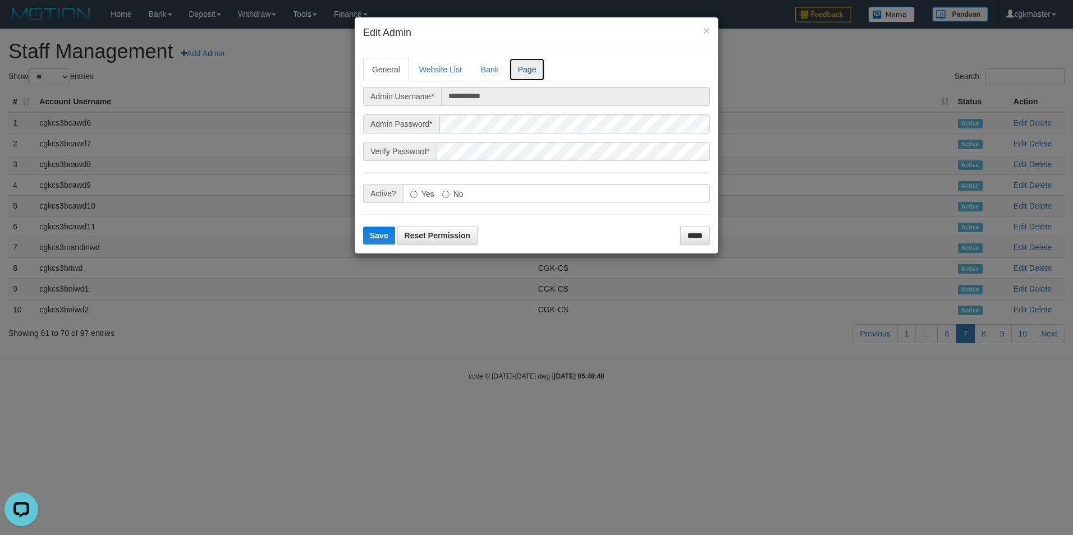
click at [538, 80] on link "Page" at bounding box center [527, 70] width 36 height 24
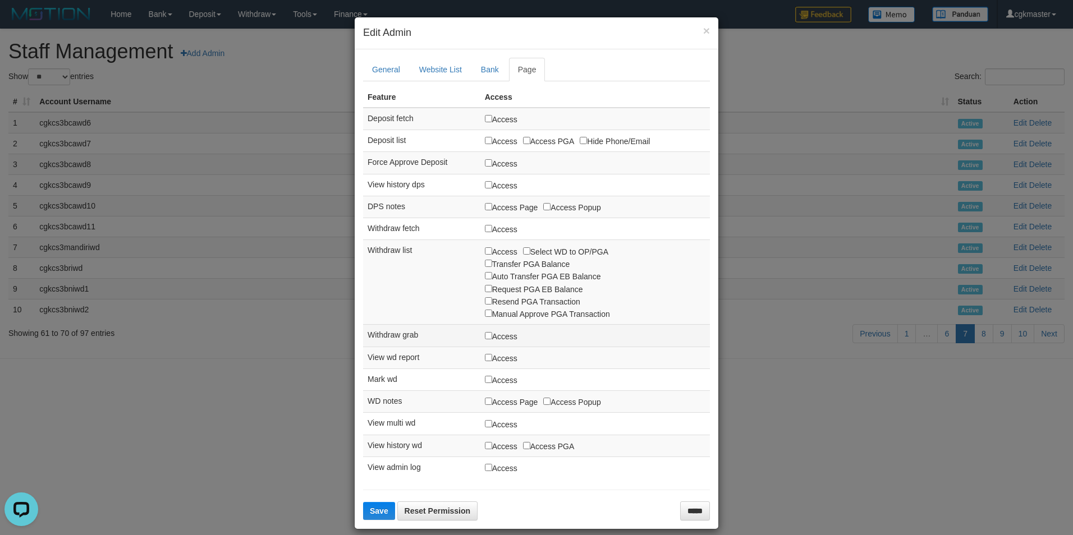
click at [506, 341] on label "Access" at bounding box center [501, 336] width 33 height 12
click at [370, 500] on form "**********" at bounding box center [536, 290] width 347 height 464
click at [375, 512] on span "Save" at bounding box center [379, 511] width 19 height 9
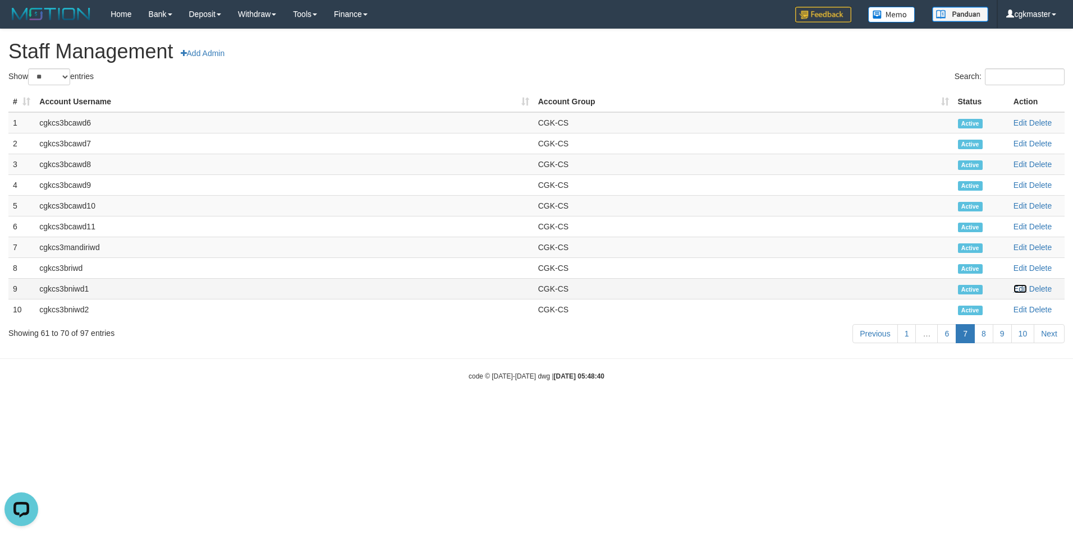
click at [1018, 288] on link "Edit" at bounding box center [1019, 289] width 13 height 9
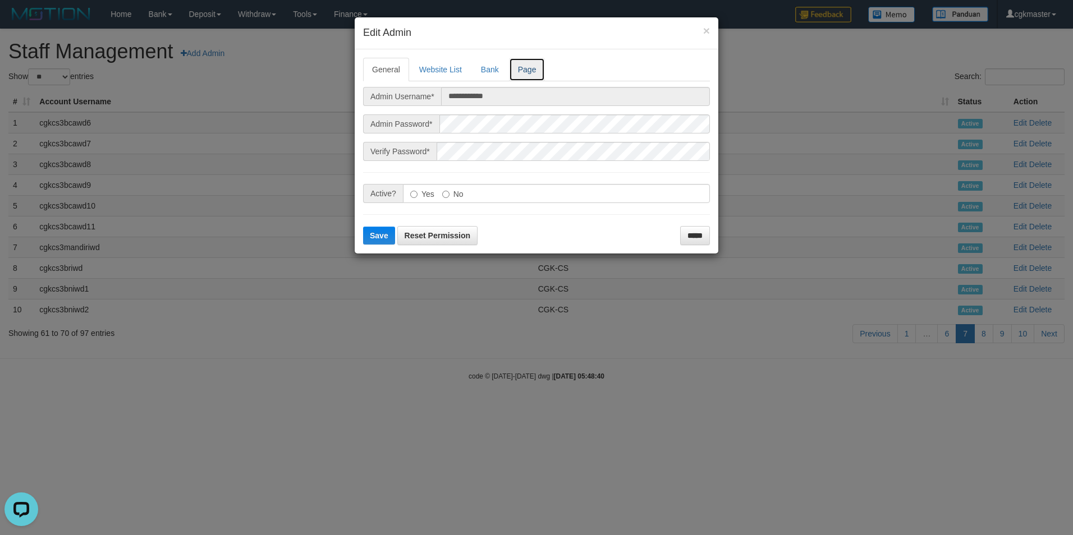
click at [523, 74] on link "Page" at bounding box center [527, 70] width 36 height 24
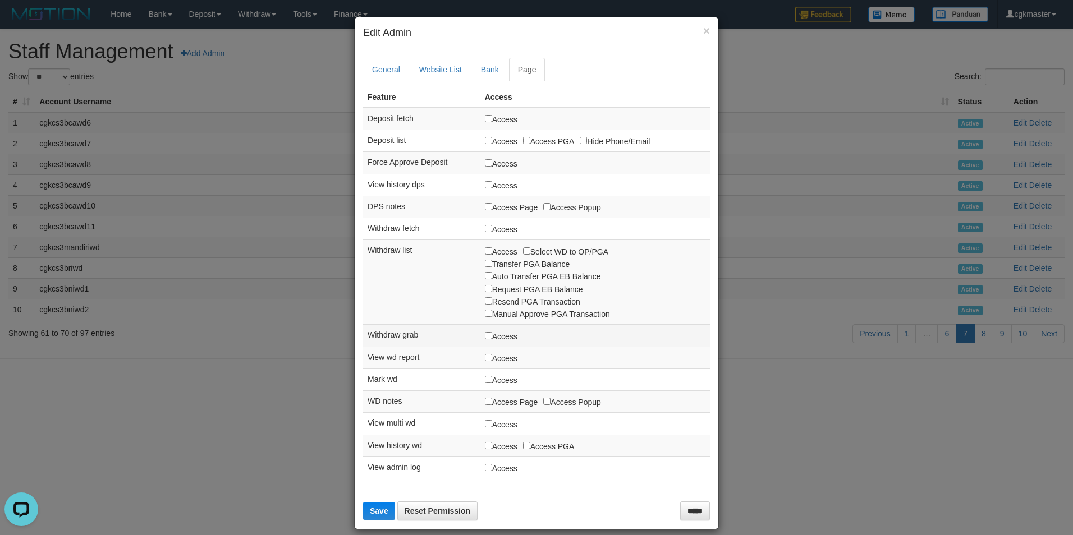
click at [487, 341] on label "Access" at bounding box center [501, 336] width 33 height 12
click at [375, 504] on button "Save" at bounding box center [379, 511] width 32 height 18
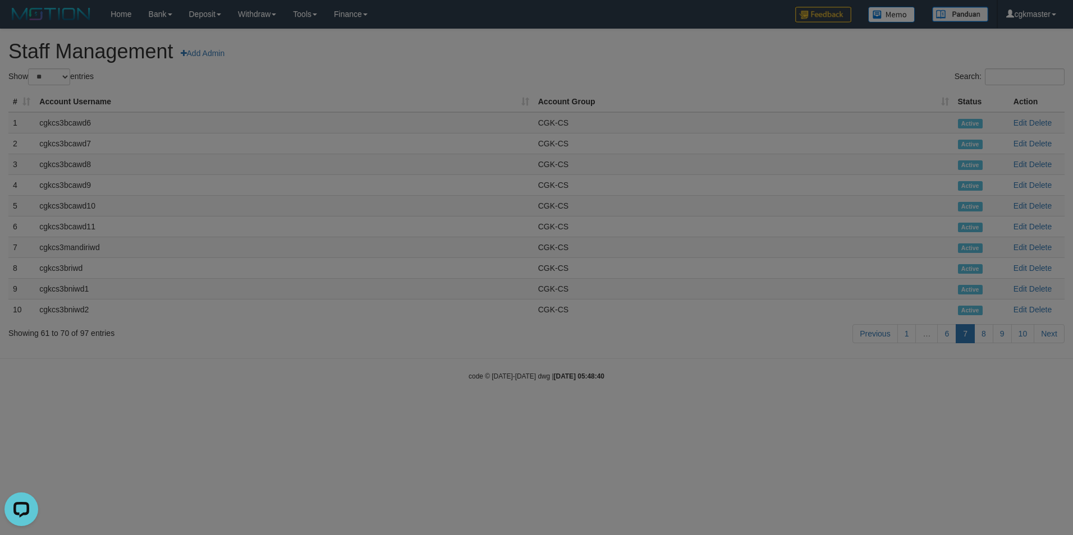
click at [1020, 311] on div "**********" at bounding box center [536, 267] width 1073 height 535
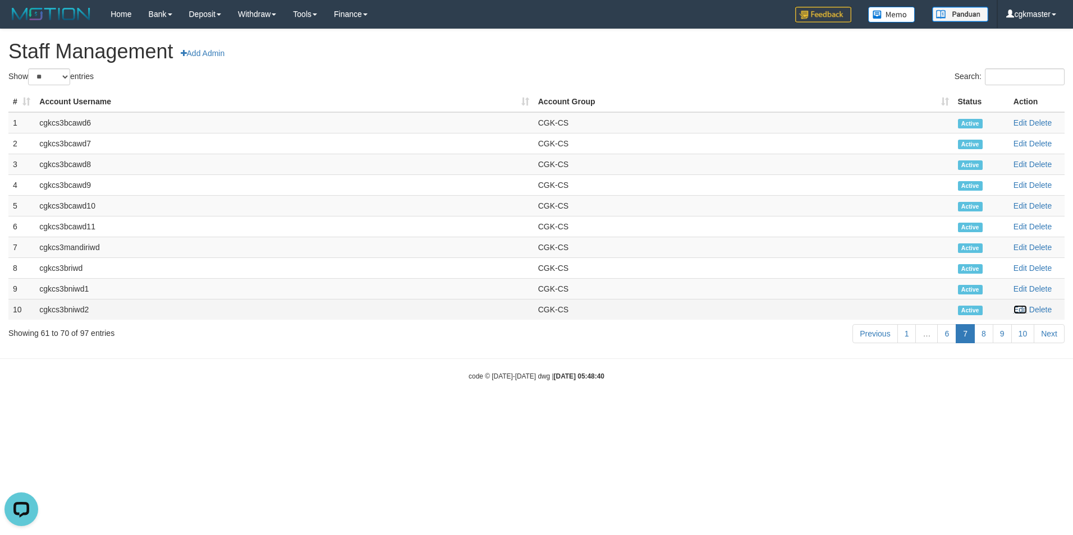
click at [1022, 310] on link "Edit" at bounding box center [1019, 309] width 13 height 9
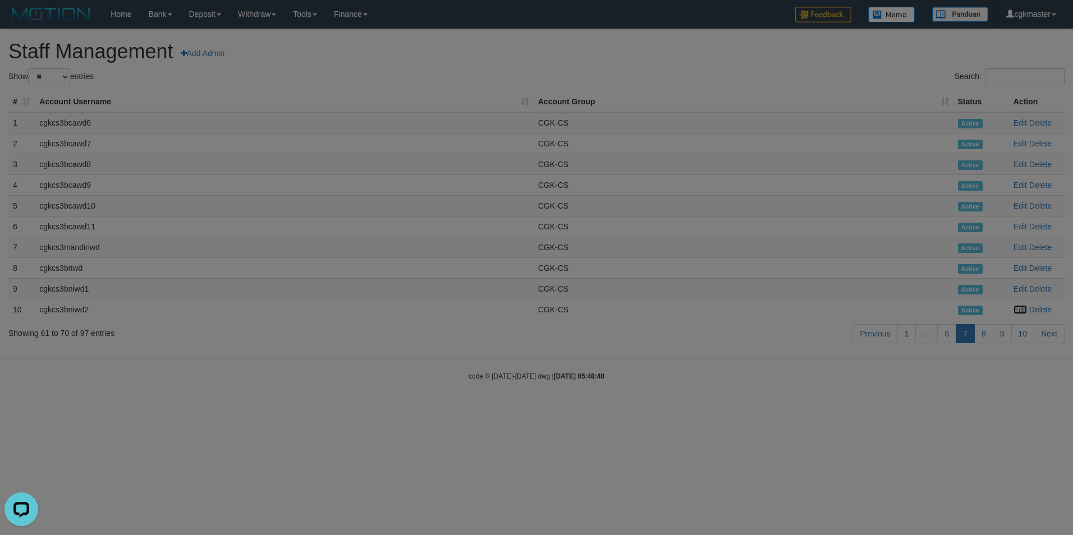
click at [1013, 305] on link "Edit" at bounding box center [1019, 309] width 13 height 9
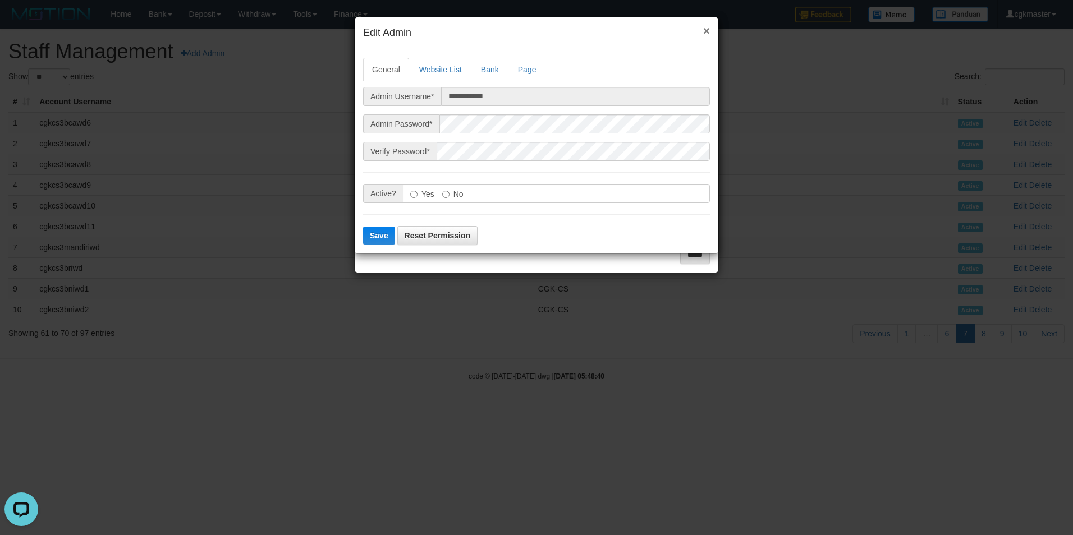
click at [701, 28] on h4 "Edit Admin" at bounding box center [536, 33] width 347 height 15
click at [705, 30] on button "×" at bounding box center [706, 31] width 7 height 12
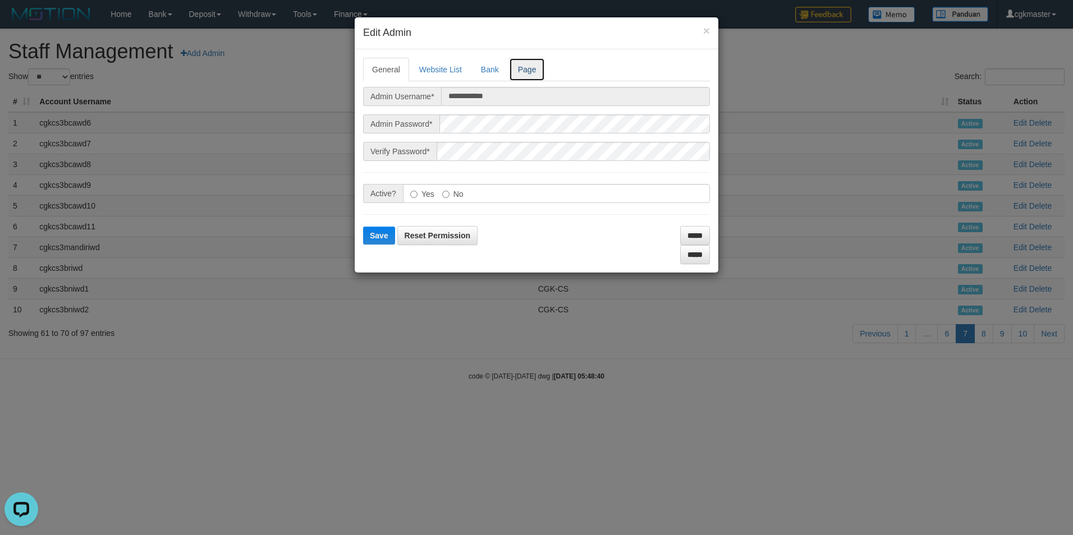
click at [530, 70] on link "Page" at bounding box center [527, 70] width 36 height 24
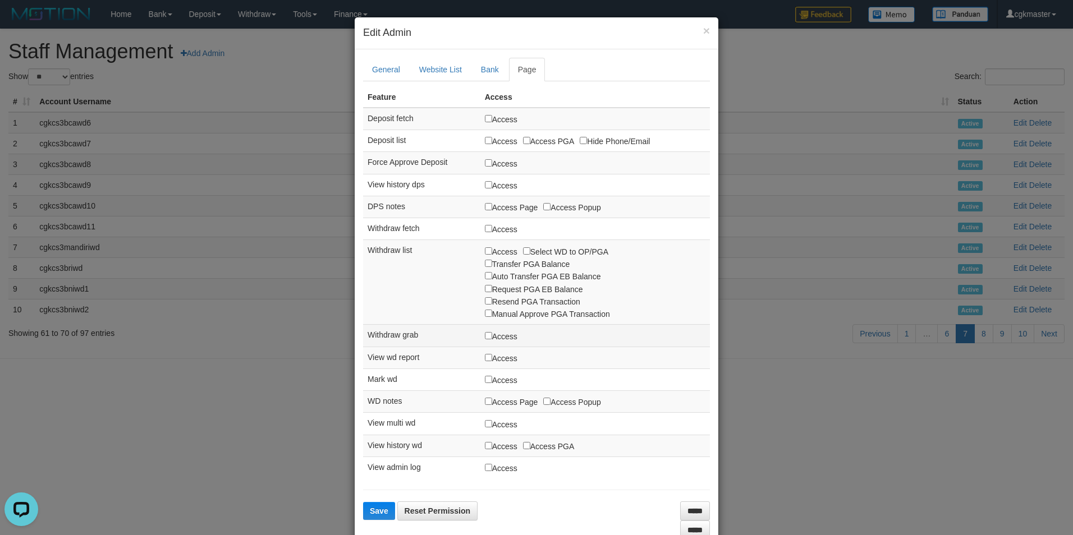
click at [498, 340] on label "Access" at bounding box center [501, 336] width 33 height 12
click at [378, 512] on span "Save" at bounding box center [379, 511] width 19 height 9
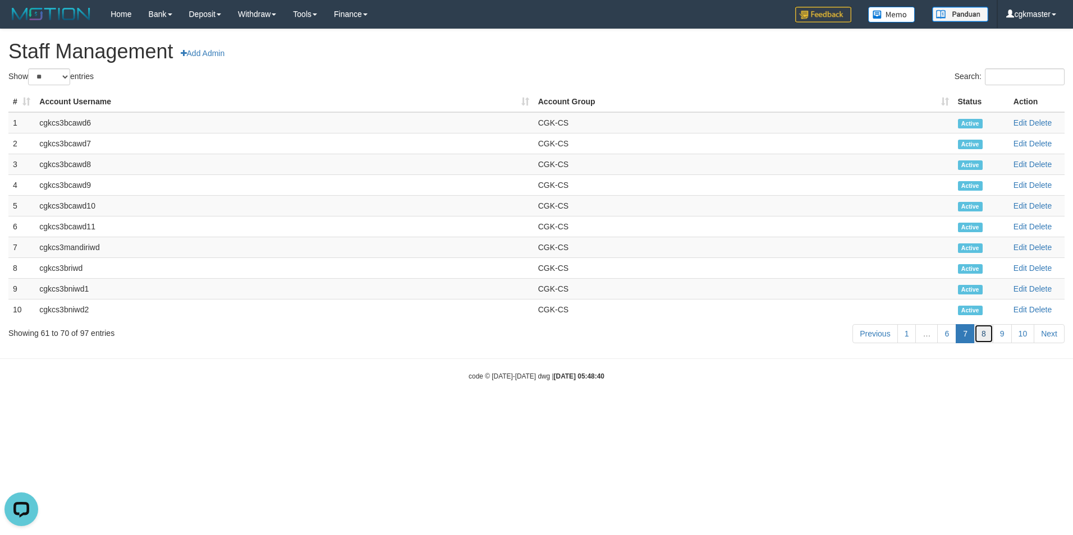
click at [988, 332] on link "8" at bounding box center [983, 333] width 19 height 19
click at [1017, 123] on link "Edit" at bounding box center [1019, 122] width 13 height 9
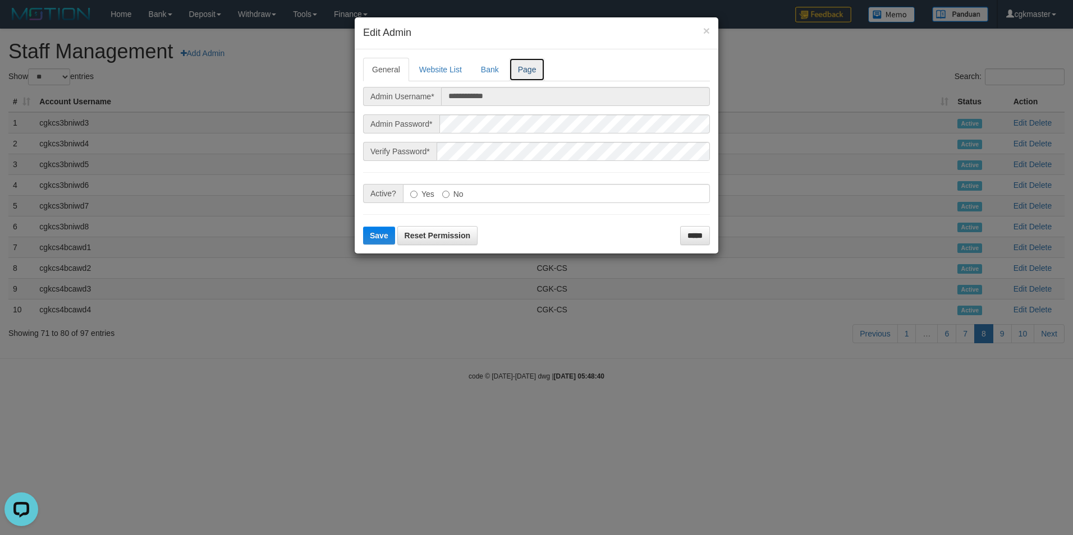
click at [536, 72] on link "Page" at bounding box center [527, 70] width 36 height 24
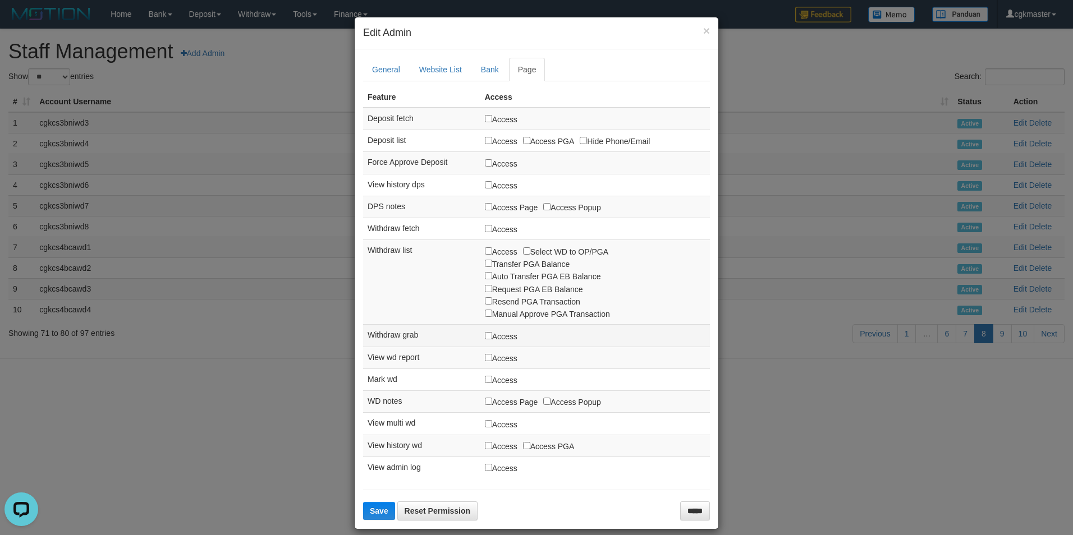
click at [486, 332] on label "Access" at bounding box center [501, 336] width 33 height 12
click at [492, 341] on label "Access" at bounding box center [501, 336] width 33 height 12
click at [379, 516] on span "Save" at bounding box center [379, 511] width 19 height 9
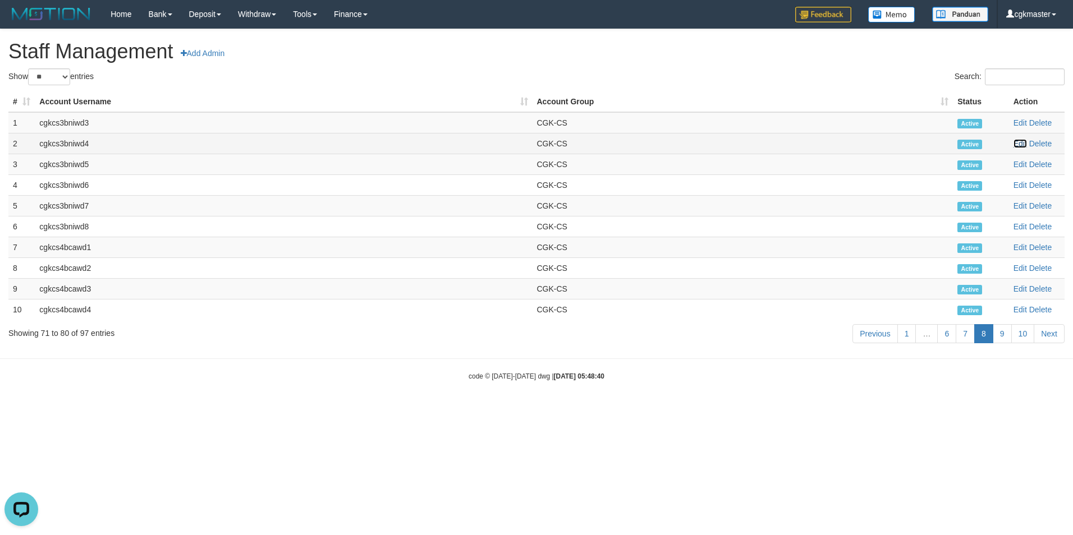
click at [1018, 143] on link "Edit" at bounding box center [1019, 143] width 13 height 9
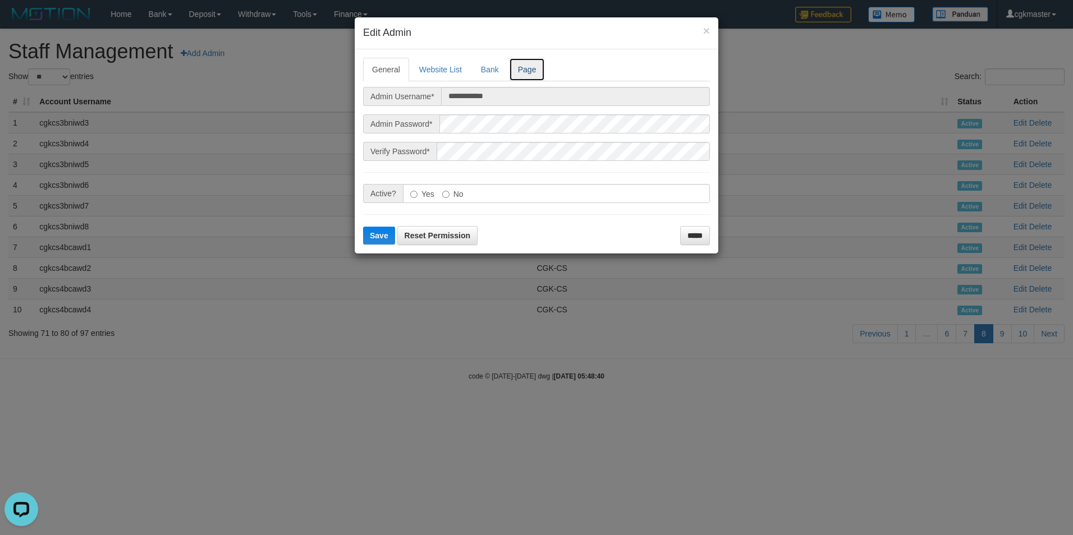
click at [535, 71] on link "Page" at bounding box center [527, 70] width 36 height 24
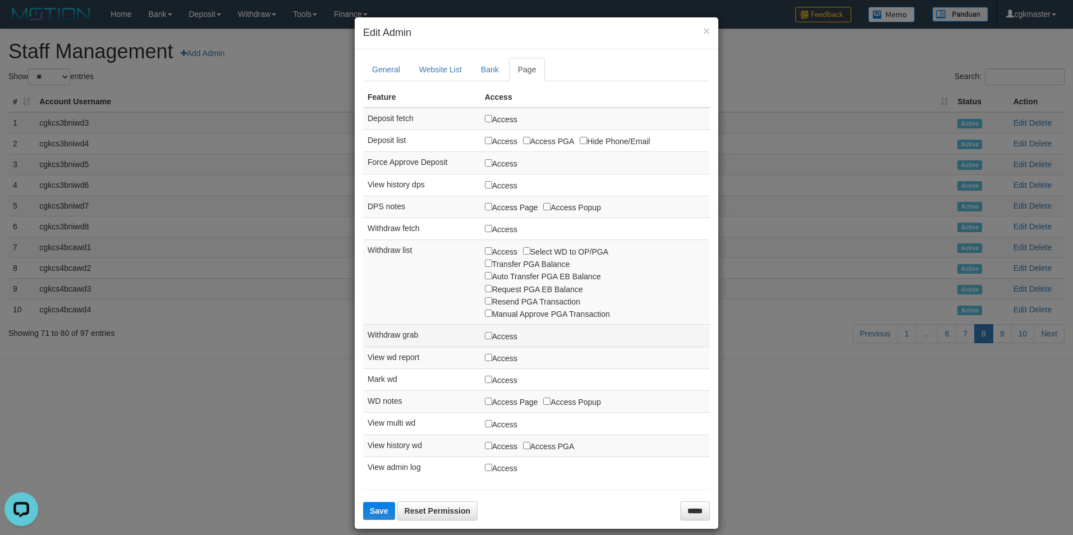
click at [493, 330] on label "Access" at bounding box center [501, 336] width 33 height 12
click at [493, 331] on label "Access" at bounding box center [501, 336] width 33 height 12
drag, startPoint x: 371, startPoint y: 500, endPoint x: 379, endPoint y: 502, distance: 8.6
click at [371, 500] on form "**********" at bounding box center [536, 290] width 347 height 464
drag, startPoint x: 382, startPoint y: 502, endPoint x: 383, endPoint y: 508, distance: 5.7
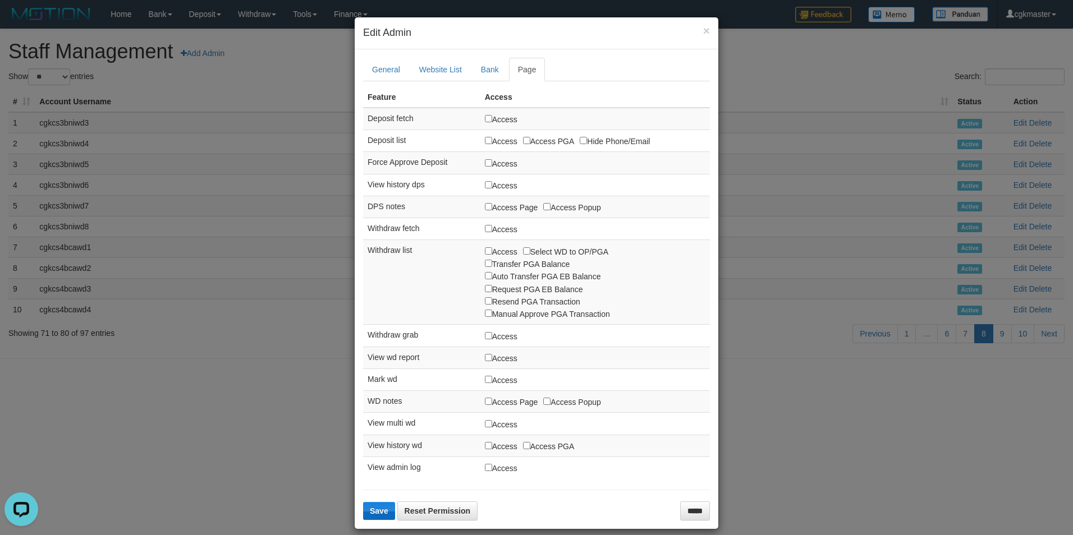
click at [380, 504] on form "**********" at bounding box center [536, 290] width 347 height 464
click at [375, 509] on span "Save" at bounding box center [379, 511] width 19 height 9
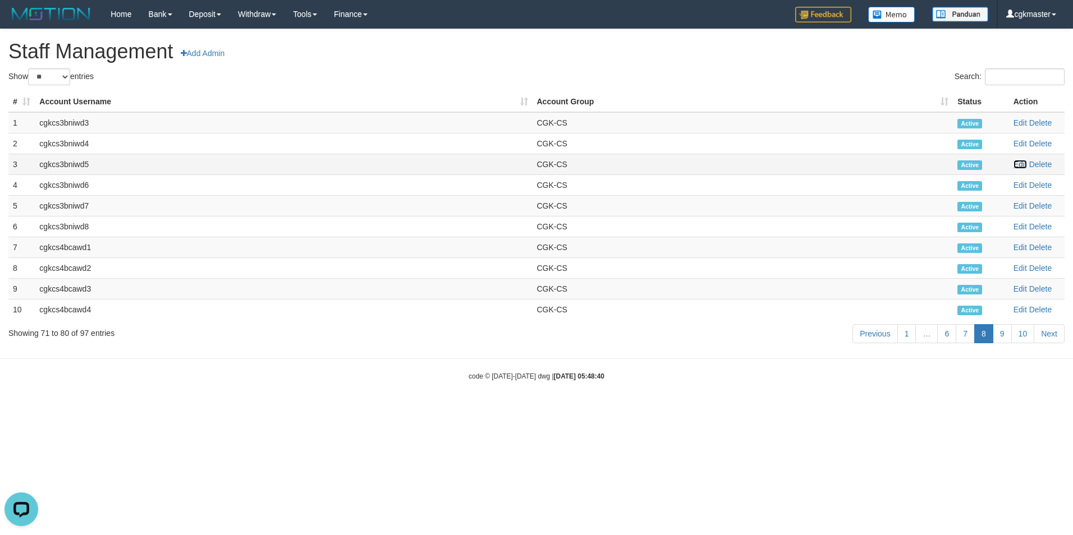
click at [1020, 165] on link "Edit" at bounding box center [1019, 164] width 13 height 9
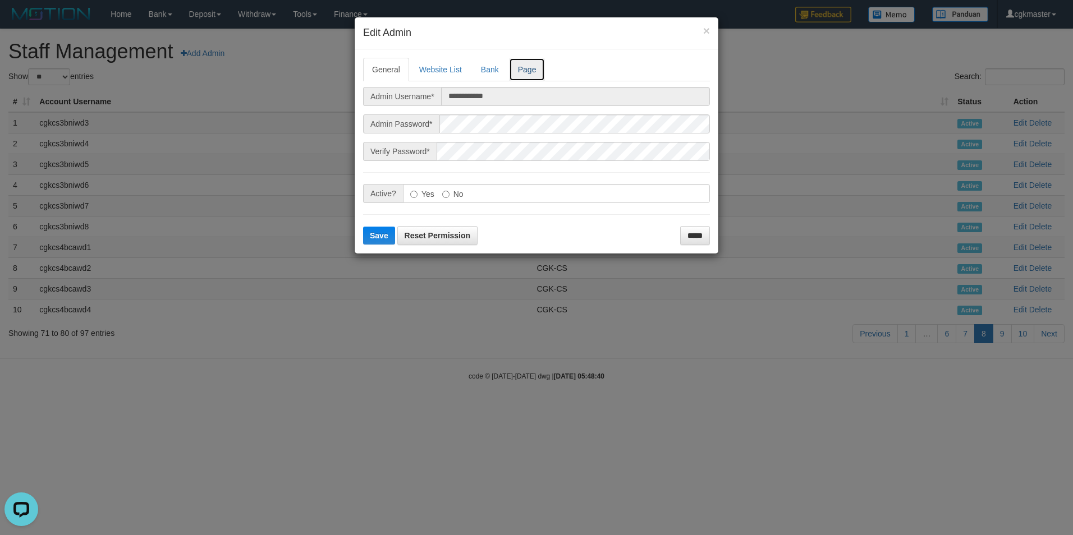
click at [528, 73] on link "Page" at bounding box center [527, 70] width 36 height 24
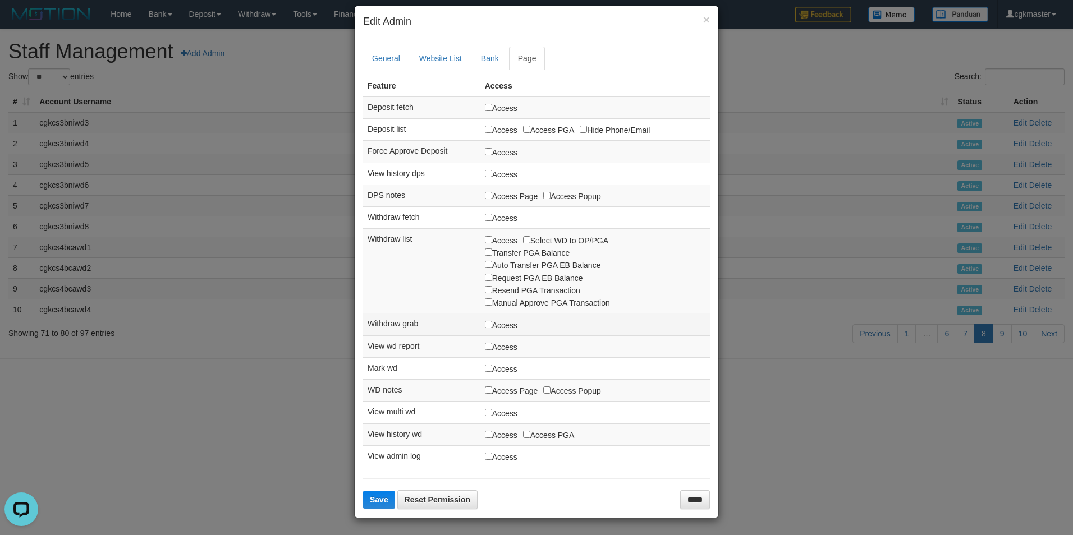
click at [488, 328] on label "Access" at bounding box center [501, 325] width 33 height 12
click at [363, 503] on button "Save" at bounding box center [379, 500] width 32 height 18
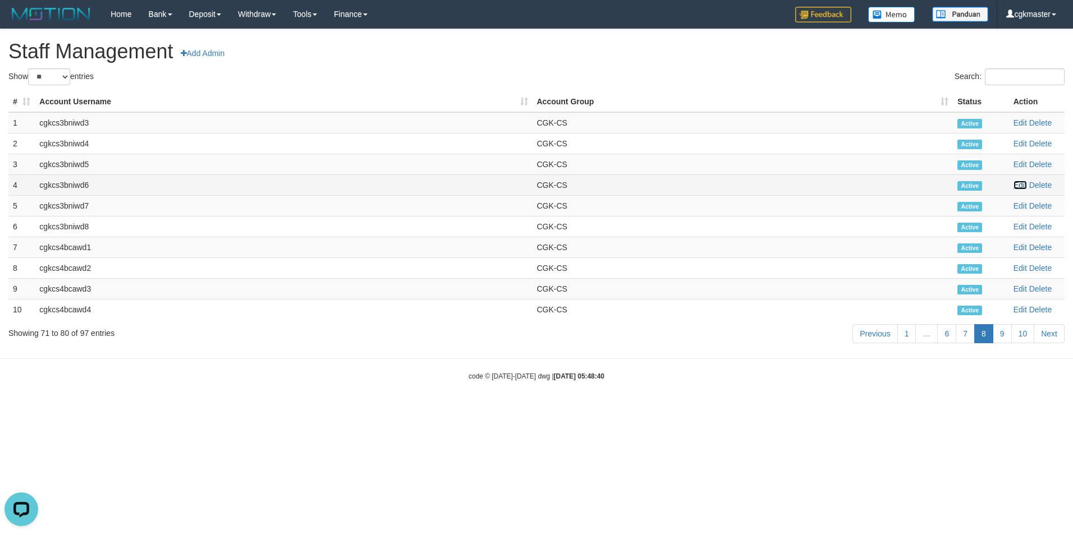
click at [1016, 186] on link "Edit" at bounding box center [1019, 185] width 13 height 9
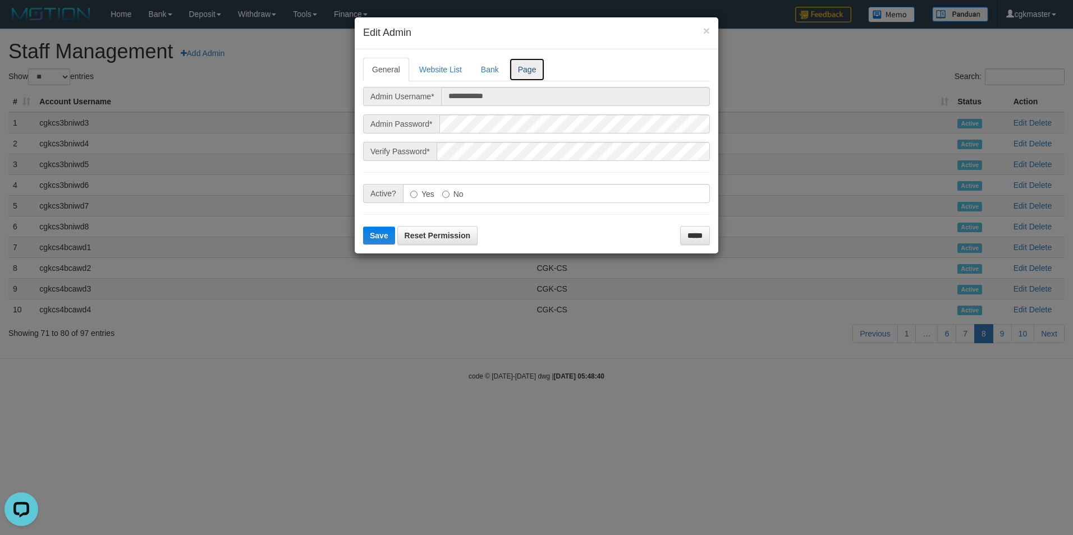
click at [524, 74] on link "Page" at bounding box center [527, 70] width 36 height 24
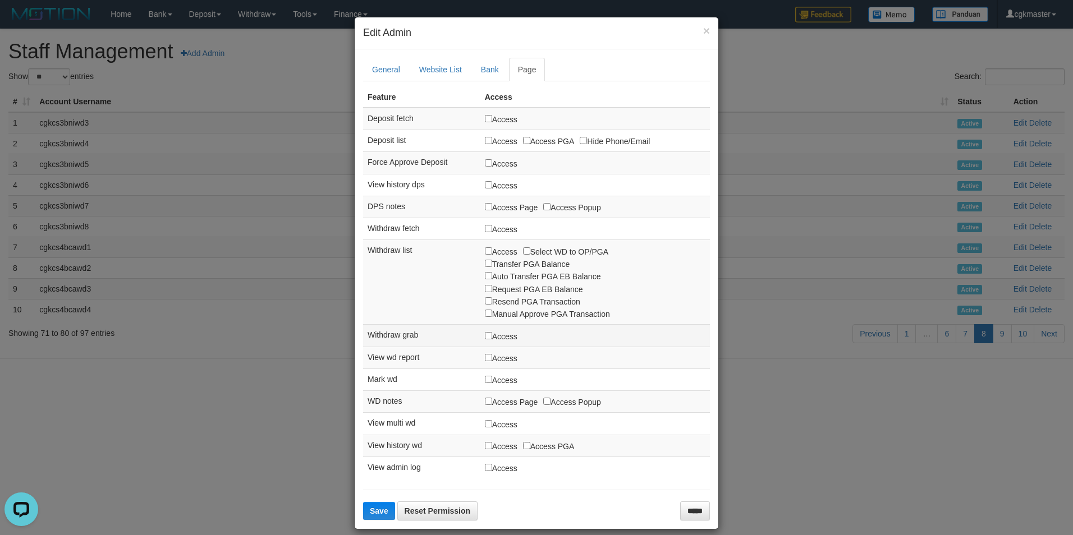
click at [488, 334] on label "Access" at bounding box center [501, 336] width 33 height 12
click at [372, 516] on span "Save" at bounding box center [379, 511] width 19 height 9
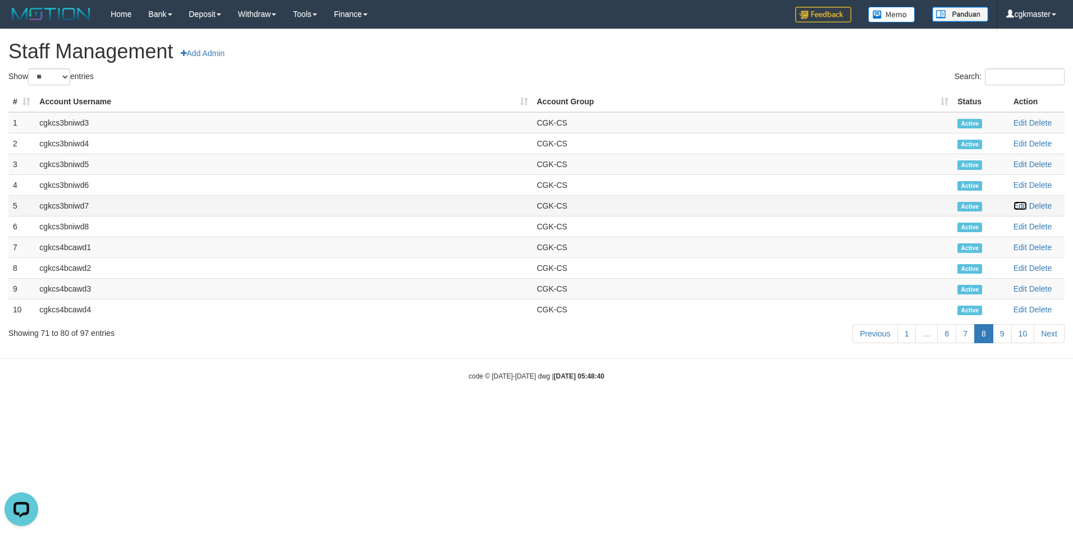
click at [1022, 203] on link "Edit" at bounding box center [1019, 205] width 13 height 9
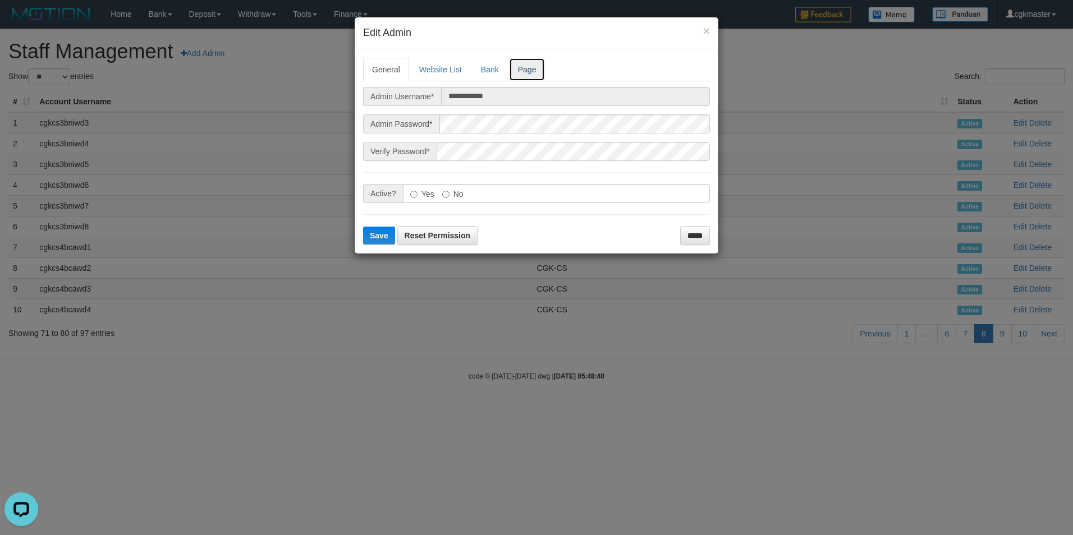
click at [530, 66] on link "Page" at bounding box center [527, 70] width 36 height 24
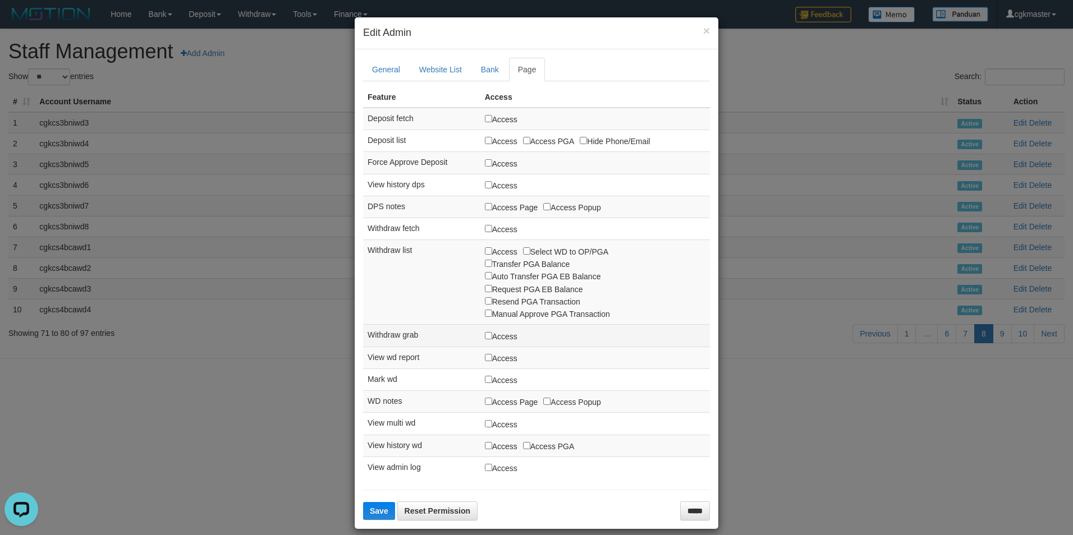
click at [495, 336] on label "Access" at bounding box center [501, 336] width 33 height 12
click at [371, 507] on button "Save" at bounding box center [379, 511] width 32 height 18
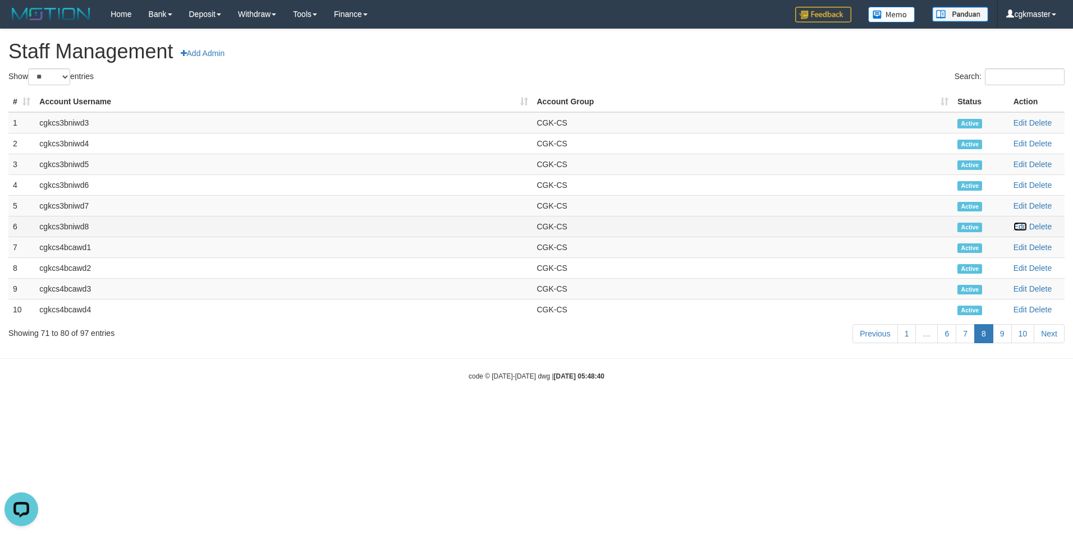
click at [1023, 226] on link "Edit" at bounding box center [1019, 226] width 13 height 9
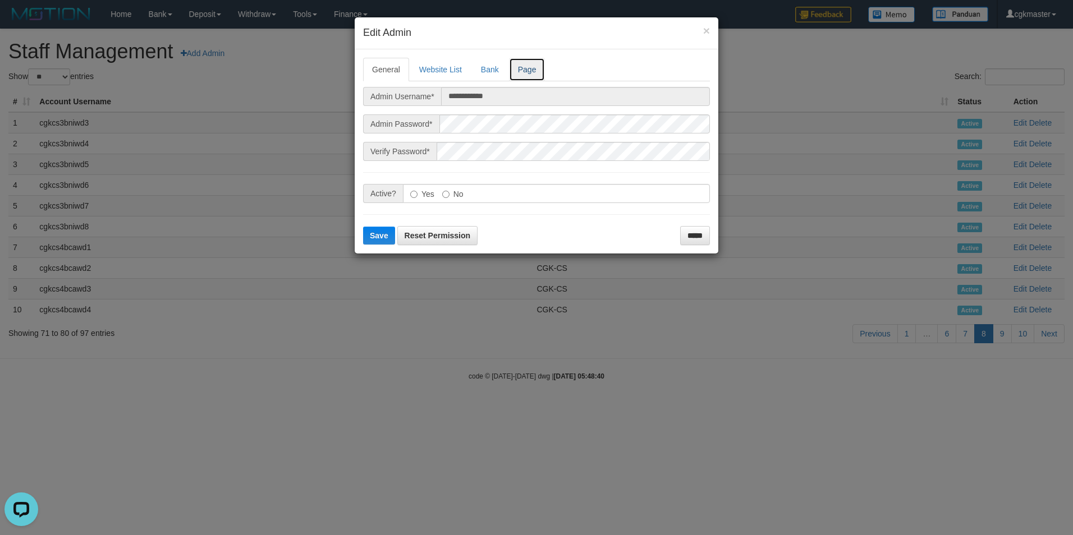
click at [538, 71] on link "Page" at bounding box center [527, 70] width 36 height 24
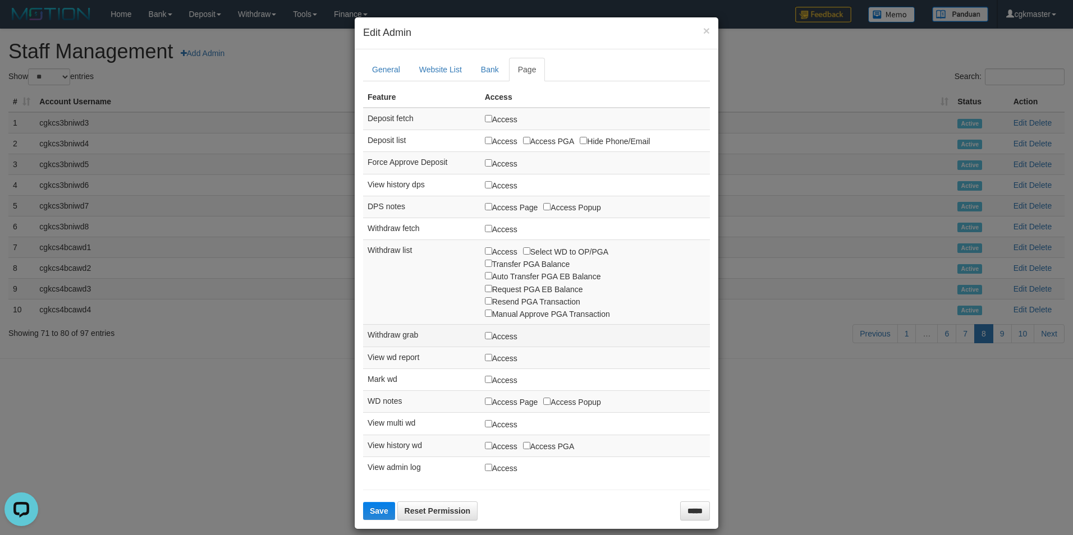
click at [501, 332] on label "Access" at bounding box center [501, 336] width 33 height 12
click at [373, 513] on span "Save" at bounding box center [379, 511] width 19 height 9
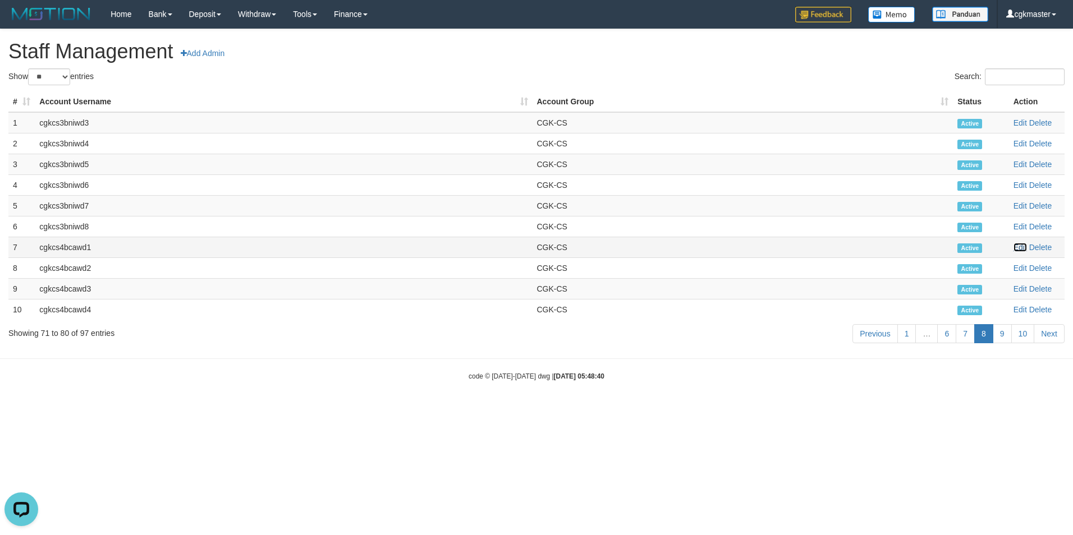
click at [1022, 245] on link "Edit" at bounding box center [1019, 247] width 13 height 9
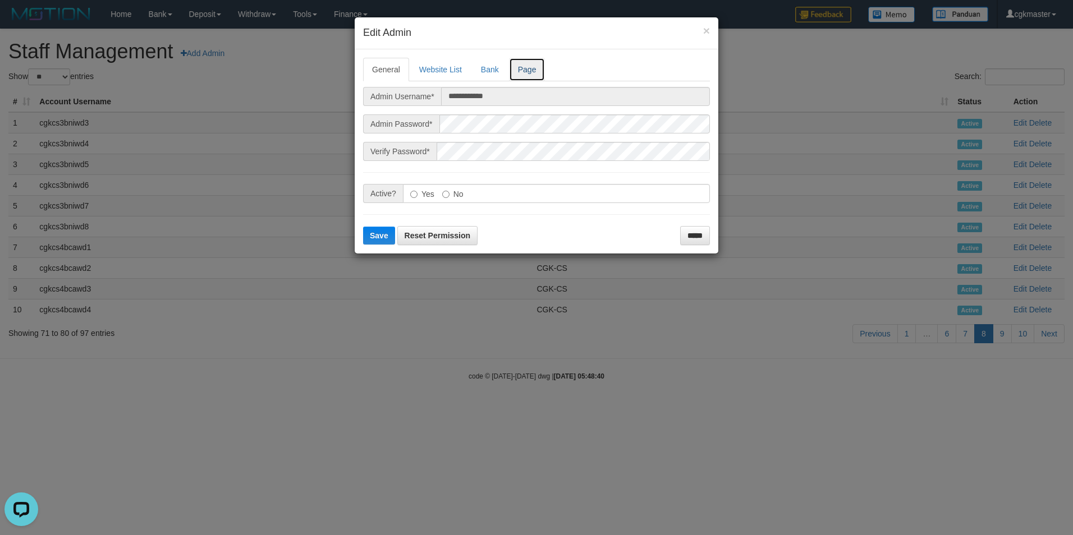
click at [527, 75] on link "Page" at bounding box center [527, 70] width 36 height 24
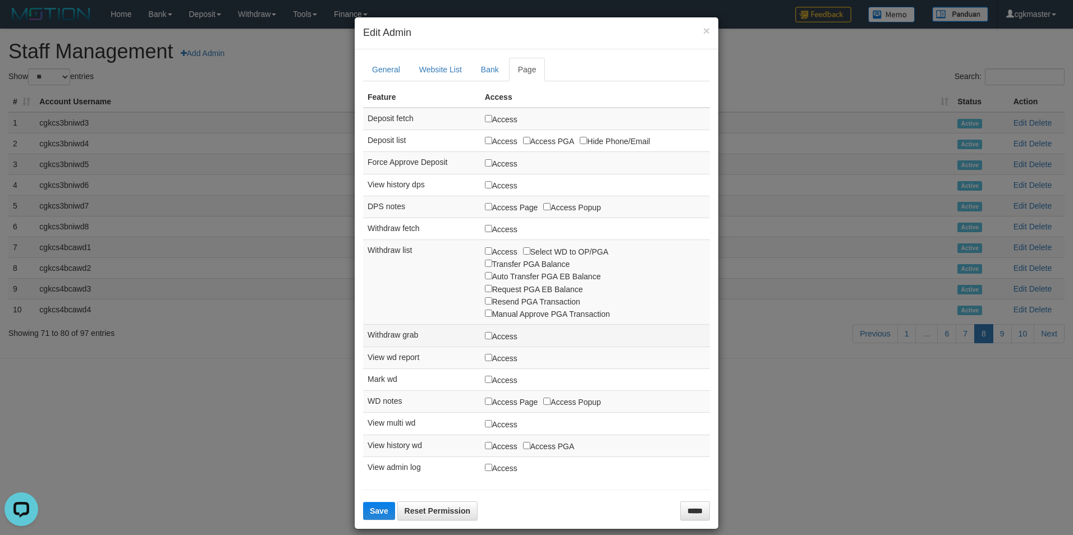
click at [501, 334] on label "Access" at bounding box center [501, 336] width 33 height 12
drag, startPoint x: 497, startPoint y: 340, endPoint x: 474, endPoint y: 365, distance: 34.2
click at [497, 340] on label "Access" at bounding box center [501, 336] width 33 height 12
click at [374, 510] on span "Save" at bounding box center [379, 511] width 19 height 9
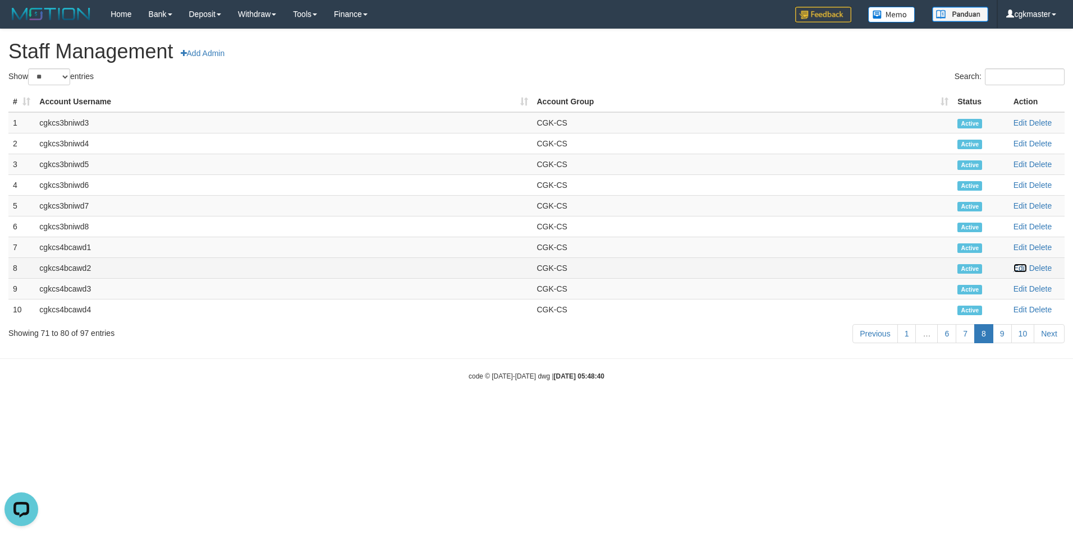
click at [1025, 268] on link "Edit" at bounding box center [1019, 268] width 13 height 9
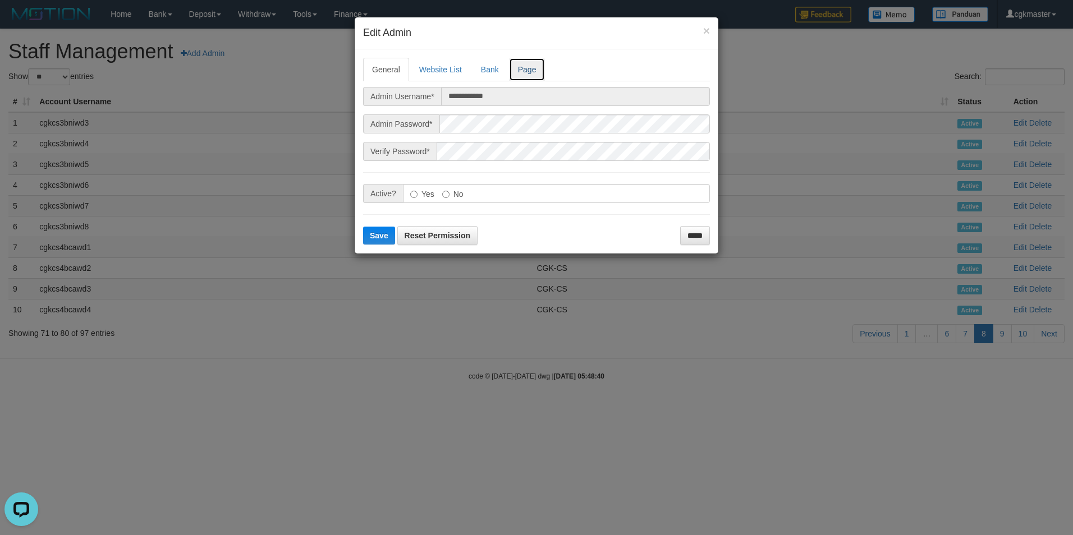
click at [524, 69] on link "Page" at bounding box center [527, 70] width 36 height 24
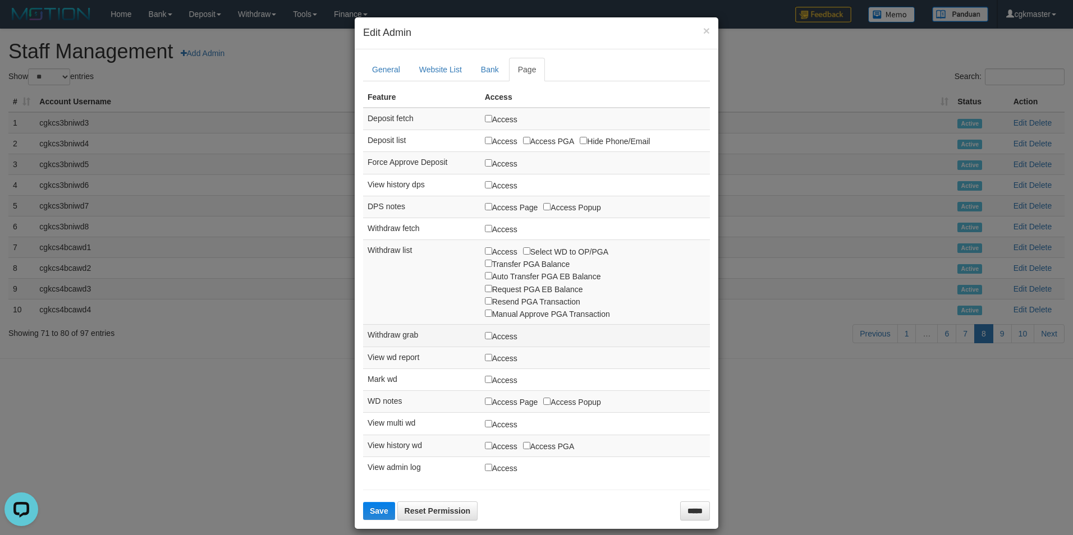
drag, startPoint x: 492, startPoint y: 329, endPoint x: 490, endPoint y: 336, distance: 6.9
click at [492, 331] on td "Access" at bounding box center [595, 336] width 230 height 22
click at [490, 336] on label "Access" at bounding box center [501, 336] width 33 height 12
click at [491, 336] on label "Access" at bounding box center [501, 336] width 33 height 12
click at [381, 509] on span "Save" at bounding box center [379, 511] width 19 height 9
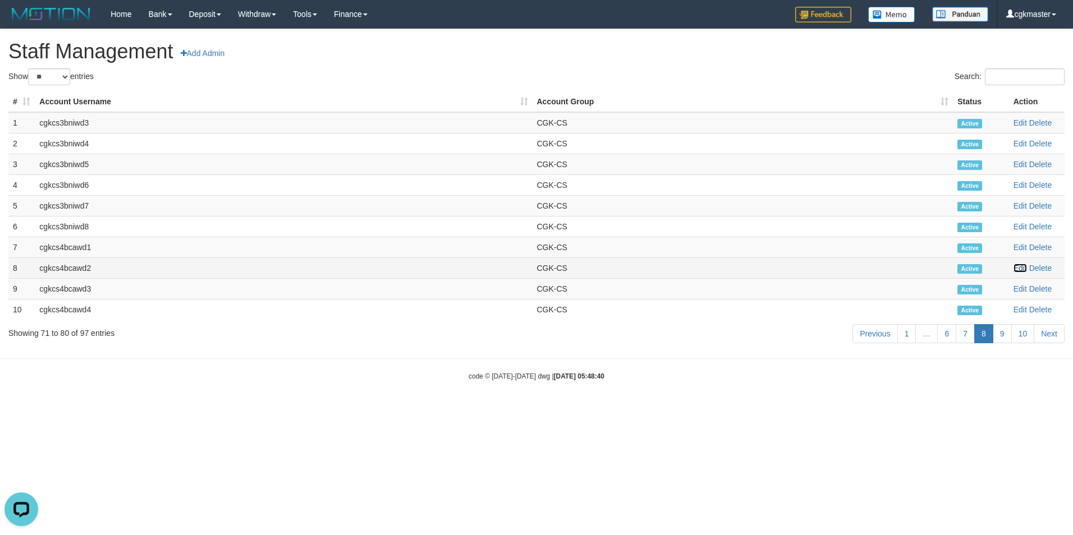
click at [1020, 272] on link "Edit" at bounding box center [1019, 268] width 13 height 9
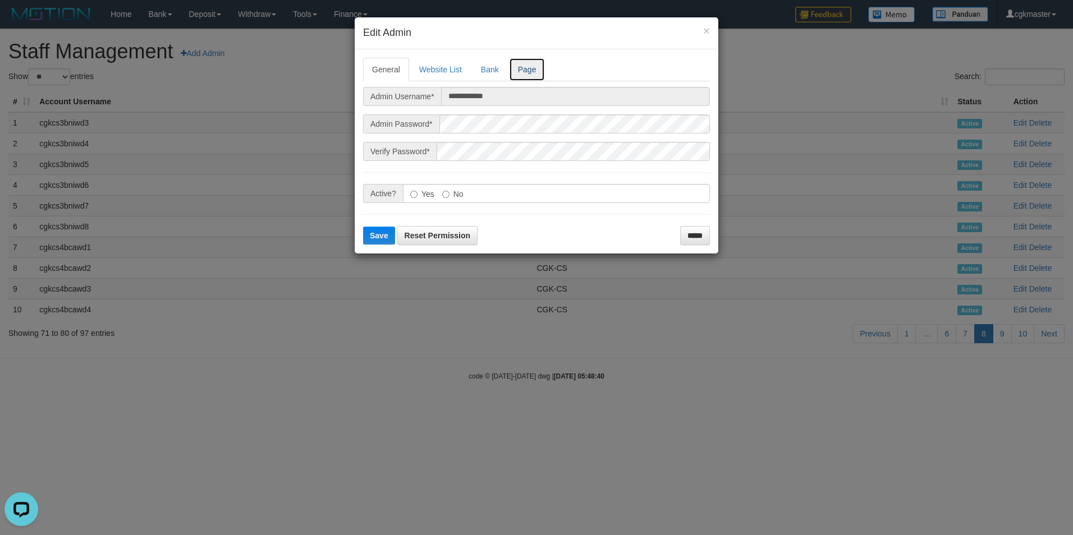
click at [538, 75] on link "Page" at bounding box center [527, 70] width 36 height 24
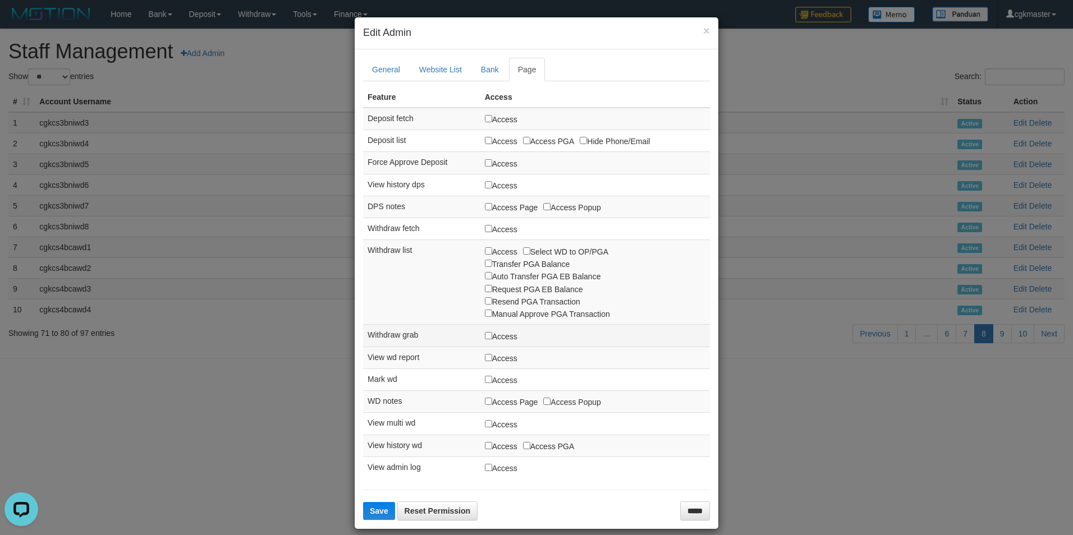
click at [491, 340] on label "Access" at bounding box center [501, 336] width 33 height 12
click at [378, 508] on span "Save" at bounding box center [379, 511] width 19 height 9
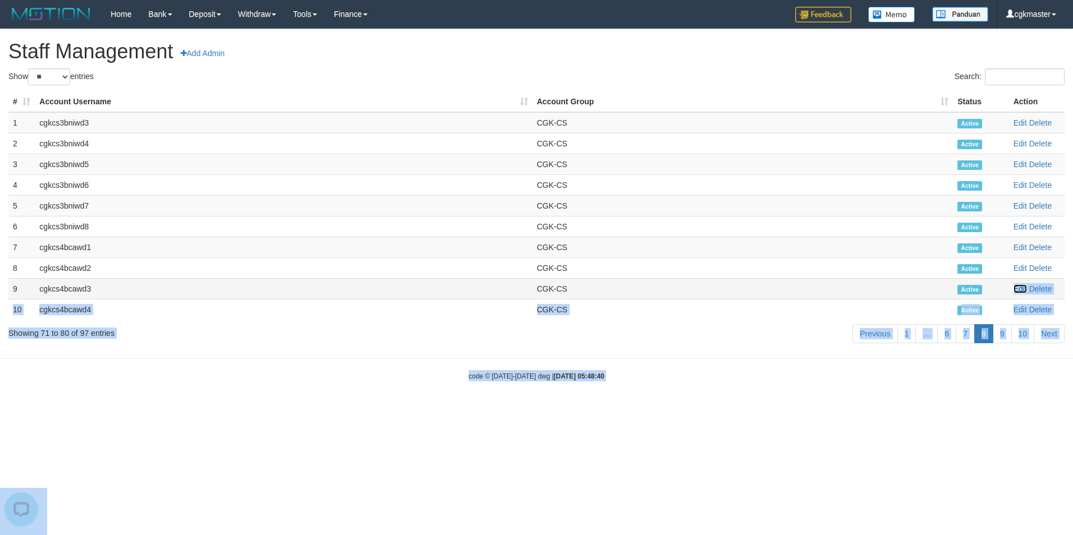
click at [1015, 290] on link "Edit" at bounding box center [1019, 289] width 13 height 9
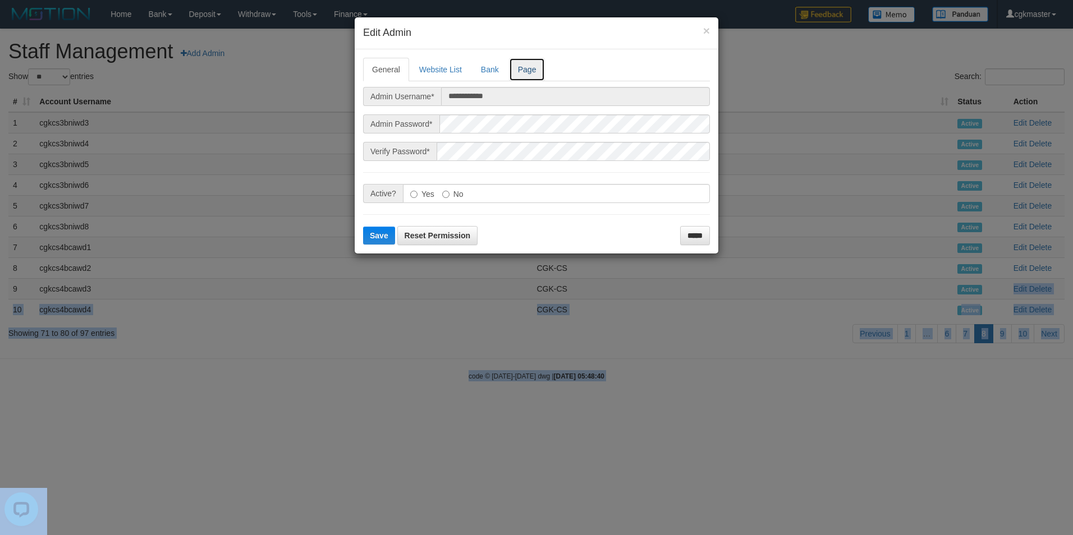
click at [535, 71] on link "Page" at bounding box center [527, 70] width 36 height 24
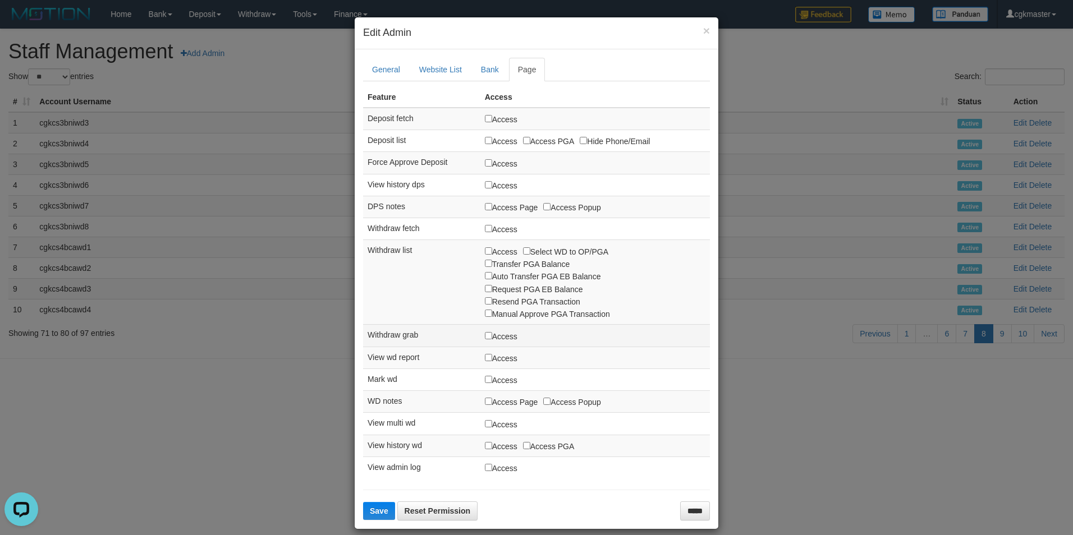
click at [496, 332] on label "Access" at bounding box center [501, 336] width 33 height 12
click at [379, 511] on span "Save" at bounding box center [379, 511] width 19 height 9
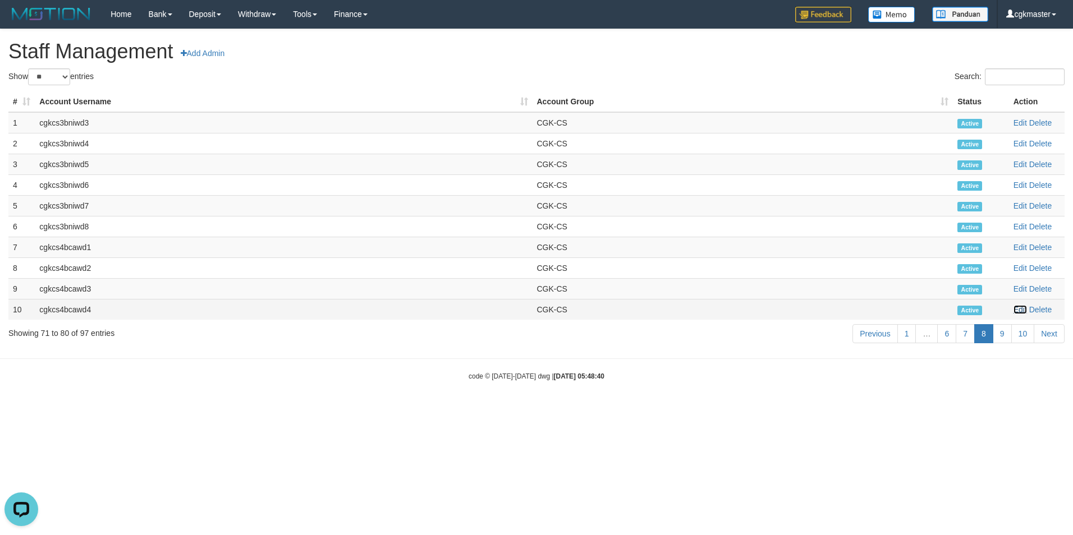
click at [1020, 309] on link "Edit" at bounding box center [1019, 309] width 13 height 9
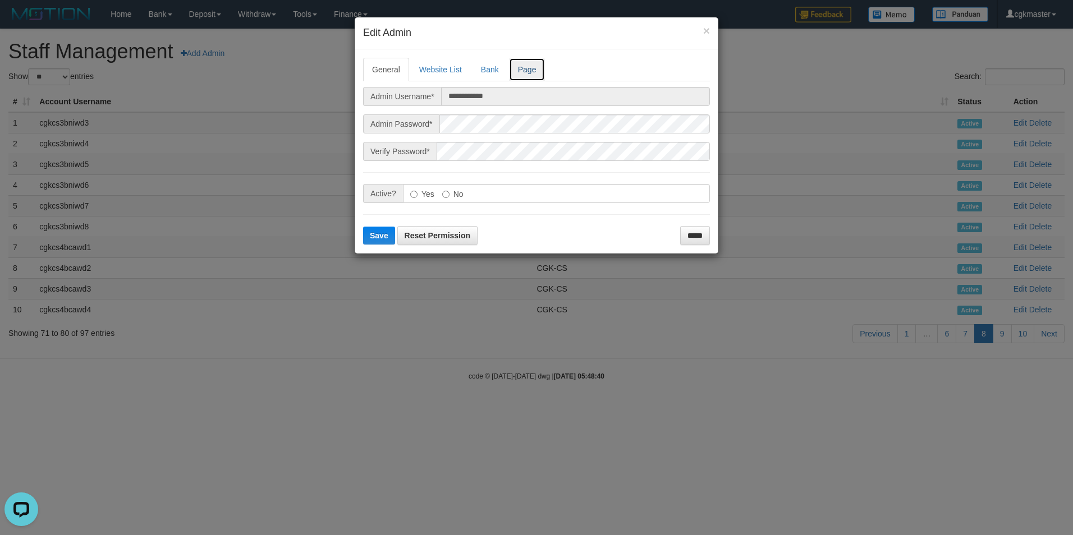
click at [530, 74] on link "Page" at bounding box center [527, 70] width 36 height 24
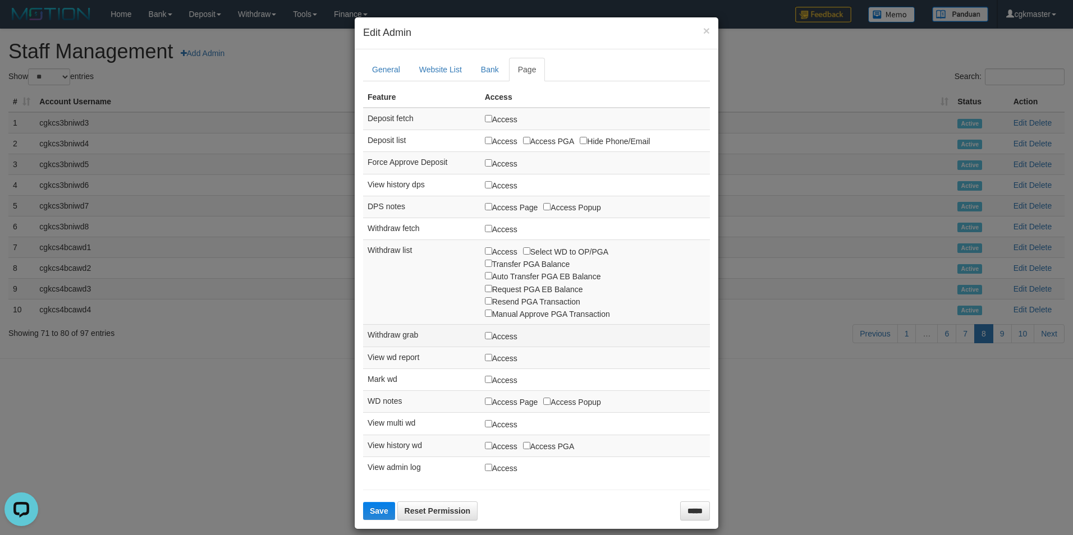
click at [492, 335] on label "Access" at bounding box center [501, 336] width 33 height 12
click at [373, 513] on span "Save" at bounding box center [379, 511] width 19 height 9
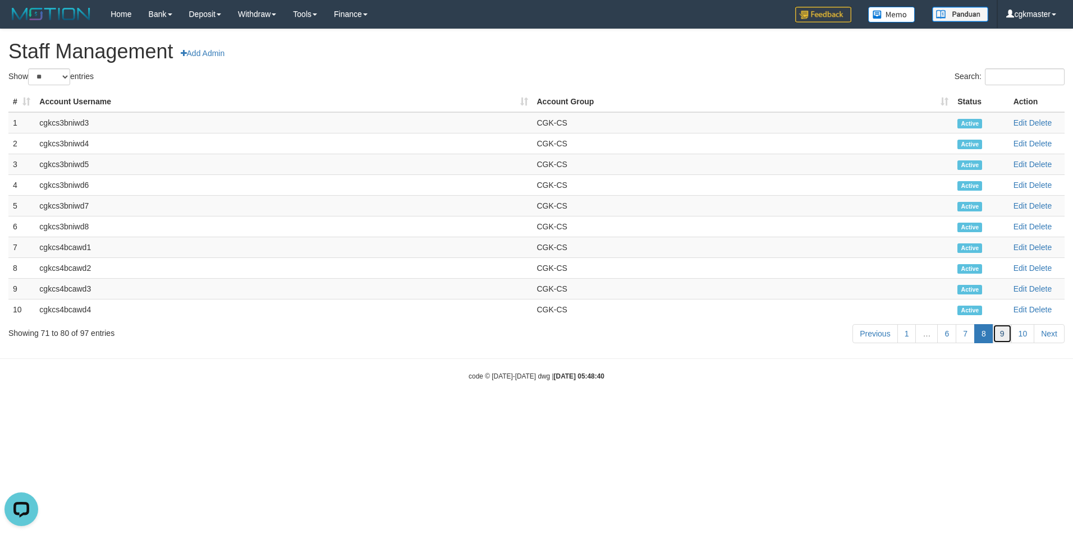
click at [1001, 332] on link "9" at bounding box center [1002, 333] width 19 height 19
click at [1024, 123] on link "Edit" at bounding box center [1019, 122] width 13 height 9
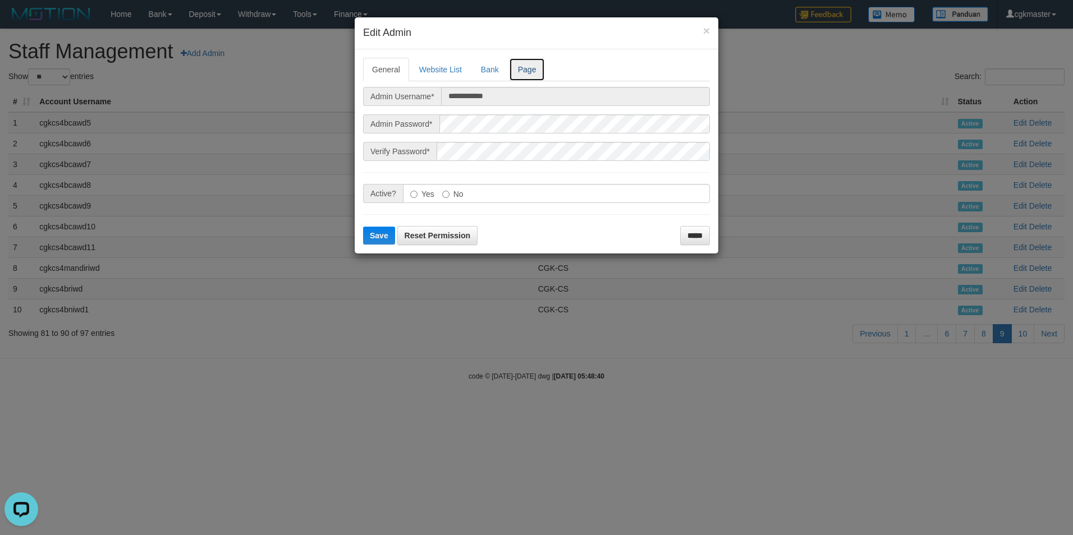
click at [536, 66] on link "Page" at bounding box center [527, 70] width 36 height 24
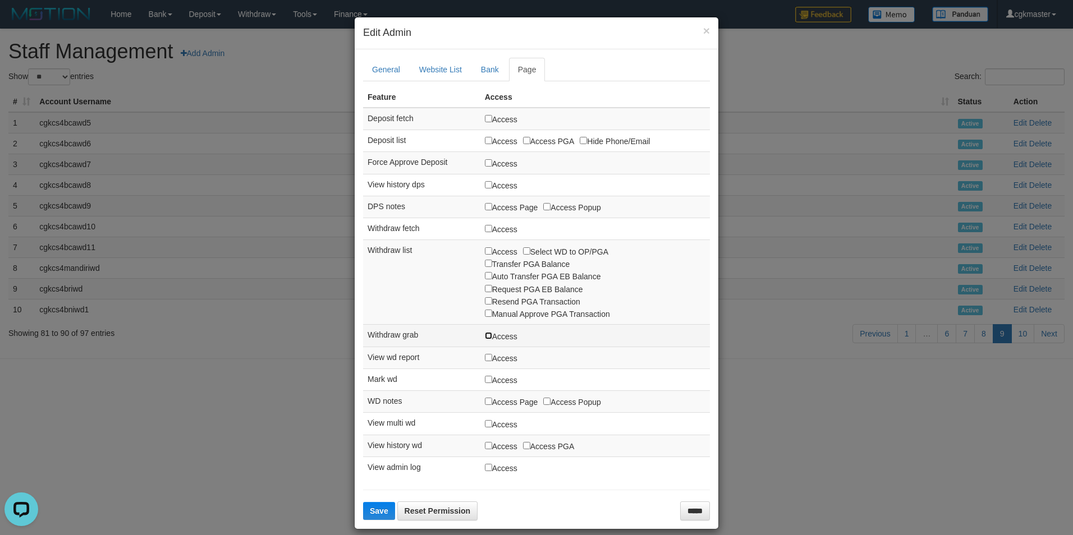
click at [485, 340] on label "Access" at bounding box center [501, 336] width 33 height 12
click at [377, 515] on span "Save" at bounding box center [379, 511] width 19 height 9
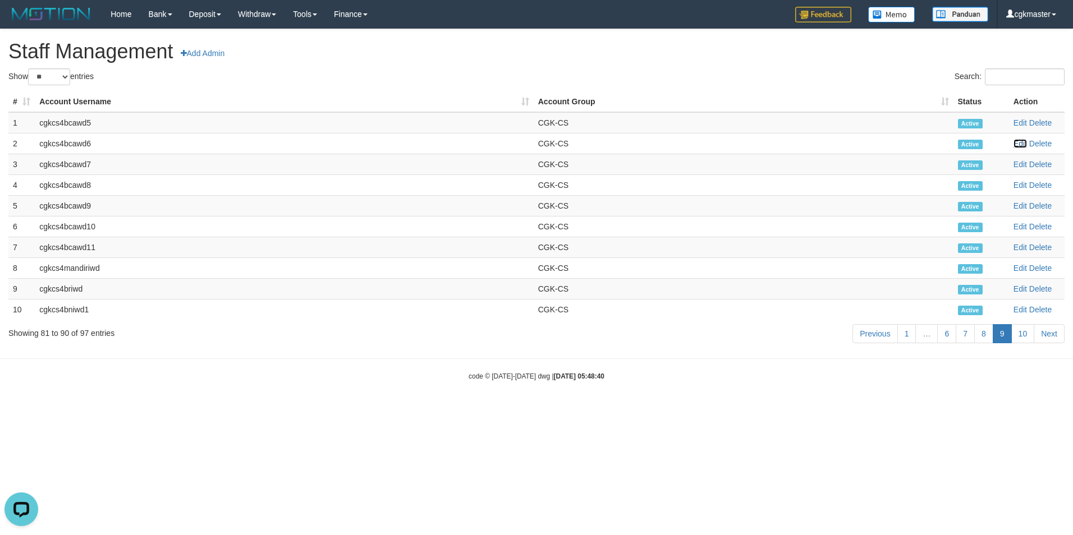
click at [1021, 143] on link "Edit" at bounding box center [1019, 143] width 13 height 9
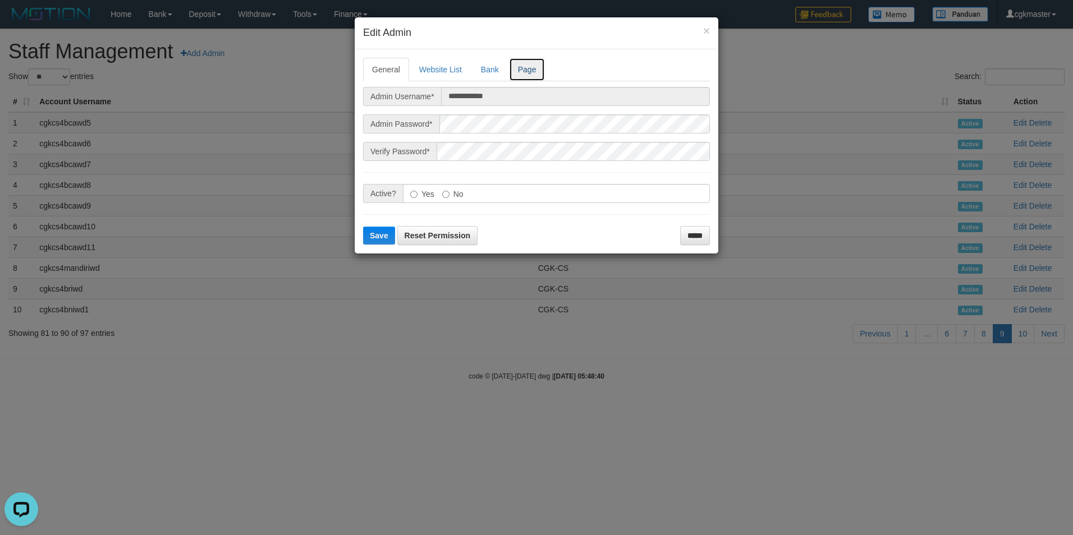
click at [534, 68] on link "Page" at bounding box center [527, 70] width 36 height 24
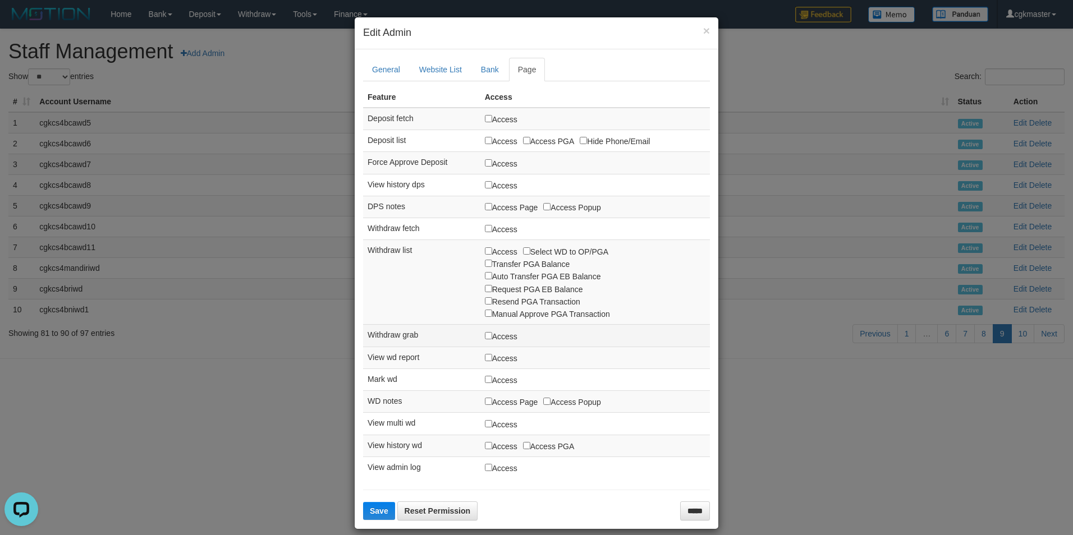
click at [495, 341] on label "Access" at bounding box center [501, 336] width 33 height 12
click at [496, 340] on label "Access" at bounding box center [501, 336] width 33 height 12
click at [375, 512] on span "Save" at bounding box center [379, 511] width 19 height 9
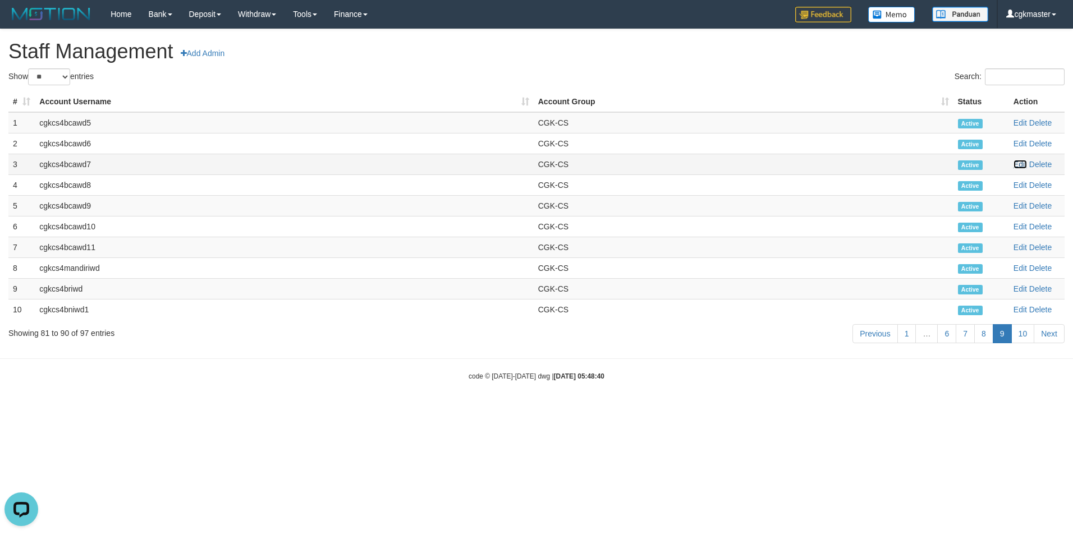
click at [1021, 167] on link "Edit" at bounding box center [1019, 164] width 13 height 9
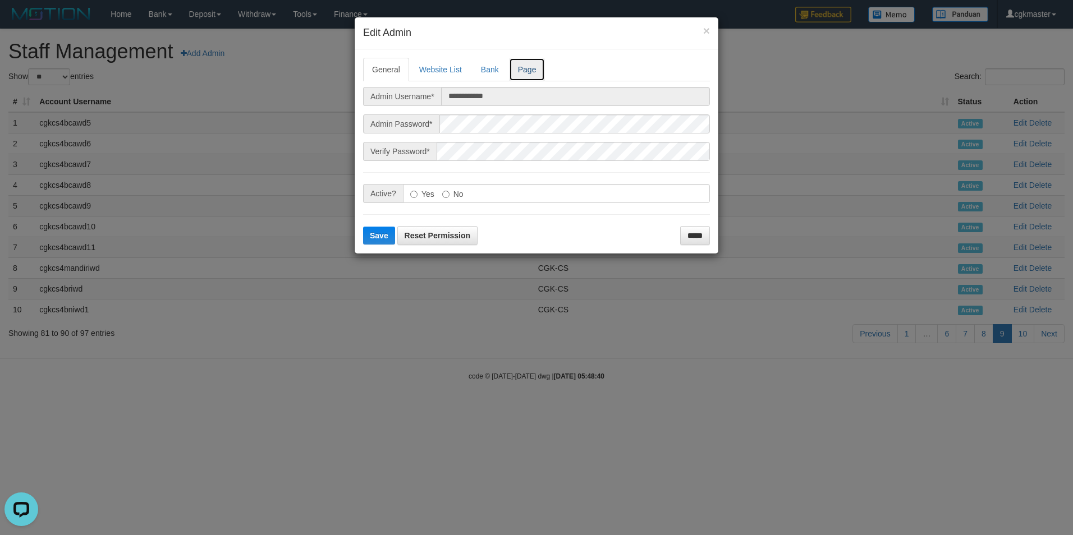
click at [534, 76] on link "Page" at bounding box center [527, 70] width 36 height 24
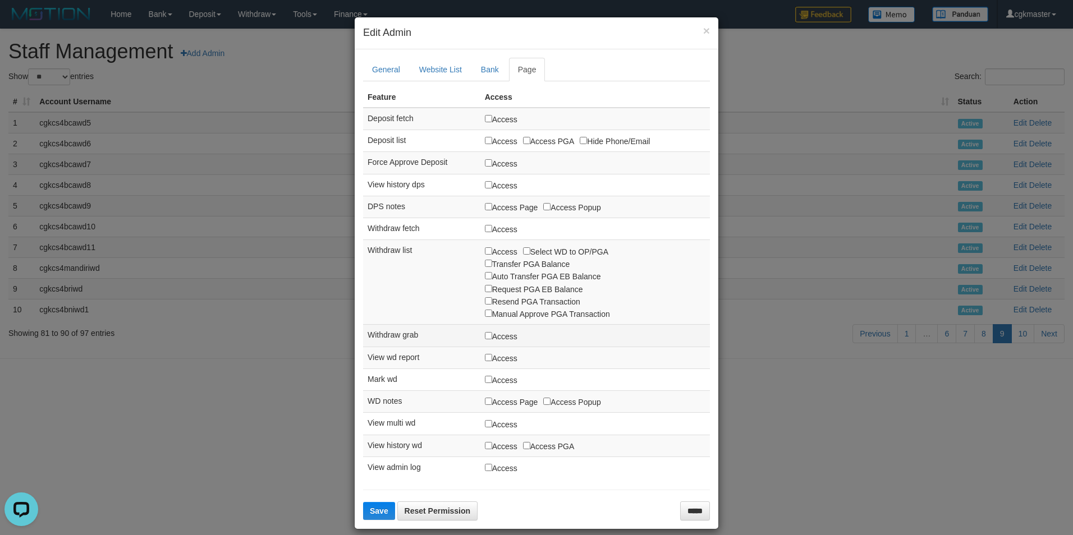
click at [493, 338] on label "Access" at bounding box center [501, 336] width 33 height 12
click at [379, 506] on button "Save" at bounding box center [379, 511] width 32 height 18
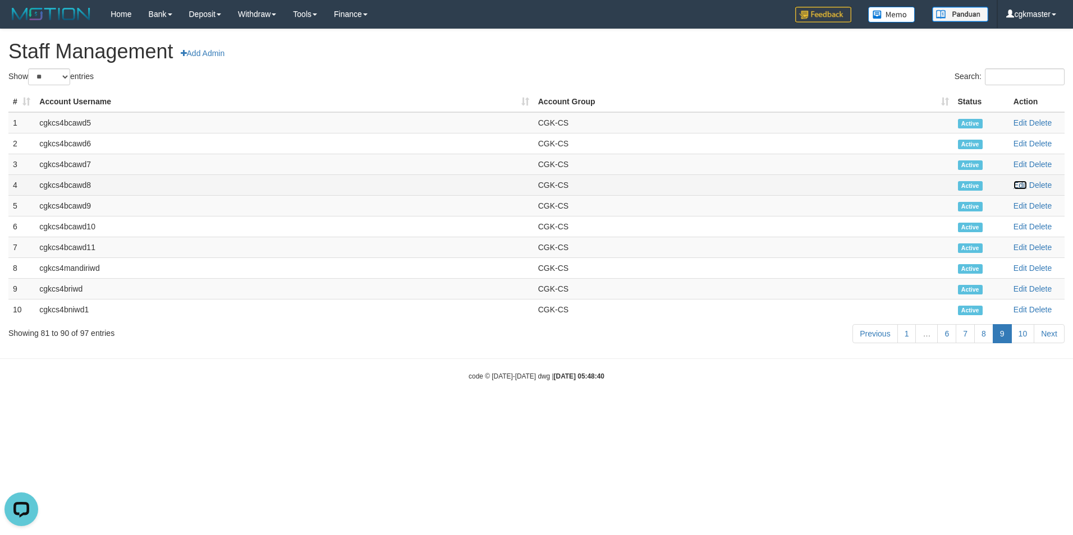
drag, startPoint x: 1017, startPoint y: 186, endPoint x: 1002, endPoint y: 187, distance: 15.8
click at [1016, 186] on link "Edit" at bounding box center [1019, 185] width 13 height 9
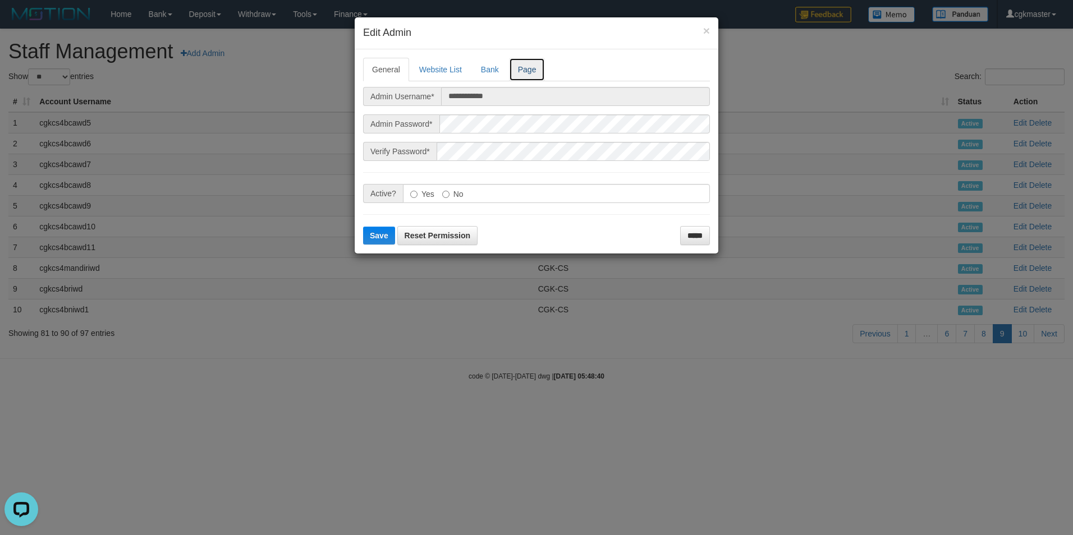
click at [537, 71] on link "Page" at bounding box center [527, 70] width 36 height 24
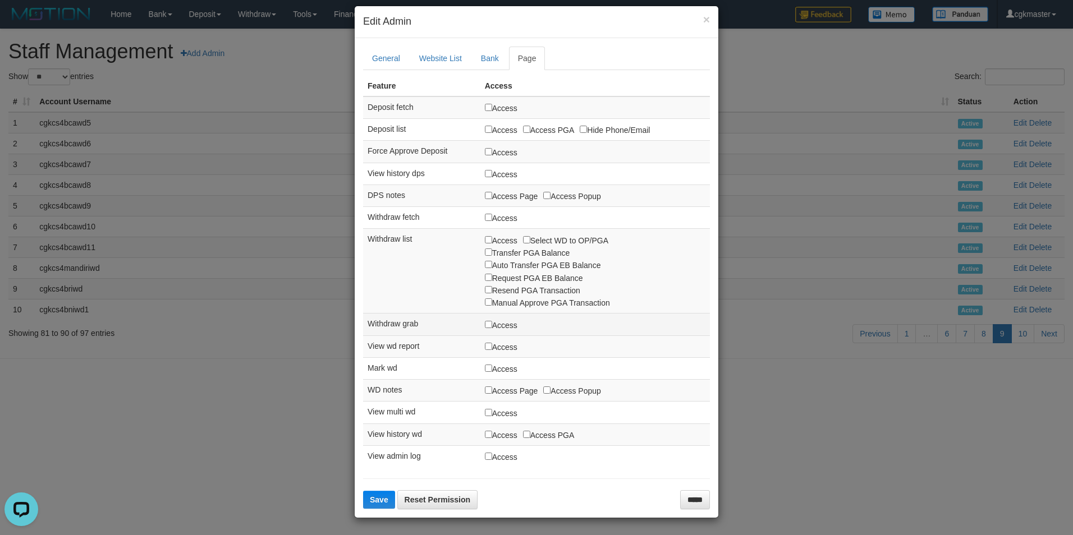
click at [497, 329] on label "Access" at bounding box center [501, 325] width 33 height 12
click at [497, 328] on label "Access" at bounding box center [501, 325] width 33 height 12
click at [384, 502] on button "Save" at bounding box center [379, 500] width 32 height 18
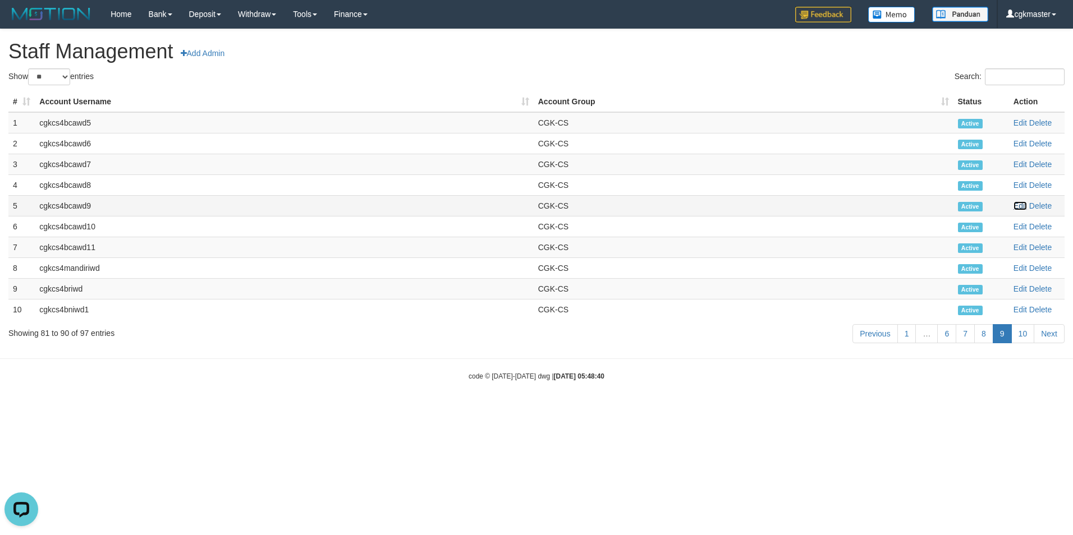
click at [1022, 204] on link "Edit" at bounding box center [1019, 205] width 13 height 9
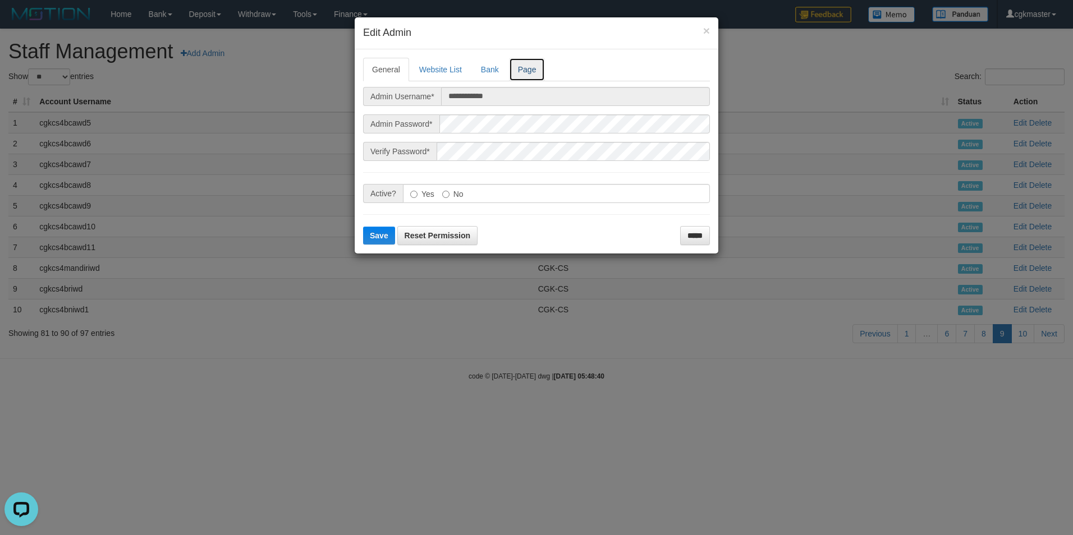
click at [536, 71] on link "Page" at bounding box center [527, 70] width 36 height 24
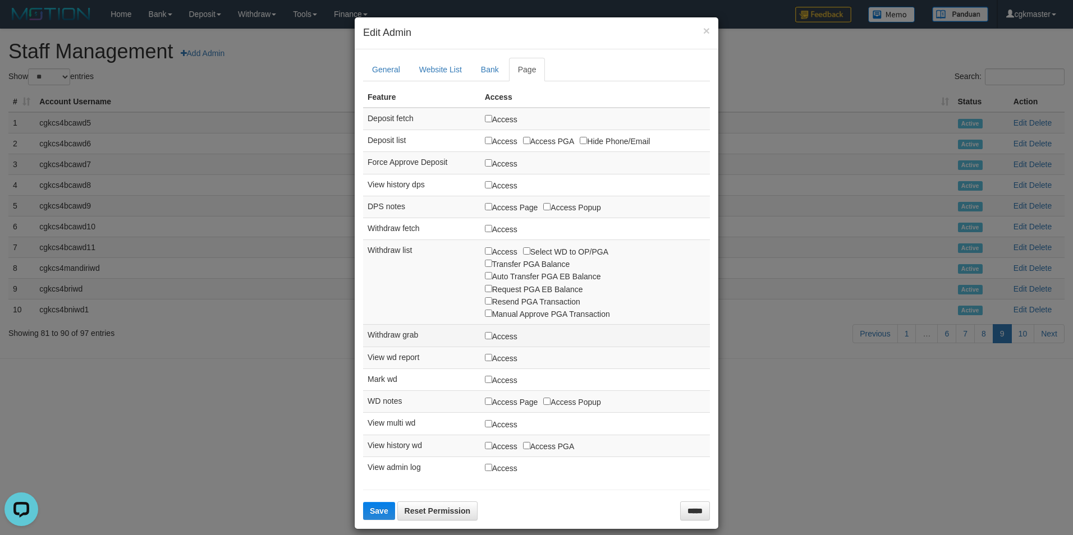
click at [498, 339] on label "Access" at bounding box center [501, 336] width 33 height 12
click at [380, 513] on span "Save" at bounding box center [379, 511] width 19 height 9
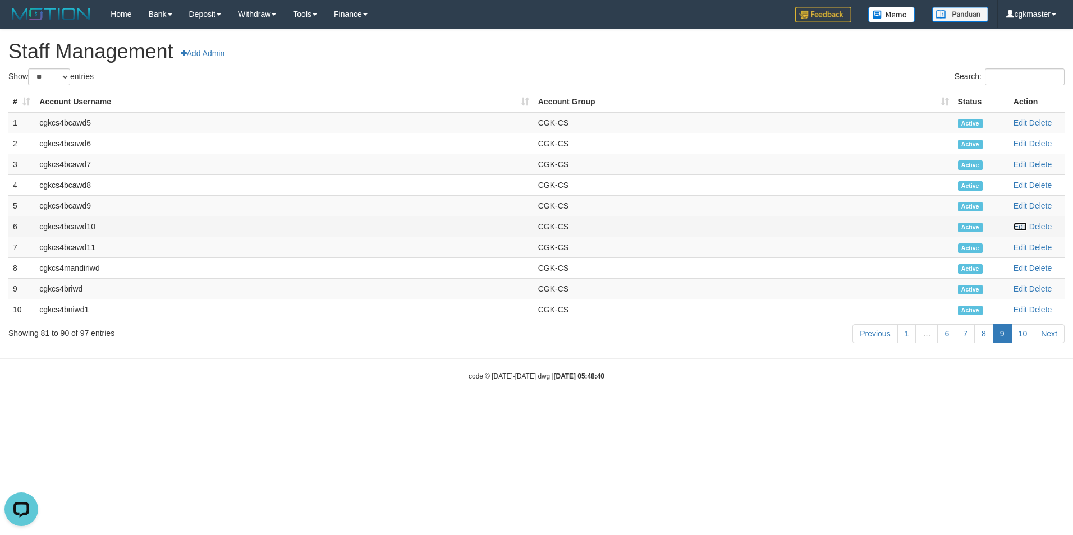
click at [1022, 227] on link "Edit" at bounding box center [1019, 226] width 13 height 9
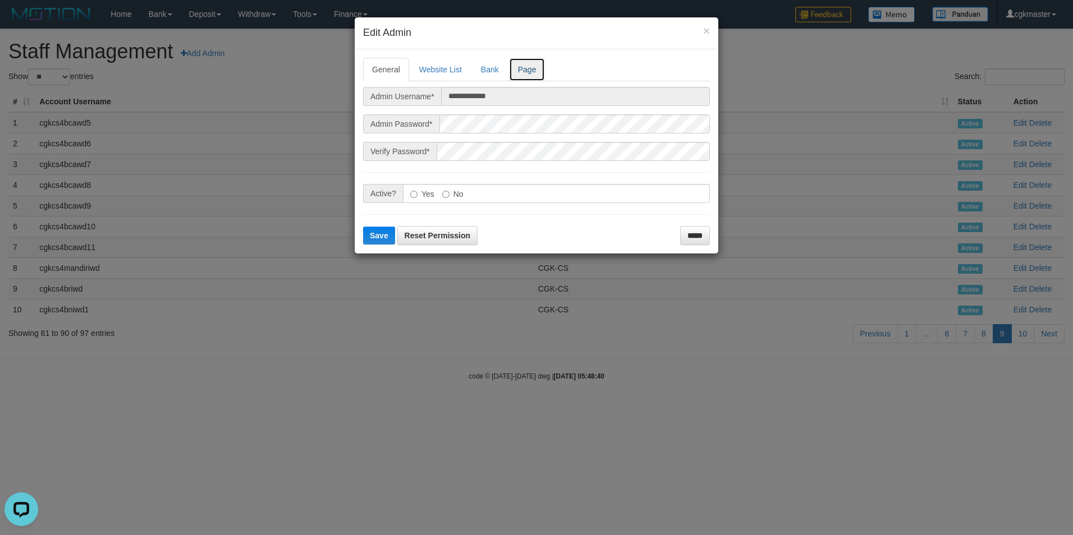
click at [531, 72] on link "Page" at bounding box center [527, 70] width 36 height 24
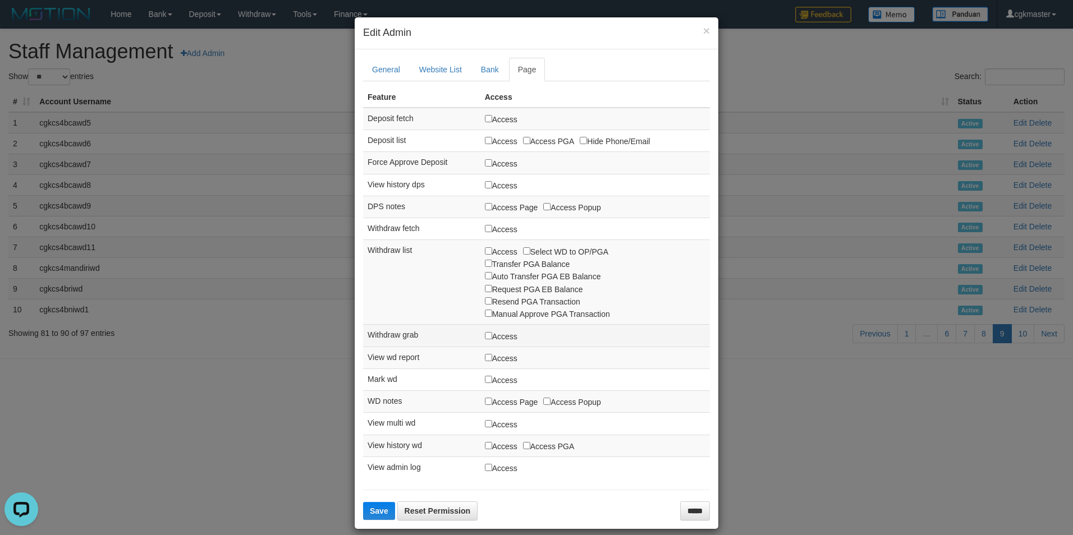
click at [504, 341] on label "Access" at bounding box center [501, 336] width 33 height 12
click at [504, 340] on label "Access" at bounding box center [501, 336] width 33 height 12
click at [382, 508] on span "Save" at bounding box center [379, 511] width 19 height 9
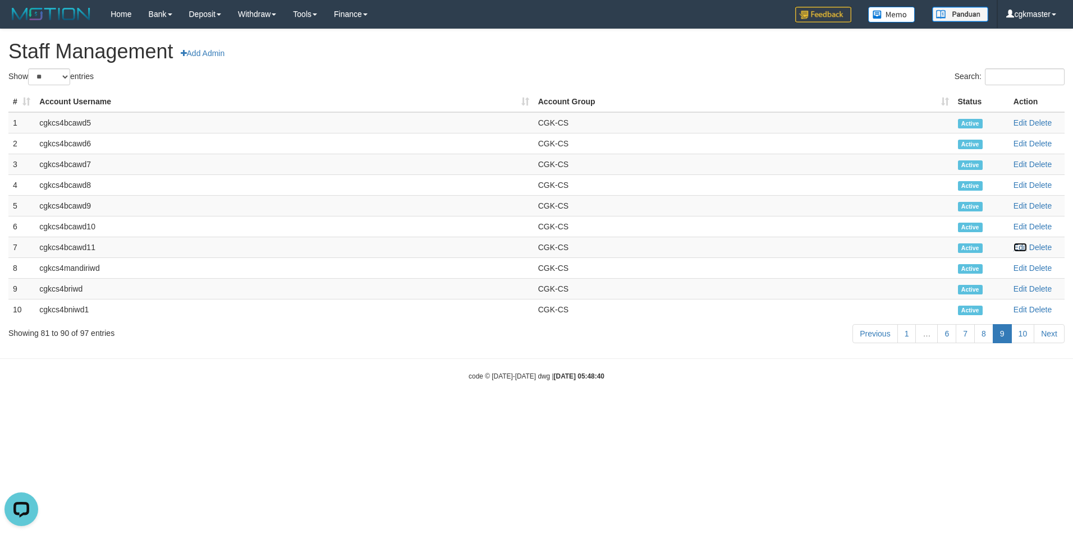
click at [1020, 246] on link "Edit" at bounding box center [1019, 247] width 13 height 9
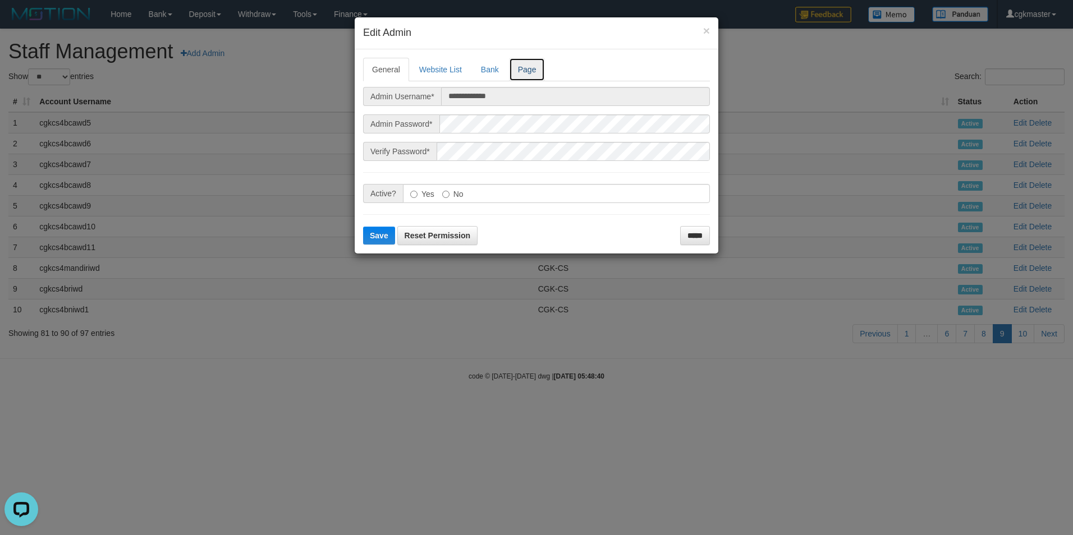
click at [529, 67] on link "Page" at bounding box center [527, 70] width 36 height 24
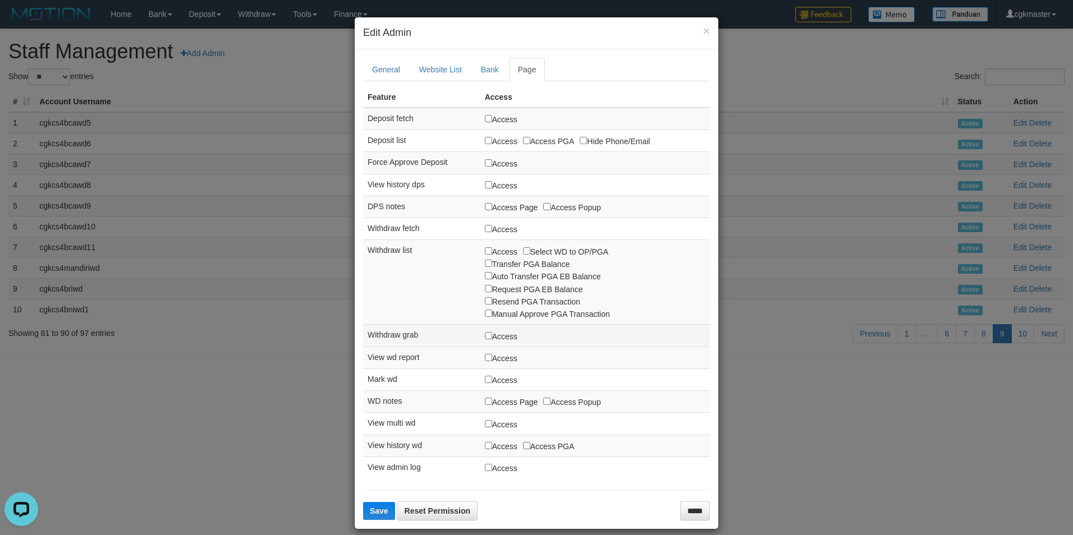
click at [501, 346] on td "Access" at bounding box center [595, 336] width 230 height 22
click at [502, 340] on label "Access" at bounding box center [501, 336] width 33 height 12
click at [378, 507] on button "Save" at bounding box center [379, 511] width 32 height 18
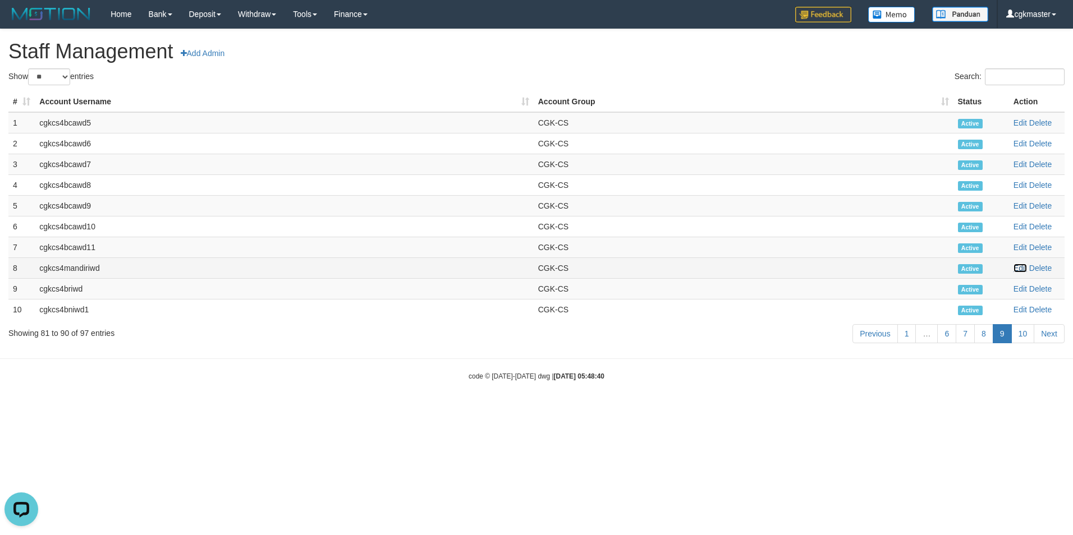
click at [1017, 270] on link "Edit" at bounding box center [1019, 268] width 13 height 9
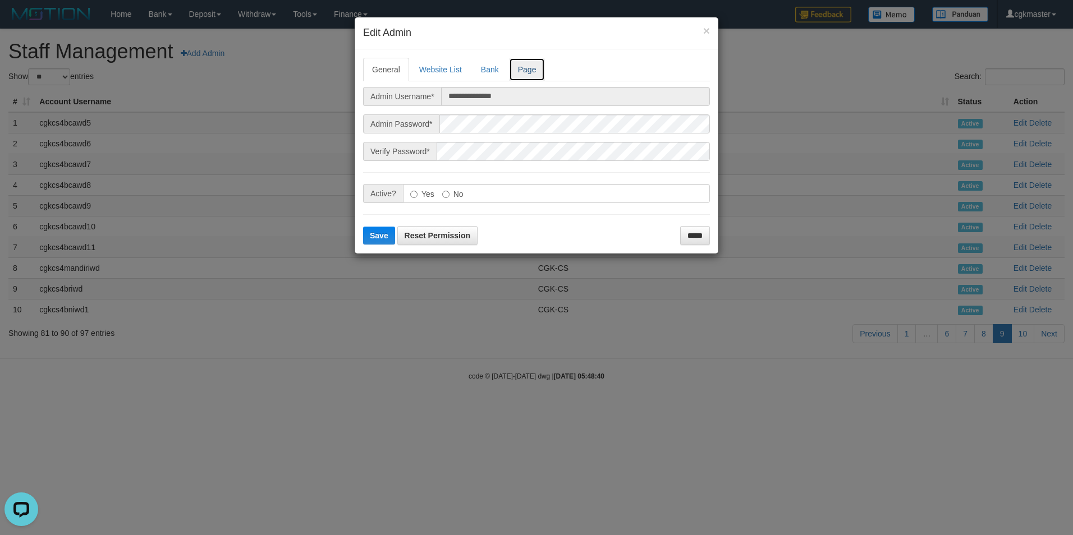
click at [532, 70] on link "Page" at bounding box center [527, 70] width 36 height 24
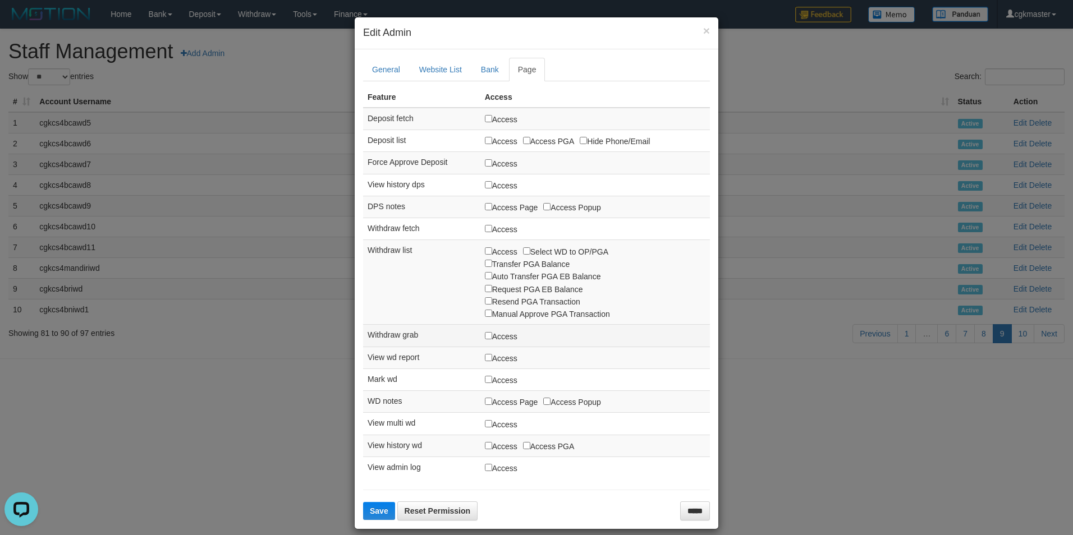
click at [503, 336] on label "Access" at bounding box center [501, 336] width 33 height 12
click at [379, 503] on button "Save" at bounding box center [379, 511] width 32 height 18
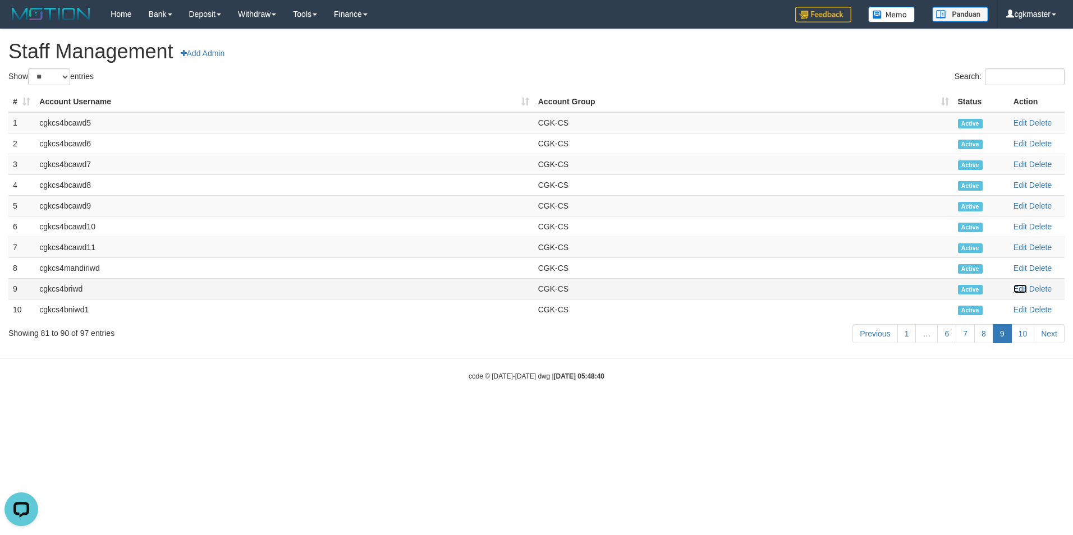
click at [1021, 286] on link "Edit" at bounding box center [1019, 289] width 13 height 9
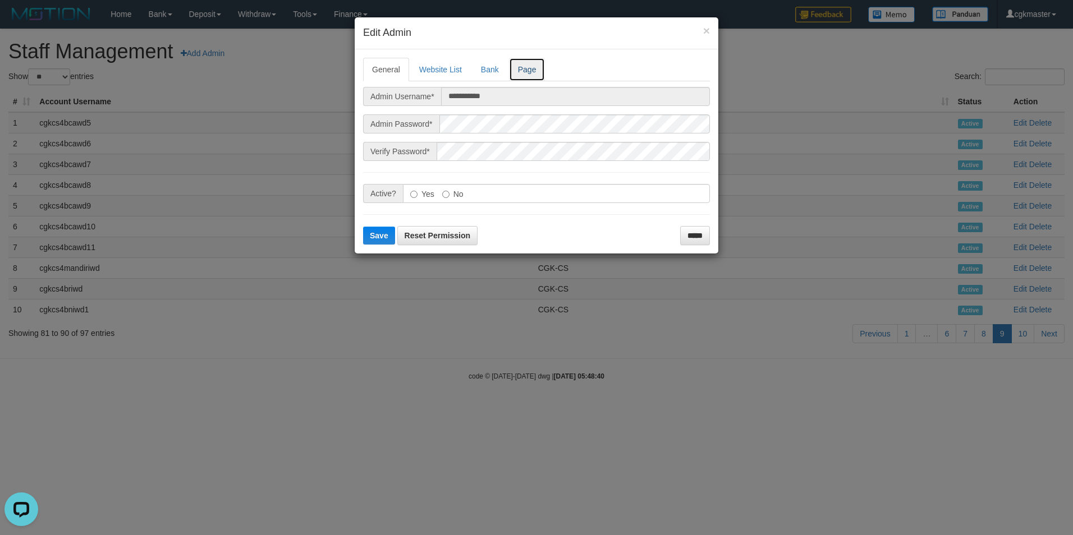
click at [530, 67] on link "Page" at bounding box center [527, 70] width 36 height 24
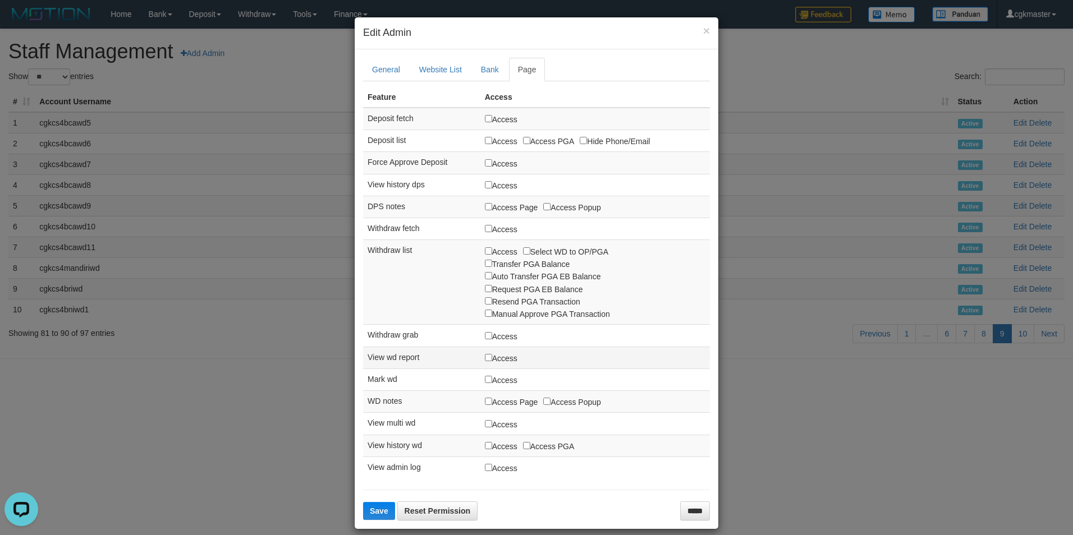
click at [503, 348] on td "Access" at bounding box center [595, 358] width 230 height 22
click at [505, 340] on label "Access" at bounding box center [501, 336] width 33 height 12
click at [505, 338] on label "Access" at bounding box center [501, 336] width 33 height 12
click at [378, 508] on button "Save" at bounding box center [379, 511] width 32 height 18
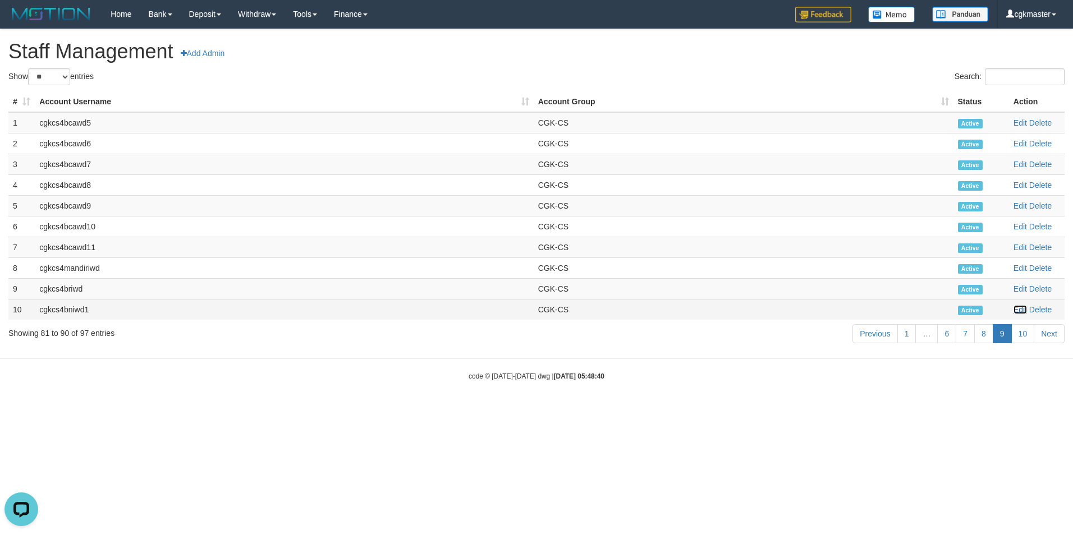
click at [1019, 309] on link "Edit" at bounding box center [1019, 309] width 13 height 9
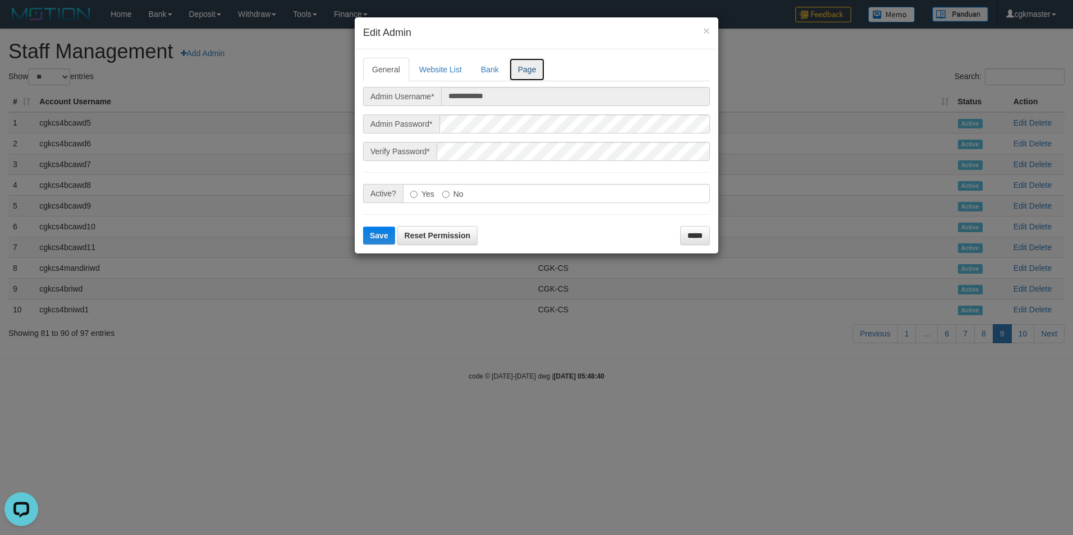
click at [523, 71] on link "Page" at bounding box center [527, 70] width 36 height 24
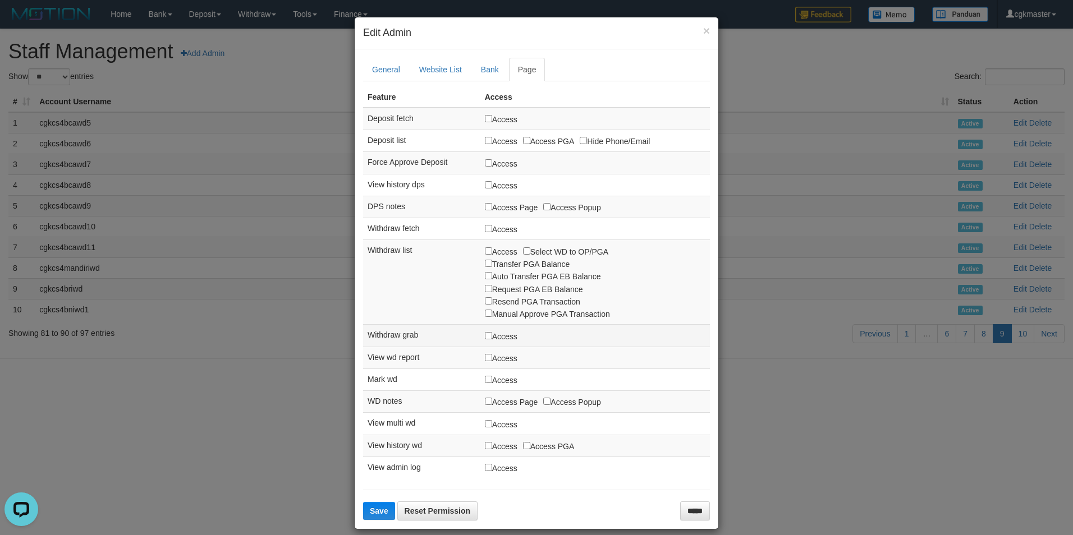
click at [495, 344] on td "Access" at bounding box center [595, 336] width 230 height 22
click at [498, 342] on label "Access" at bounding box center [501, 336] width 33 height 12
click at [498, 341] on label "Access" at bounding box center [501, 336] width 33 height 12
click at [370, 508] on span "Save" at bounding box center [379, 511] width 19 height 9
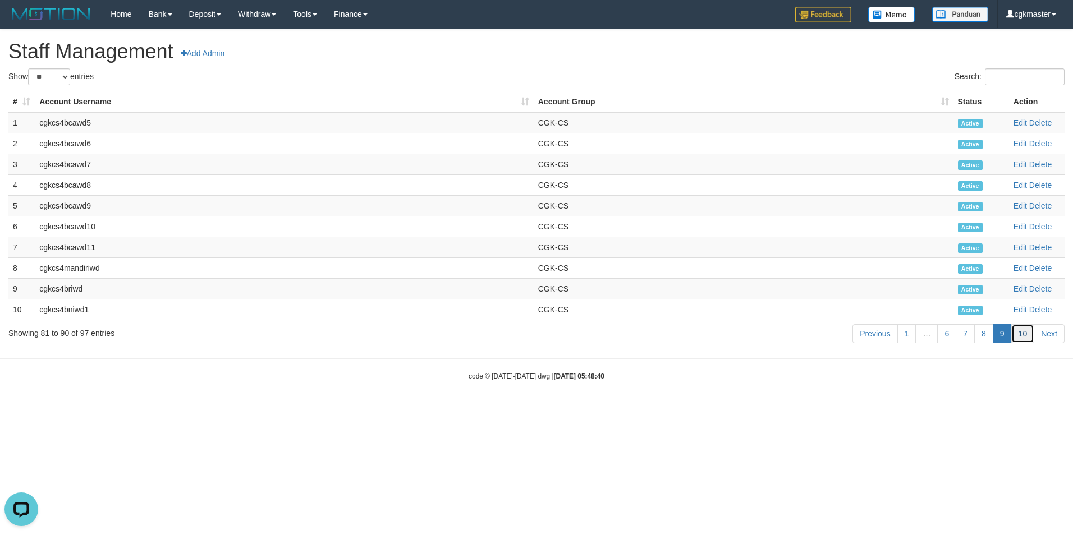
click at [1025, 333] on link "10" at bounding box center [1023, 333] width 24 height 19
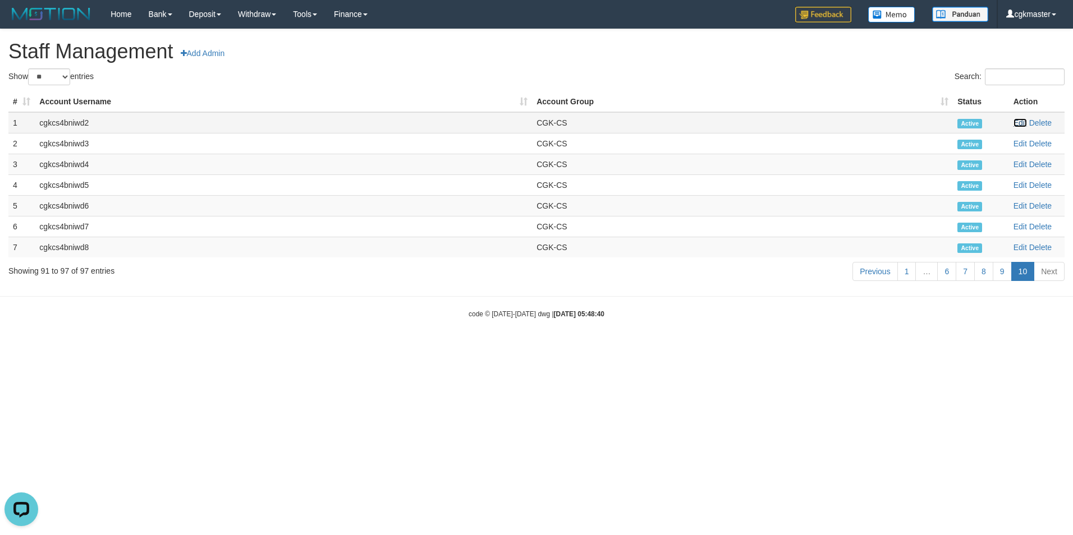
click at [1020, 121] on link "Edit" at bounding box center [1019, 122] width 13 height 9
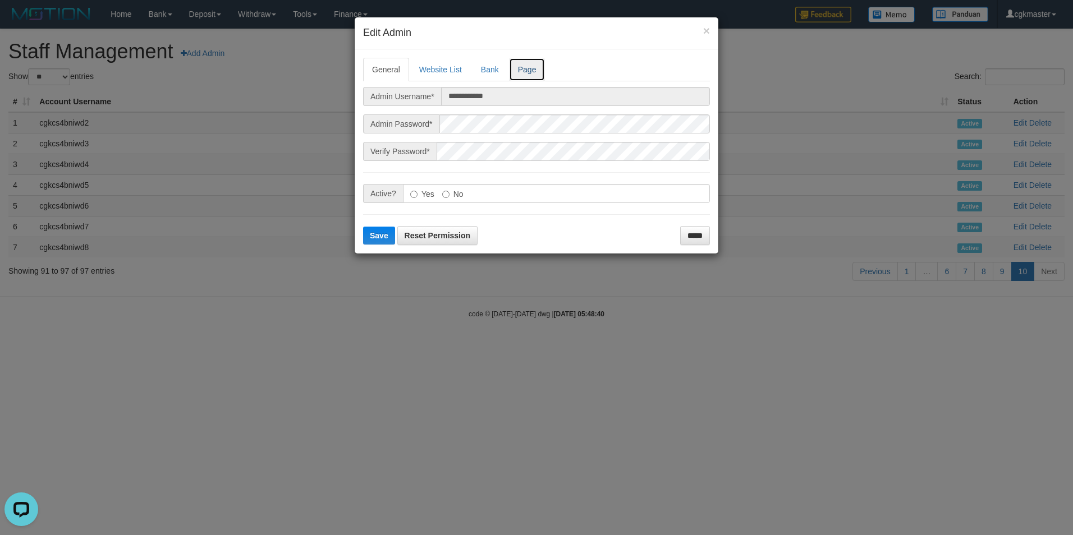
click at [528, 76] on link "Page" at bounding box center [527, 70] width 36 height 24
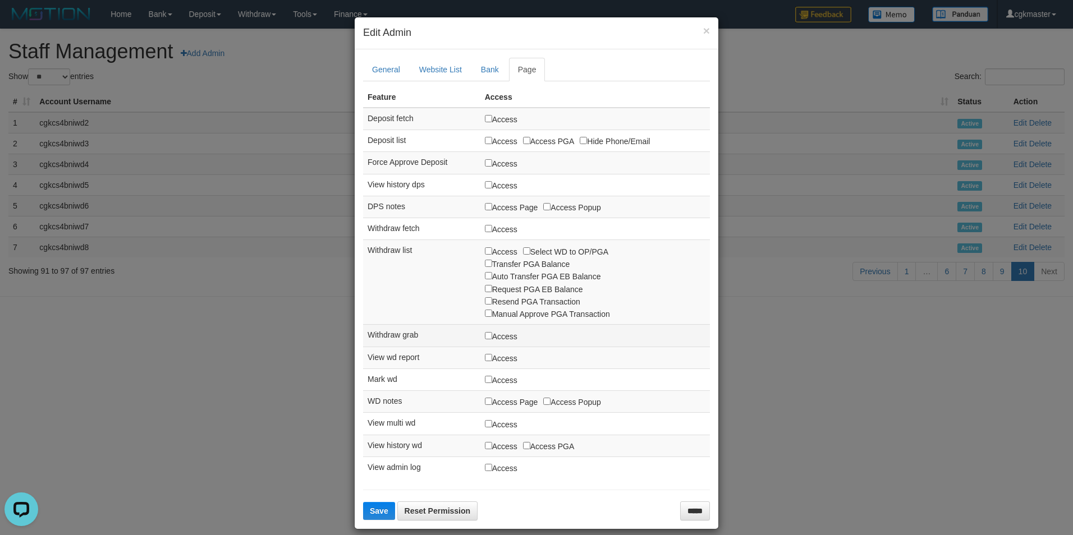
click at [495, 331] on label "Access" at bounding box center [501, 336] width 33 height 12
click at [375, 515] on span "Save" at bounding box center [379, 511] width 19 height 9
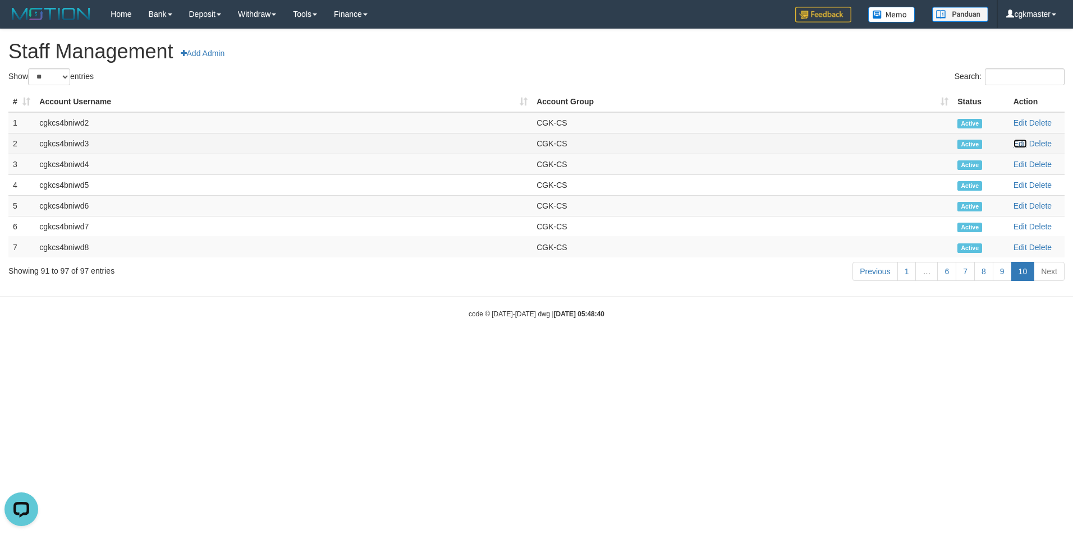
click at [1020, 144] on link "Edit" at bounding box center [1019, 143] width 13 height 9
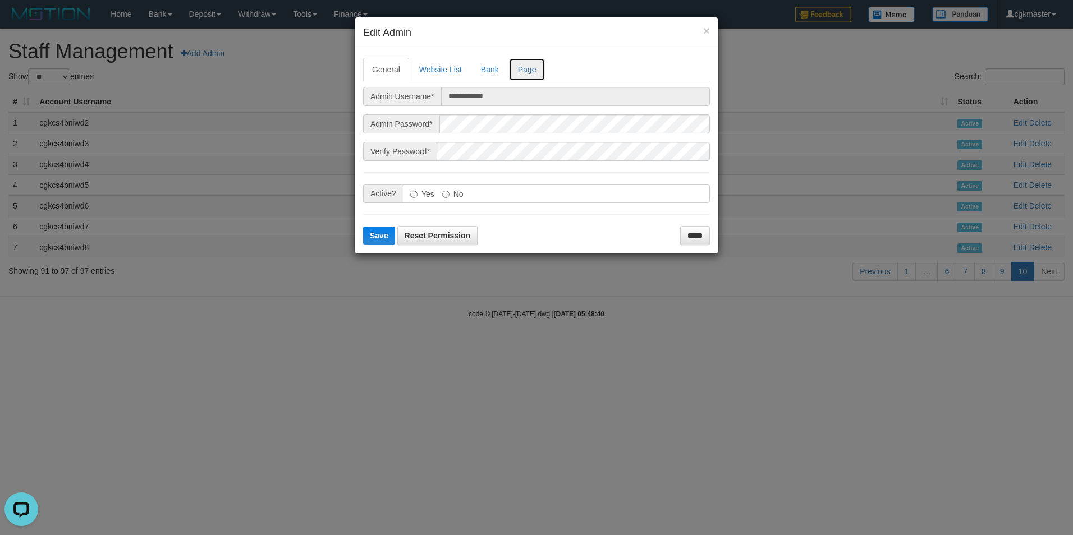
click at [536, 71] on link "Page" at bounding box center [527, 70] width 36 height 24
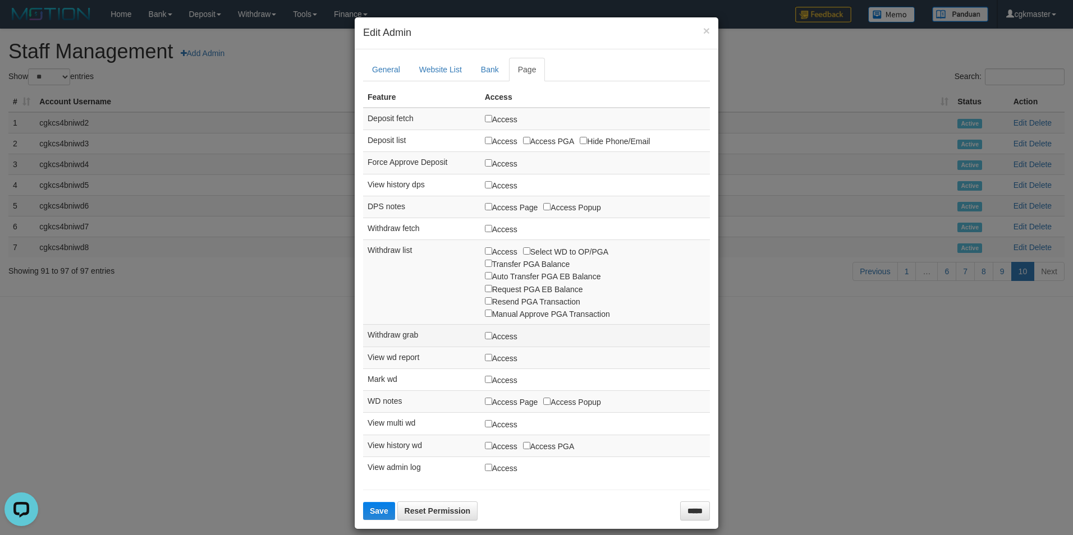
click at [492, 333] on label "Access" at bounding box center [501, 336] width 33 height 12
click at [384, 506] on button "Save" at bounding box center [379, 511] width 32 height 18
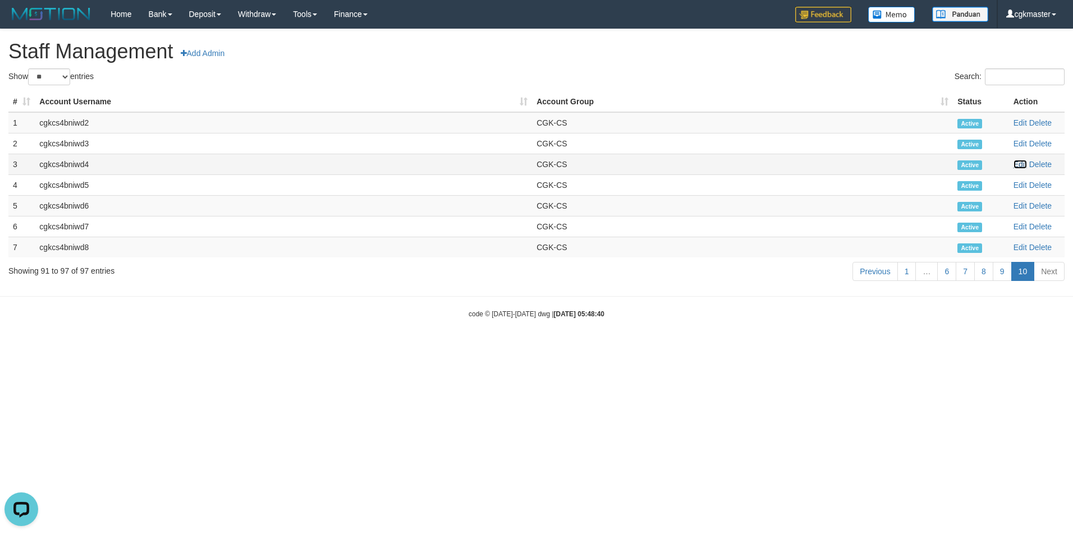
click at [1021, 164] on link "Edit" at bounding box center [1019, 164] width 13 height 9
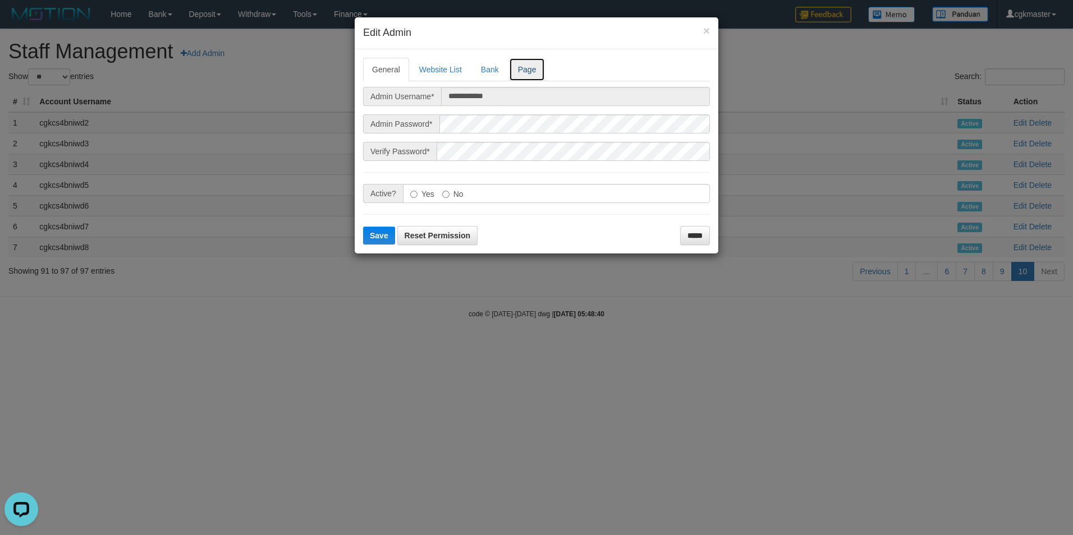
click at [526, 72] on link "Page" at bounding box center [527, 70] width 36 height 24
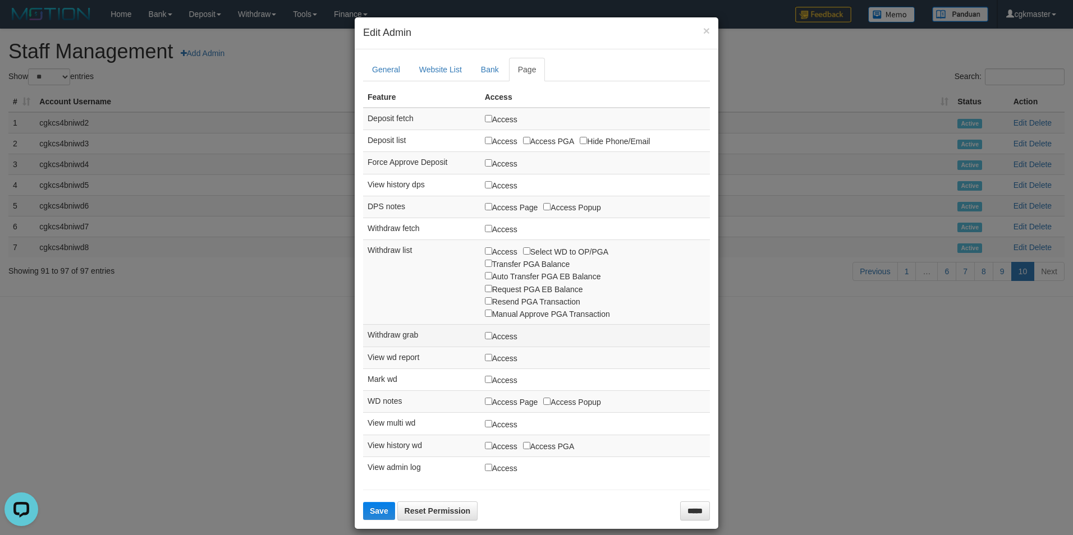
click at [501, 334] on label "Access" at bounding box center [501, 336] width 33 height 12
click at [382, 510] on span "Save" at bounding box center [379, 511] width 19 height 9
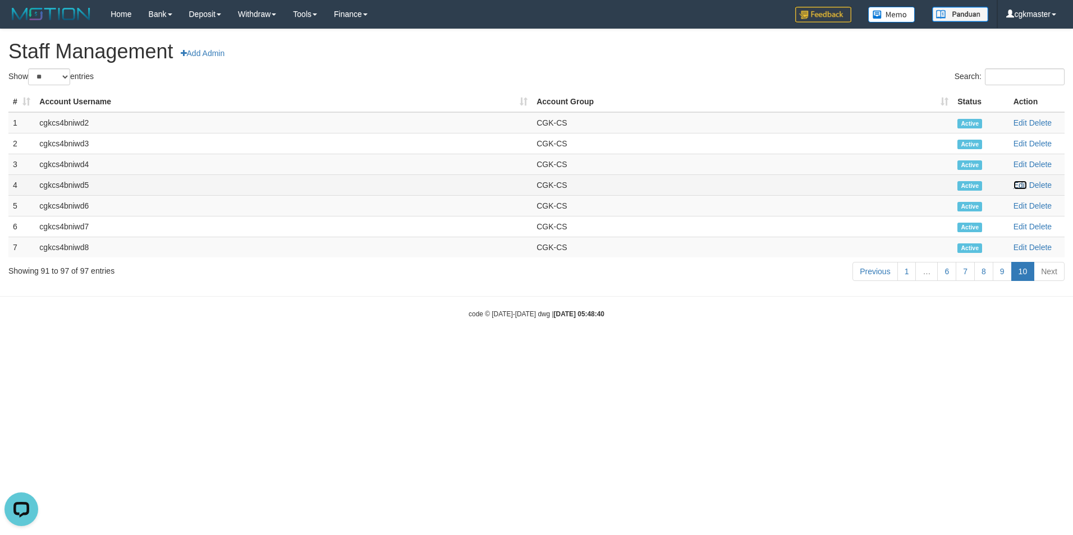
click at [1019, 185] on link "Edit" at bounding box center [1019, 185] width 13 height 9
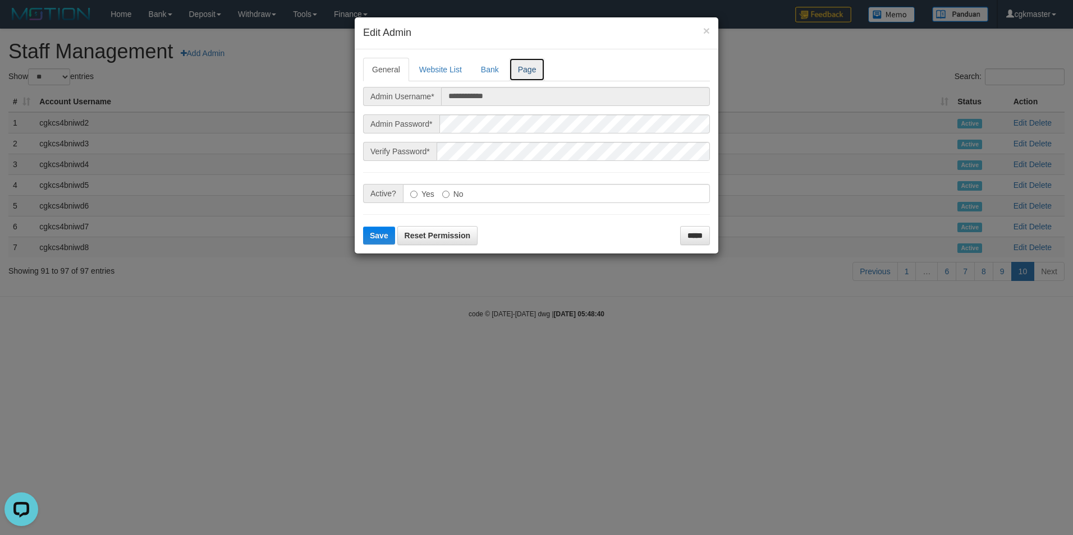
click at [531, 74] on link "Page" at bounding box center [527, 70] width 36 height 24
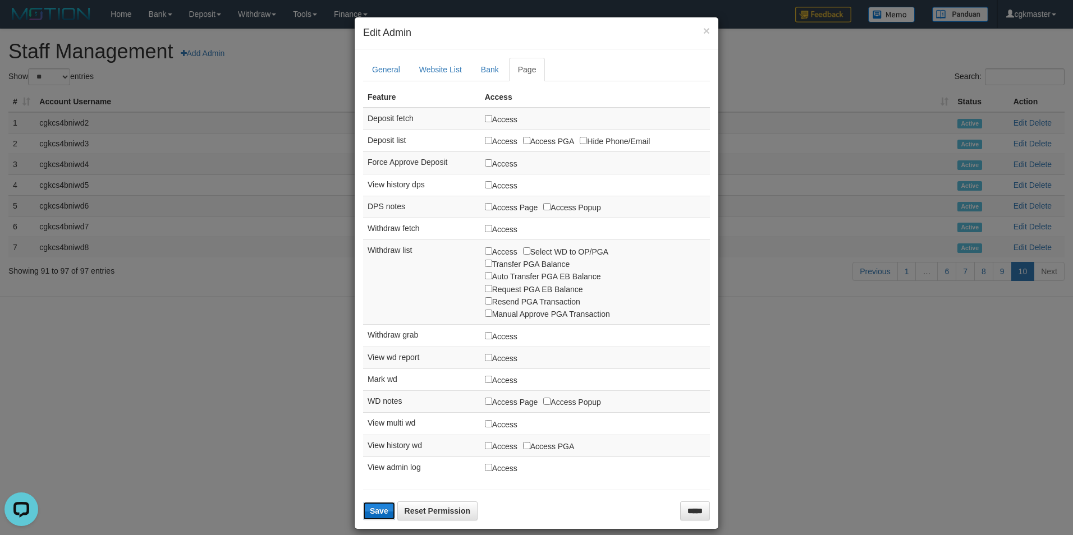
click at [375, 508] on span "Save" at bounding box center [379, 511] width 19 height 9
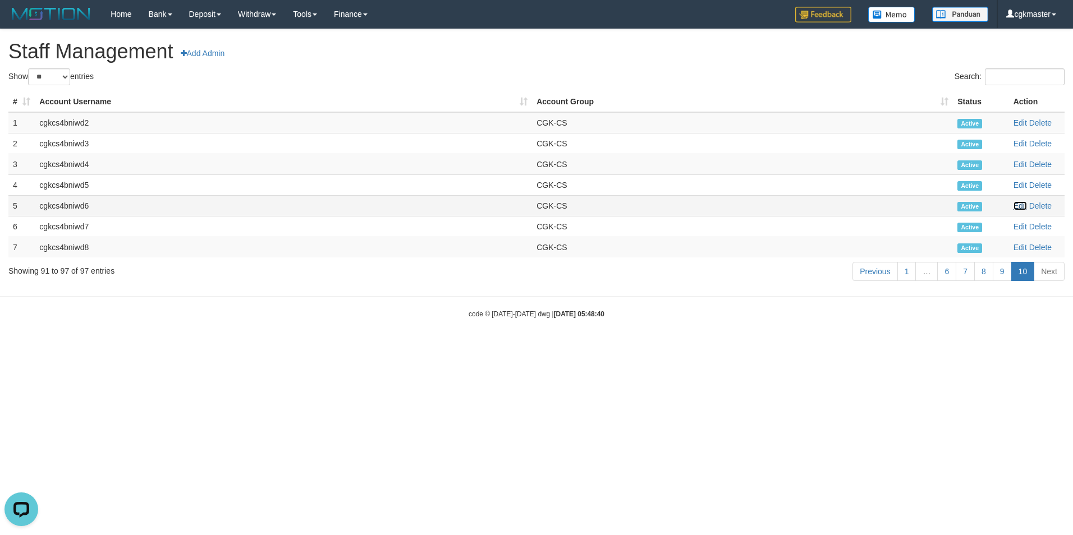
click at [1020, 204] on link "Edit" at bounding box center [1019, 205] width 13 height 9
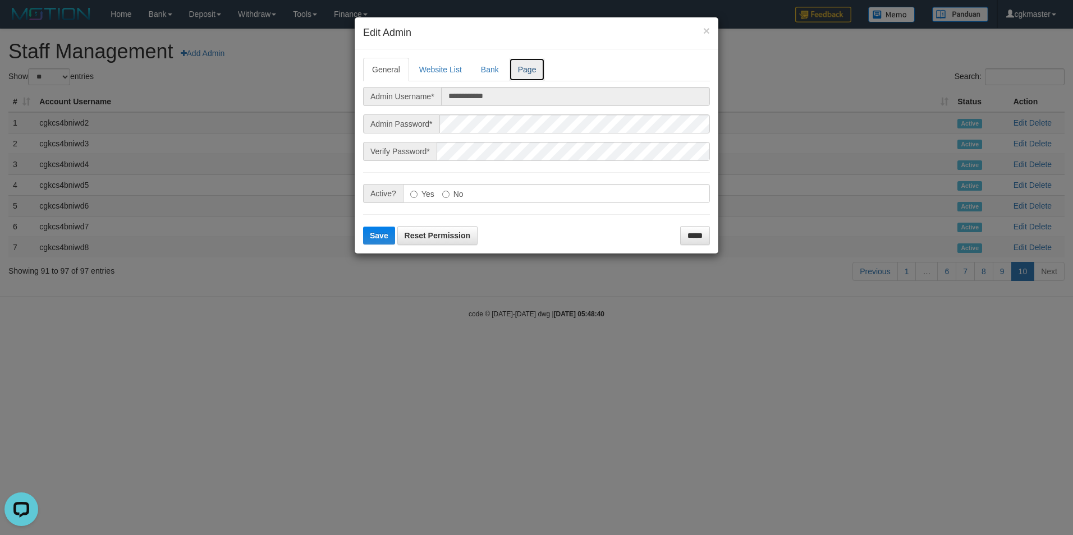
click at [525, 72] on link "Page" at bounding box center [527, 70] width 36 height 24
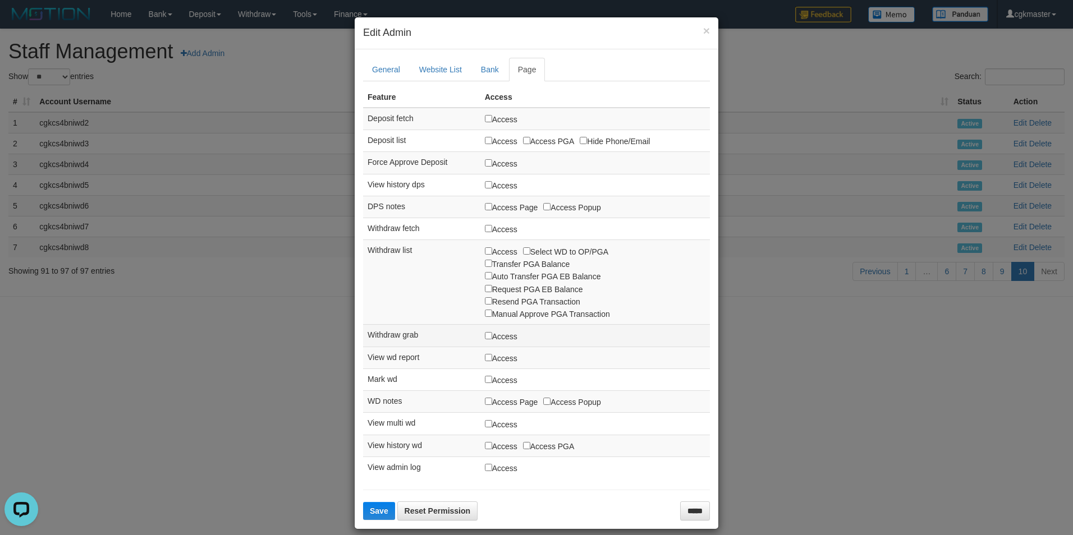
click at [502, 335] on label "Access" at bounding box center [501, 336] width 33 height 12
click at [377, 504] on button "Save" at bounding box center [379, 511] width 32 height 18
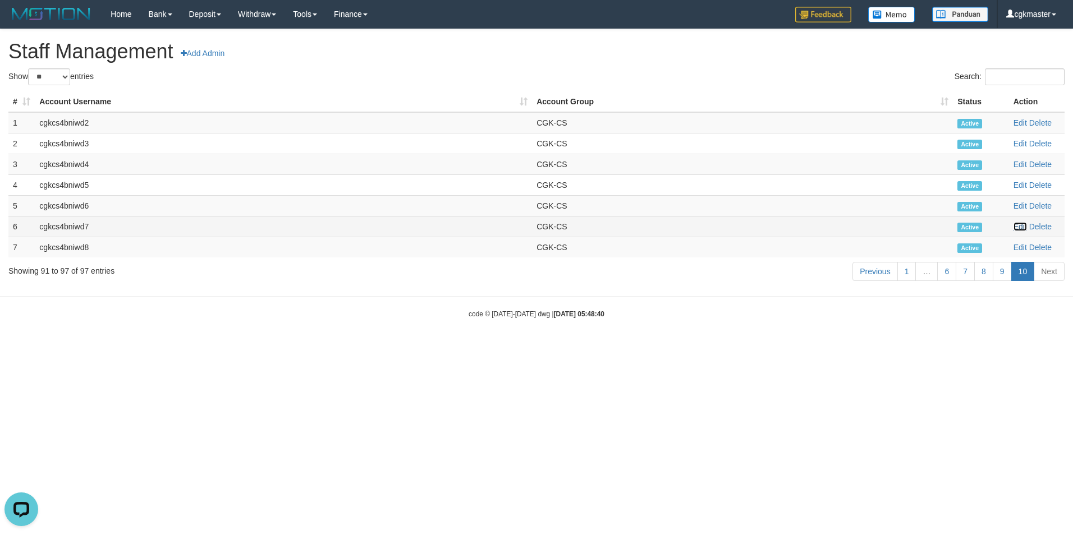
click at [1023, 230] on link "Edit" at bounding box center [1019, 226] width 13 height 9
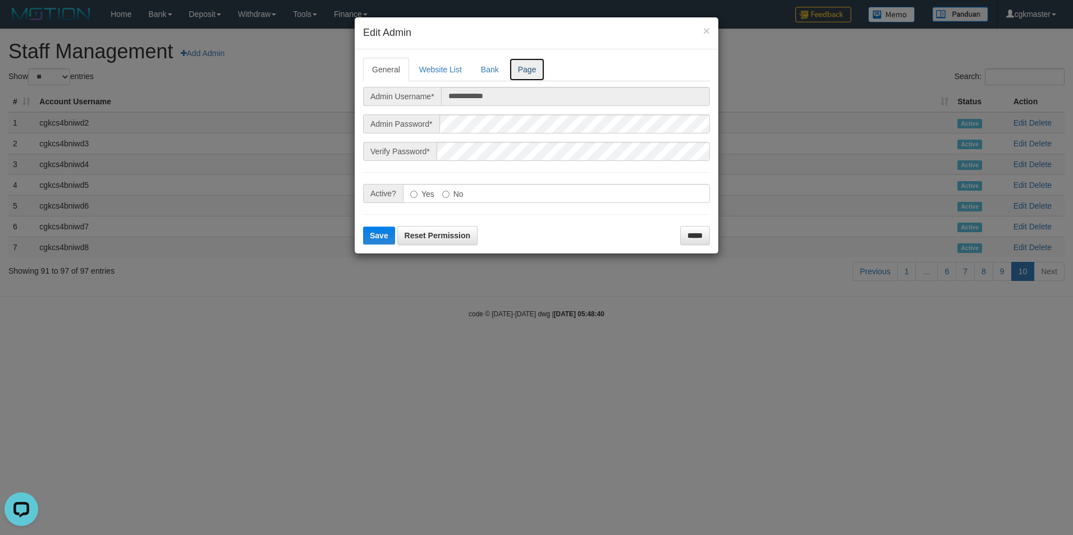
click at [532, 68] on link "Page" at bounding box center [527, 70] width 36 height 24
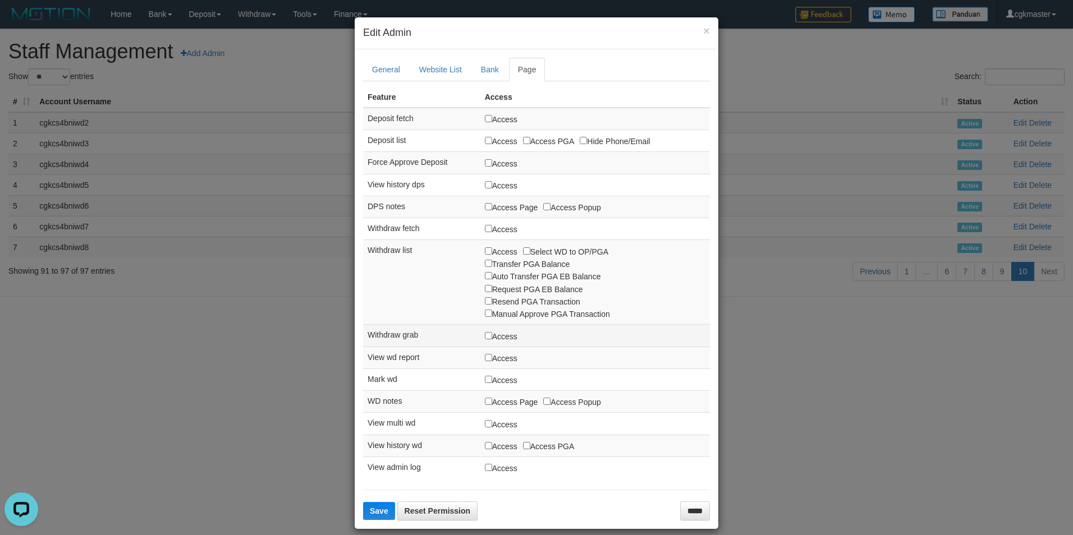
click at [495, 331] on label "Access" at bounding box center [501, 336] width 33 height 12
click at [493, 335] on label "Access" at bounding box center [501, 336] width 33 height 12
click at [387, 504] on button "Save" at bounding box center [379, 511] width 32 height 18
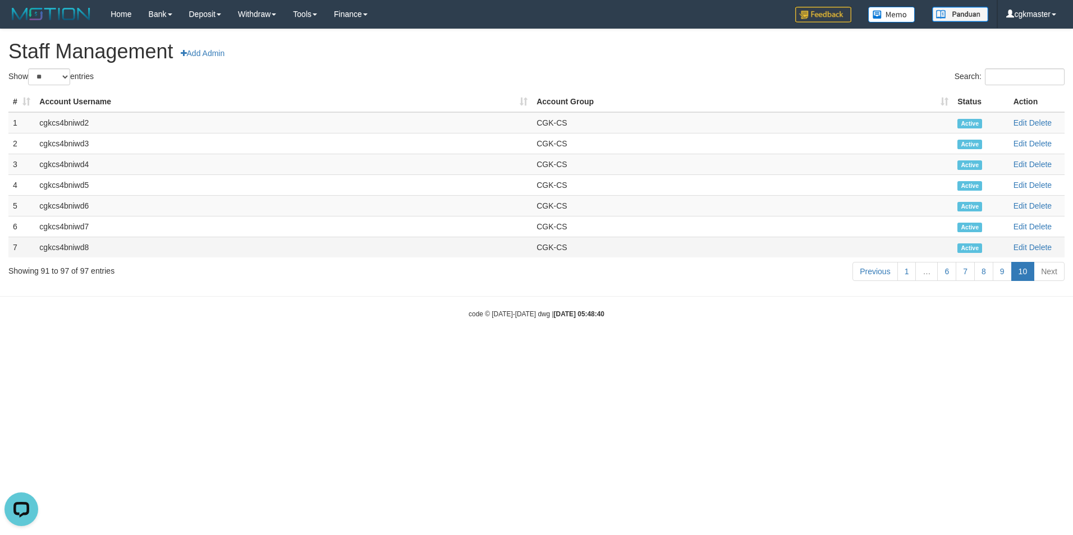
click at [1020, 241] on td "Edit Delete" at bounding box center [1037, 247] width 56 height 21
click at [1020, 244] on link "Edit" at bounding box center [1019, 247] width 13 height 9
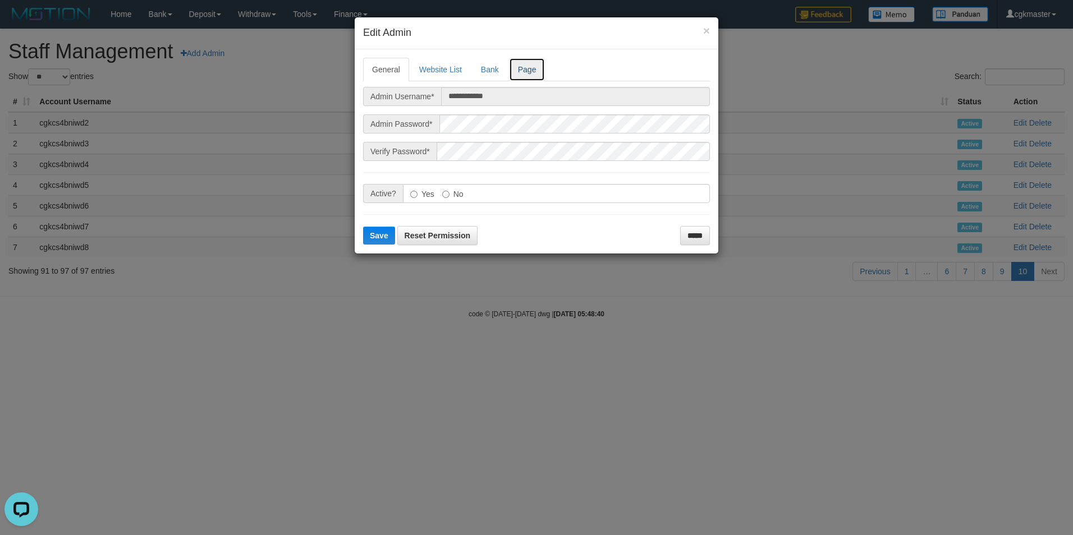
drag, startPoint x: 529, startPoint y: 76, endPoint x: 535, endPoint y: 89, distance: 14.8
click at [530, 76] on link "Page" at bounding box center [527, 70] width 36 height 24
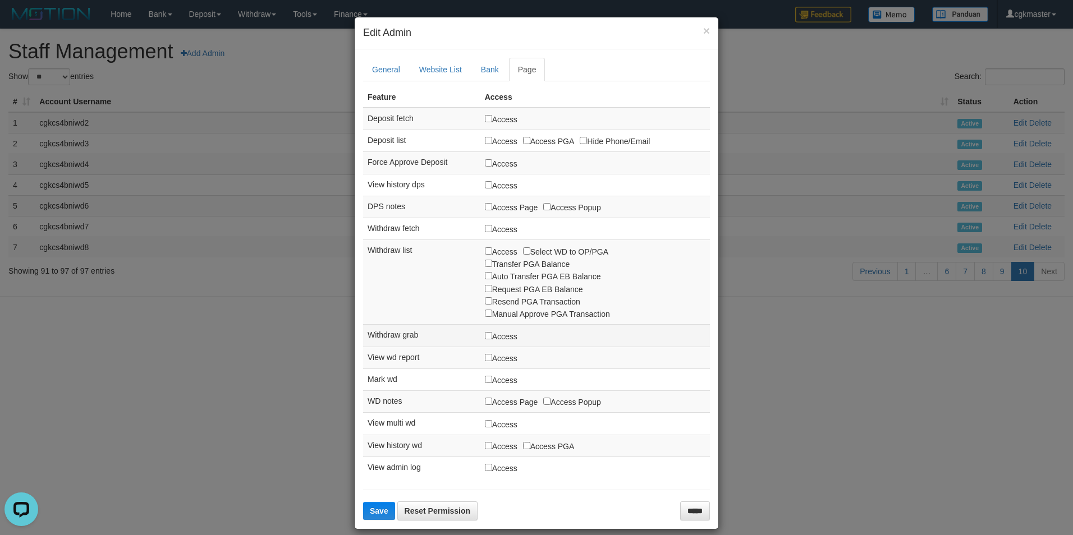
click at [489, 336] on label "Access" at bounding box center [501, 336] width 33 height 12
click at [490, 336] on label "Access" at bounding box center [501, 336] width 33 height 12
click at [378, 503] on button "Save" at bounding box center [379, 511] width 32 height 18
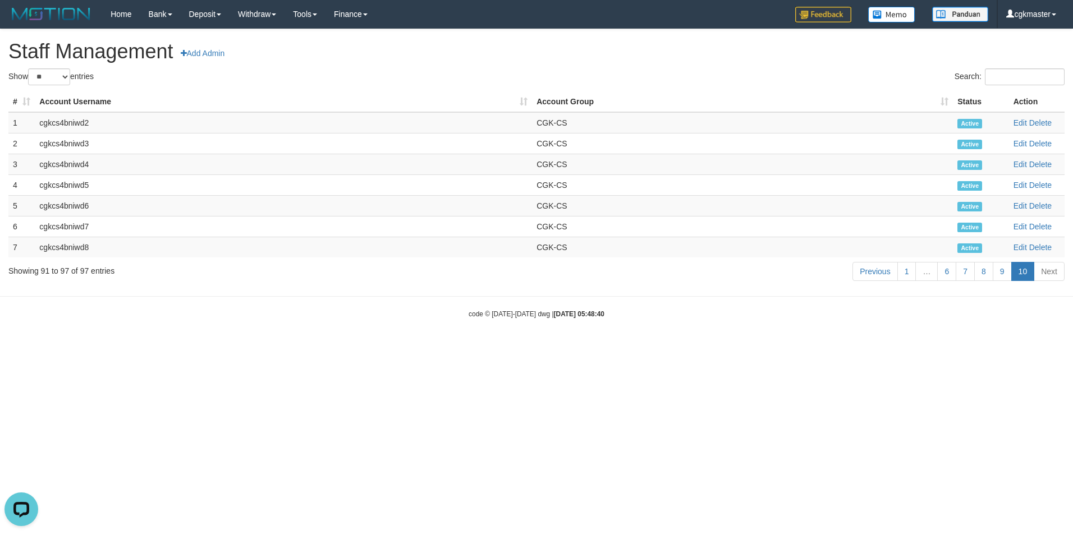
click at [870, 347] on html "Toggle navigation Home Bank Account List Load By Website Group [ITOTO] PARISTOG…" at bounding box center [536, 173] width 1073 height 347
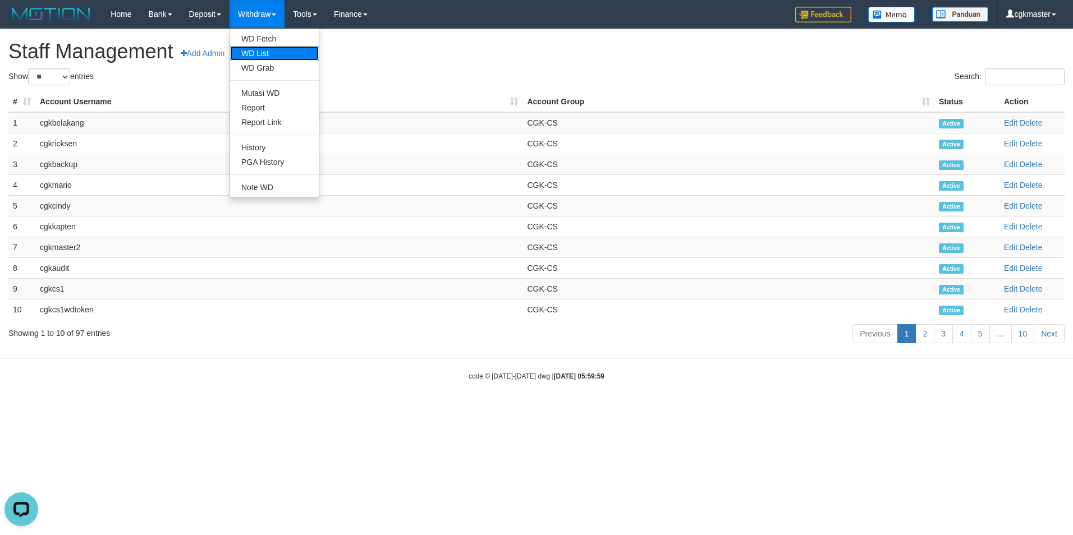
click at [276, 54] on link "WD List" at bounding box center [274, 53] width 89 height 15
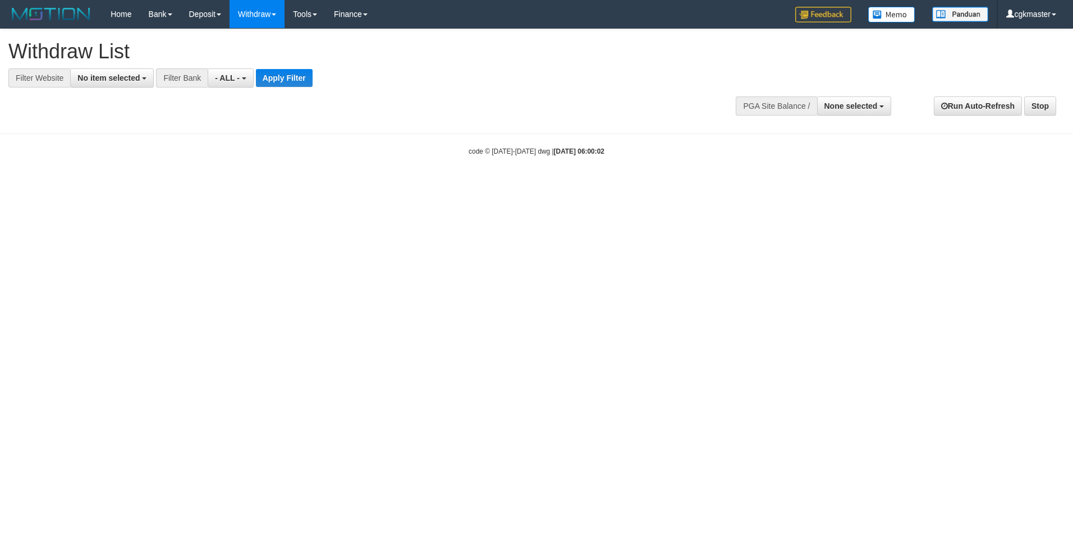
select select
click at [120, 78] on span "No item selected" at bounding box center [108, 78] width 62 height 9
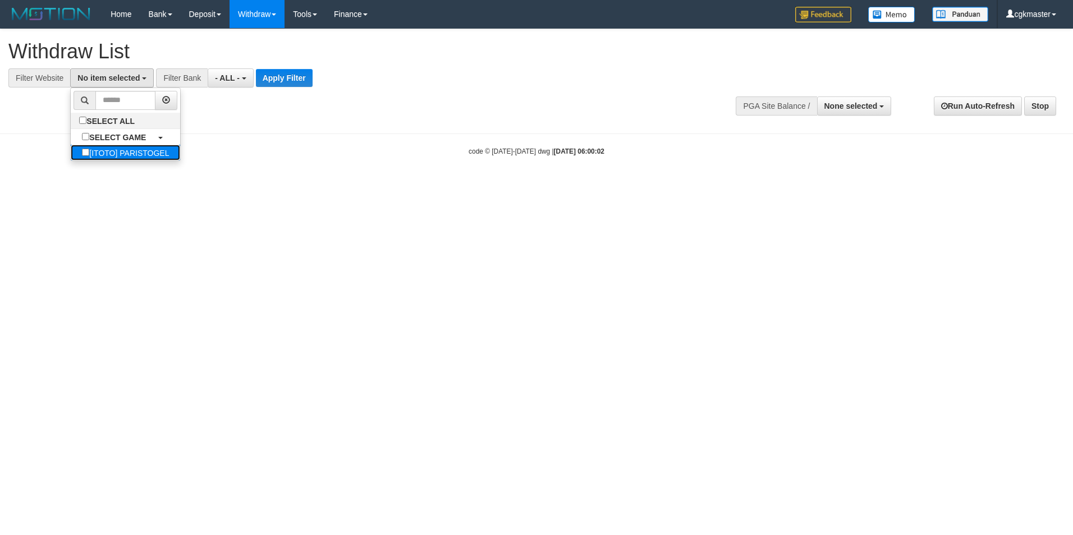
click at [156, 159] on label "[ITOTO] PARISTOGEL" at bounding box center [125, 153] width 109 height 16
select select "****"
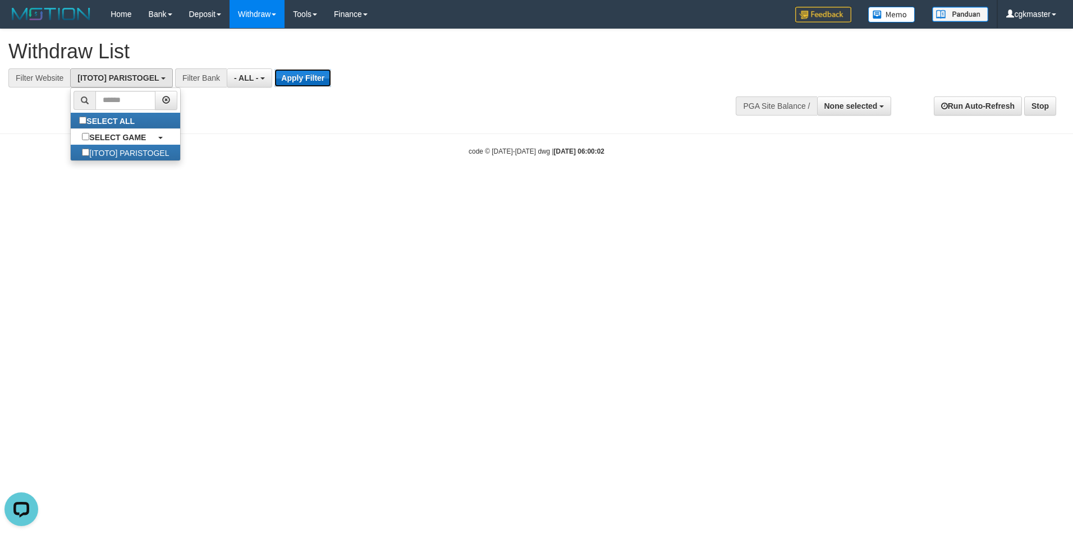
click at [304, 82] on button "Apply Filter" at bounding box center [302, 78] width 57 height 18
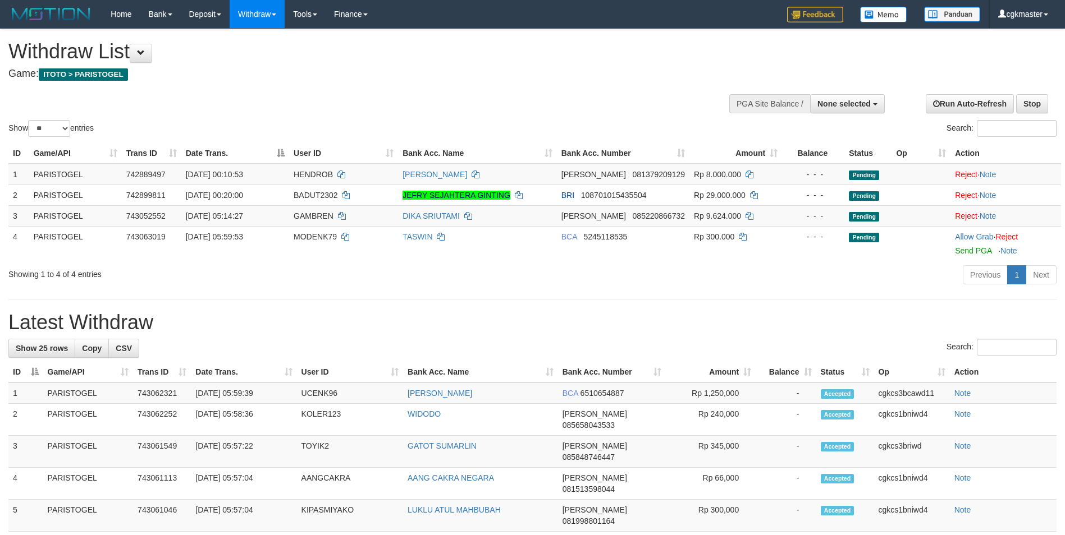
select select
select select "**"
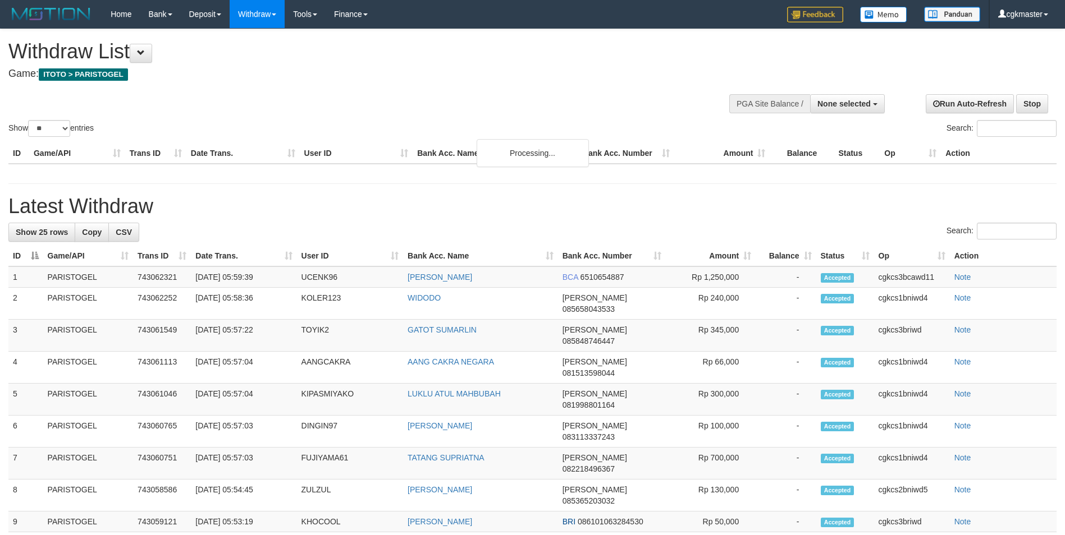
select select
select select "**"
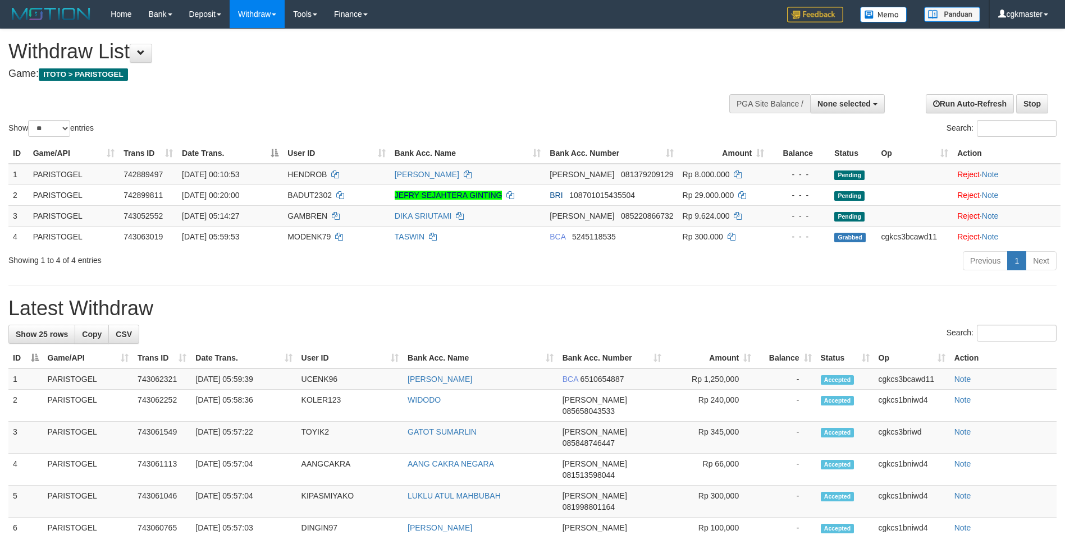
click at [322, 82] on div "**********" at bounding box center [357, 57] width 699 height 56
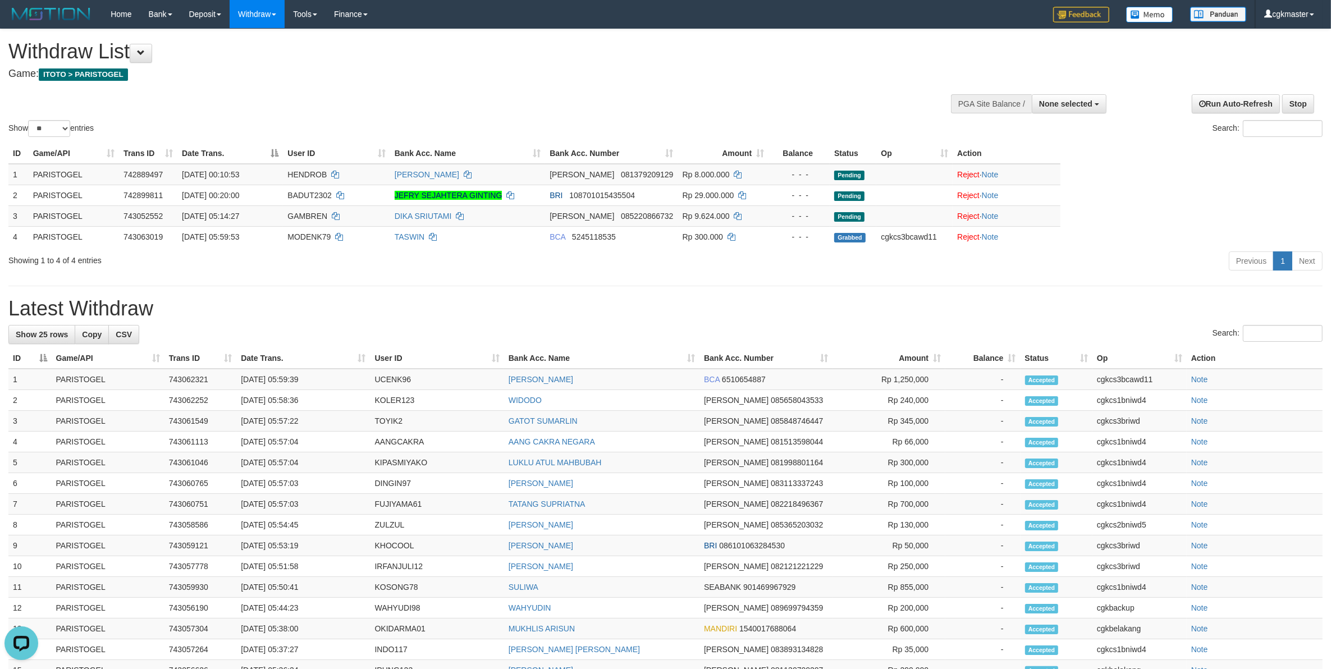
click at [355, 90] on div "Show ** ** ** *** entries Search:" at bounding box center [665, 84] width 1331 height 110
